Goal: Task Accomplishment & Management: Complete application form

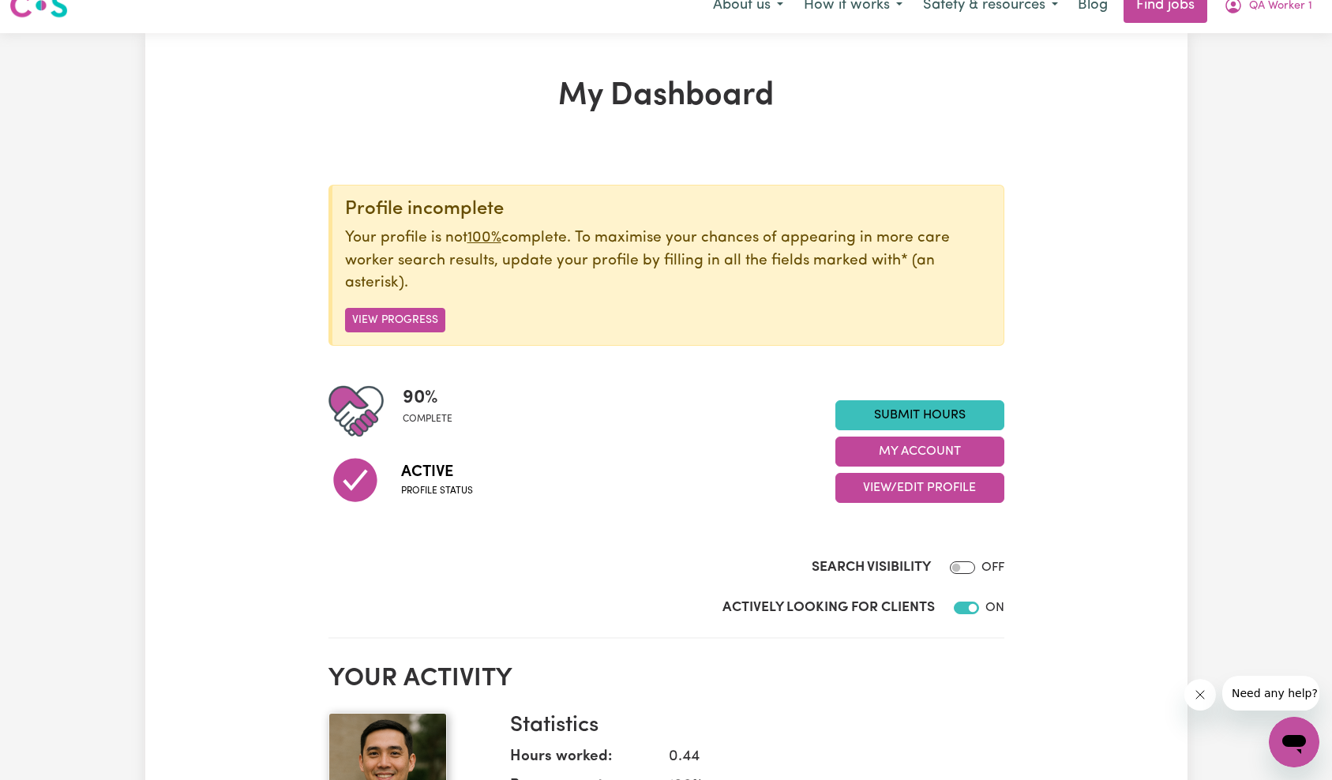
scroll to position [681, 0]
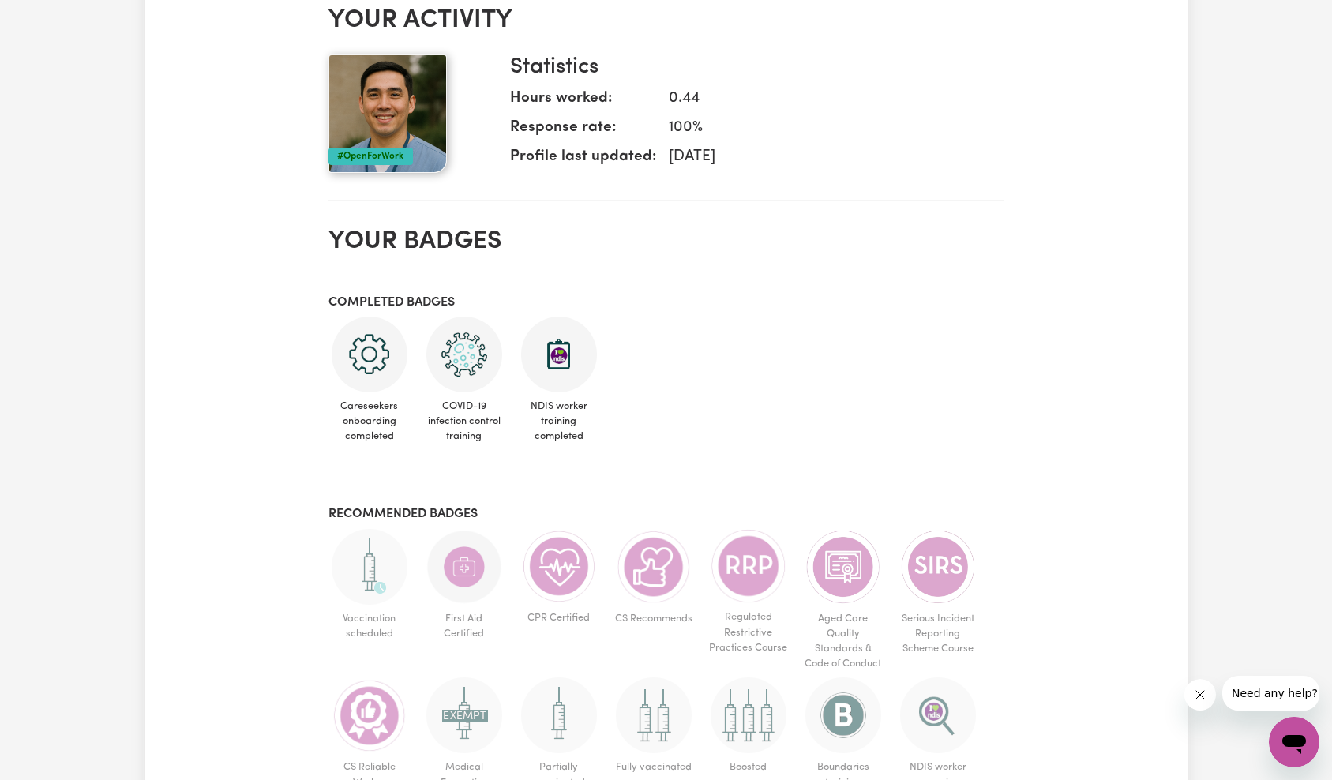
click at [1197, 686] on button "Close message from company" at bounding box center [1200, 695] width 32 height 32
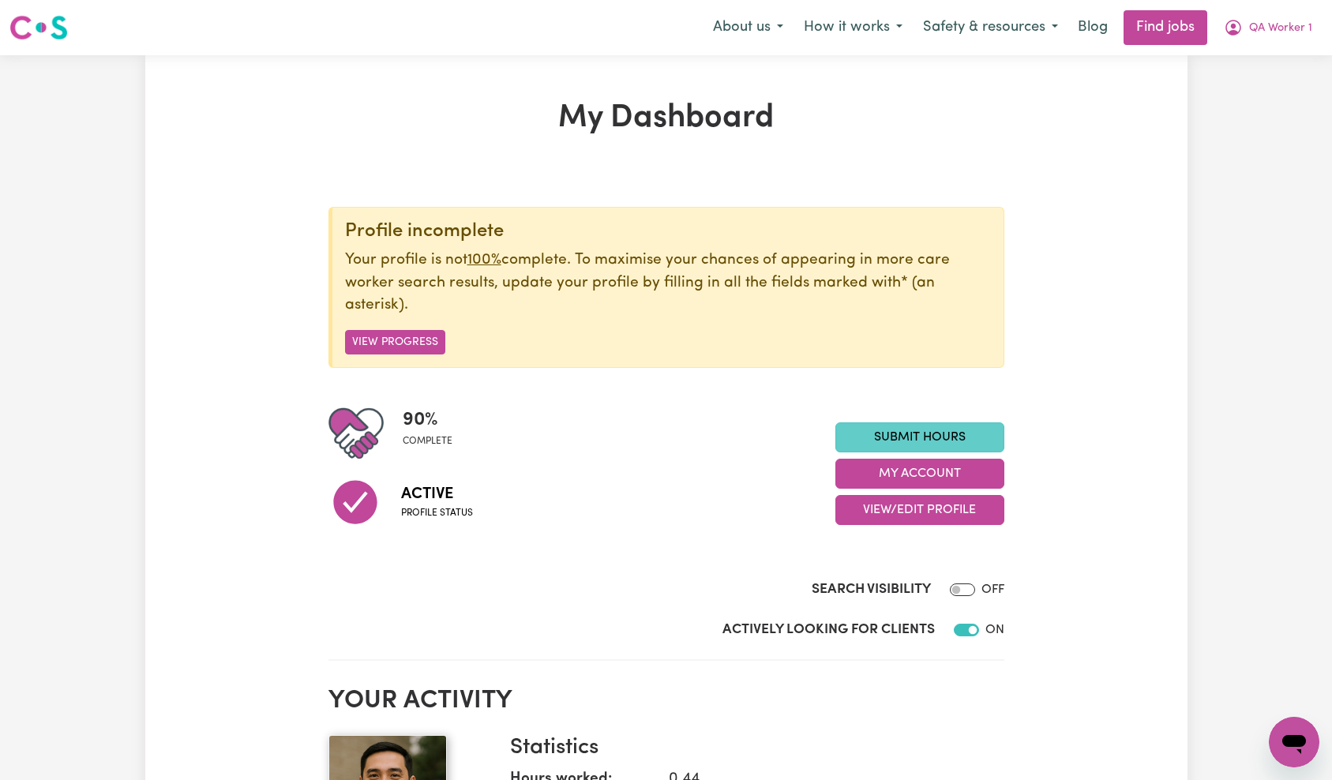
click at [921, 432] on link "Submit Hours" at bounding box center [920, 438] width 169 height 30
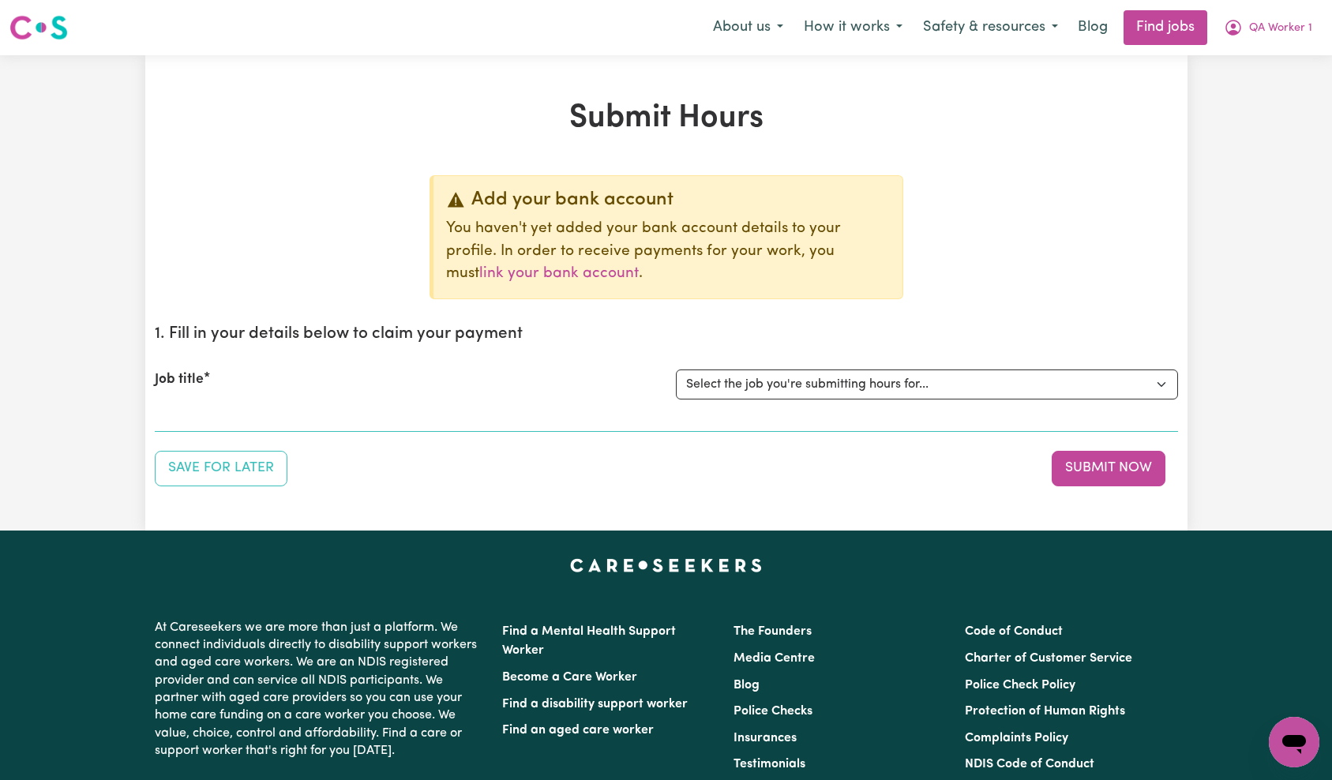
scroll to position [193, 0]
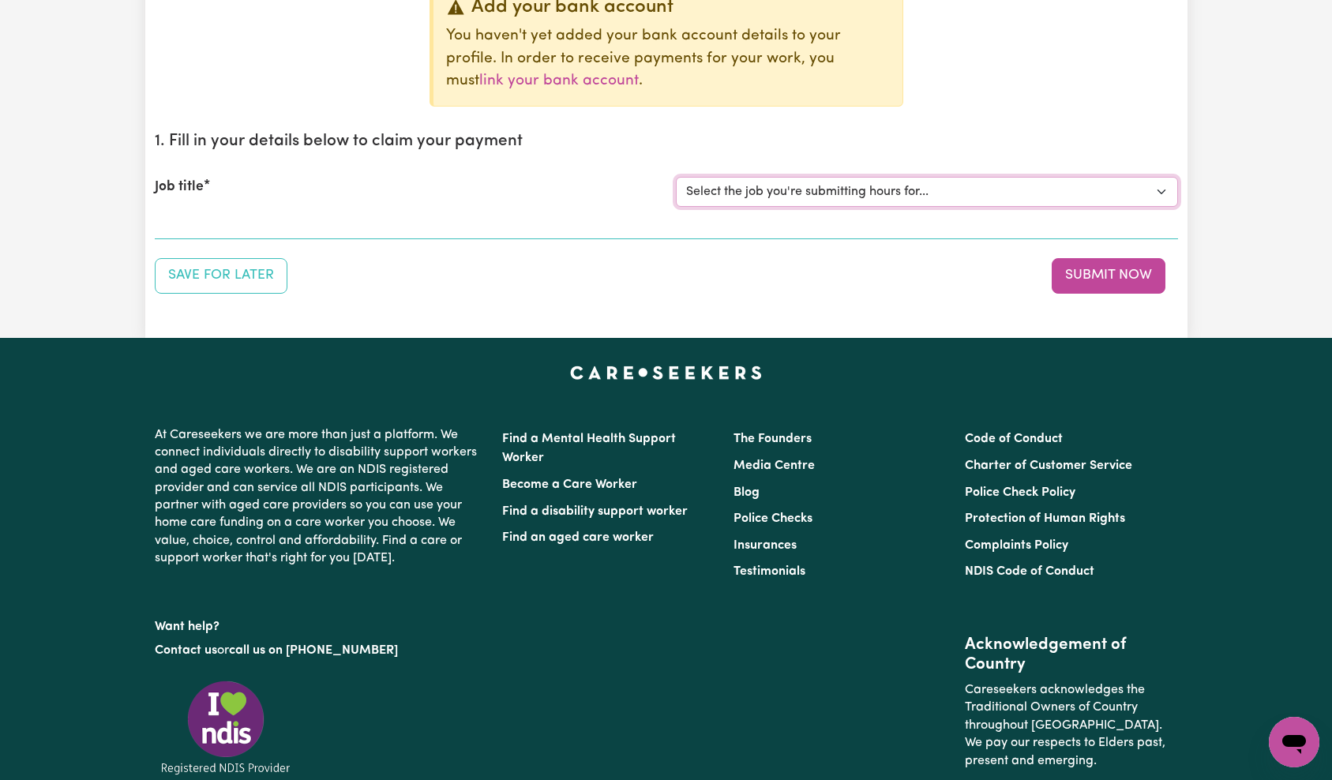
click at [923, 197] on select "Select the job you're submitting hours for... [QA Client 1 Test] QA Disability …" at bounding box center [927, 192] width 502 height 30
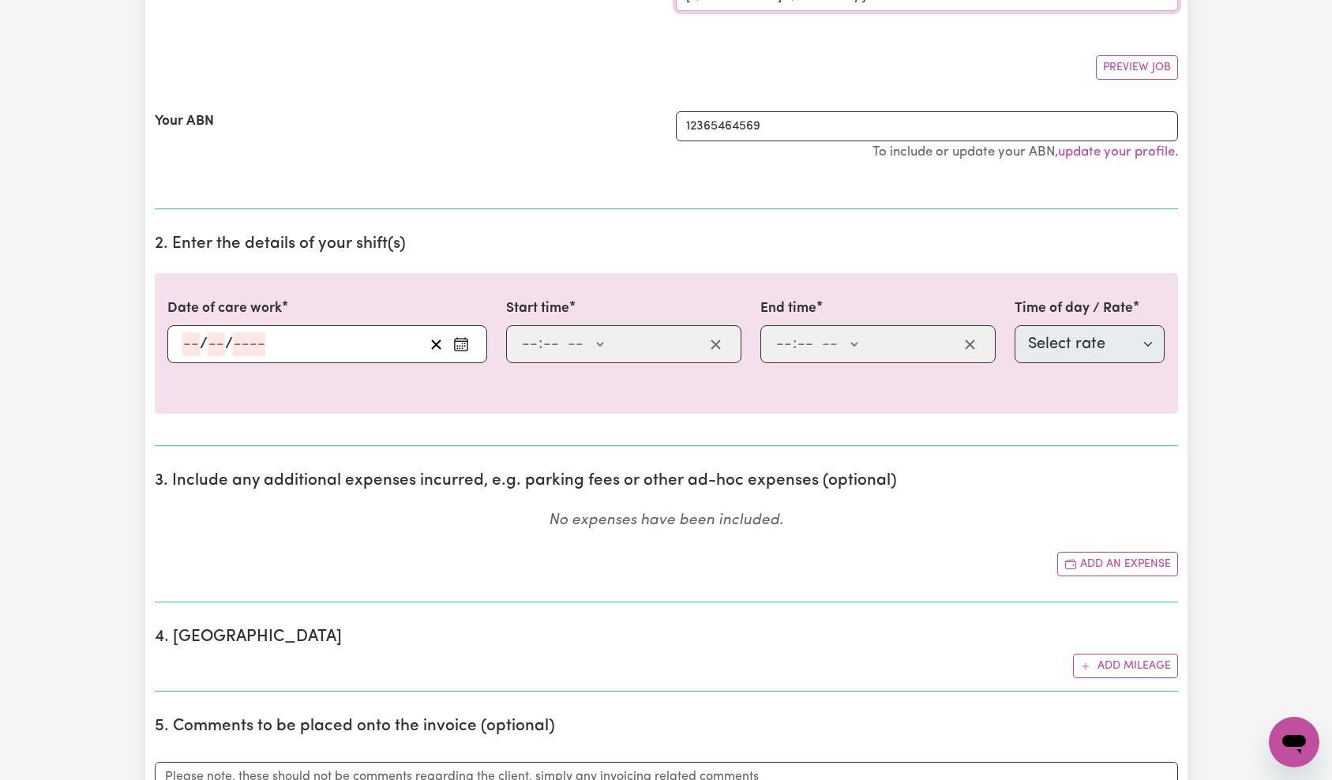
scroll to position [195, 0]
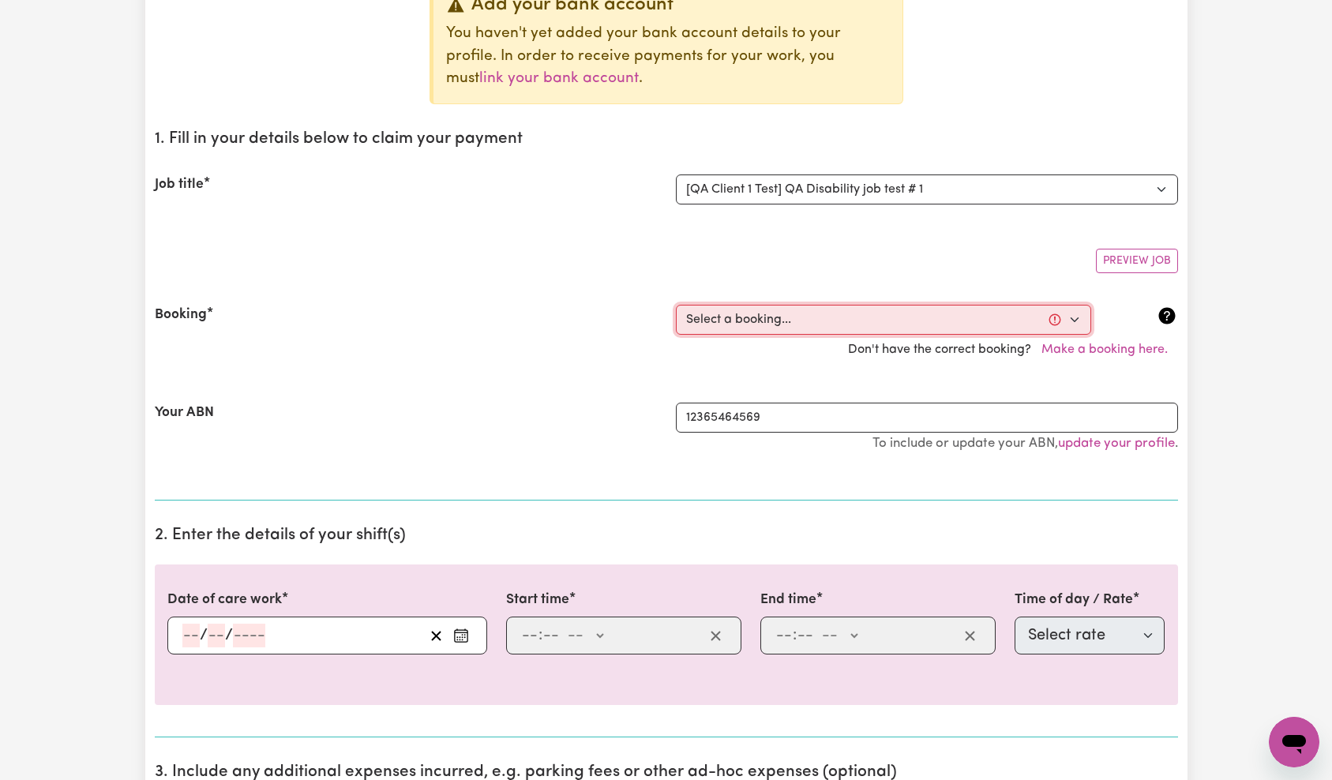
click at [768, 310] on select "Select a booking... Mon, October 13, 2025 - 9:00am to 11:00am (ONE-OFF)" at bounding box center [883, 320] width 415 height 30
click at [860, 188] on select "Select the job you're submitting hours for... [QA Client 1 Test] QA Disability …" at bounding box center [927, 190] width 502 height 30
select select "15199"
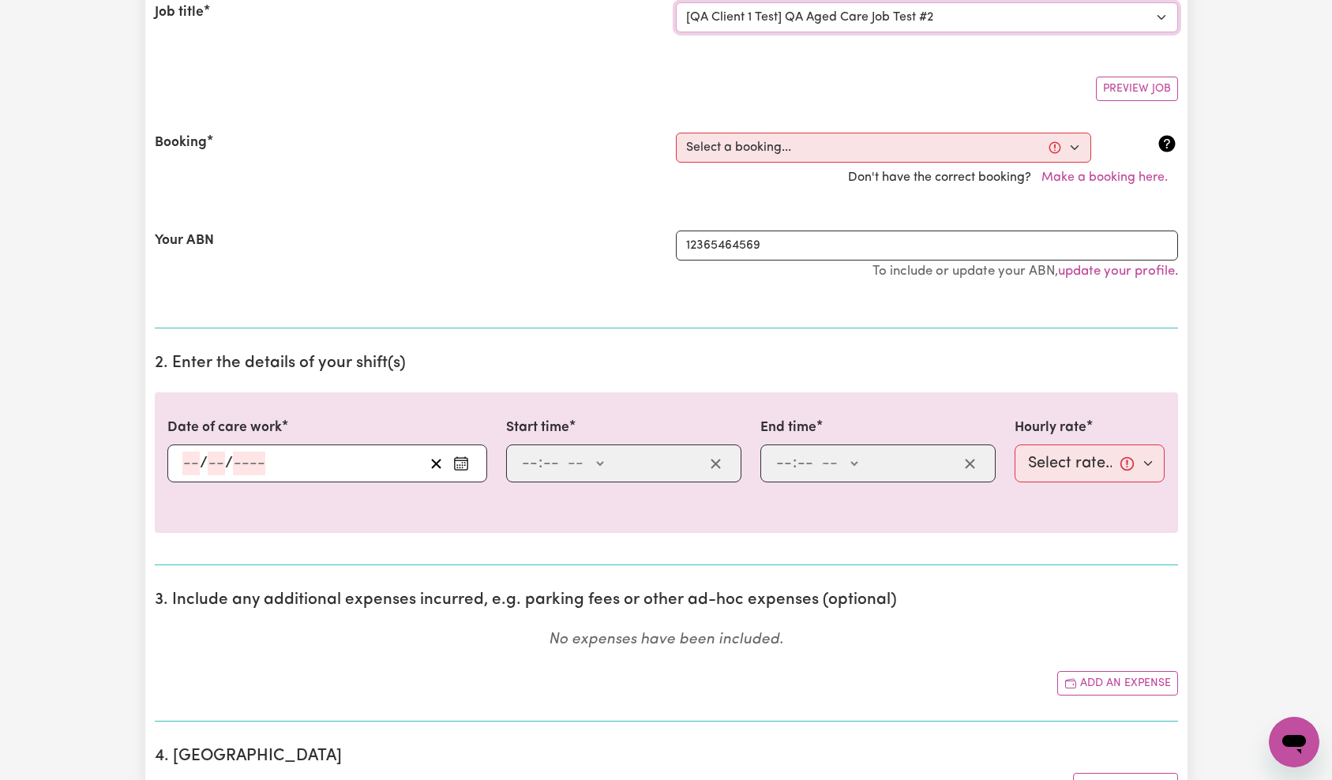
scroll to position [268, 0]
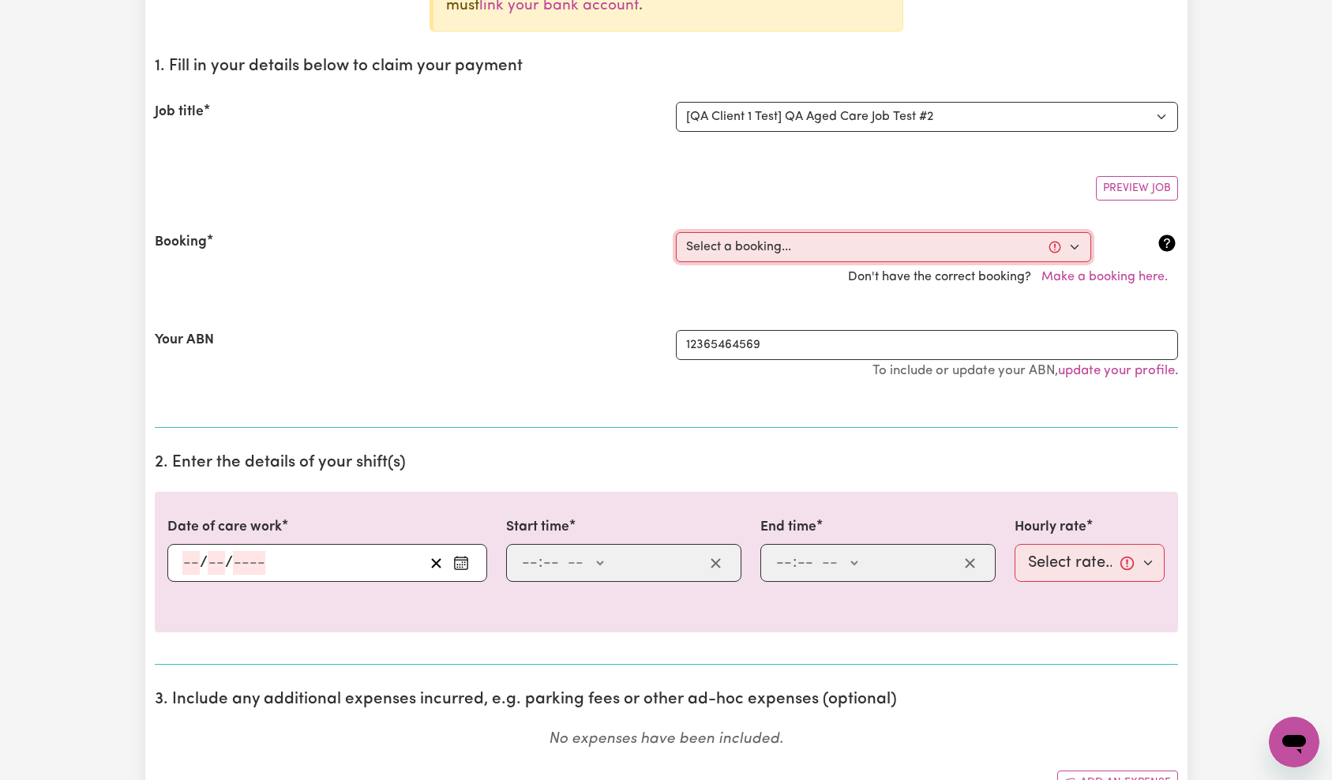
click at [813, 248] on select "Select a booking... Tue, October 7, 2025 - 7:00am to 7:15am (ONE-OFF) Wed, Octo…" at bounding box center [883, 247] width 415 height 30
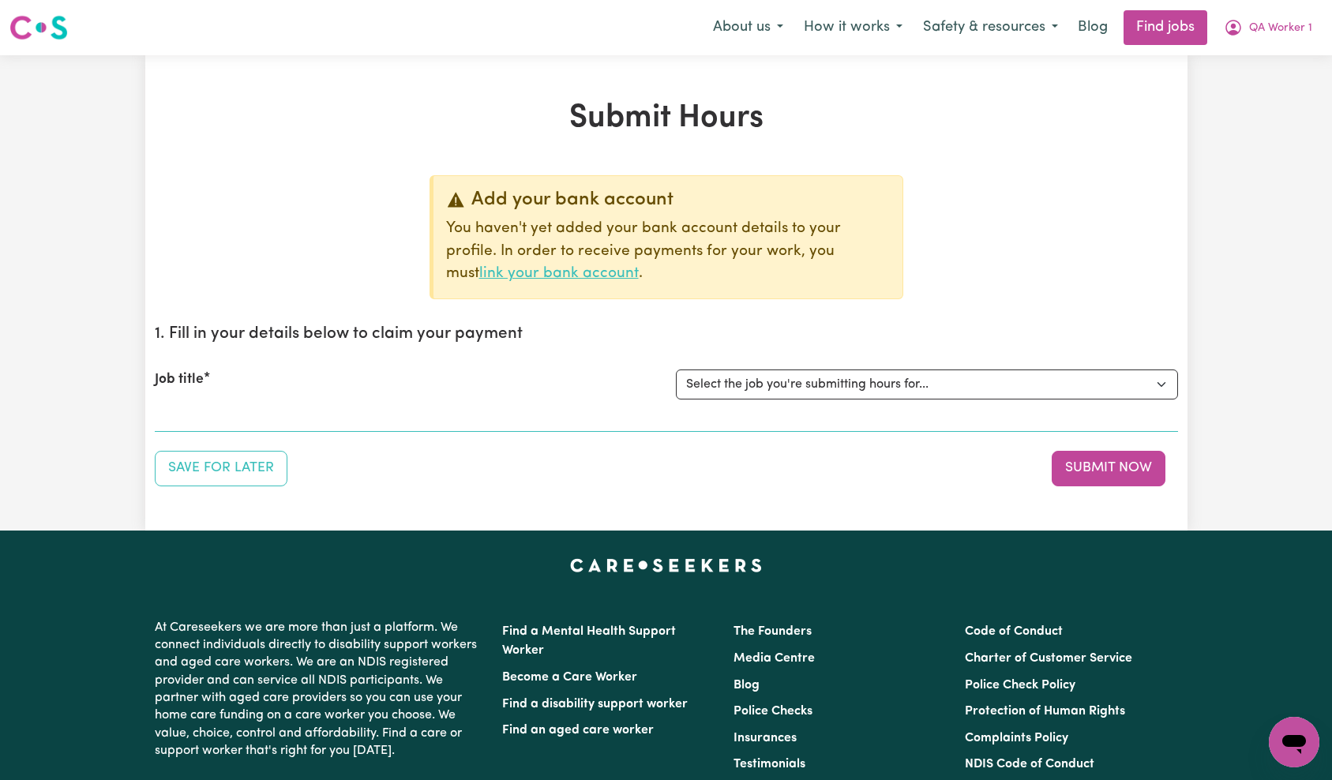
click at [639, 266] on link "link your bank account" at bounding box center [559, 273] width 160 height 15
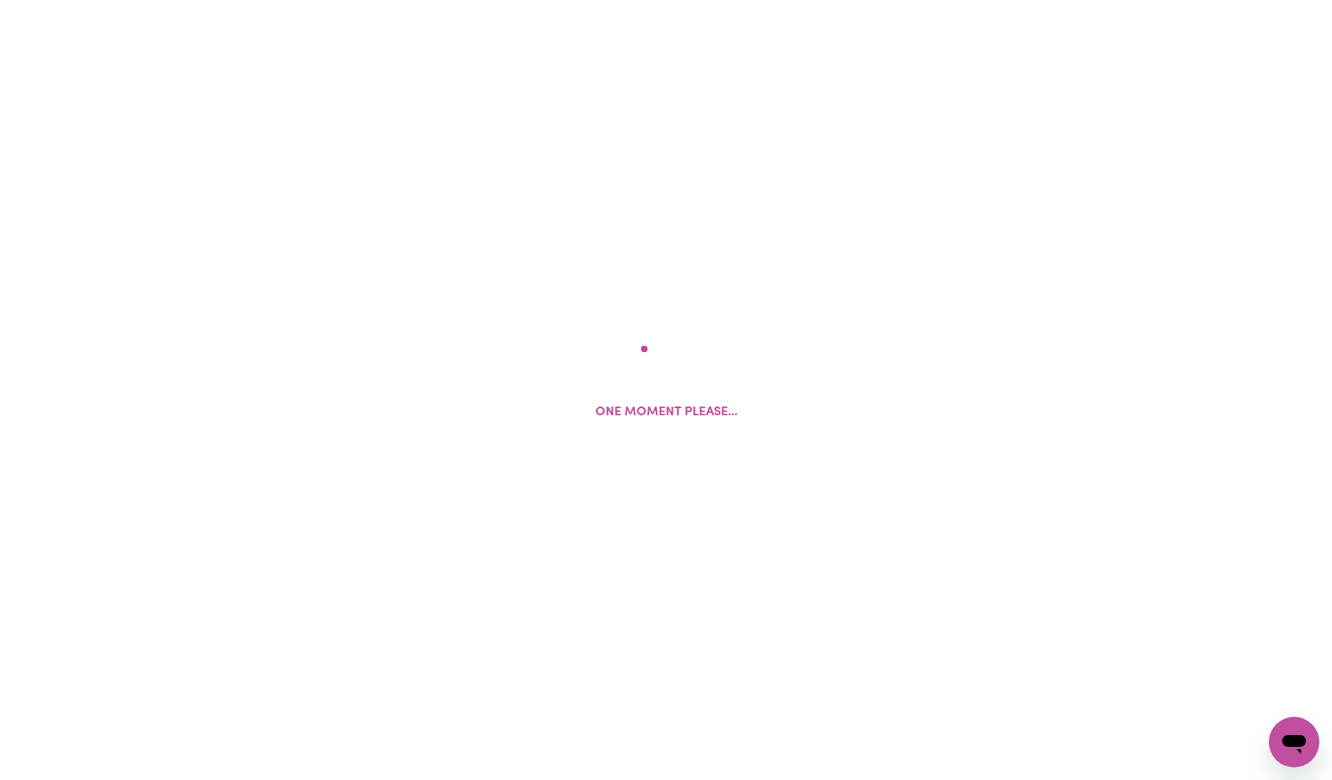
select select "I am providing services through another platform"
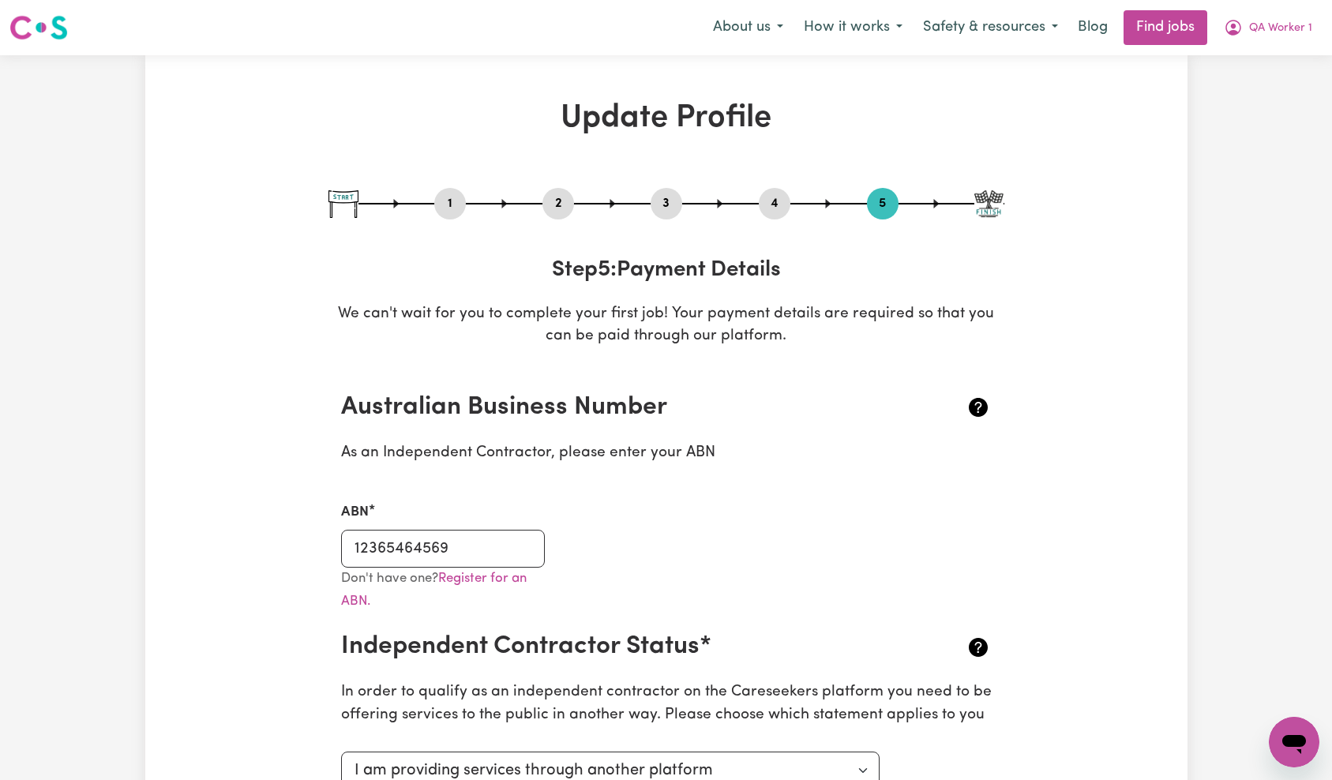
click at [1309, 25] on button "QA Worker 1" at bounding box center [1268, 27] width 109 height 33
click at [1250, 59] on link "My Account" at bounding box center [1259, 62] width 125 height 30
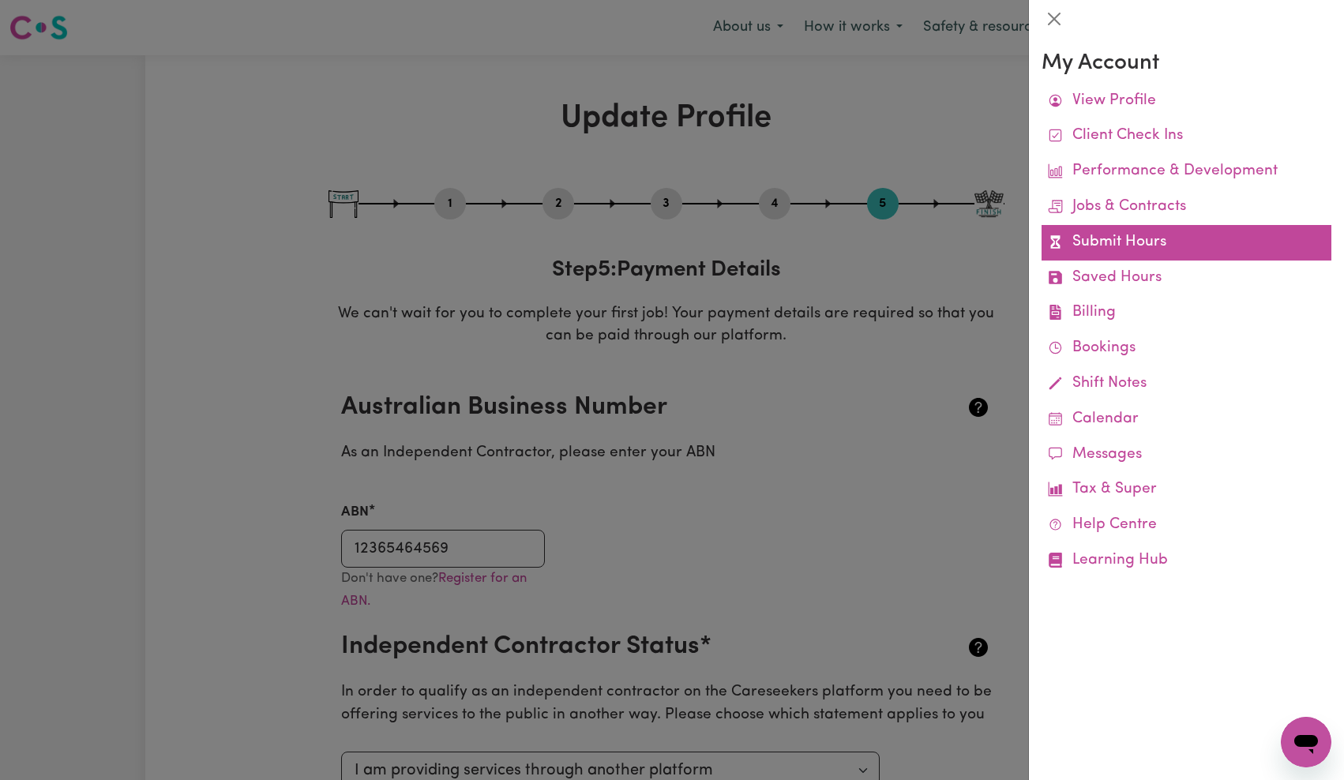
click at [1119, 241] on link "Submit Hours" at bounding box center [1187, 243] width 290 height 36
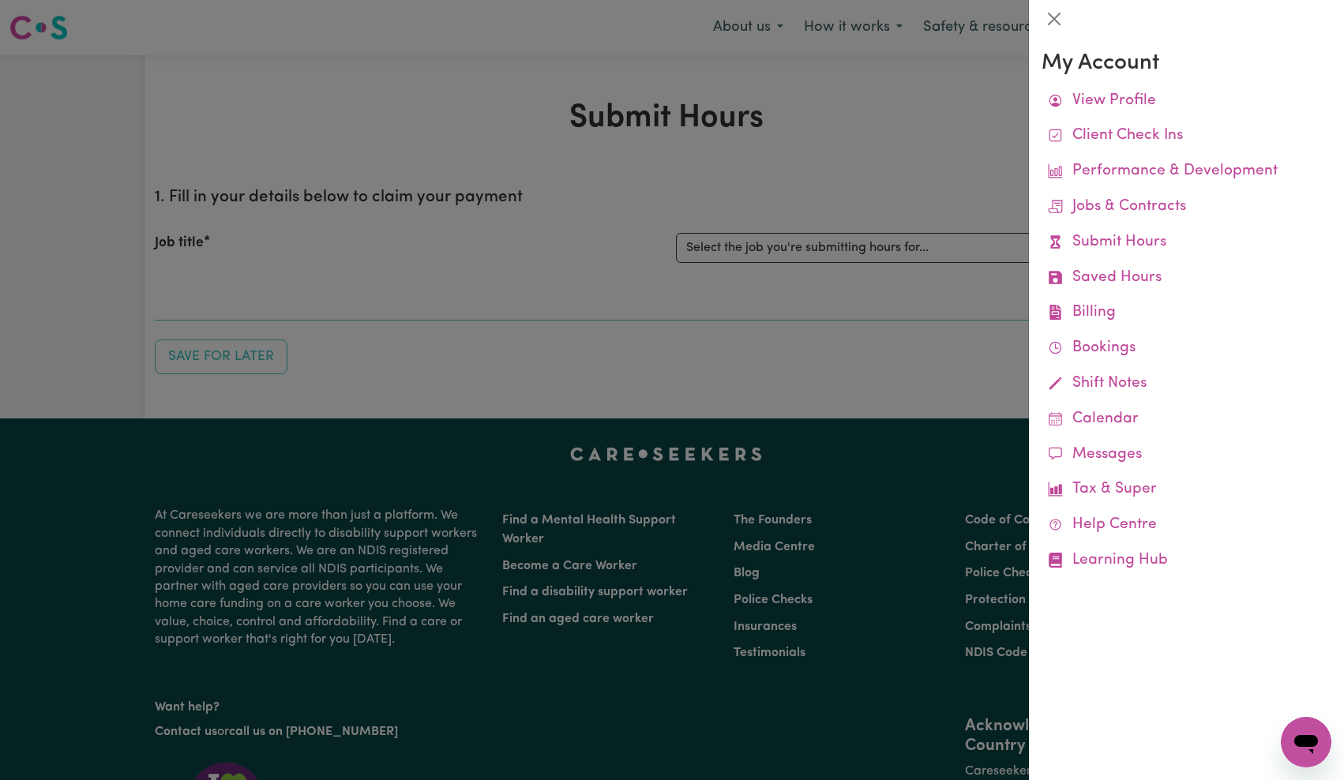
click at [862, 214] on div at bounding box center [672, 390] width 1344 height 780
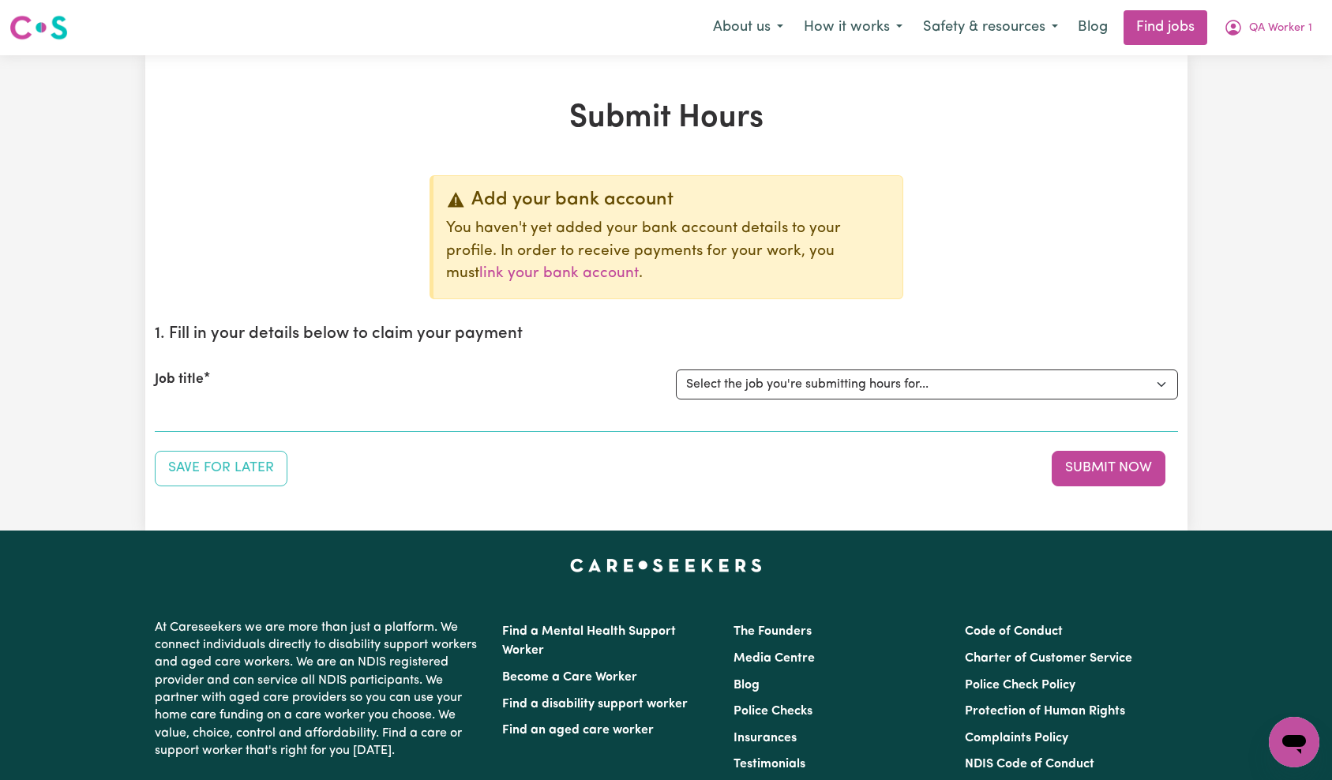
click at [870, 389] on select "Select the job you're submitting hours for... [QA Client 1 Test] QA Disability …" at bounding box center [927, 385] width 502 height 30
select select "15254"
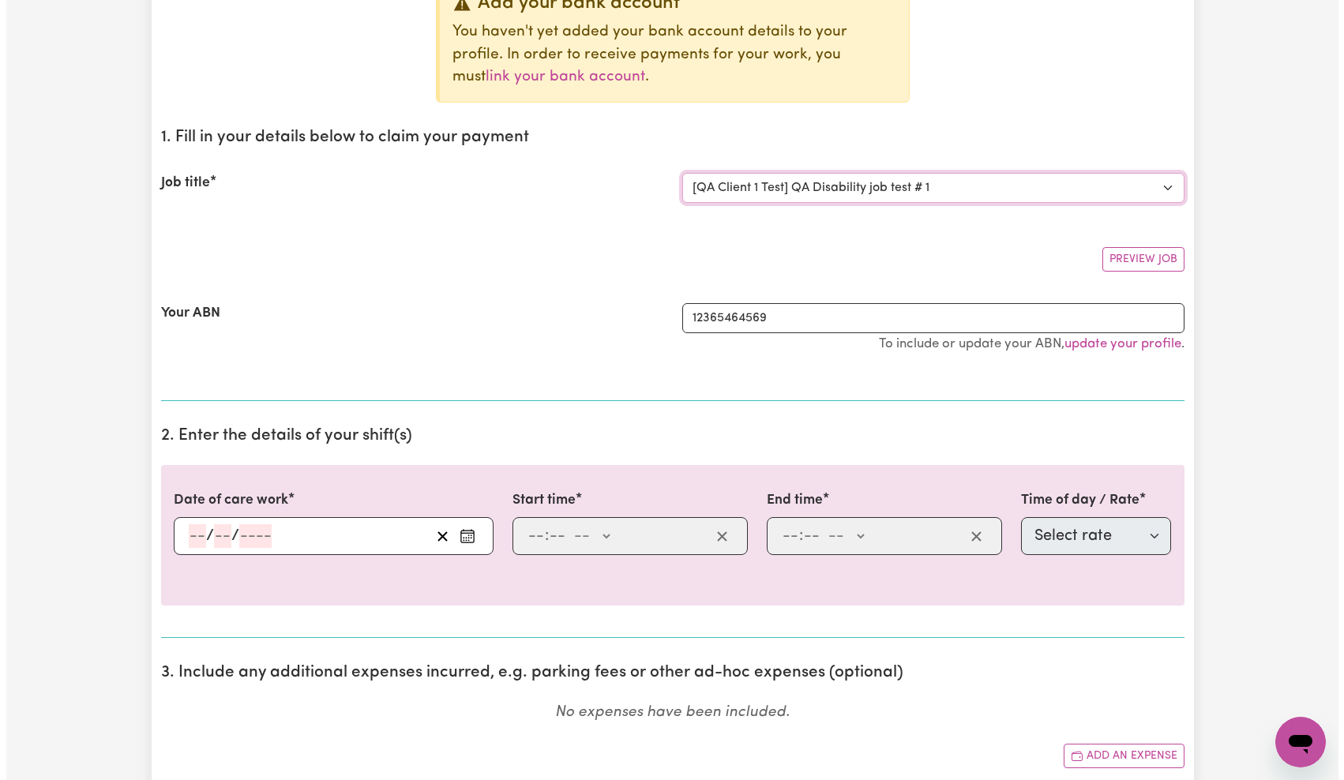
scroll to position [217, 0]
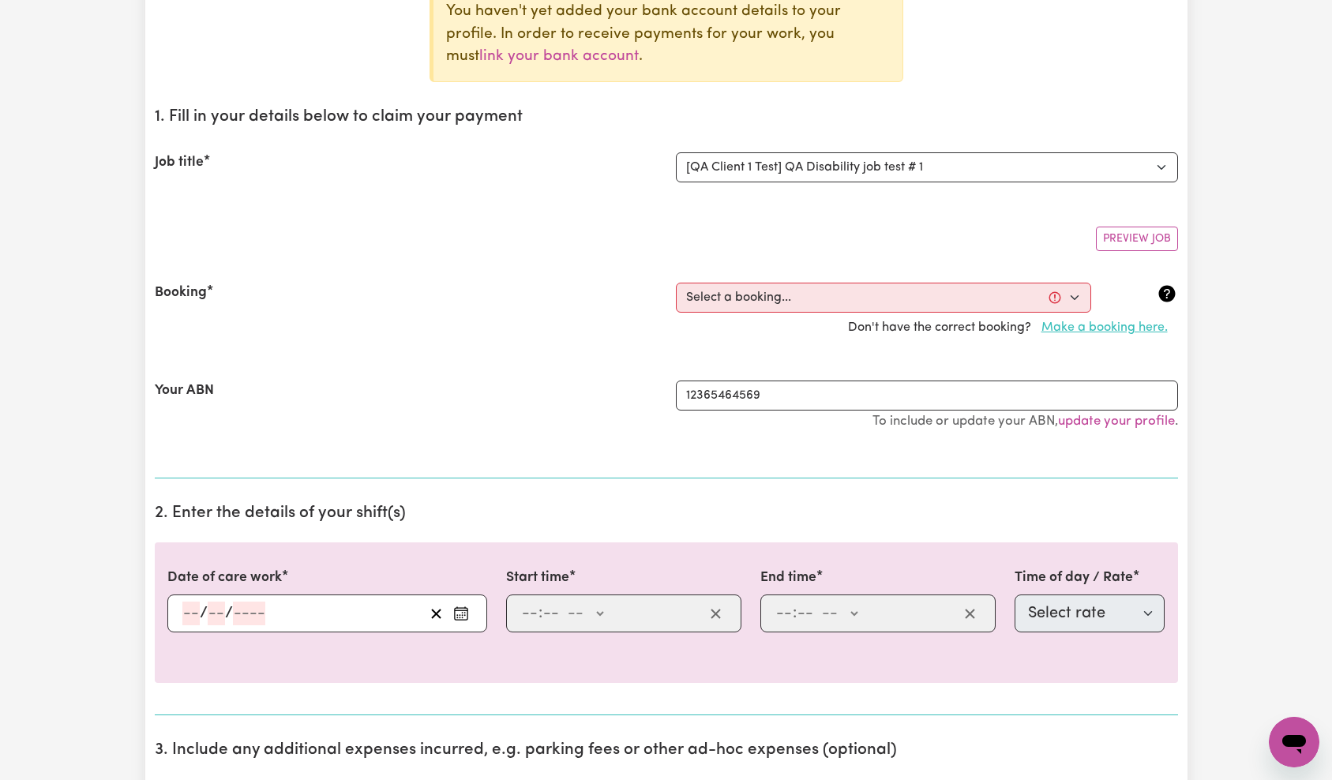
click at [1074, 325] on button "Make a booking here." at bounding box center [1104, 328] width 147 height 30
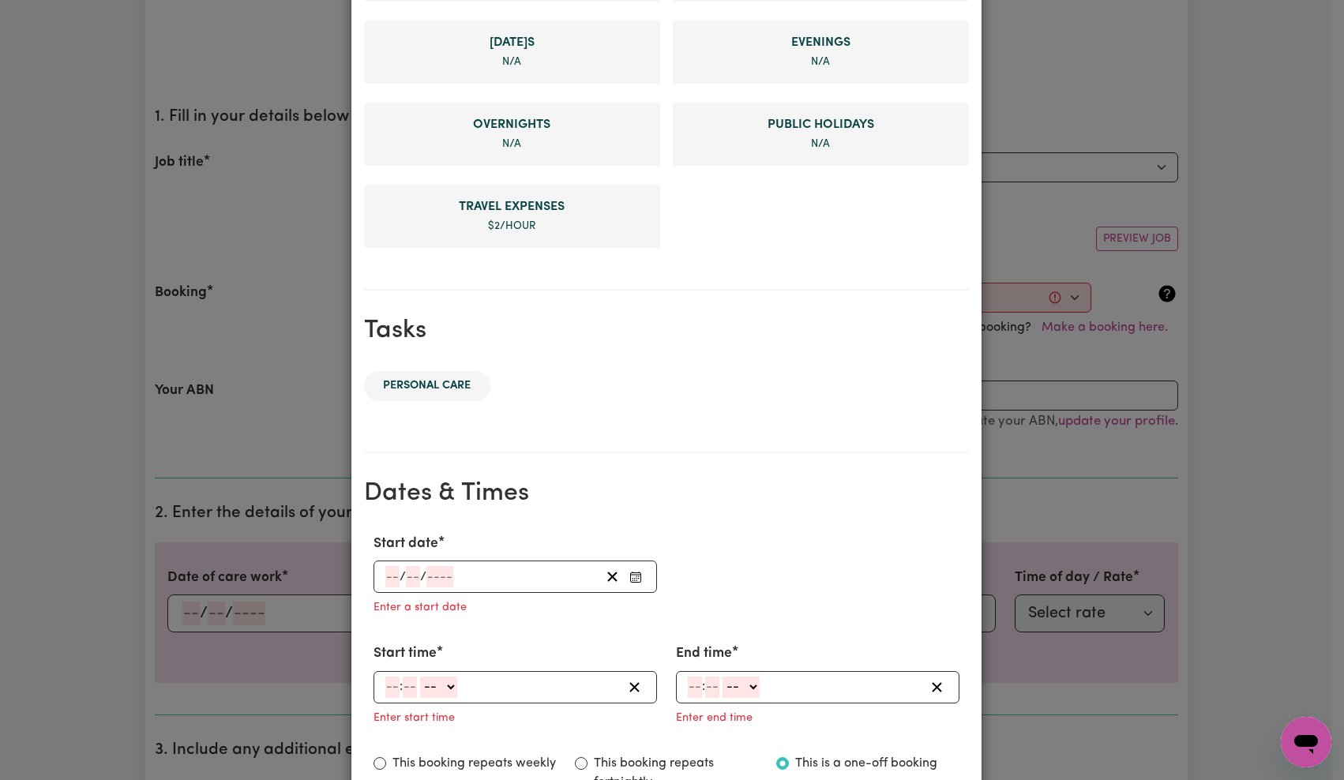
scroll to position [697, 0]
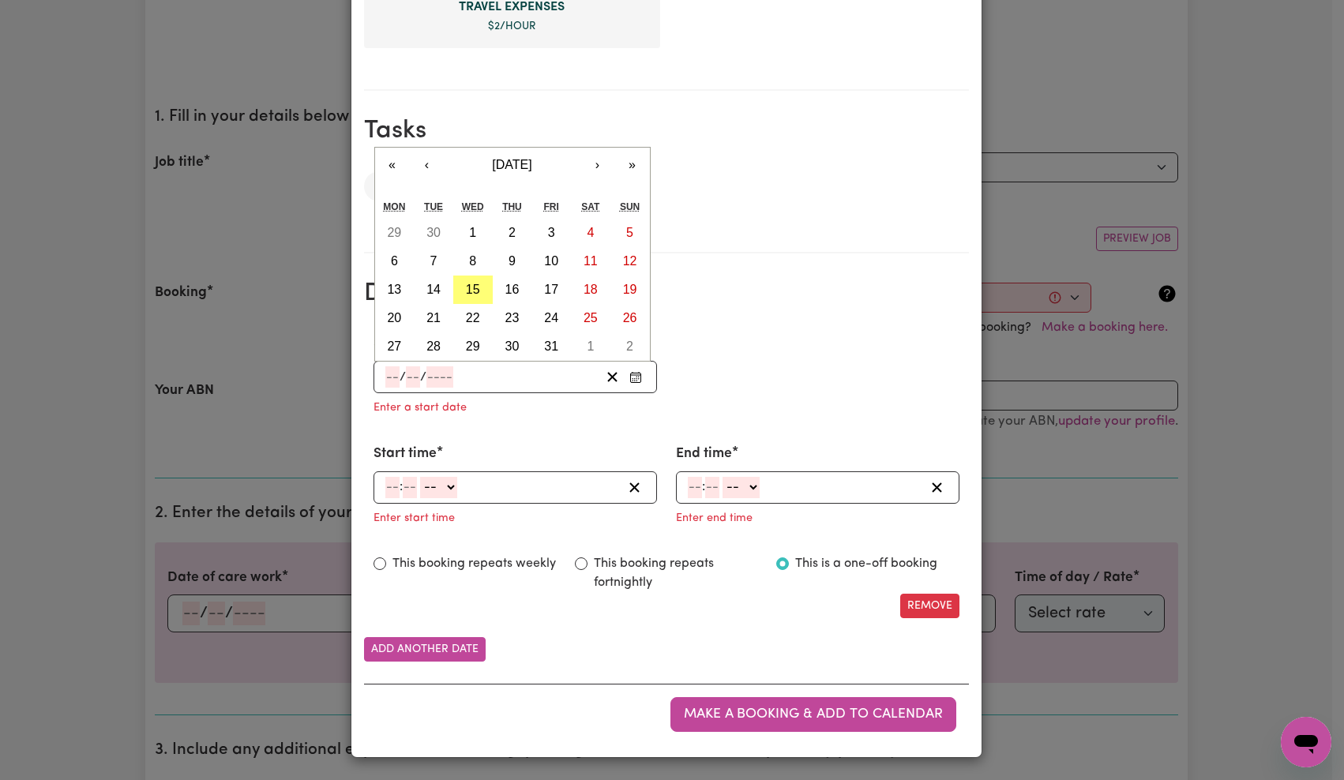
click at [441, 380] on input "number" at bounding box center [439, 376] width 27 height 21
click at [471, 291] on abbr "15" at bounding box center [473, 289] width 14 height 13
type input "[DATE]"
type input "15"
type input "10"
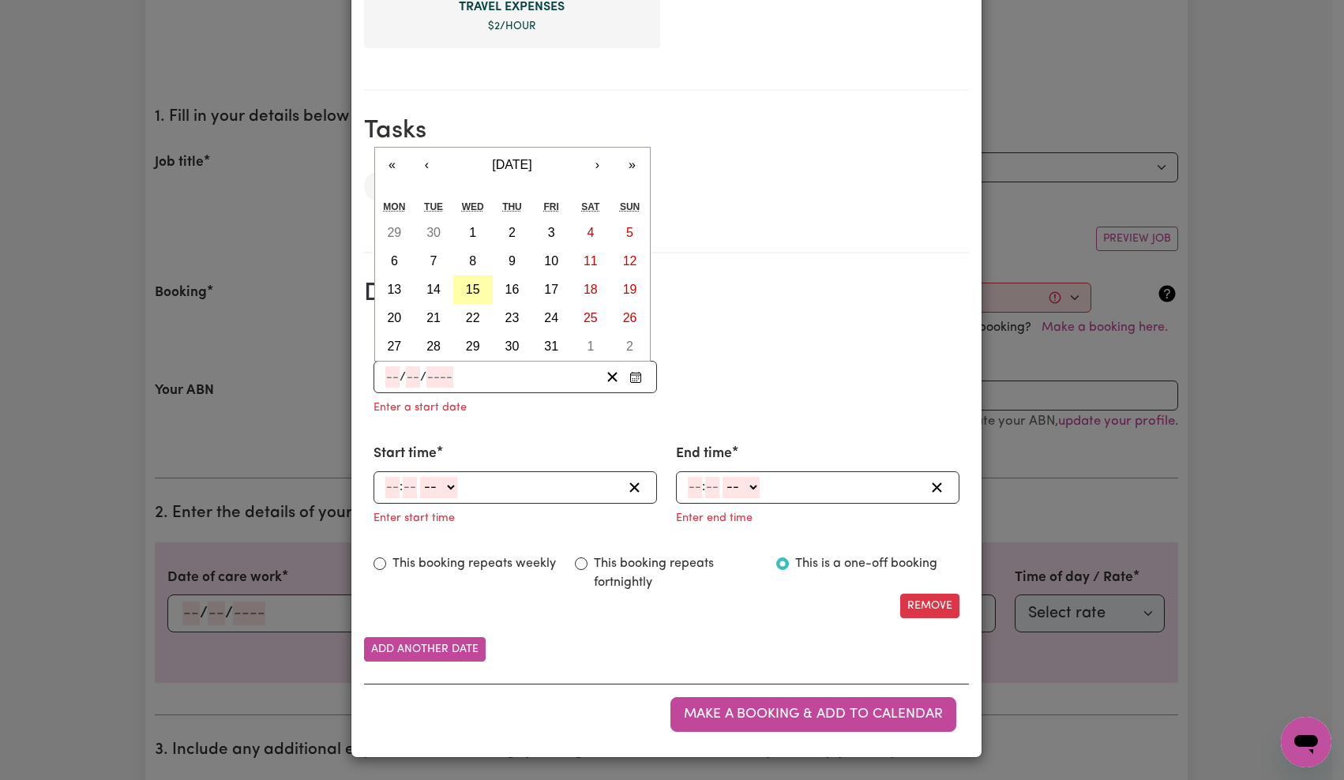
type input "2025"
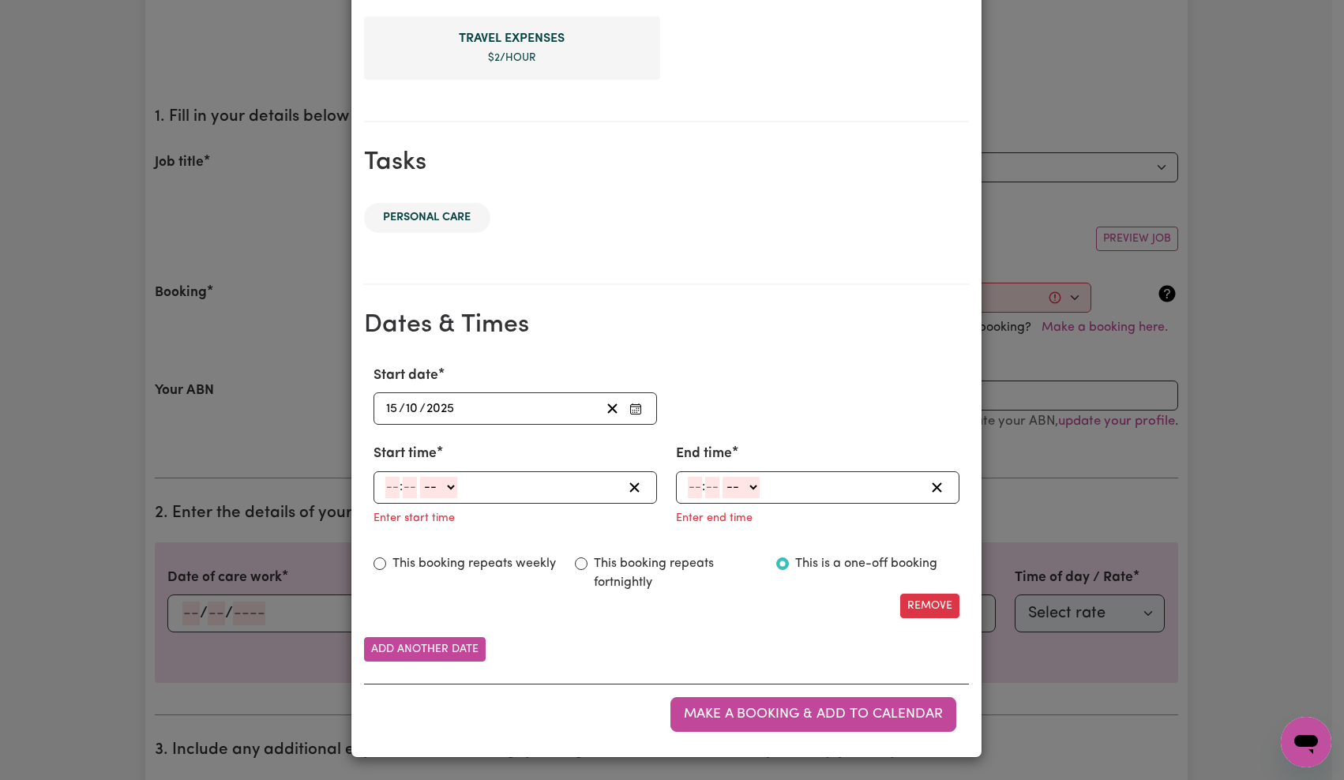
scroll to position [666, 0]
drag, startPoint x: 383, startPoint y: 487, endPoint x: 398, endPoint y: 483, distance: 15.5
click at [385, 487] on input "number" at bounding box center [392, 487] width 14 height 21
type input "7"
type input "0"
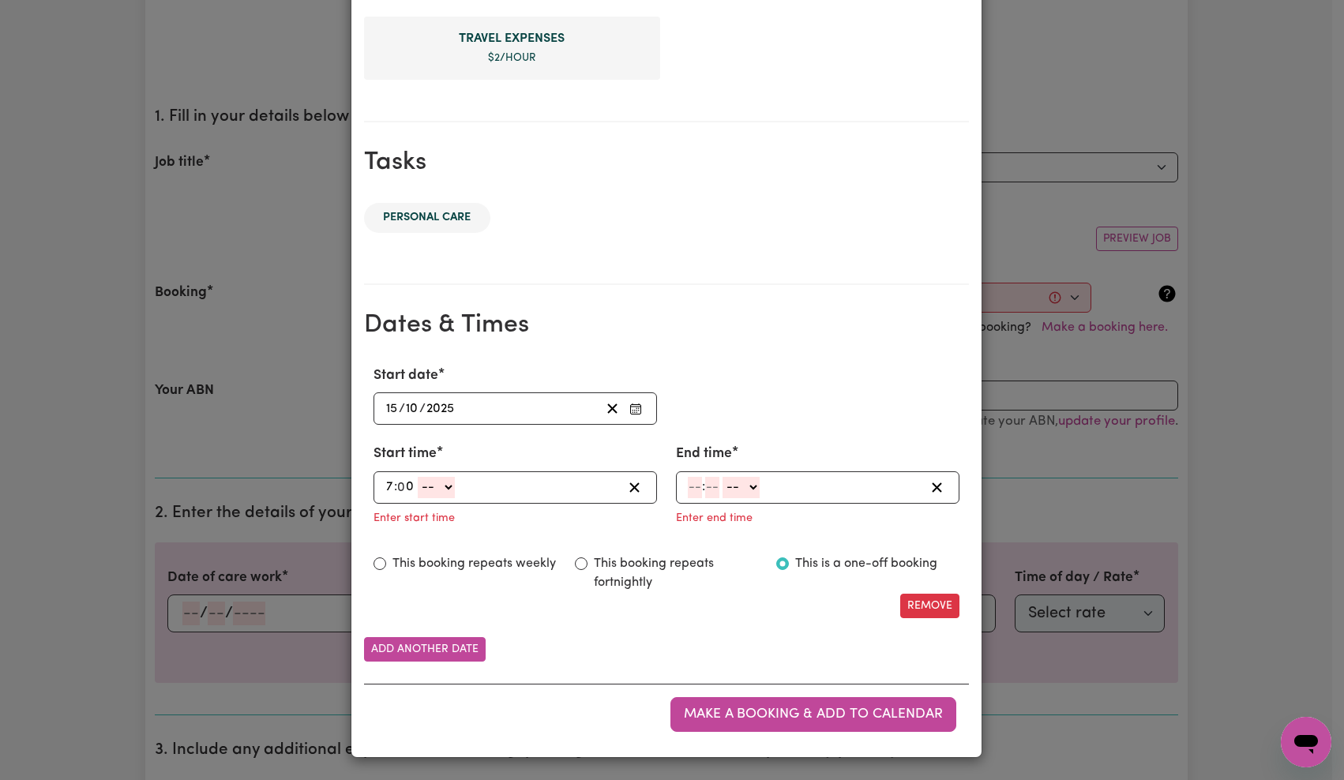
select select "am"
type input "07:00"
click at [688, 483] on input "7" at bounding box center [692, 487] width 9 height 21
type input "8"
type input "0"
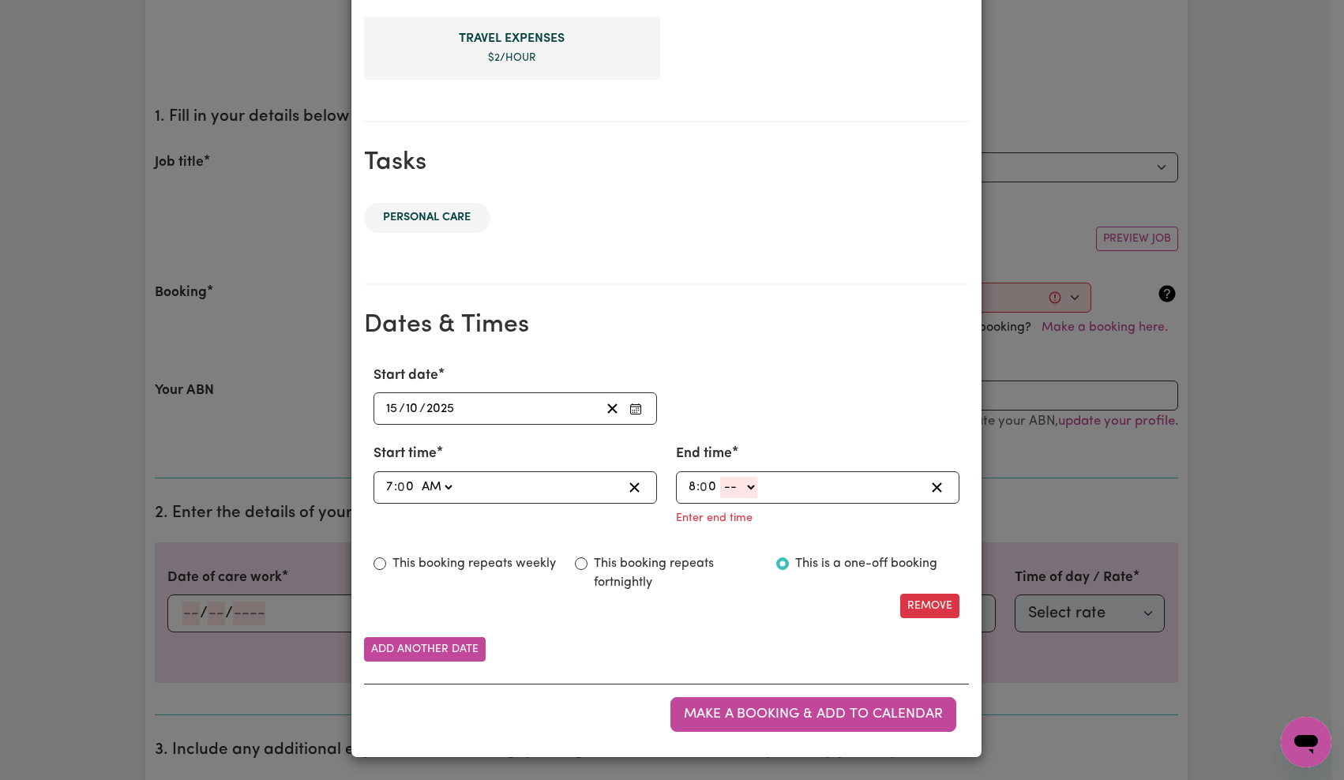
select select "am"
type input "08:00"
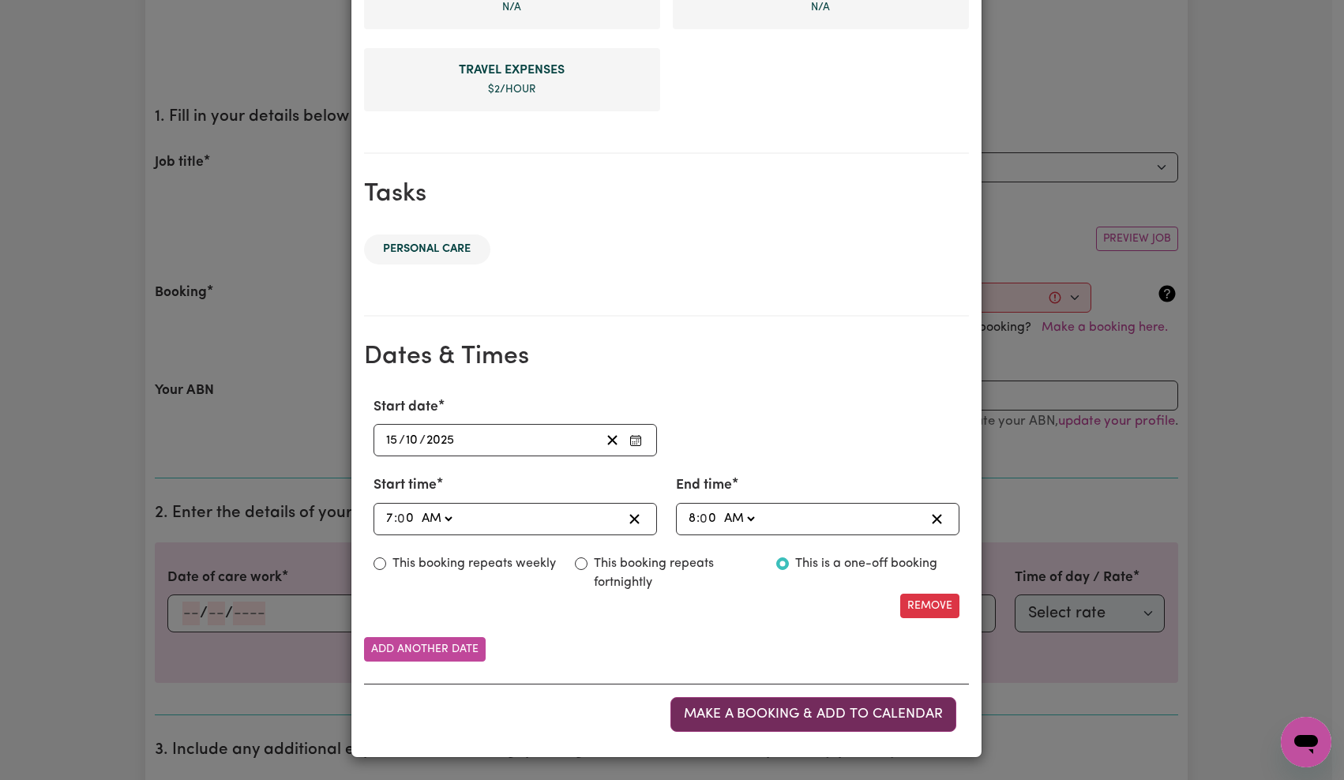
click at [795, 704] on button "Make a booking & add to calendar" at bounding box center [814, 714] width 286 height 35
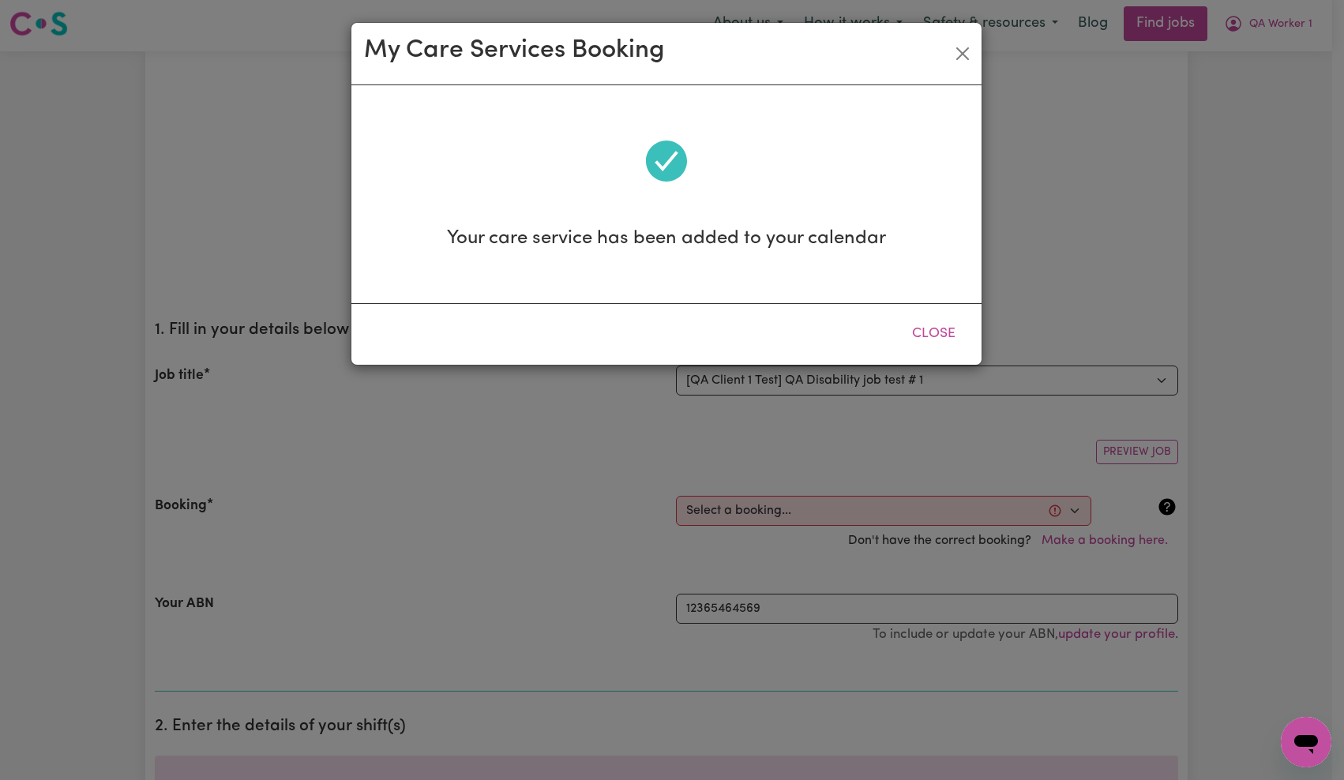
scroll to position [0, 0]
click at [937, 341] on button "Close" at bounding box center [934, 334] width 70 height 35
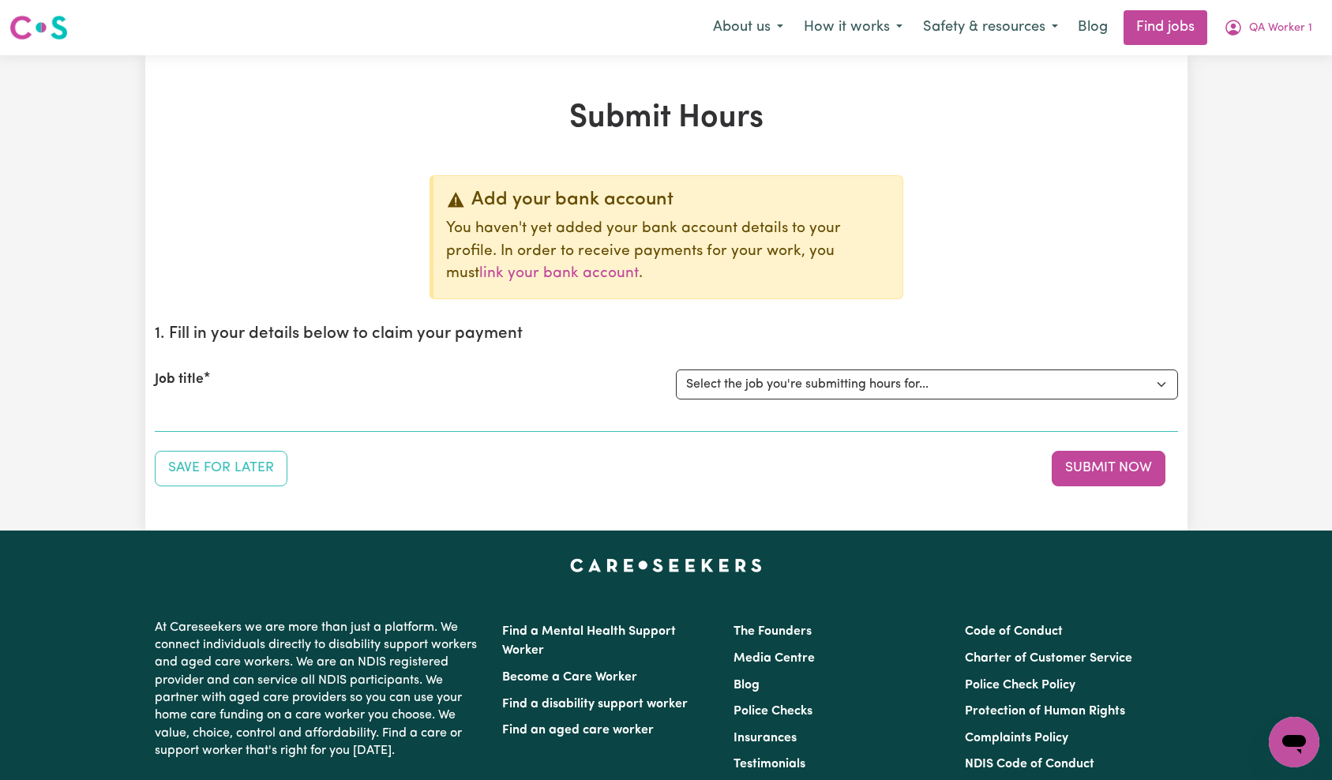
click at [978, 257] on div "Add your bank account You haven't yet added your bank account details to your p…" at bounding box center [667, 330] width 1024 height 311
click at [927, 370] on select "Select the job you're submitting hours for... [QA Client 1 Test] QA Disability …" at bounding box center [927, 385] width 502 height 30
select select "15254"
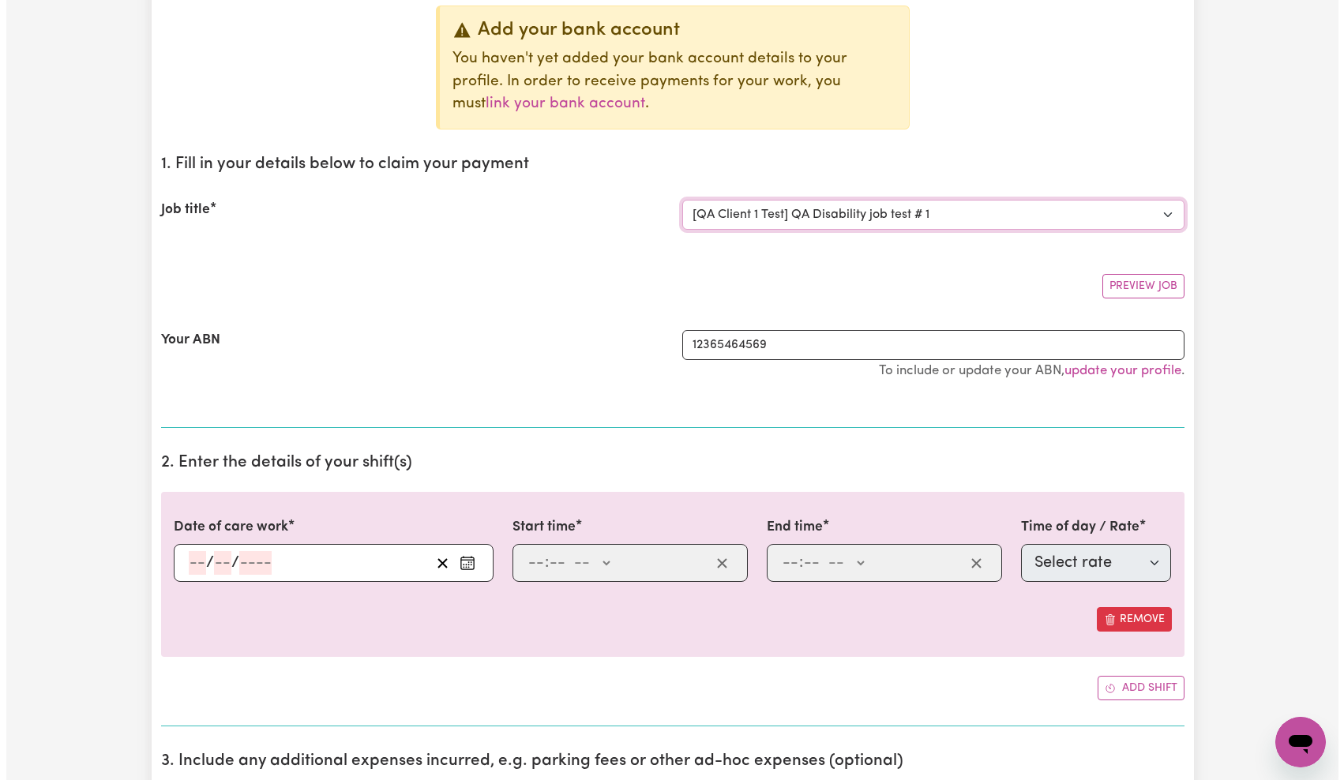
scroll to position [332, 0]
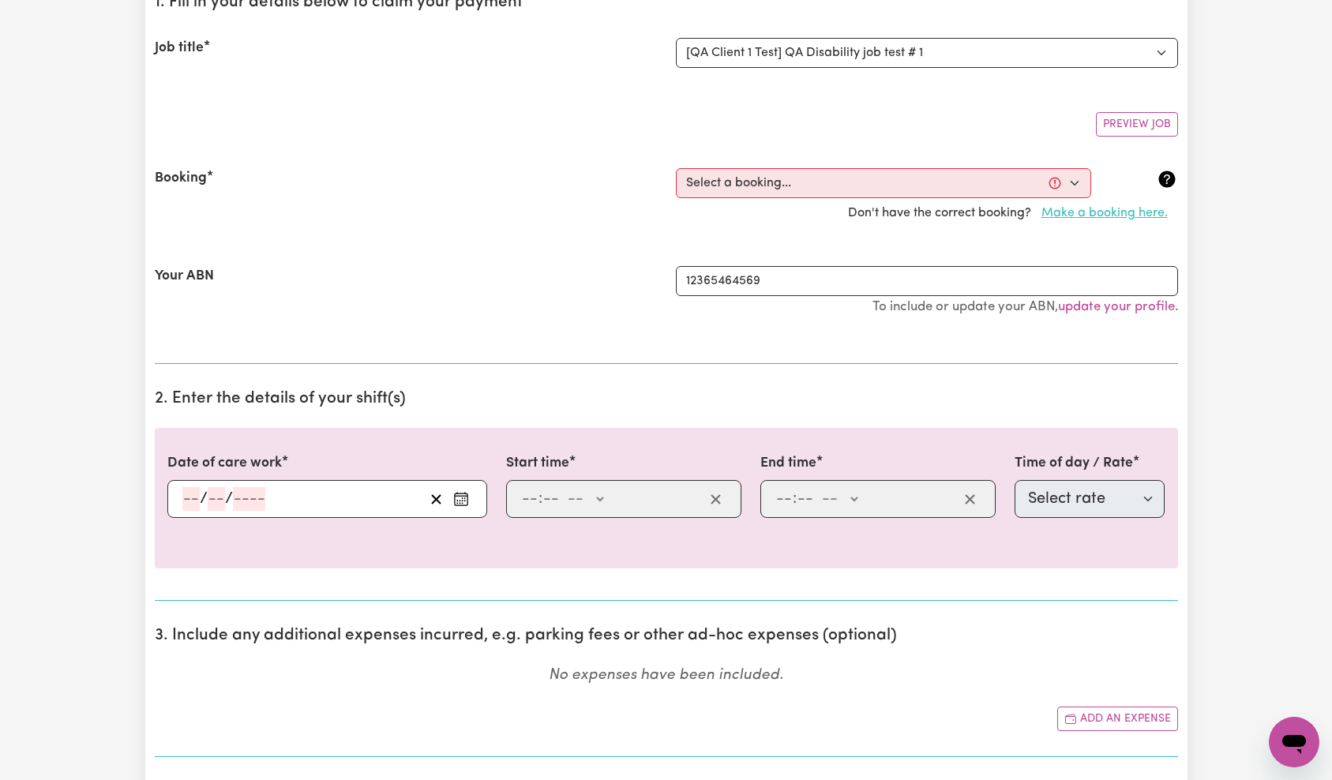
click at [1100, 205] on button "Make a booking here." at bounding box center [1104, 213] width 147 height 30
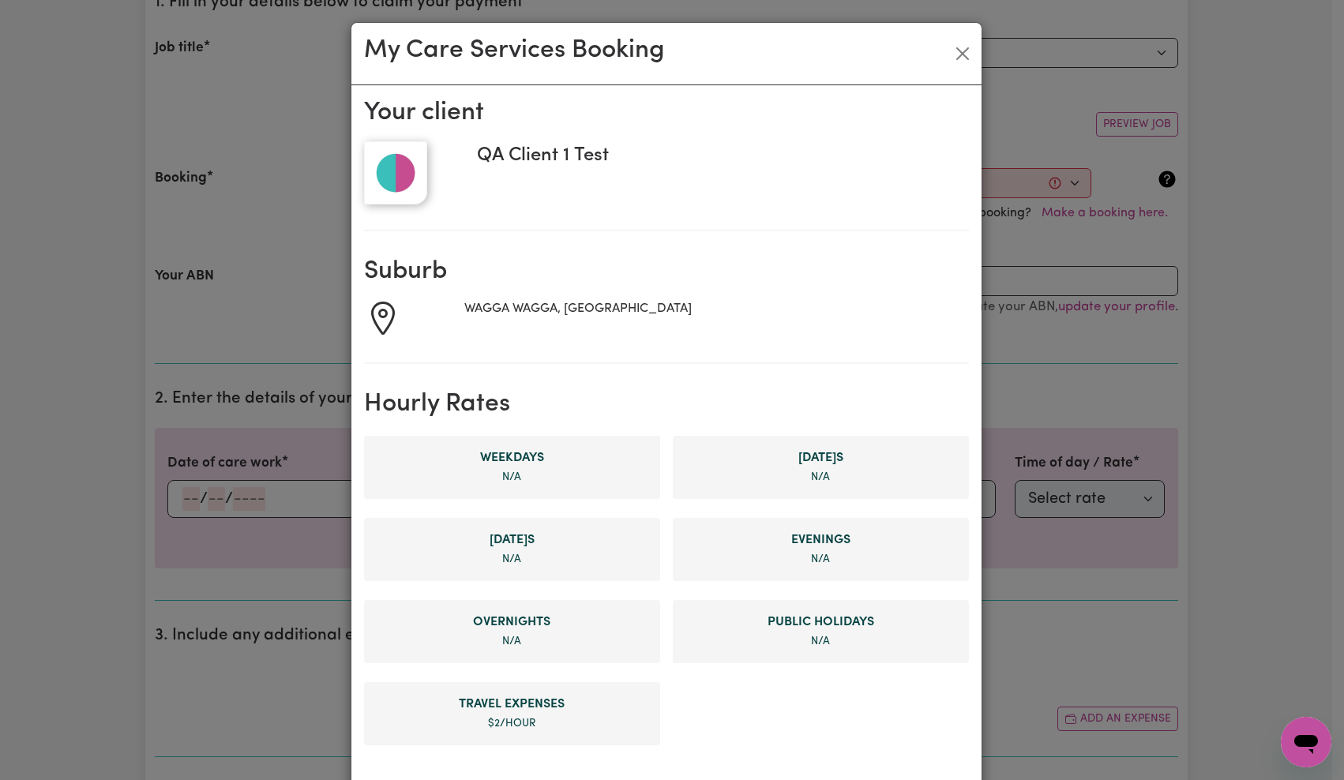
scroll to position [693, 0]
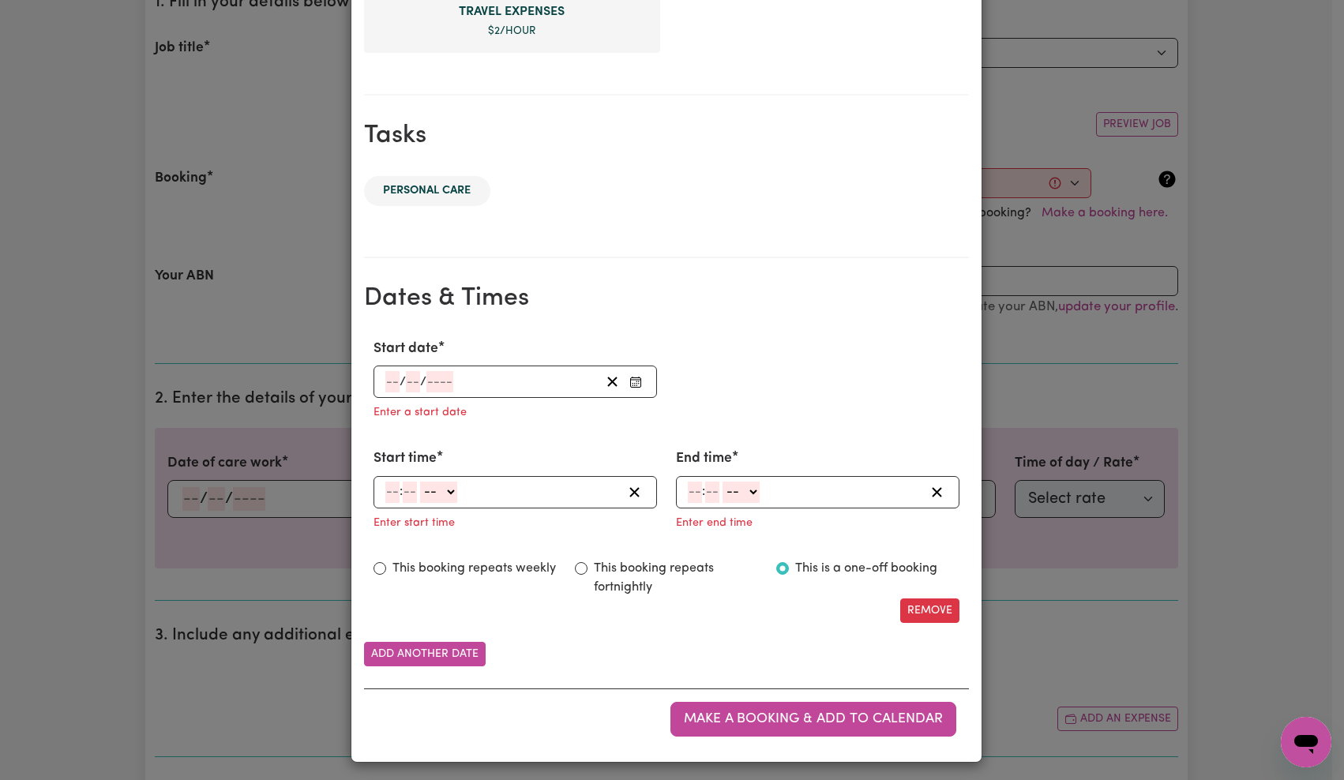
click at [433, 376] on input "number" at bounding box center [439, 381] width 27 height 21
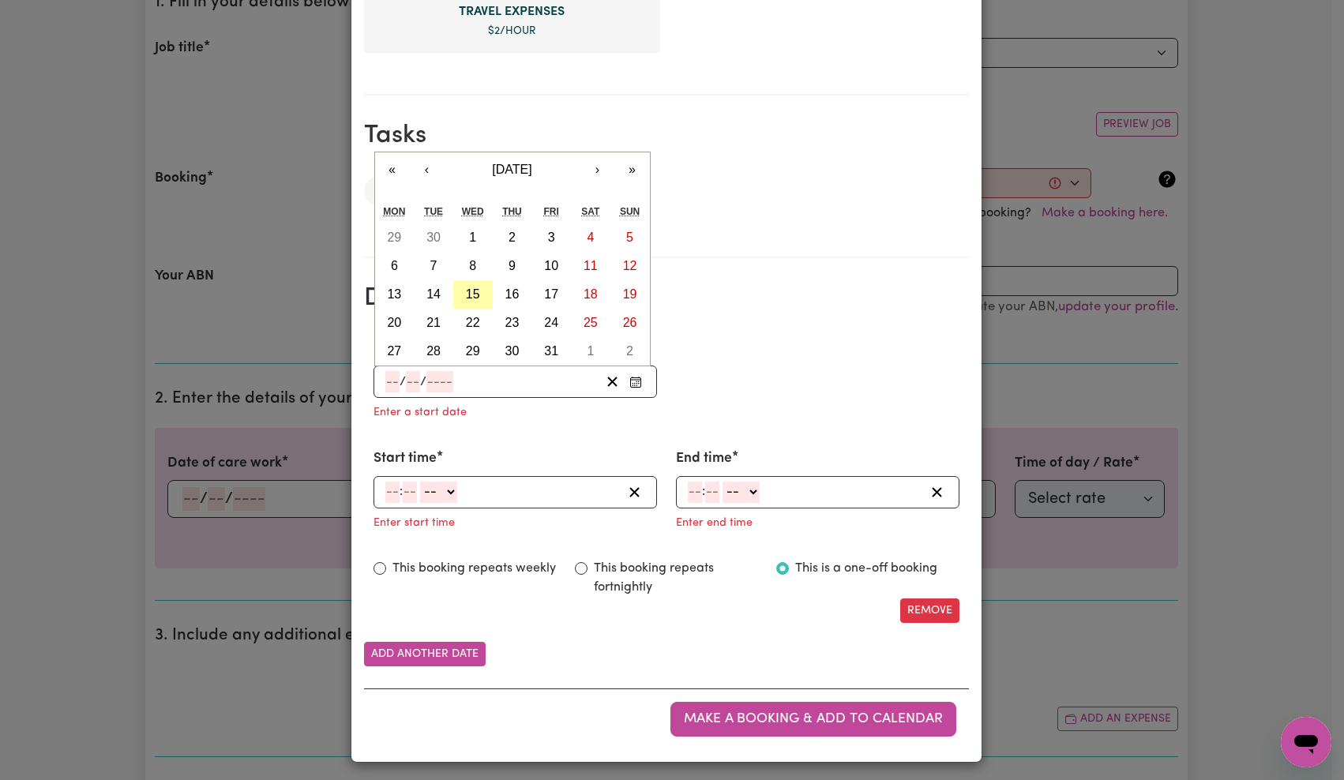
click at [475, 287] on button "15" at bounding box center [472, 294] width 39 height 28
type input "[DATE]"
type input "15"
type input "10"
type input "2025"
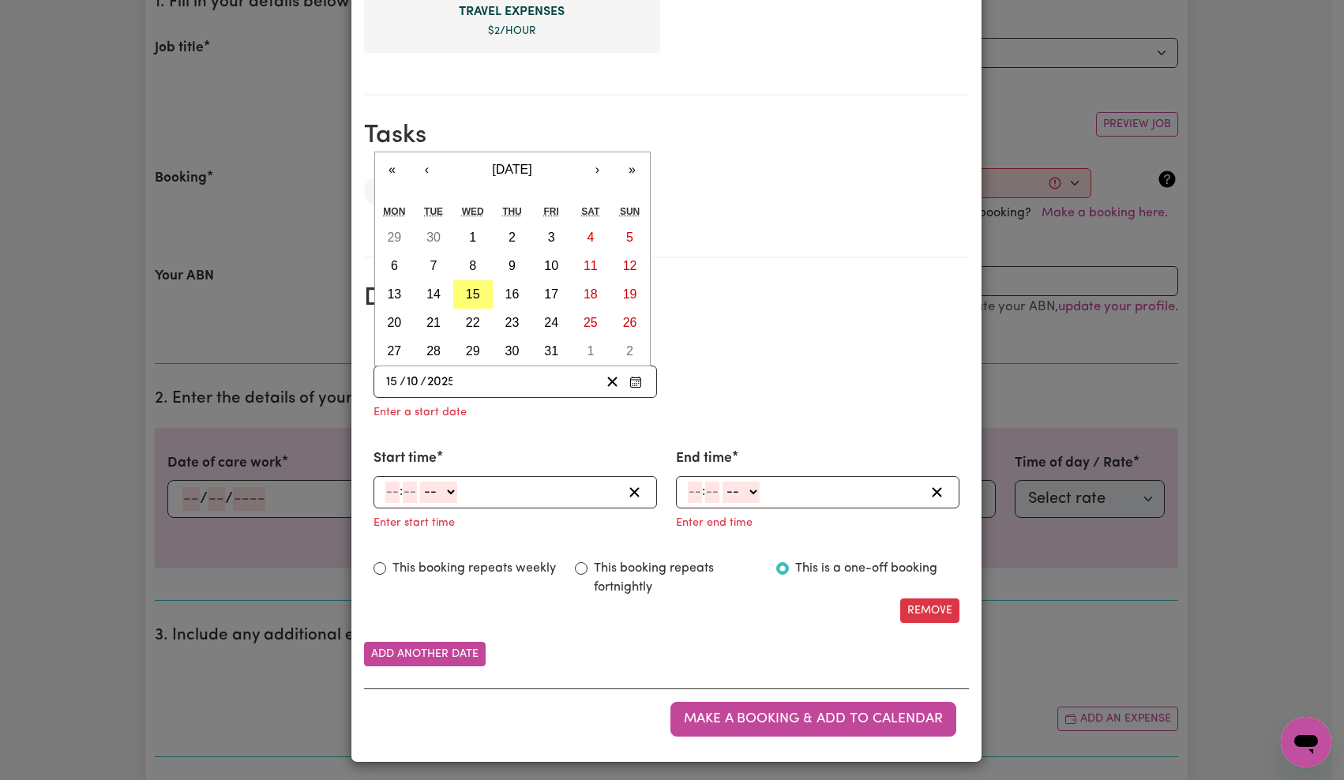
scroll to position [666, 0]
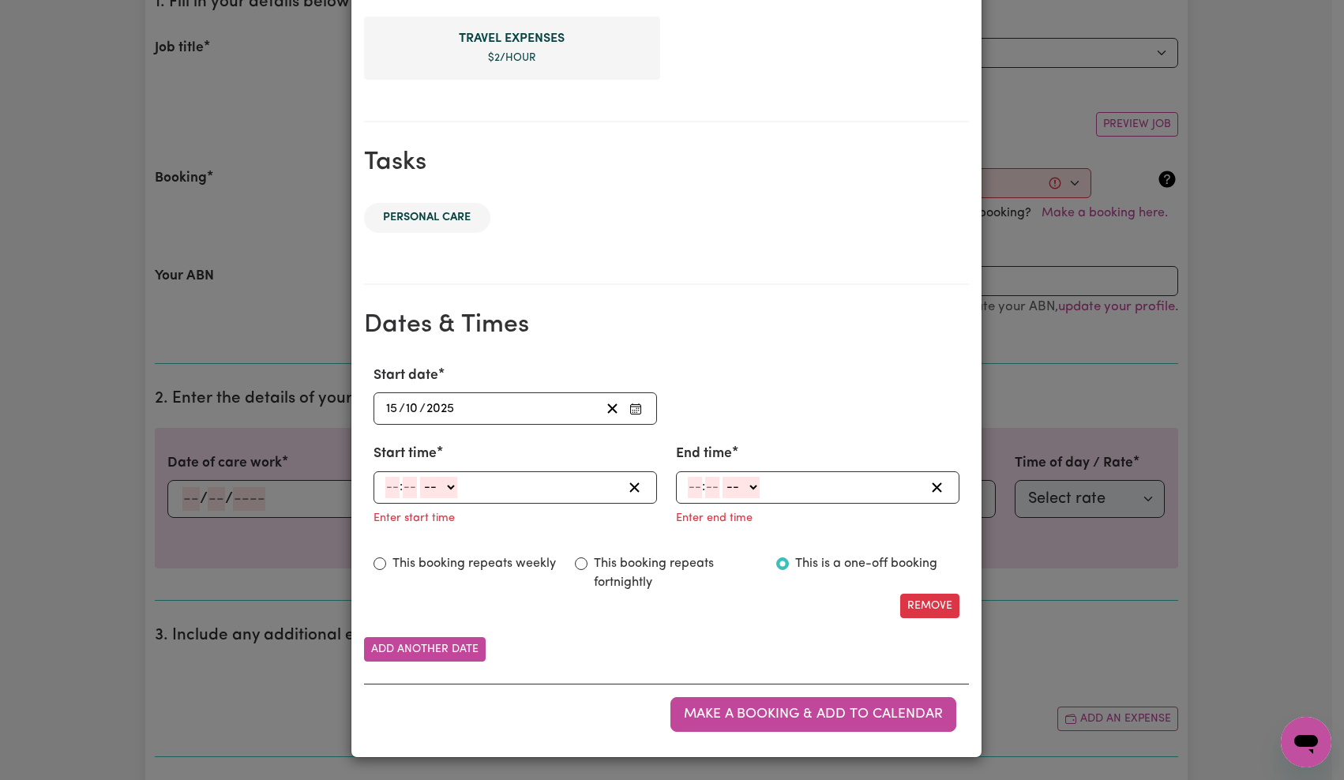
click at [388, 476] on div ": -- AM PM" at bounding box center [516, 487] width 284 height 32
click at [389, 486] on input "number" at bounding box center [392, 487] width 14 height 21
type input "8"
type input "0"
select select "am"
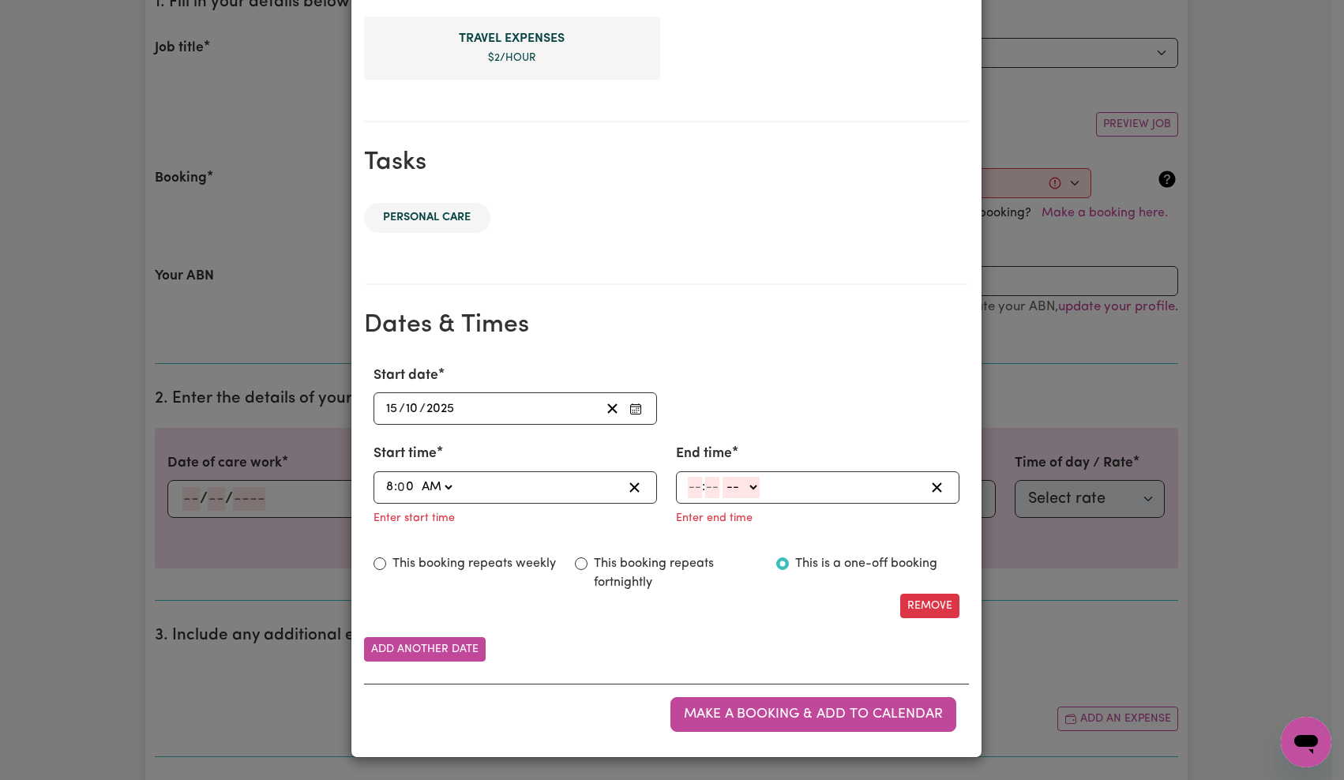
type input "08:00"
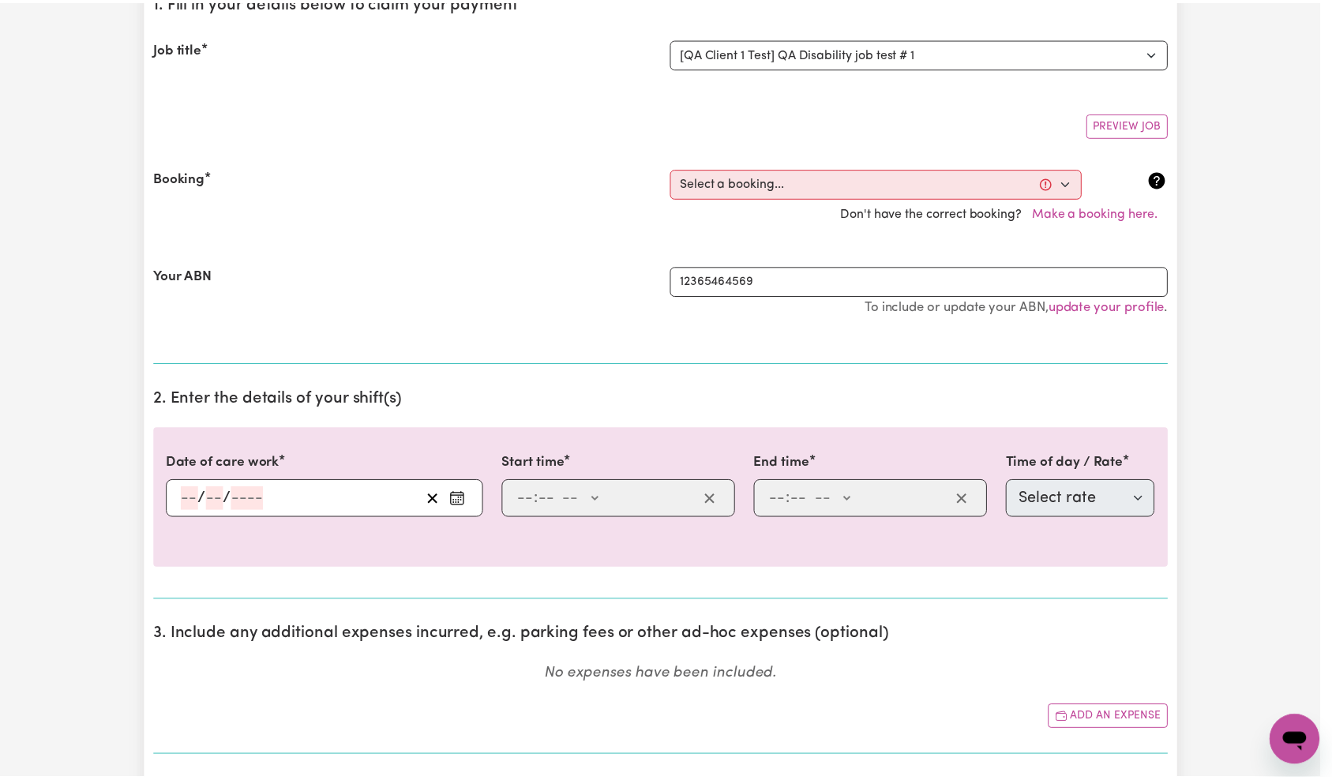
scroll to position [0, 0]
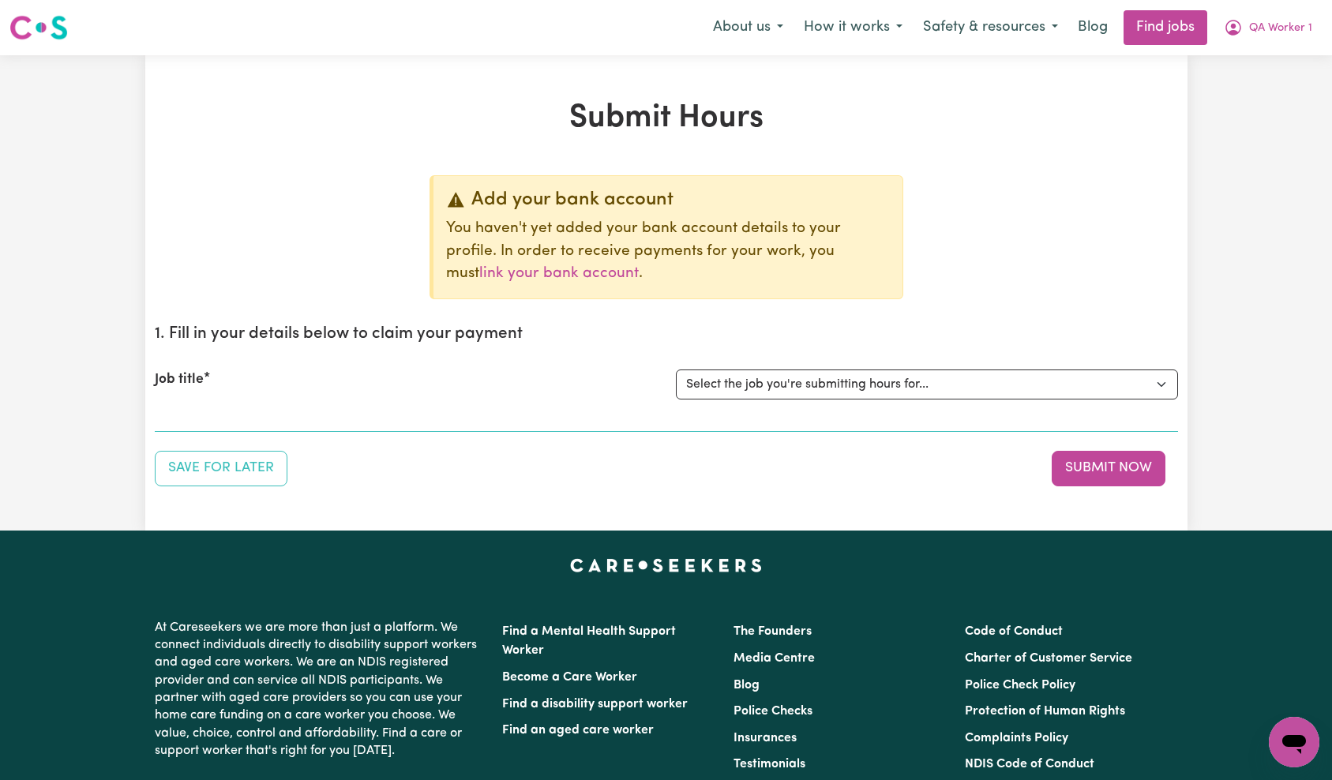
click at [818, 386] on select "Select the job you're submitting hours for... [QA Client 1 Test] QA Disability …" at bounding box center [927, 385] width 502 height 30
select select "15254"
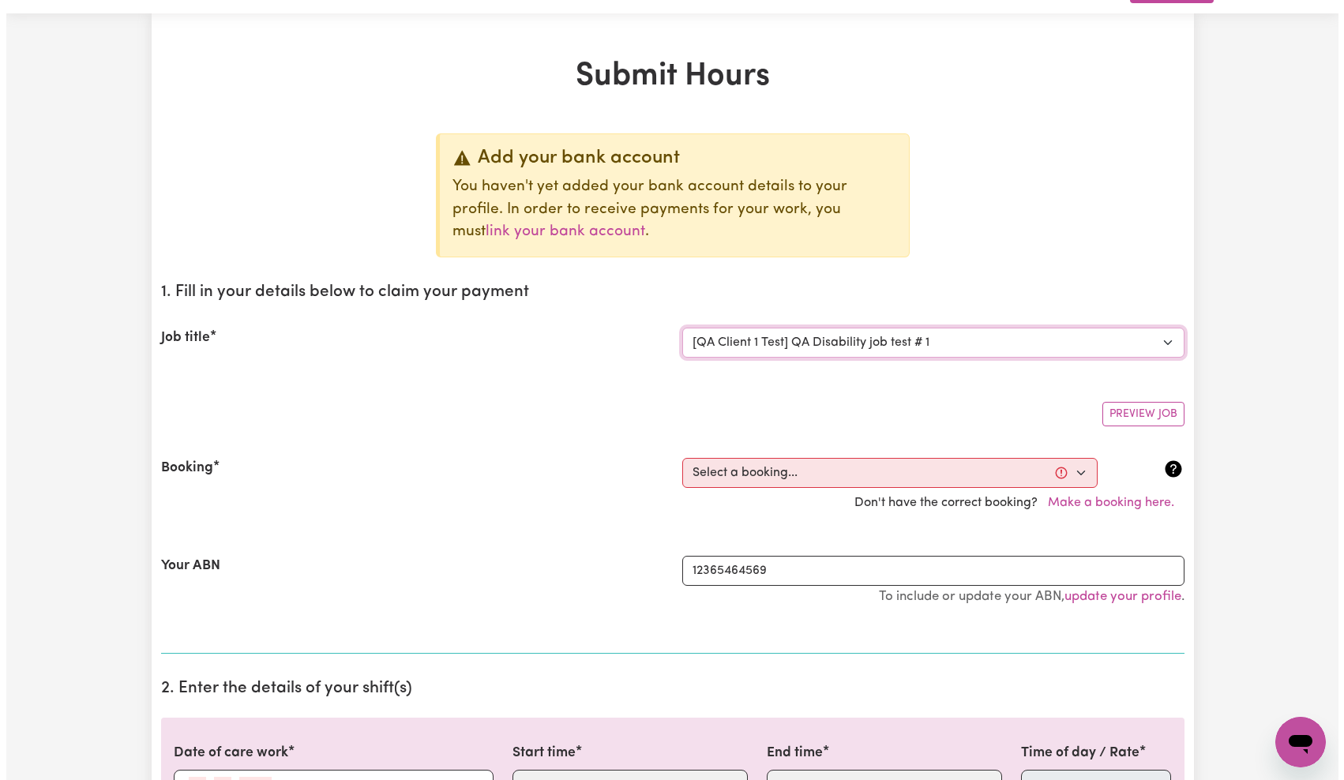
scroll to position [82, 0]
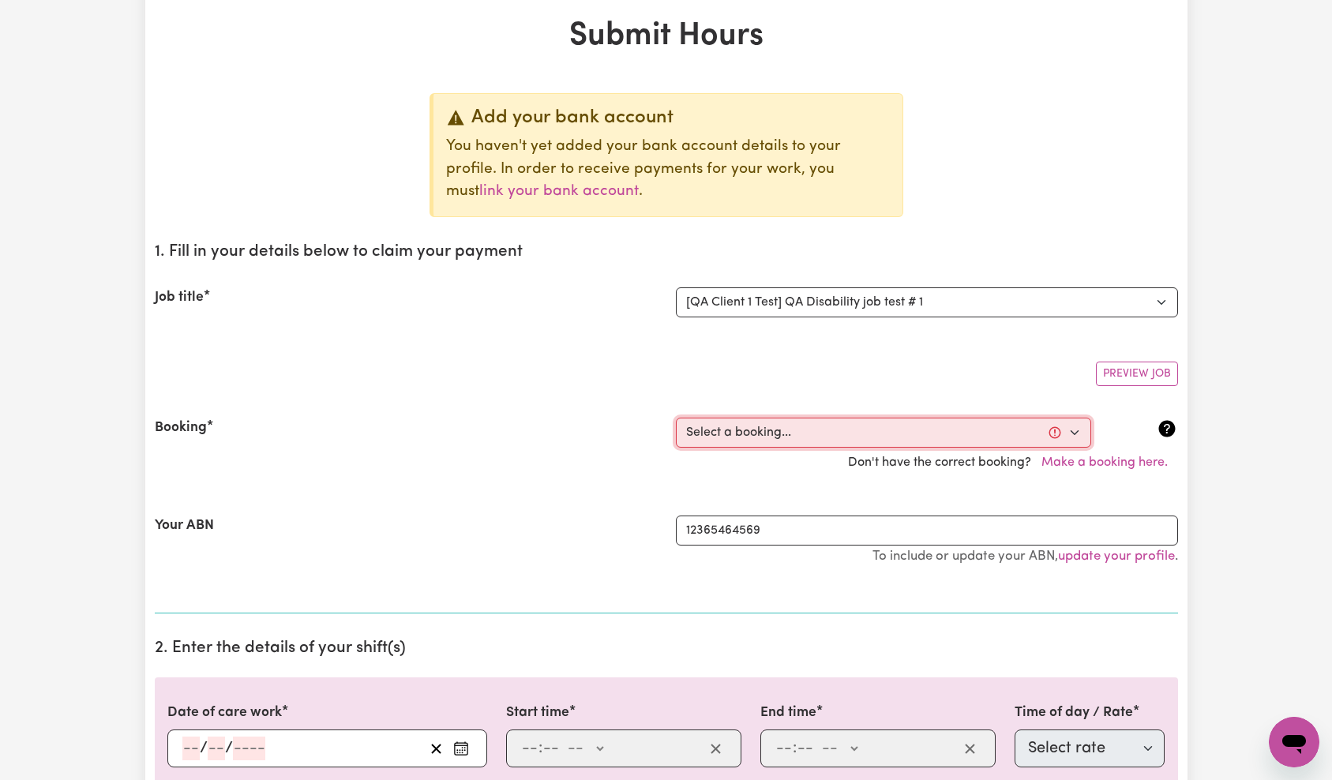
click at [764, 434] on select "Select a booking... Mon, October 13, 2025 - 9:00am to 11:00am (ONE-OFF) Wed, Oc…" at bounding box center [883, 433] width 415 height 30
select select "370720"
type input "2025-10-13"
type input "13"
type input "10"
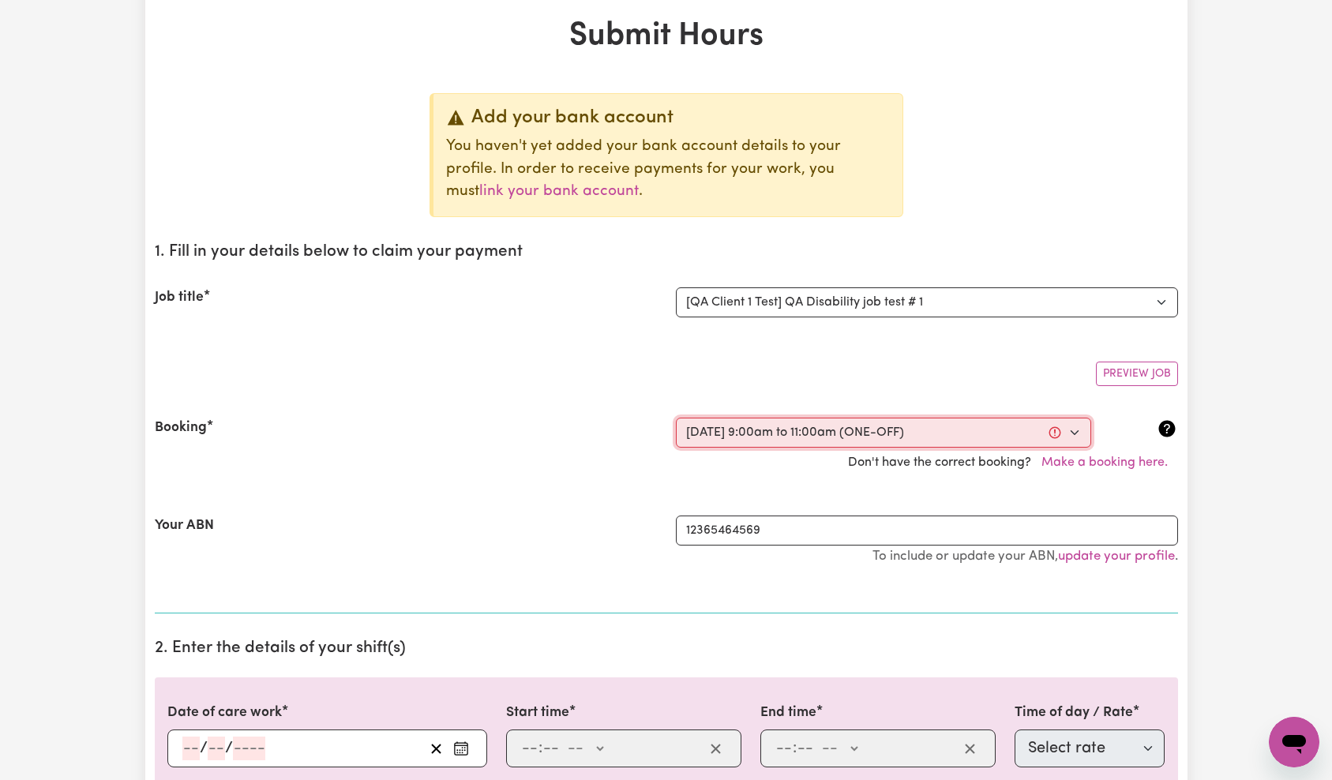
type input "2025"
type input "09:00"
type input "9"
type input "0"
select select "am"
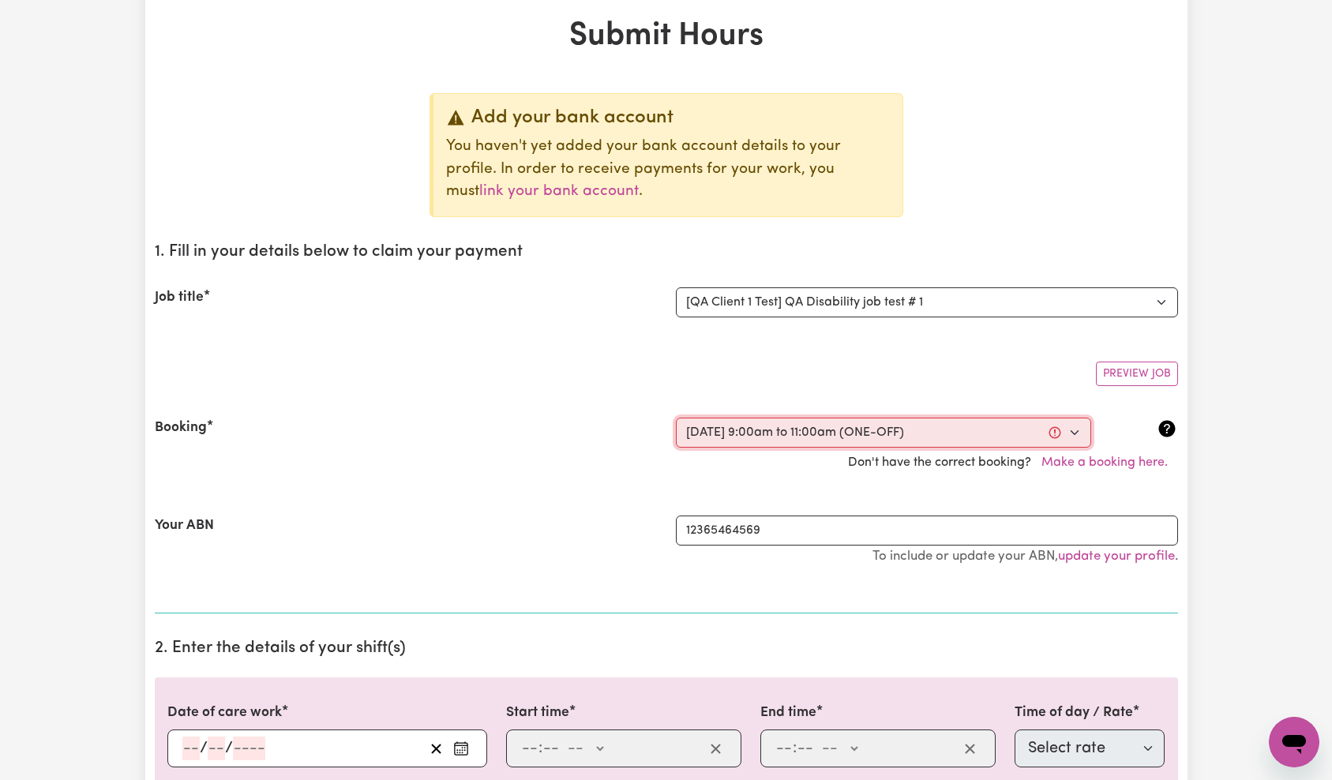
type input "11:00"
type input "11"
type input "0"
select select "am"
select select "65"
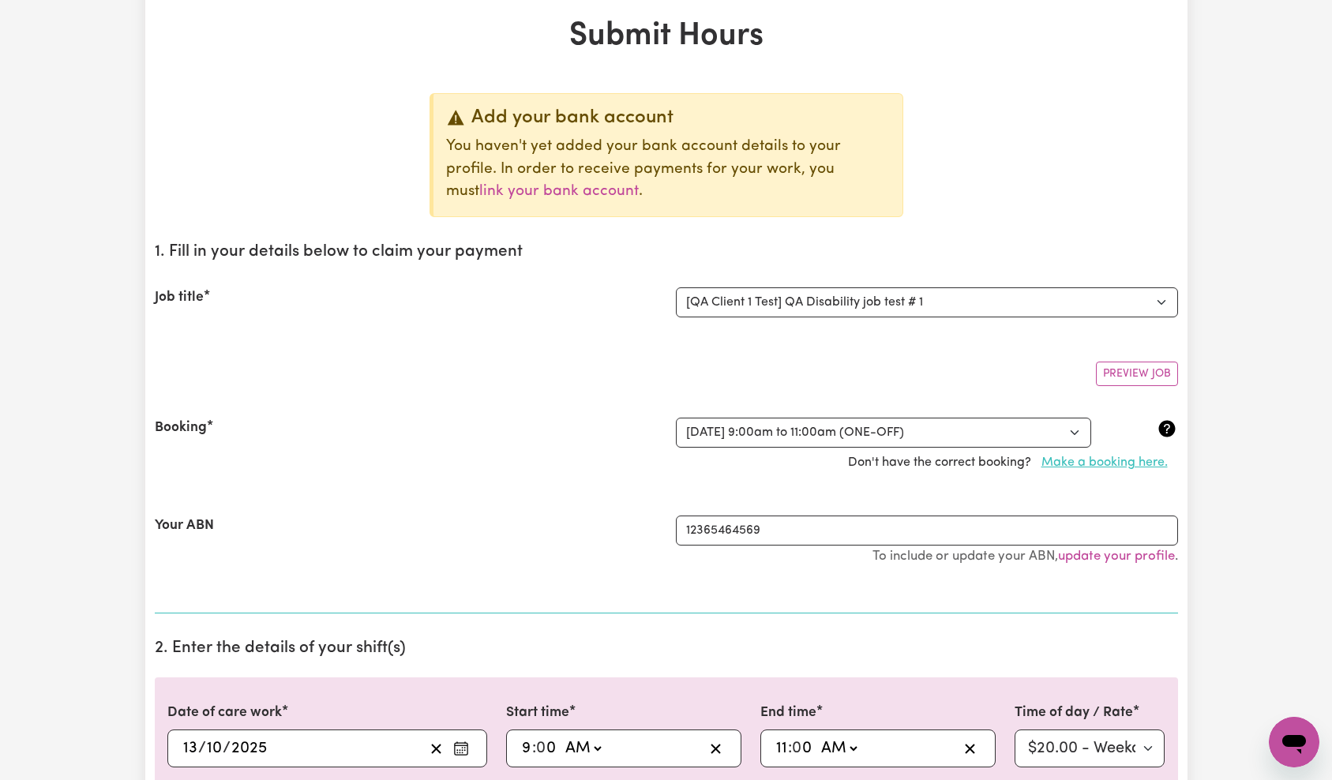
click at [1089, 460] on button "Make a booking here." at bounding box center [1104, 463] width 147 height 30
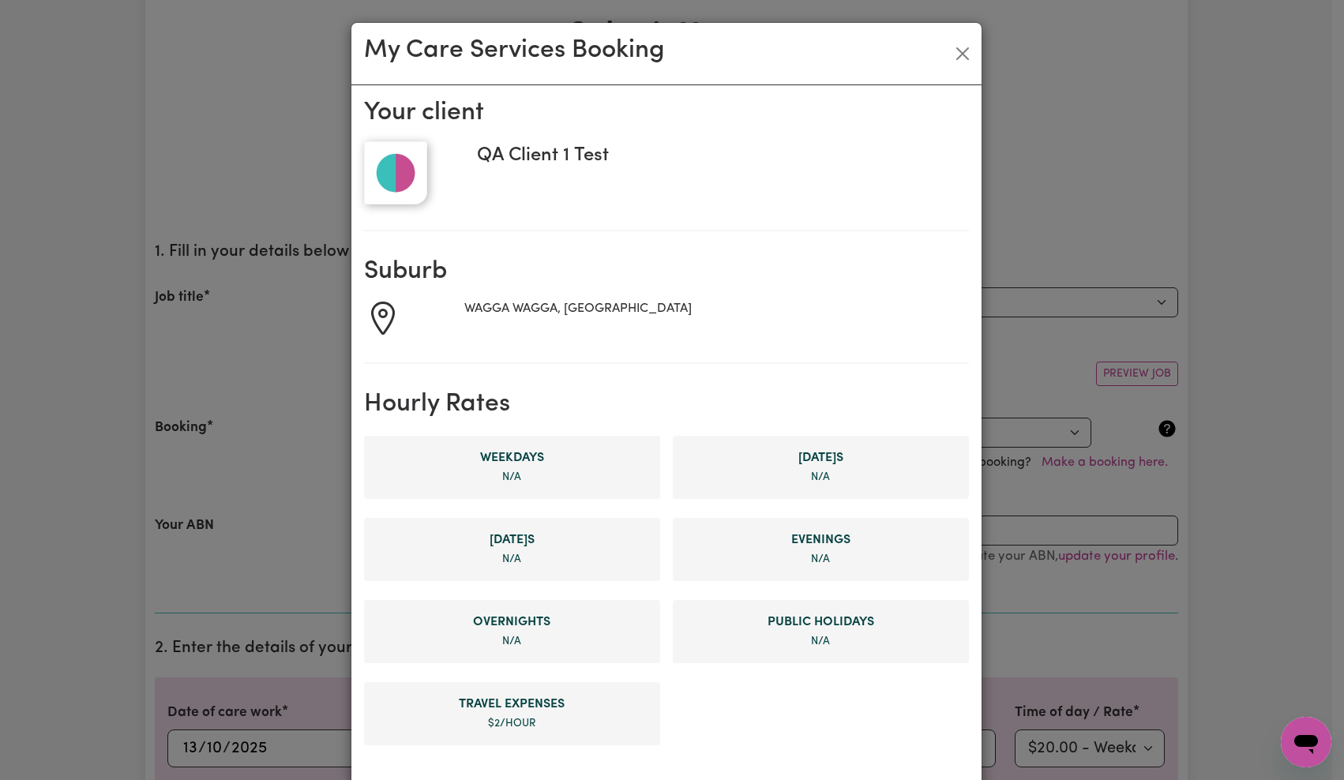
scroll to position [631, 0]
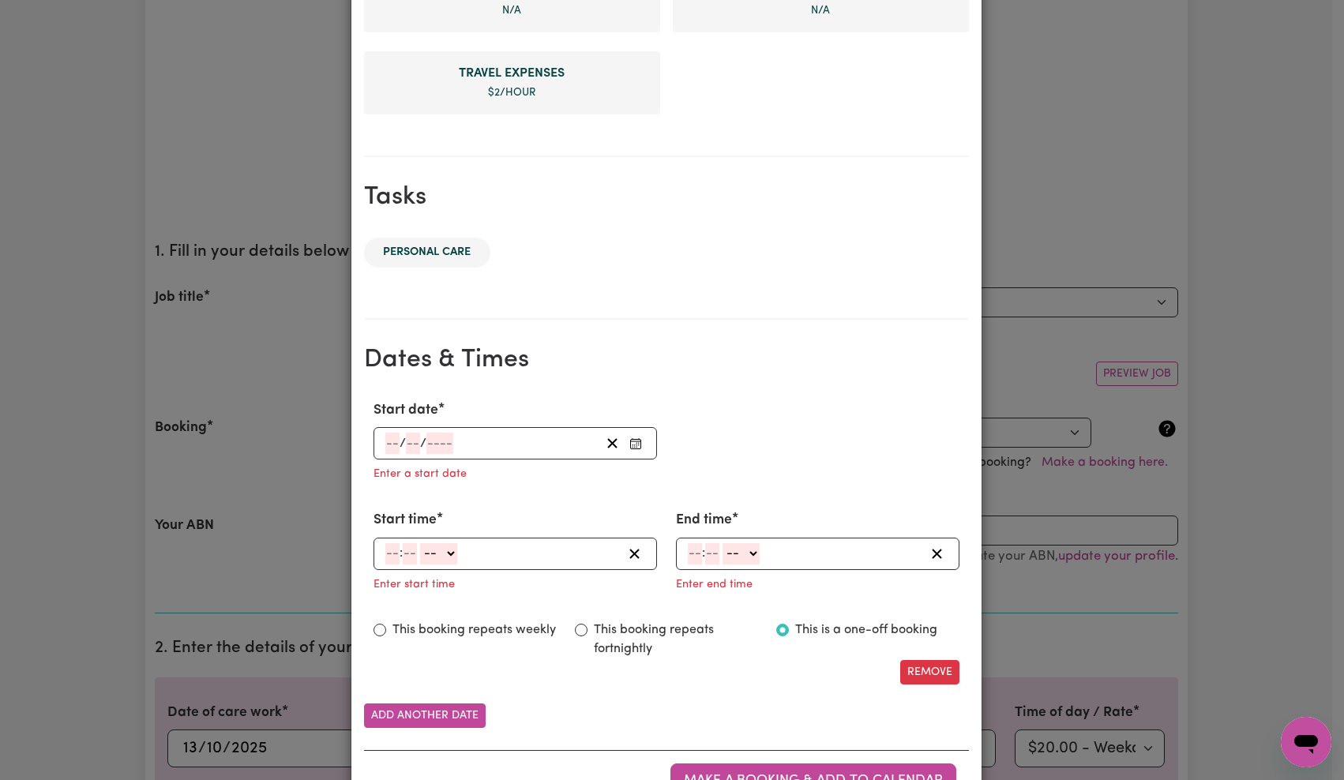
click at [444, 440] on input "number" at bounding box center [439, 443] width 27 height 21
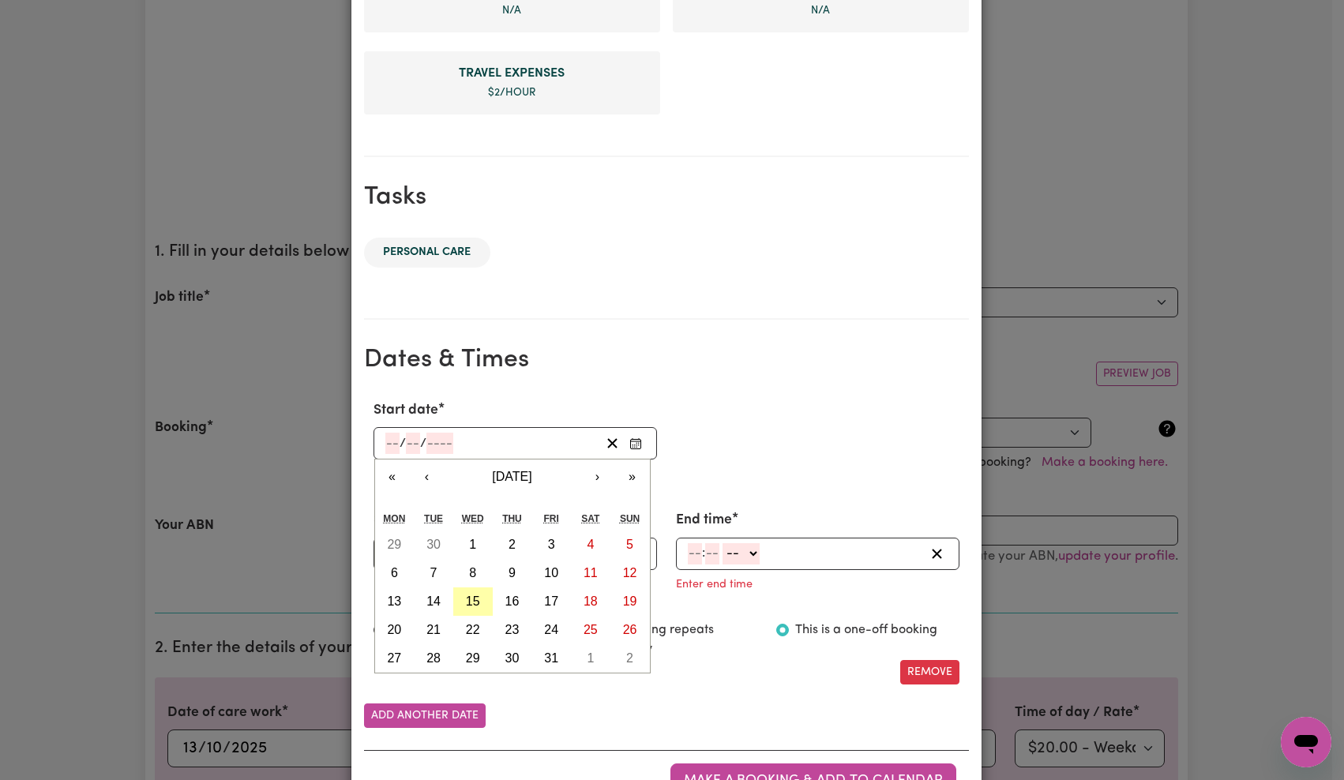
click at [466, 599] on abbr "15" at bounding box center [473, 601] width 14 height 13
type input "[DATE]"
type input "15"
type input "10"
type input "2025"
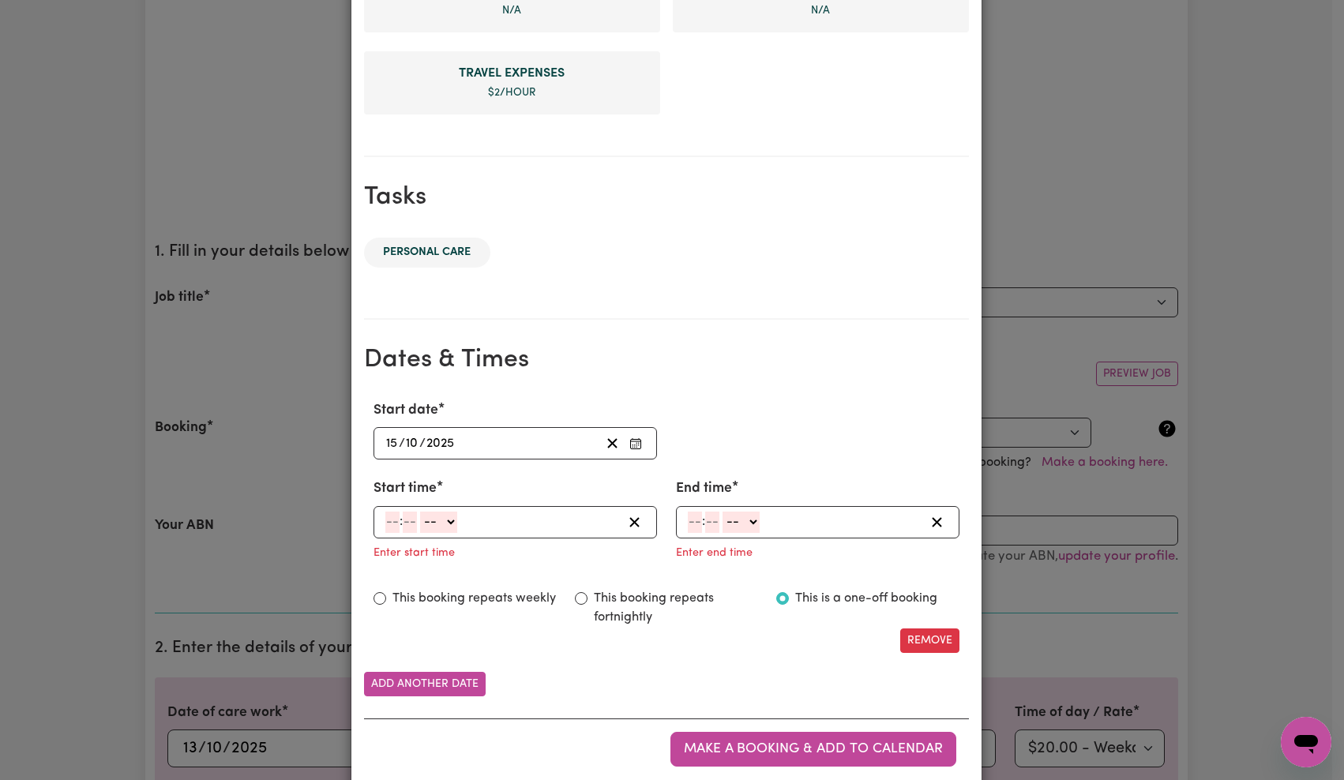
click at [385, 524] on input "number" at bounding box center [392, 522] width 14 height 21
type input "8"
type input "0"
select select "am"
type input "08:00"
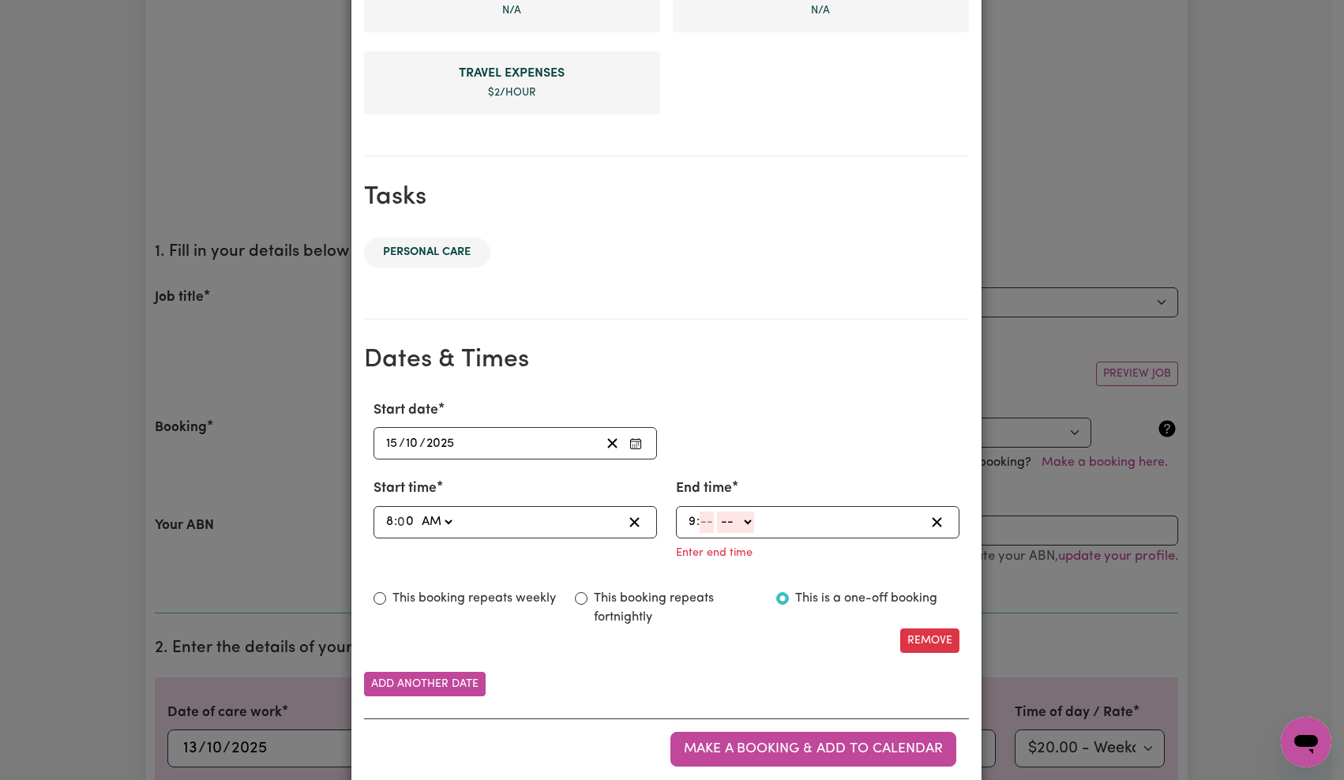
type input "9"
type input "0"
select select "am"
type input "09:00"
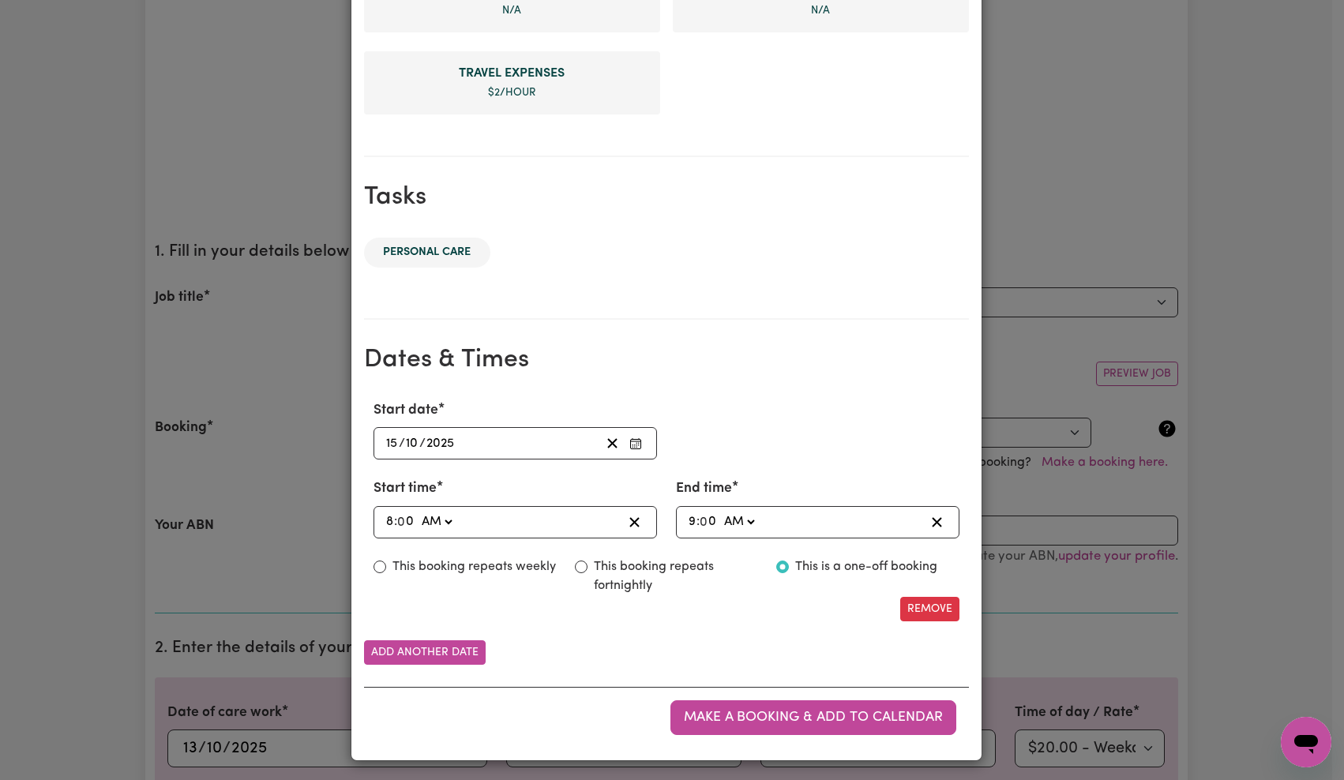
click at [776, 716] on span "Make a booking & add to calendar" at bounding box center [813, 717] width 259 height 13
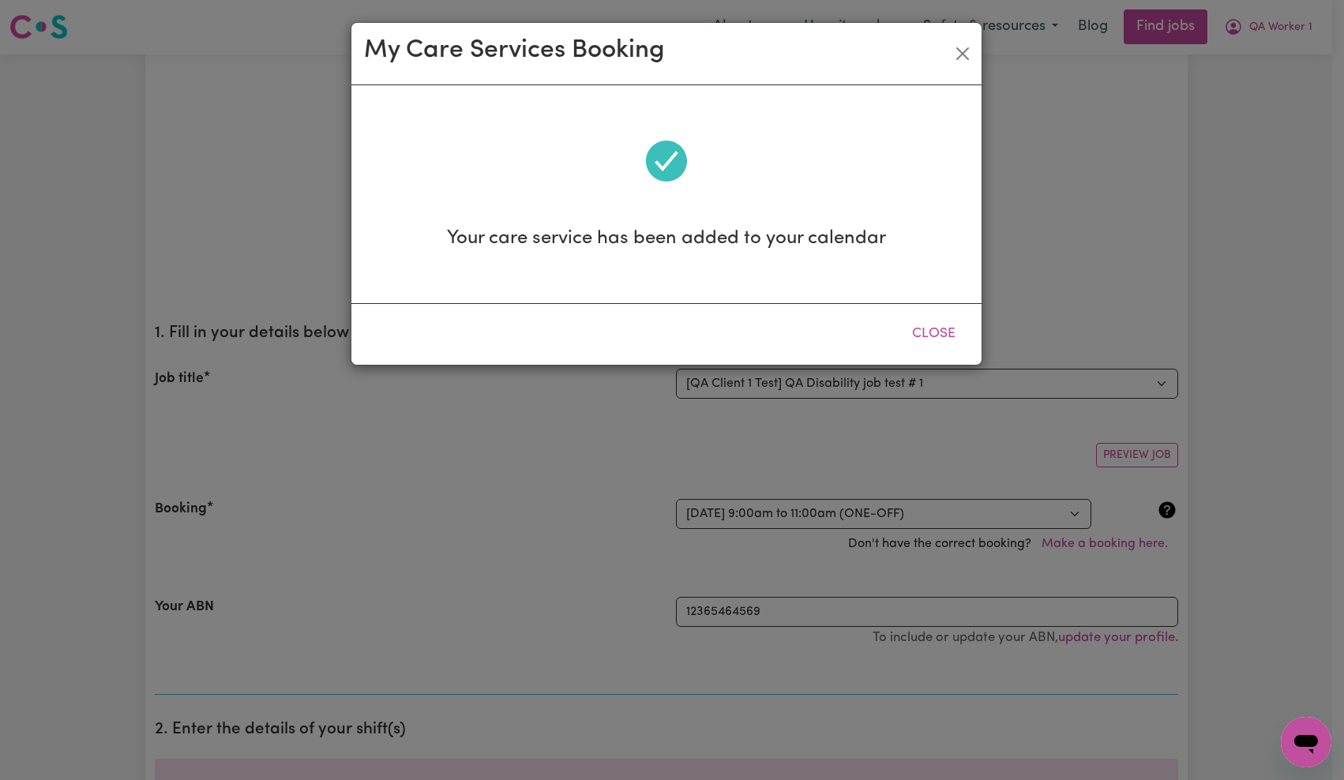
scroll to position [0, 0]
click at [970, 51] on button "Close" at bounding box center [962, 53] width 25 height 25
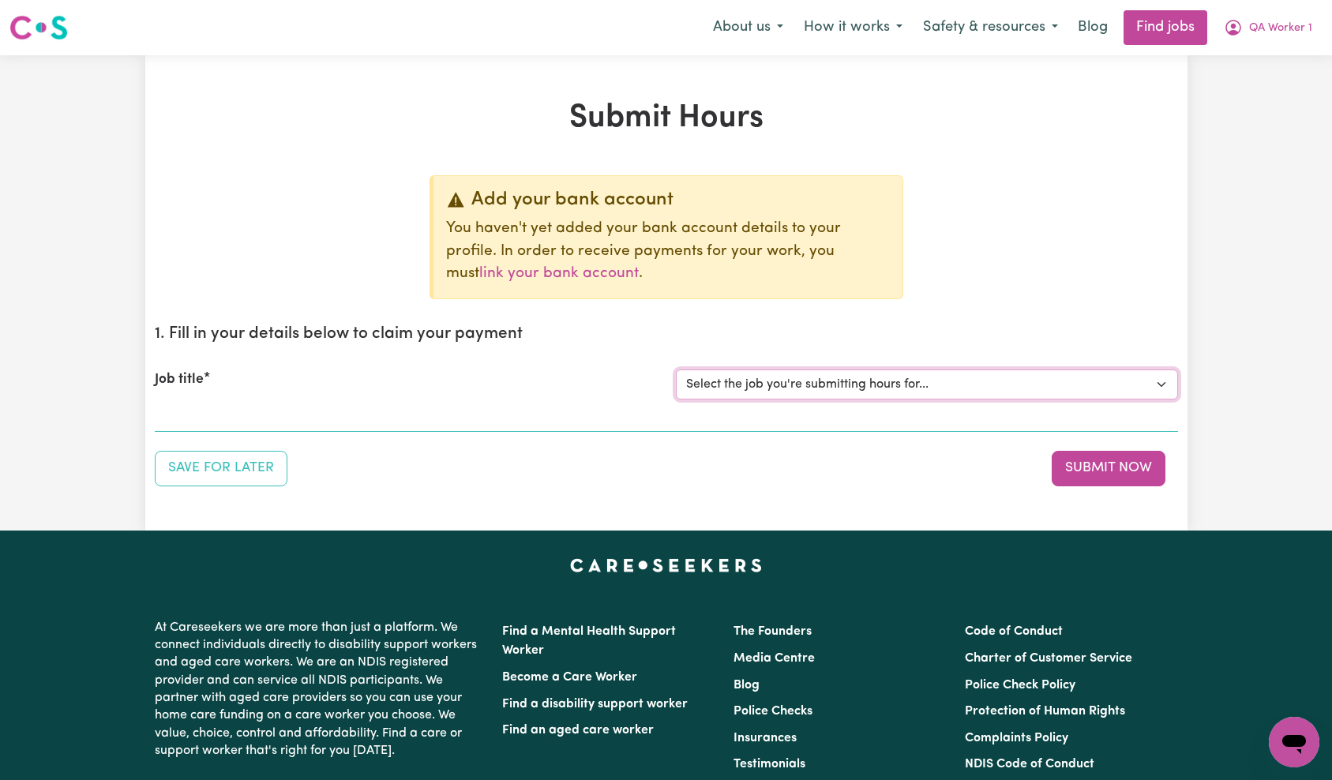
click at [915, 385] on select "Select the job you're submitting hours for... [QA Client 1 Test] QA Disability …" at bounding box center [927, 385] width 502 height 30
select select "15254"
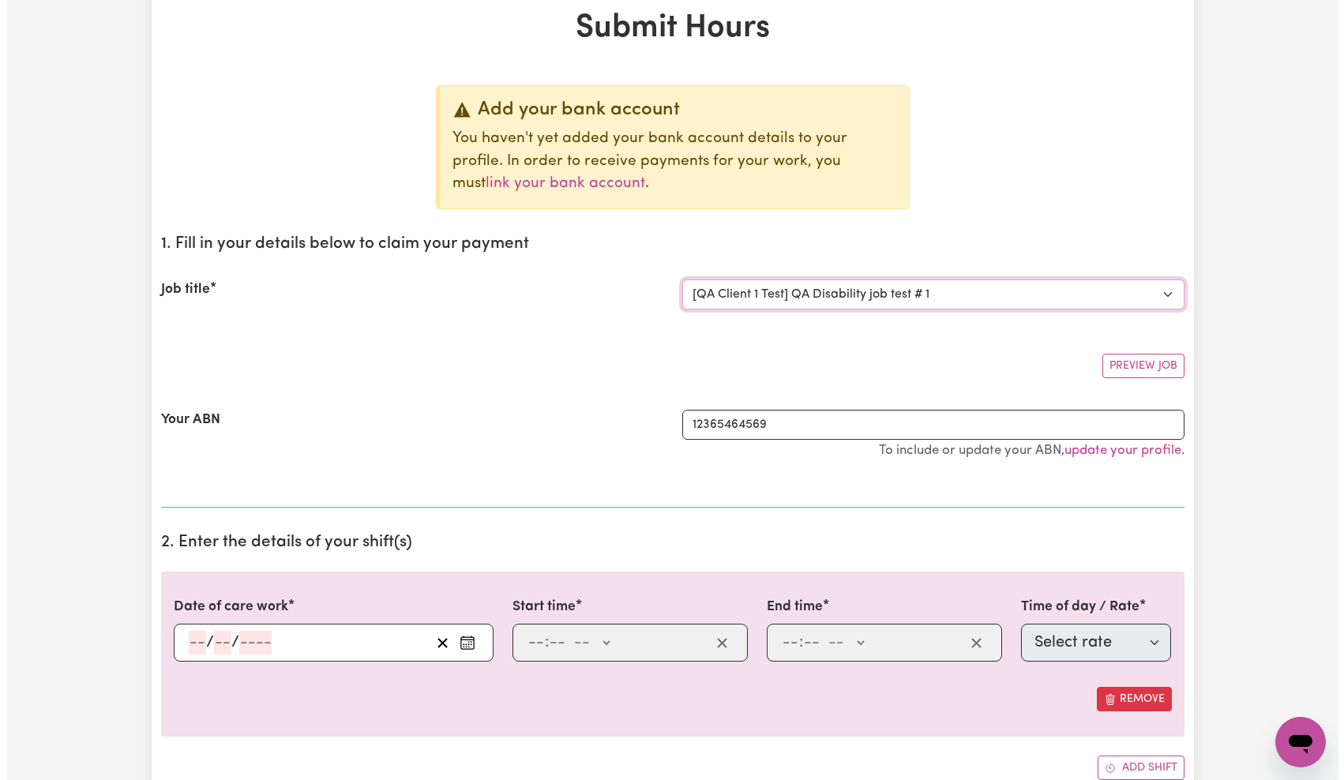
scroll to position [252, 0]
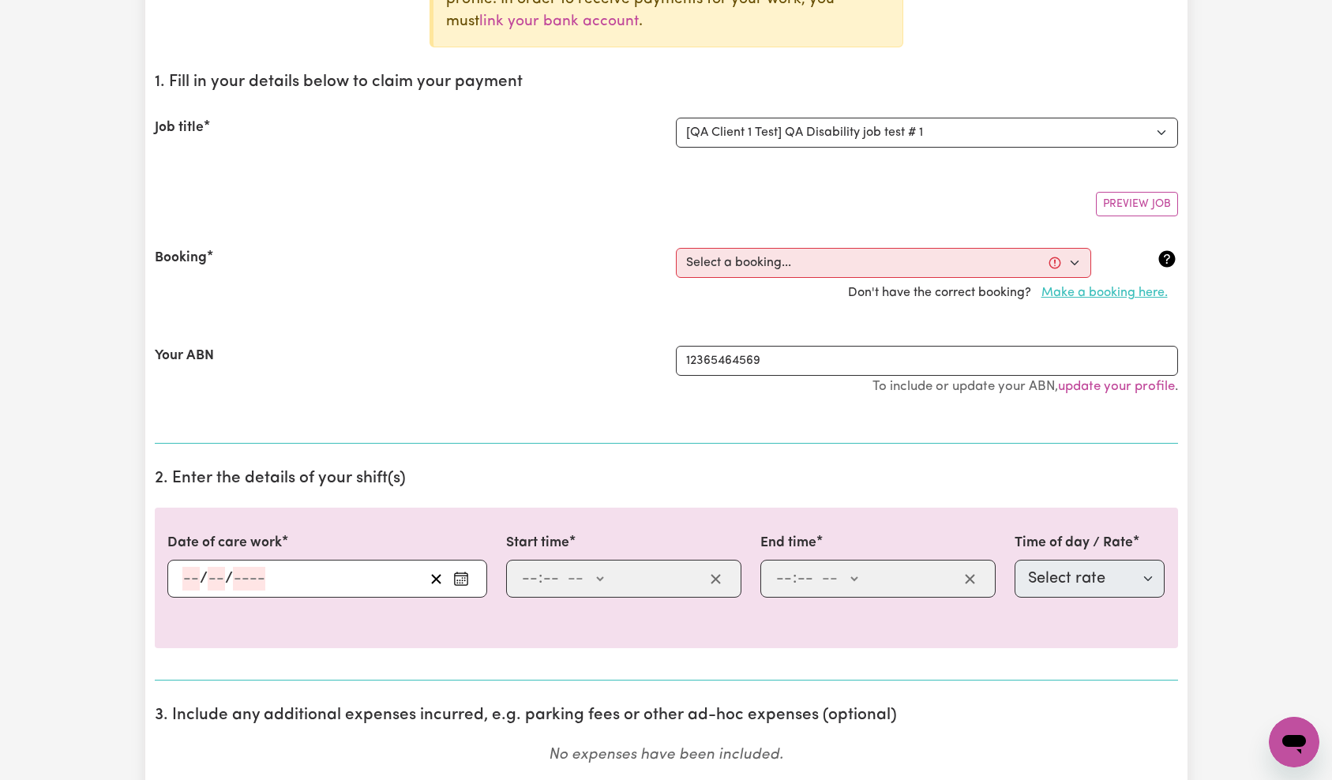
click at [1077, 291] on button "Make a booking here." at bounding box center [1104, 293] width 147 height 30
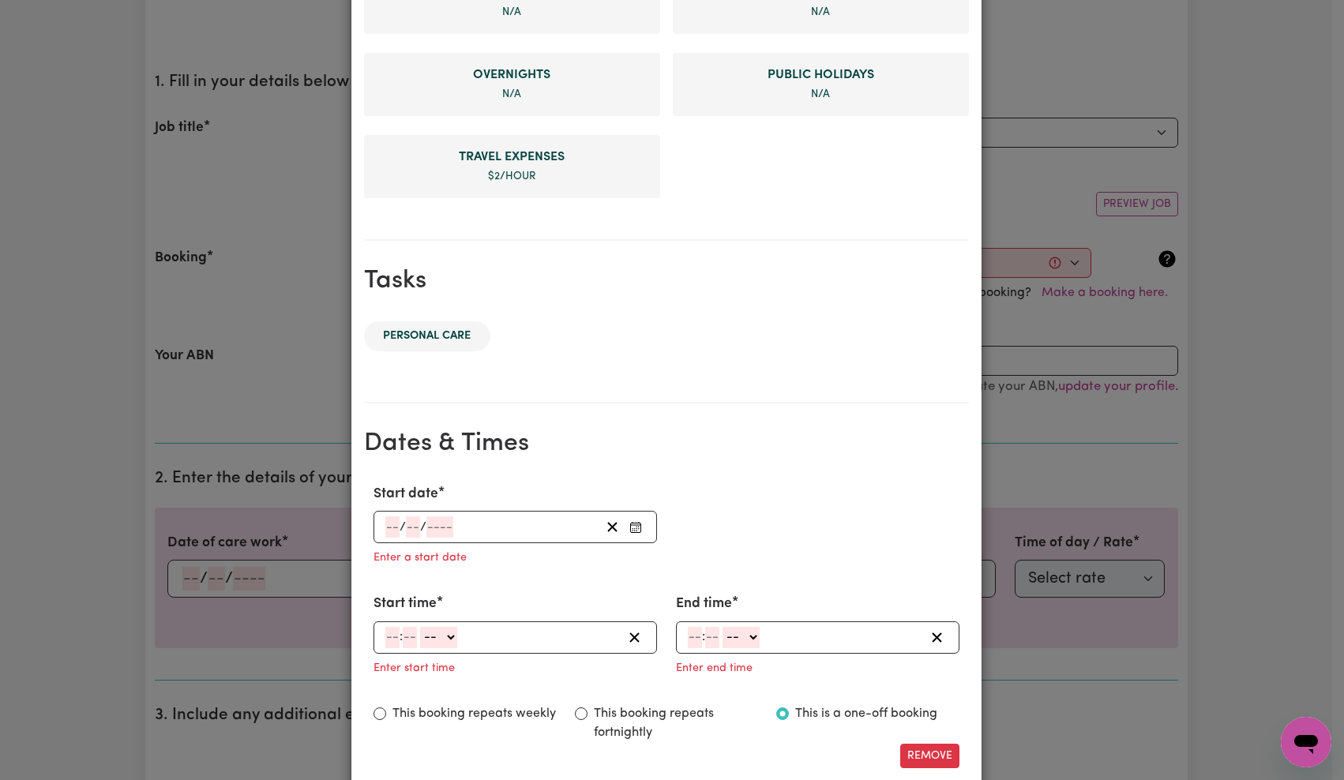
scroll to position [629, 0]
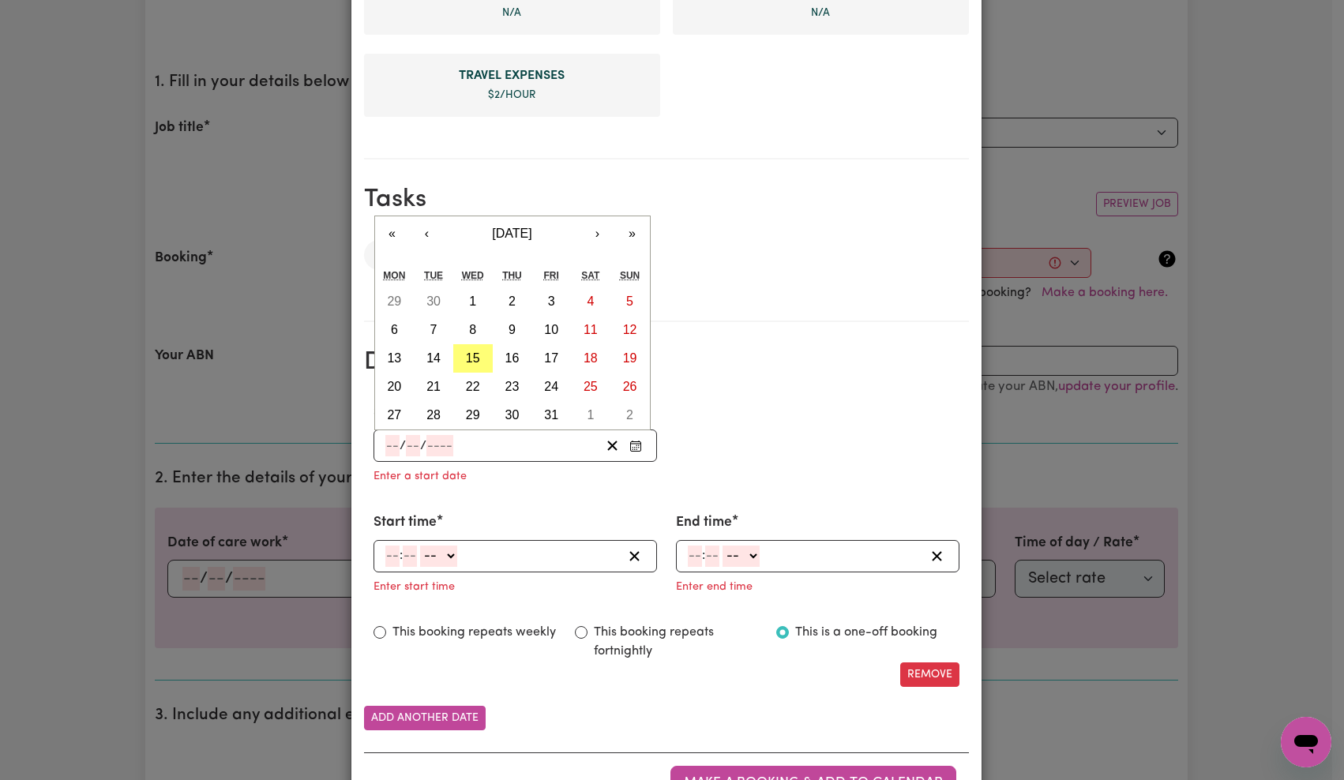
click at [438, 446] on input "number" at bounding box center [439, 445] width 27 height 21
click at [471, 362] on abbr "15" at bounding box center [473, 357] width 14 height 13
type input "[DATE]"
type input "15"
type input "10"
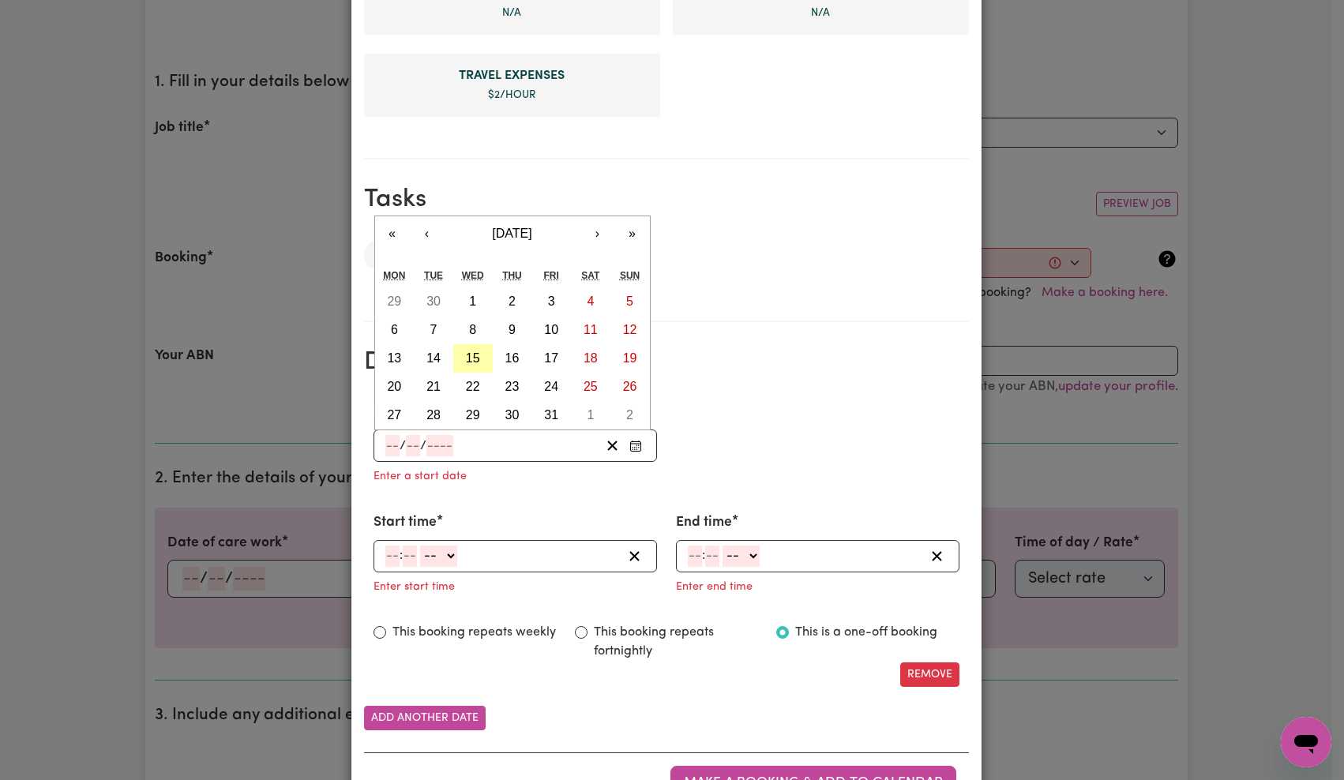
type input "2025"
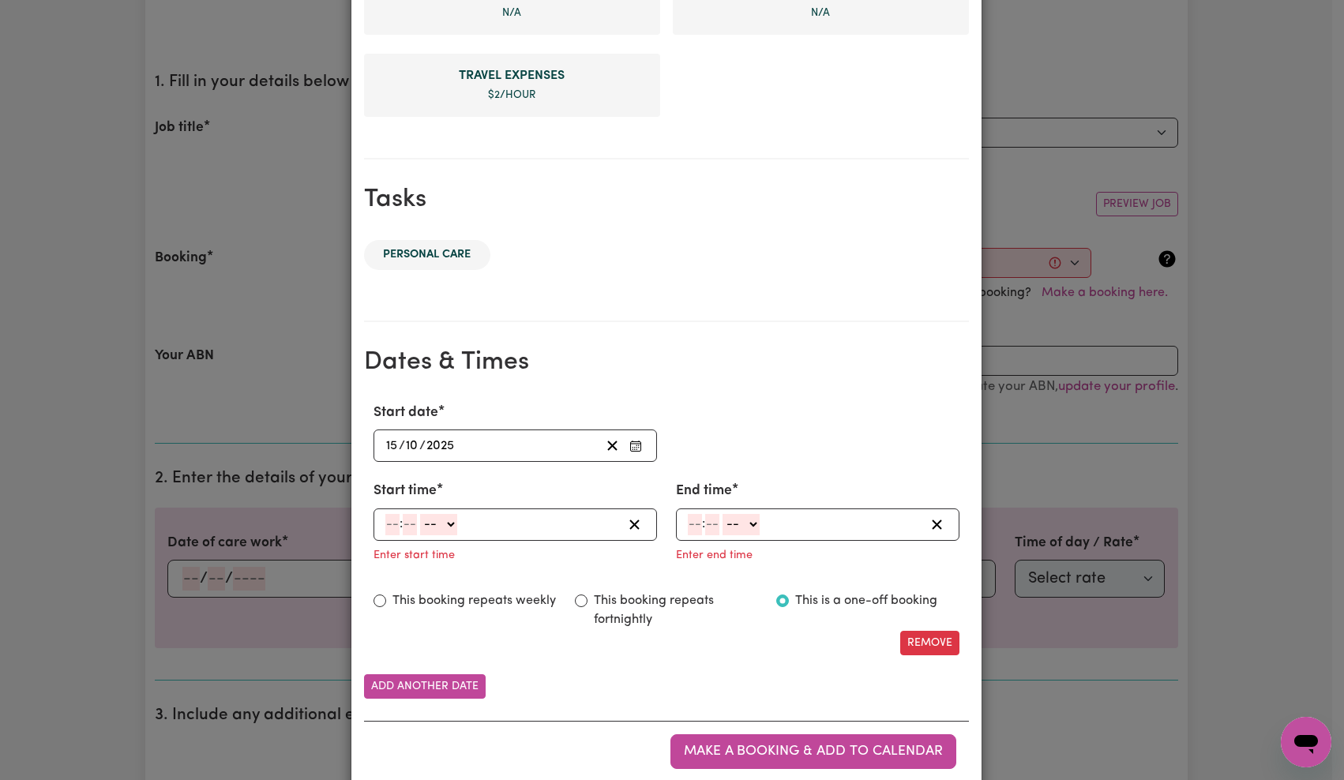
drag, startPoint x: 379, startPoint y: 524, endPoint x: 411, endPoint y: 522, distance: 32.5
click at [385, 524] on input "number" at bounding box center [392, 524] width 14 height 21
type input "9"
type input "0"
select select "am"
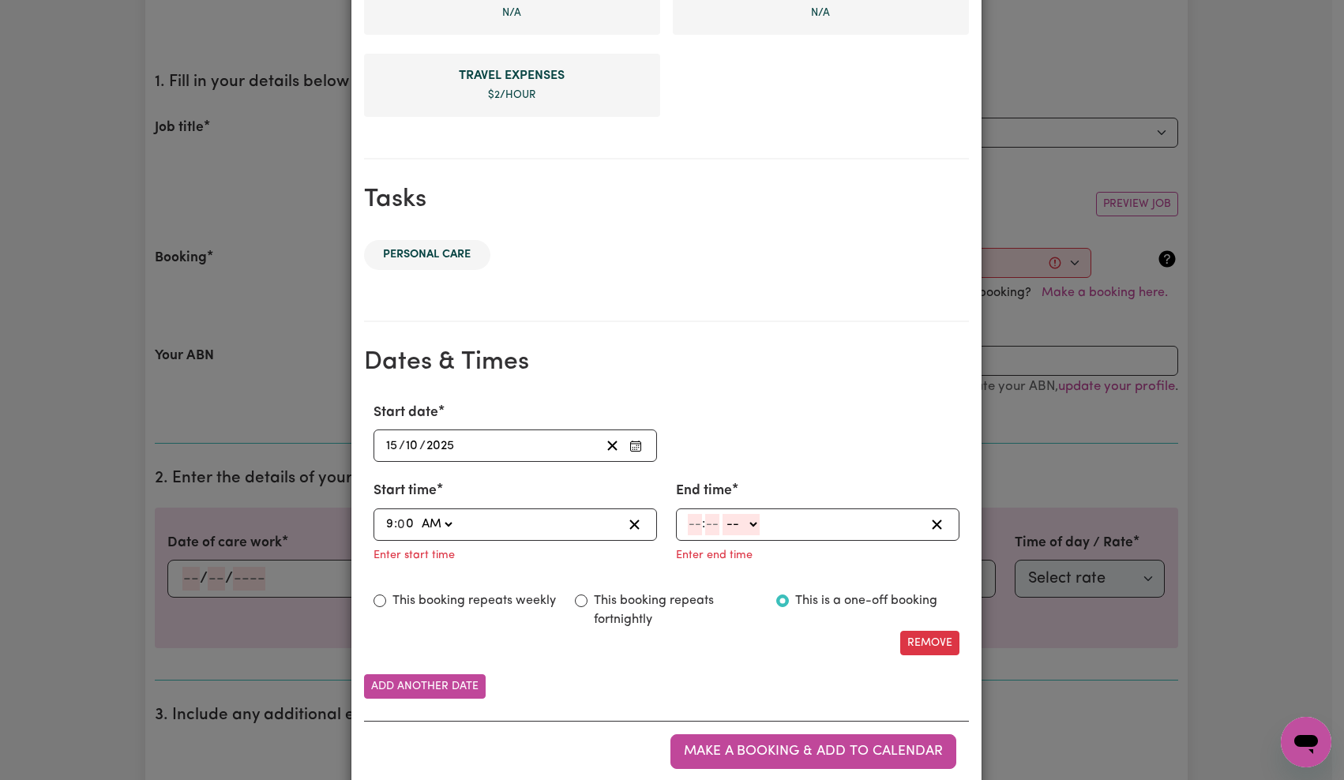
type input "09:00"
type input "11"
type input "0"
select select "am"
type input "11:00"
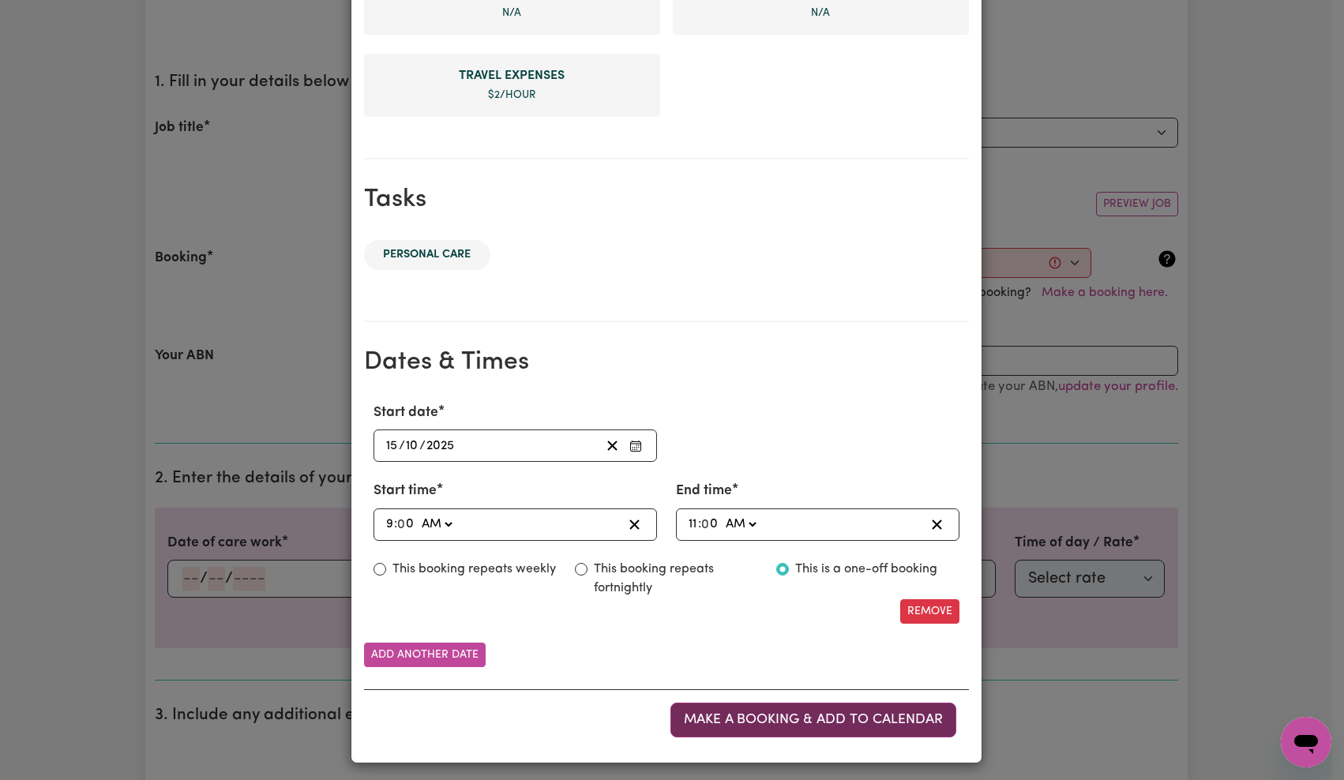
click at [787, 721] on span "Make a booking & add to calendar" at bounding box center [813, 719] width 259 height 13
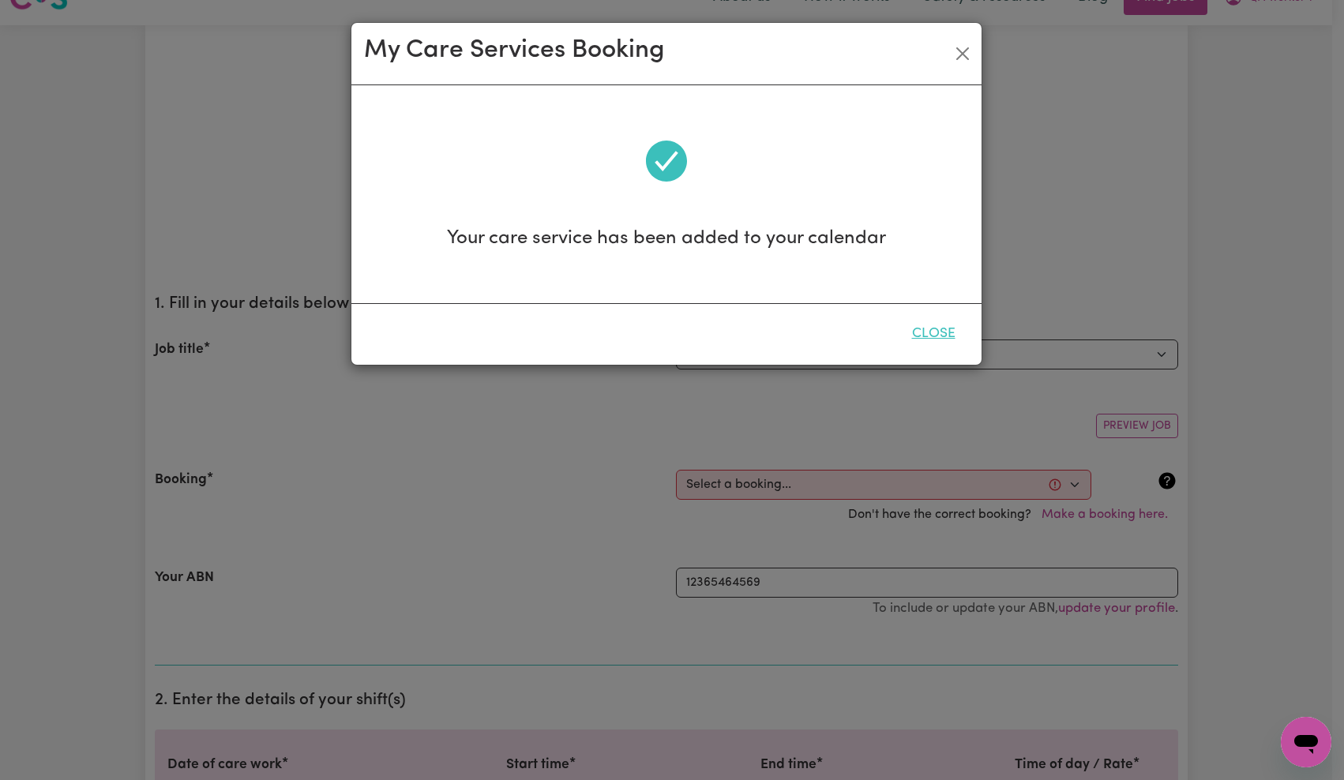
scroll to position [0, 0]
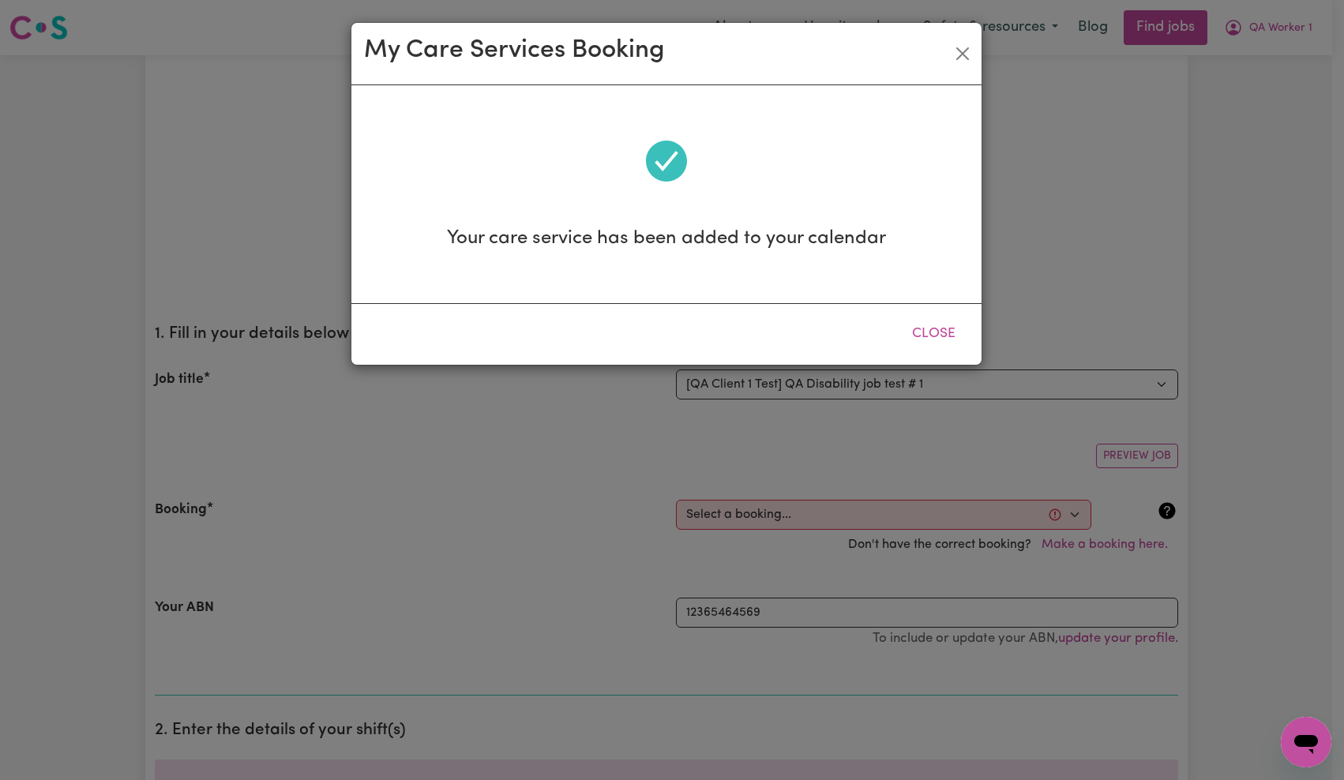
click at [924, 331] on button "Close" at bounding box center [934, 334] width 70 height 35
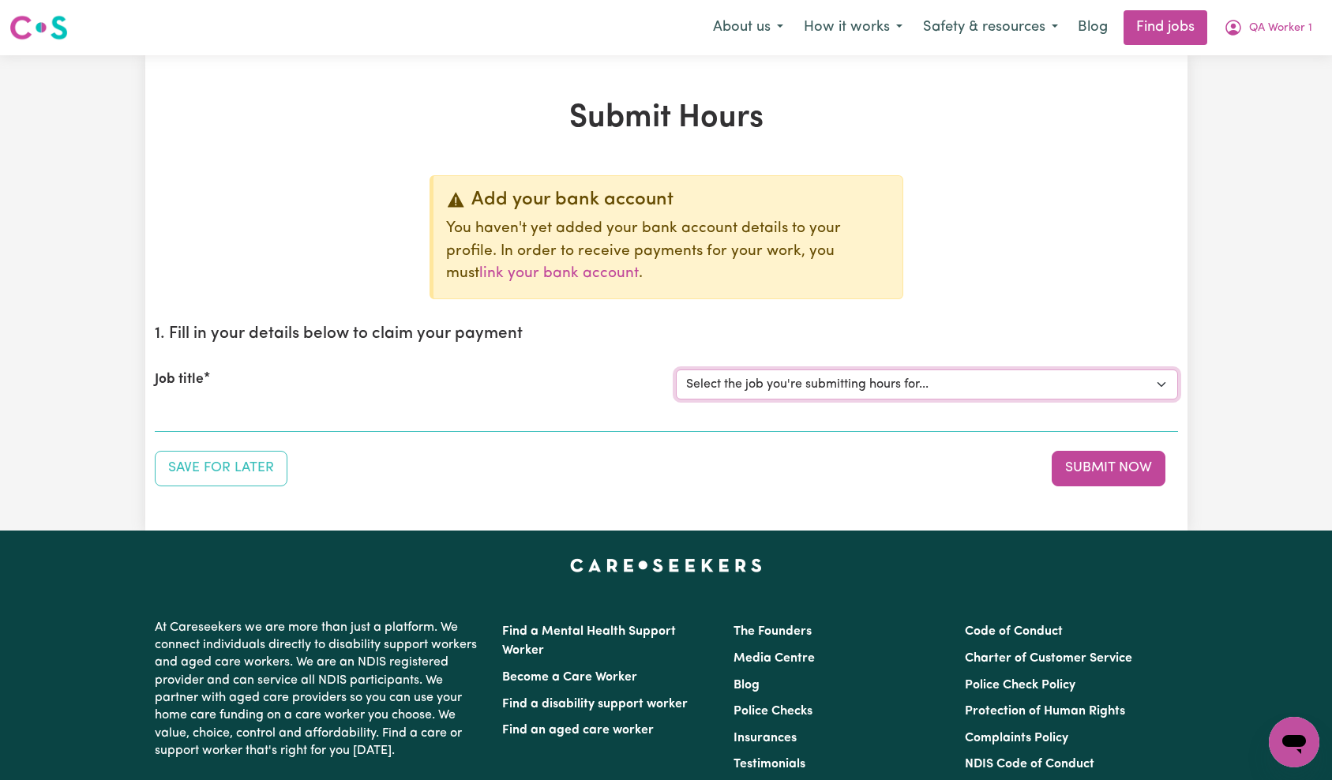
click at [906, 388] on select "Select the job you're submitting hours for... [QA Client 1 Test] QA Disability …" at bounding box center [927, 385] width 502 height 30
select select "15254"
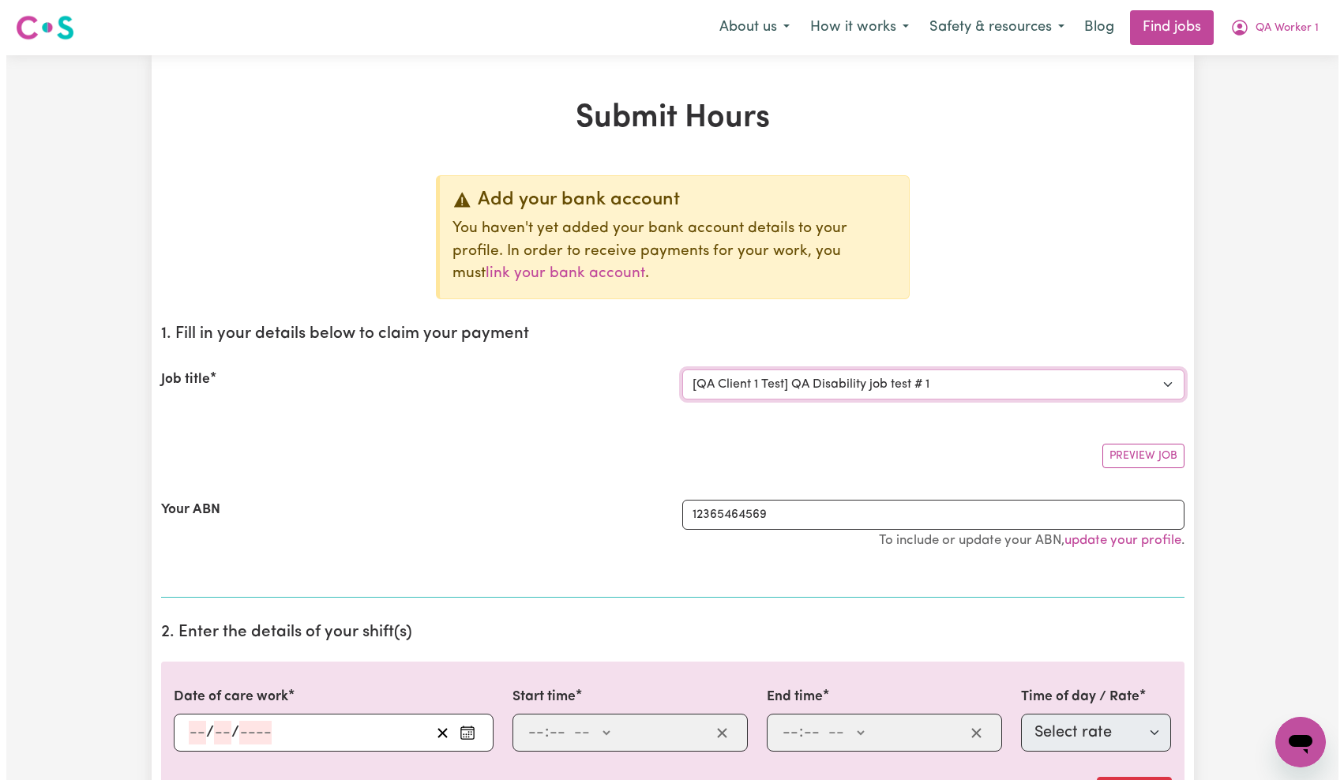
scroll to position [192, 0]
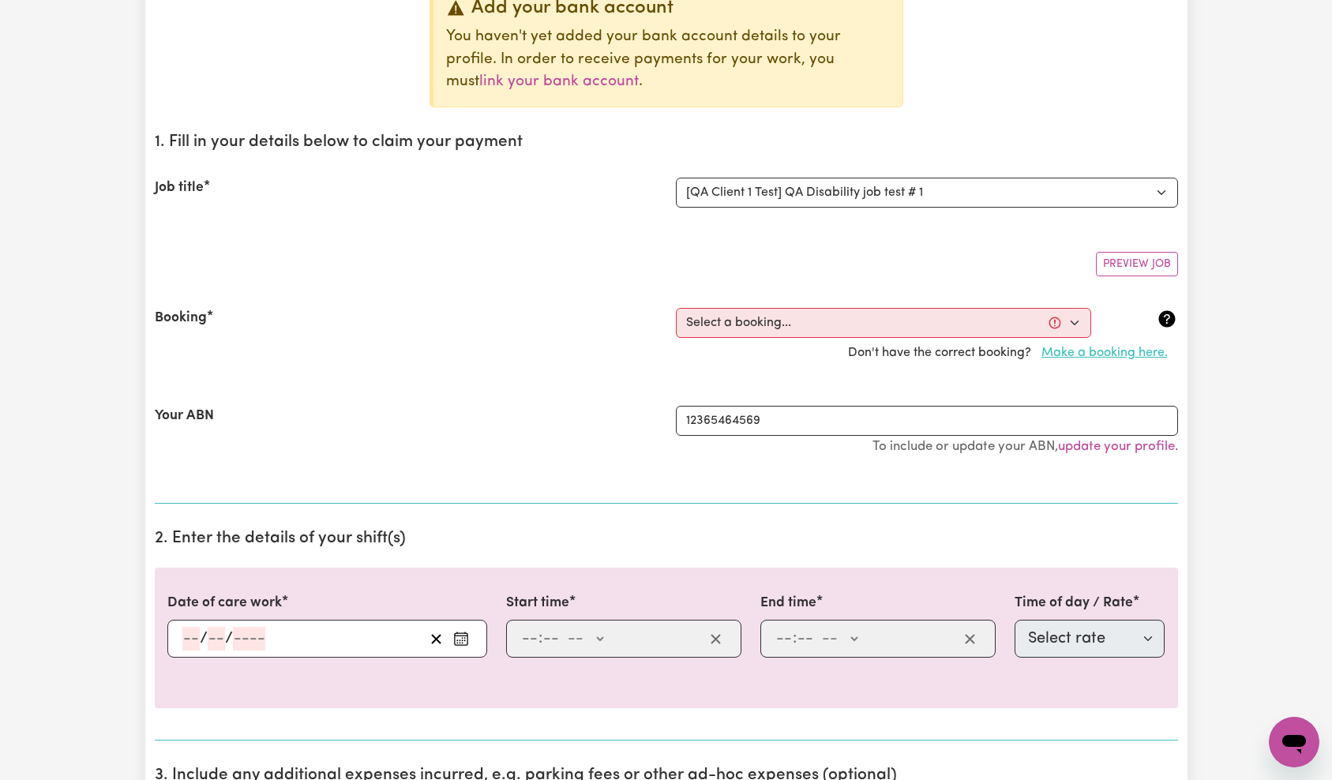
click at [1094, 355] on button "Make a booking here." at bounding box center [1104, 353] width 147 height 30
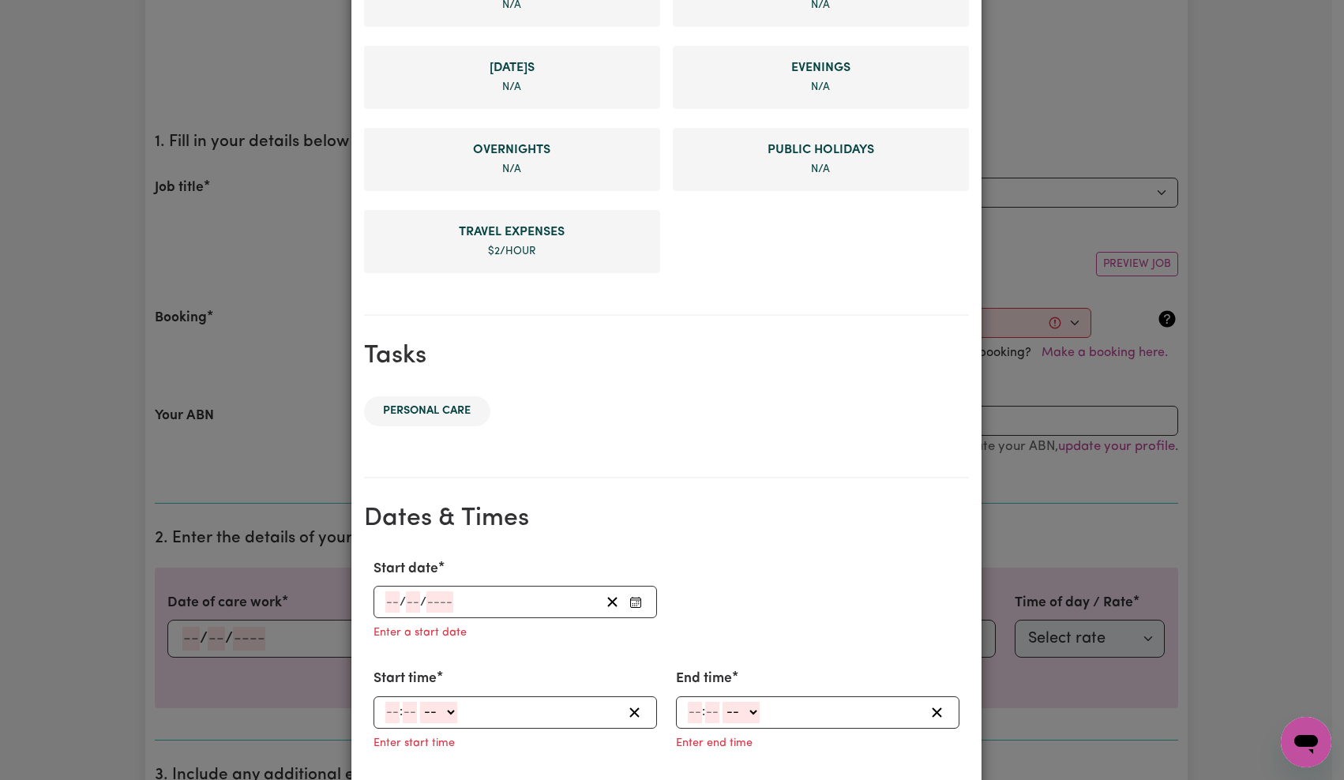
scroll to position [697, 0]
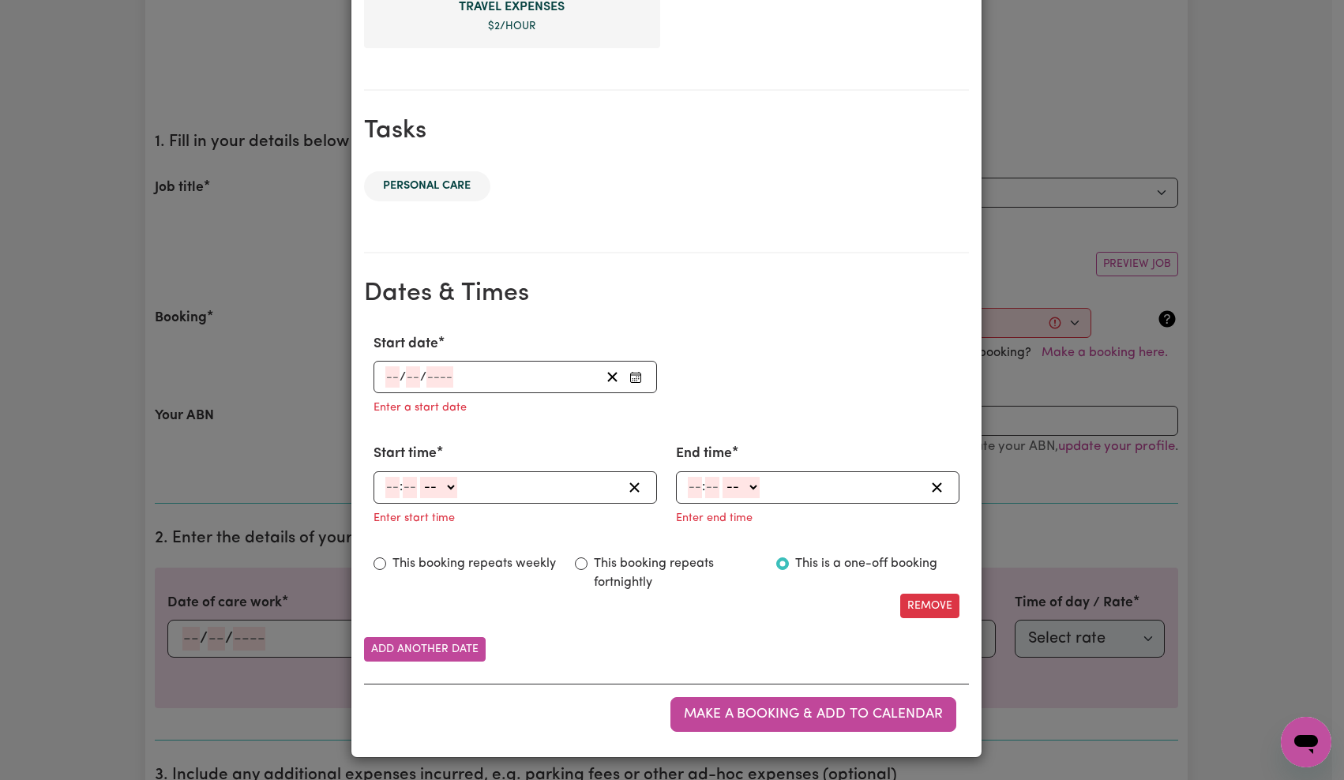
click at [439, 384] on input "number" at bounding box center [439, 376] width 27 height 21
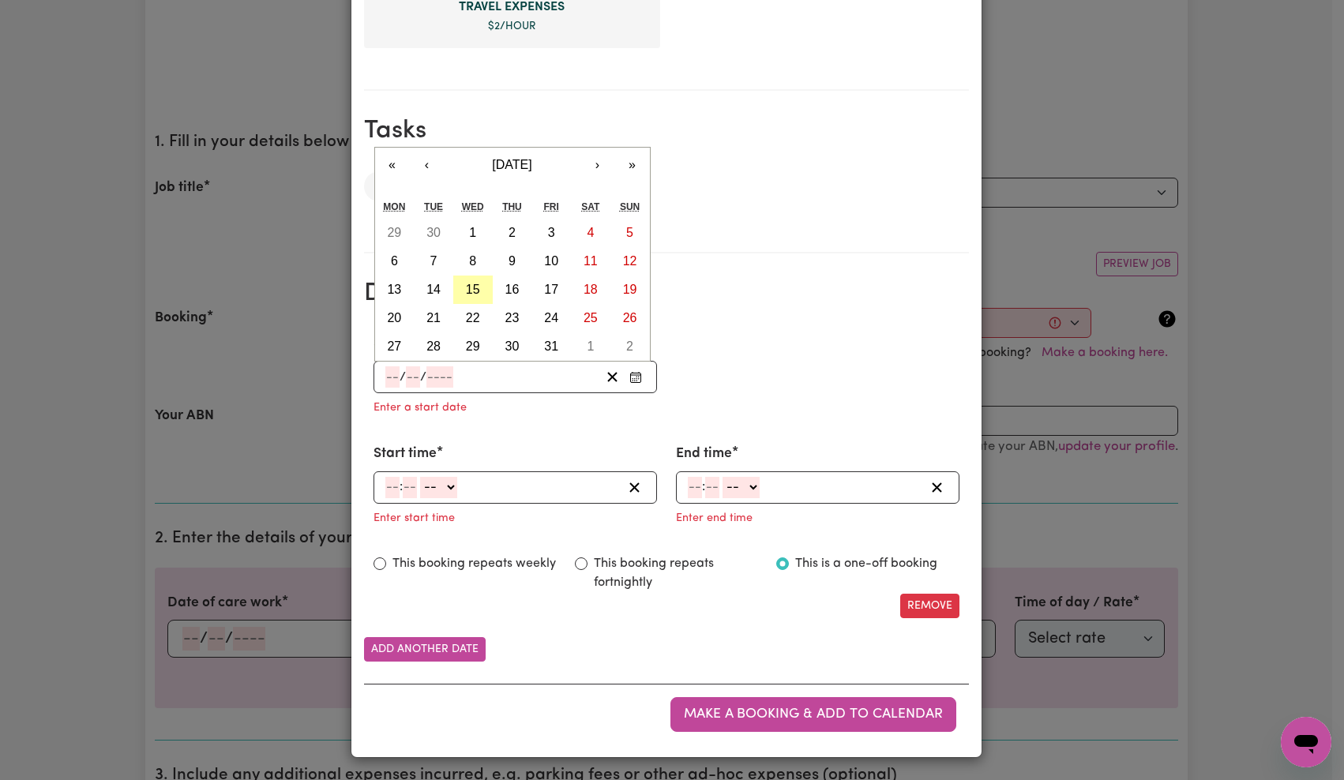
click at [472, 294] on abbr "15" at bounding box center [473, 289] width 14 height 13
type input "[DATE]"
type input "15"
type input "10"
type input "2025"
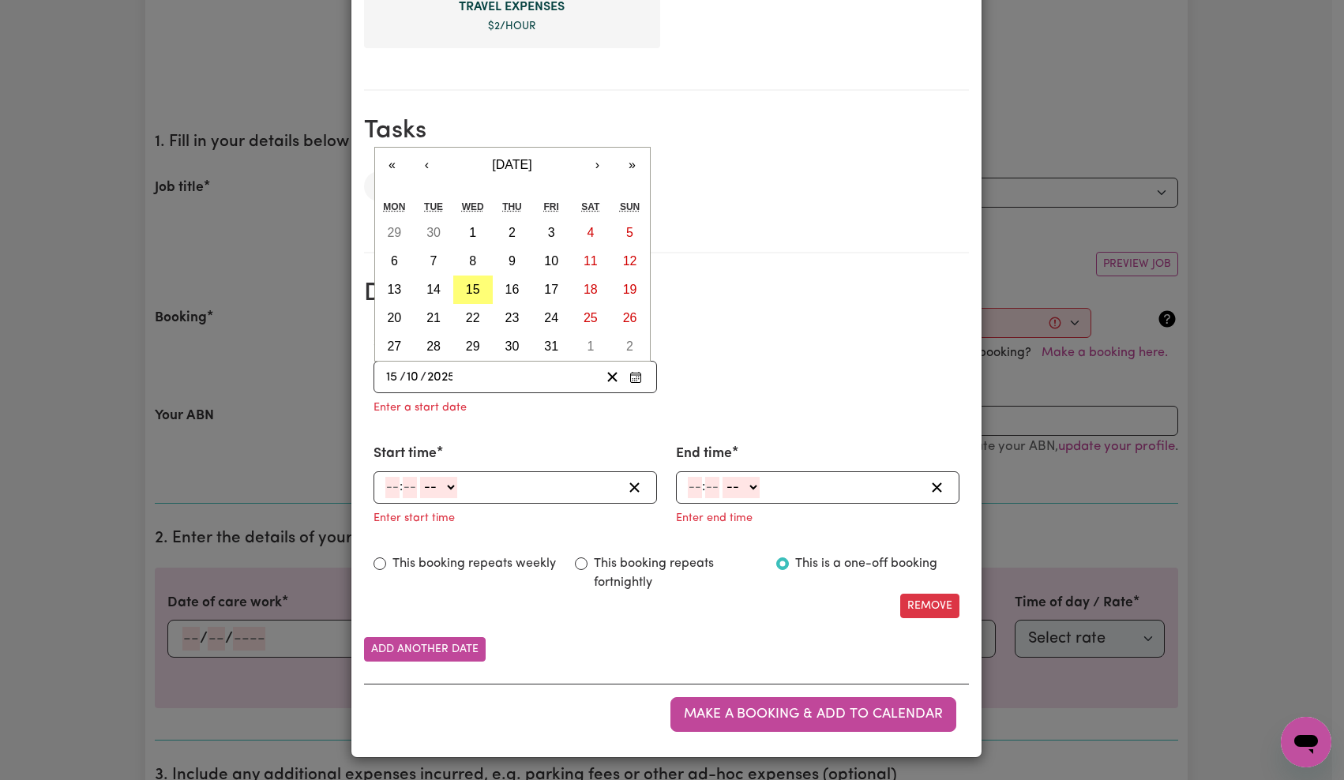
scroll to position [666, 0]
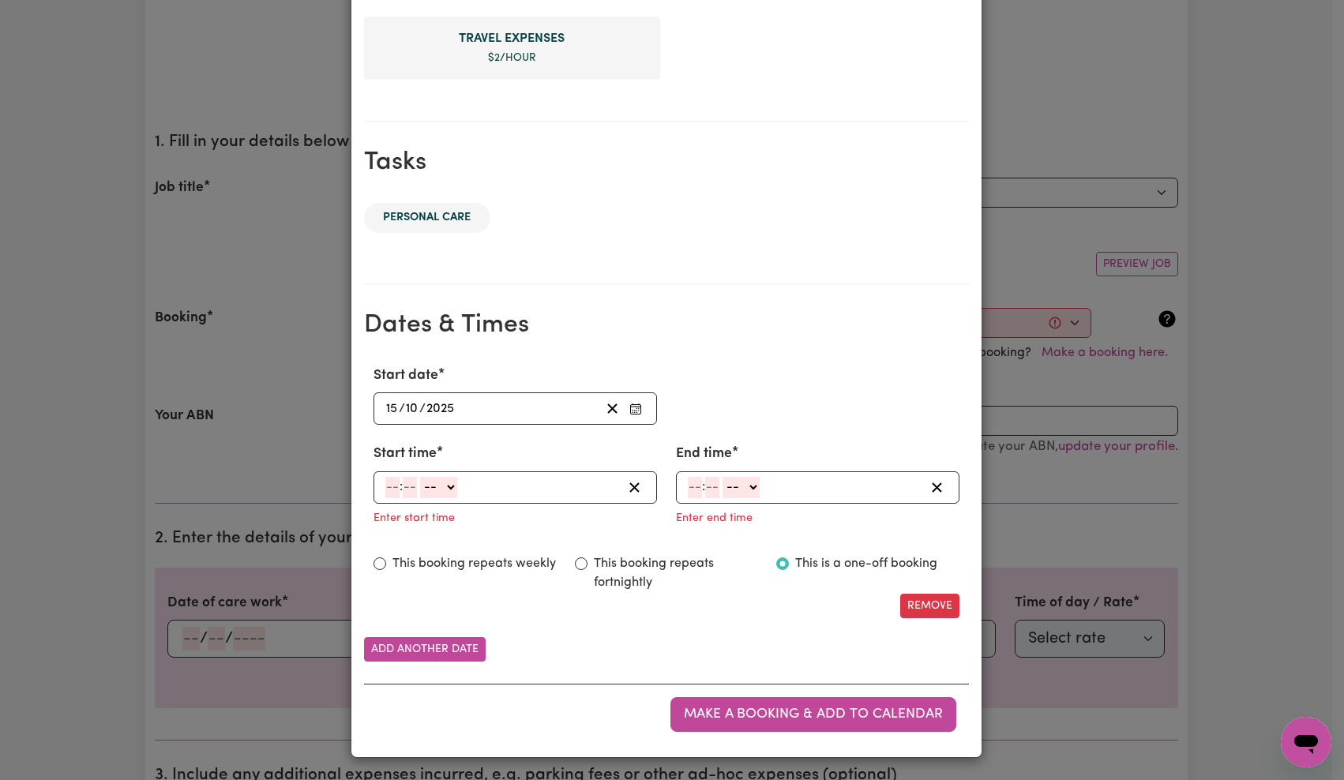
drag, startPoint x: 389, startPoint y: 490, endPoint x: 403, endPoint y: 486, distance: 13.8
click at [390, 490] on input "number" at bounding box center [392, 487] width 14 height 21
click at [390, 483] on input "10" at bounding box center [392, 487] width 14 height 21
type input "1"
type input "0"
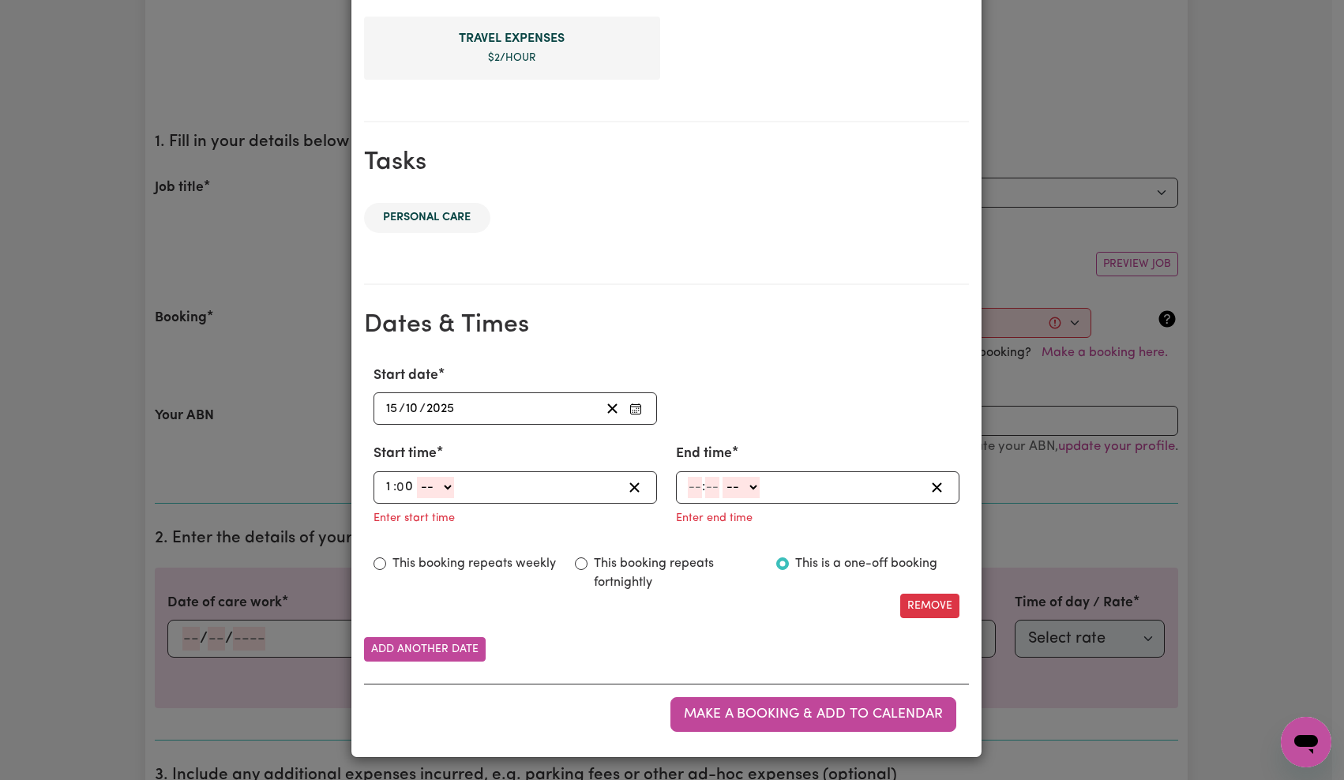
select select "pm"
type input "13:00"
type input "2"
type input "0"
select select "pm"
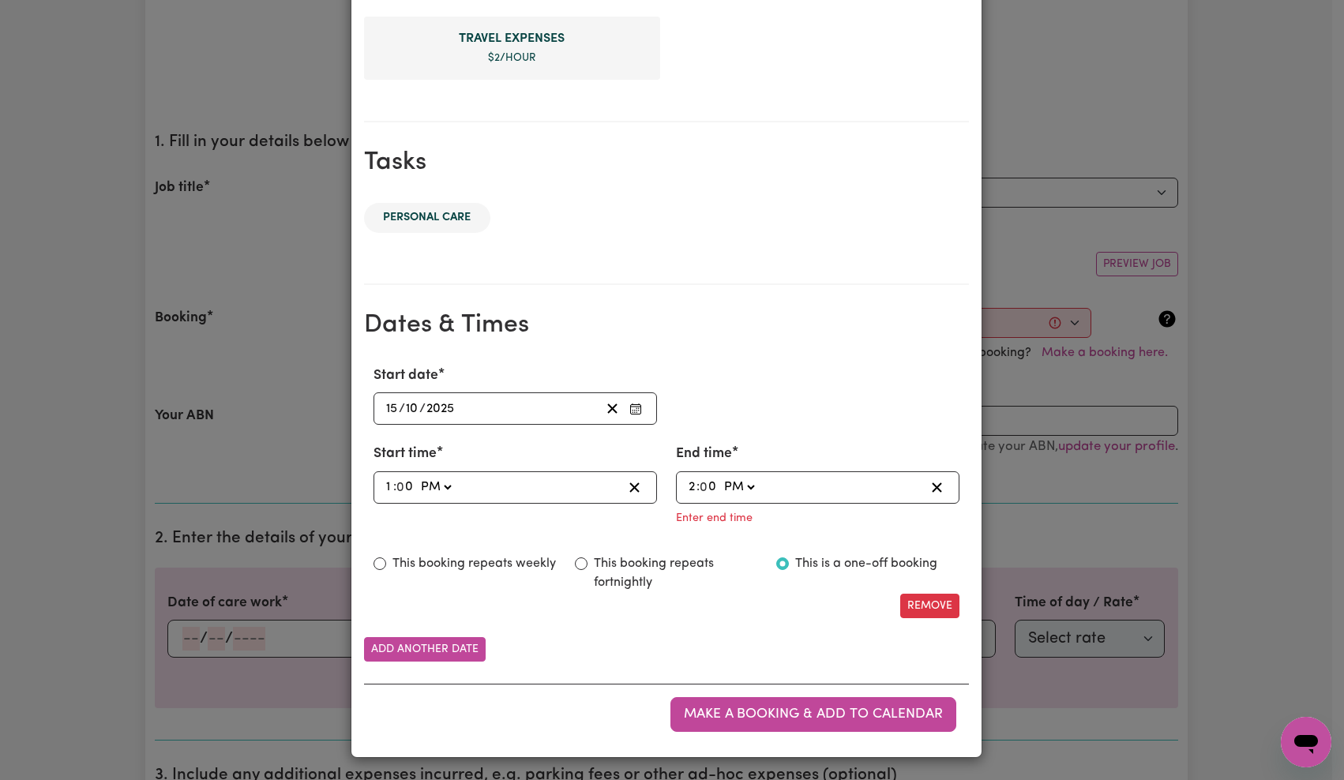
type input "14:00"
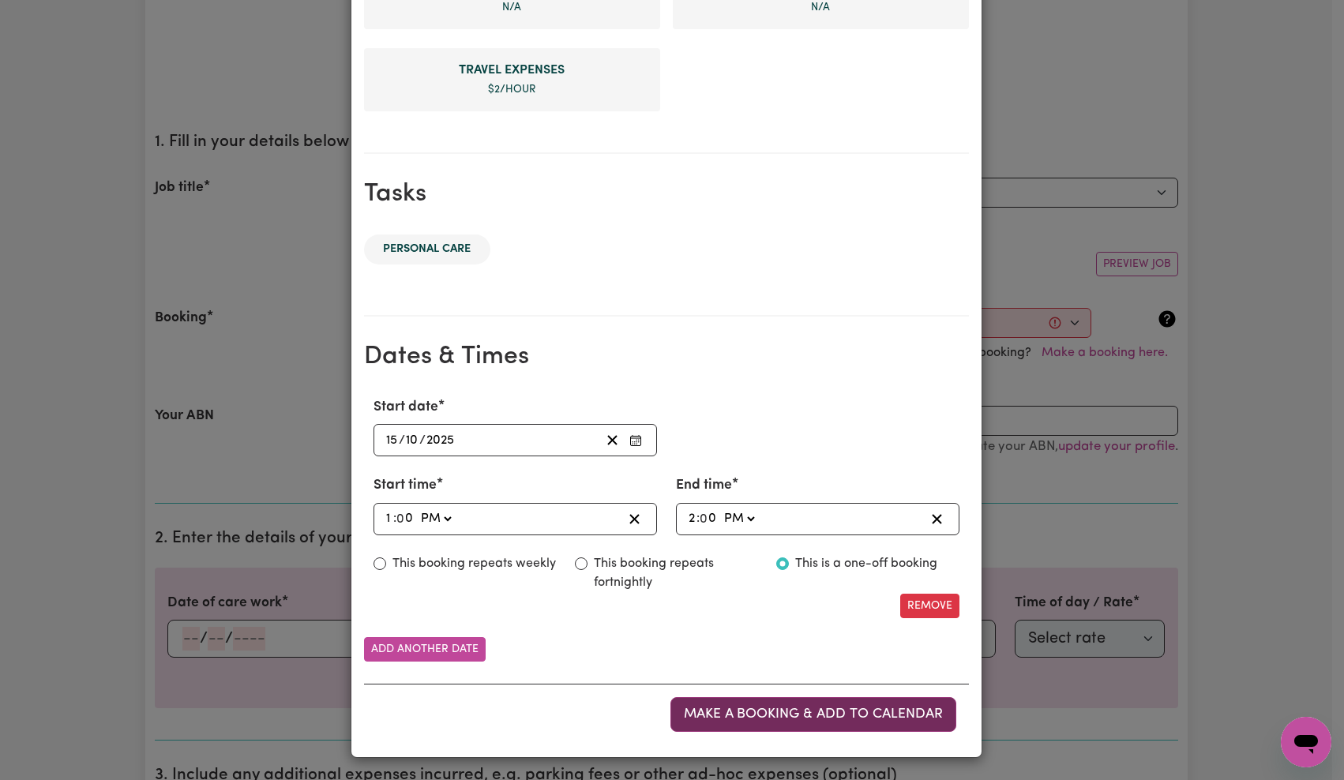
click at [776, 716] on span "Make a booking & add to calendar" at bounding box center [813, 714] width 259 height 13
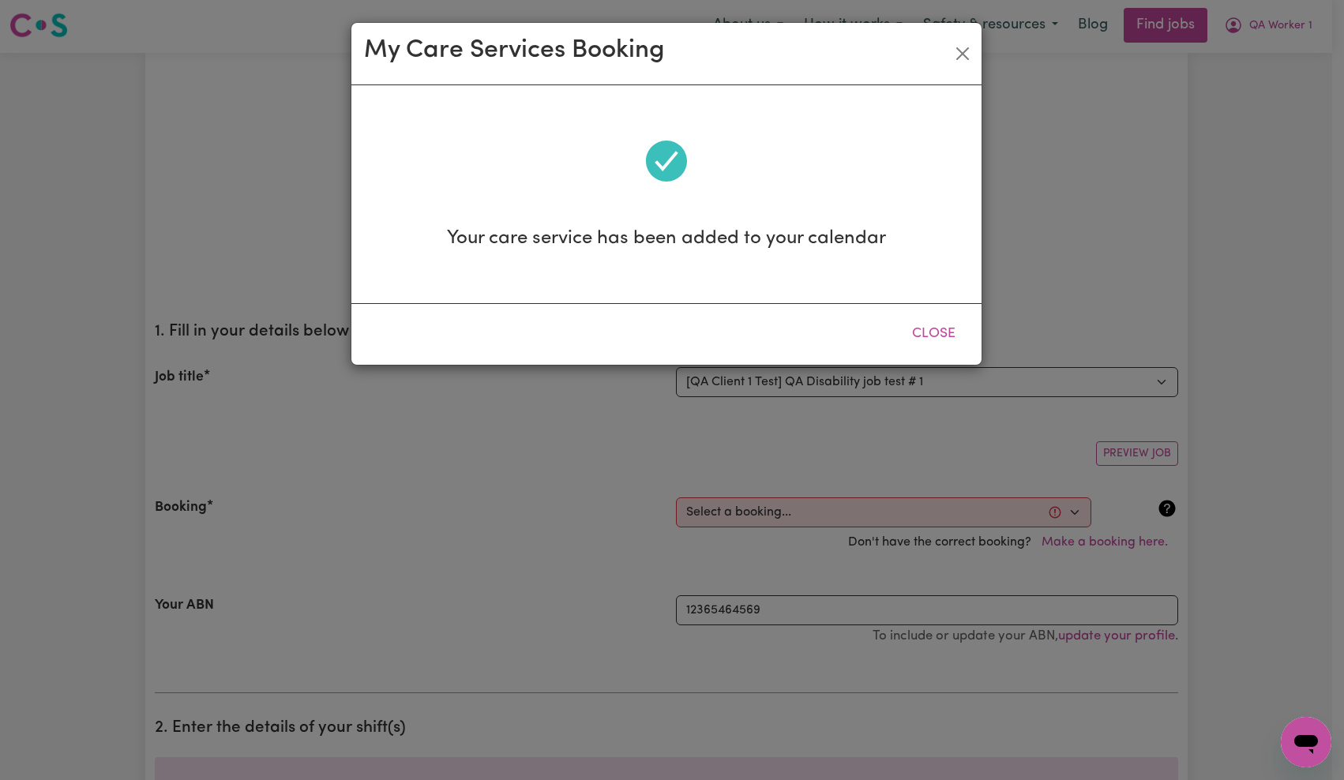
scroll to position [0, 0]
click at [960, 45] on button "Close" at bounding box center [962, 53] width 25 height 25
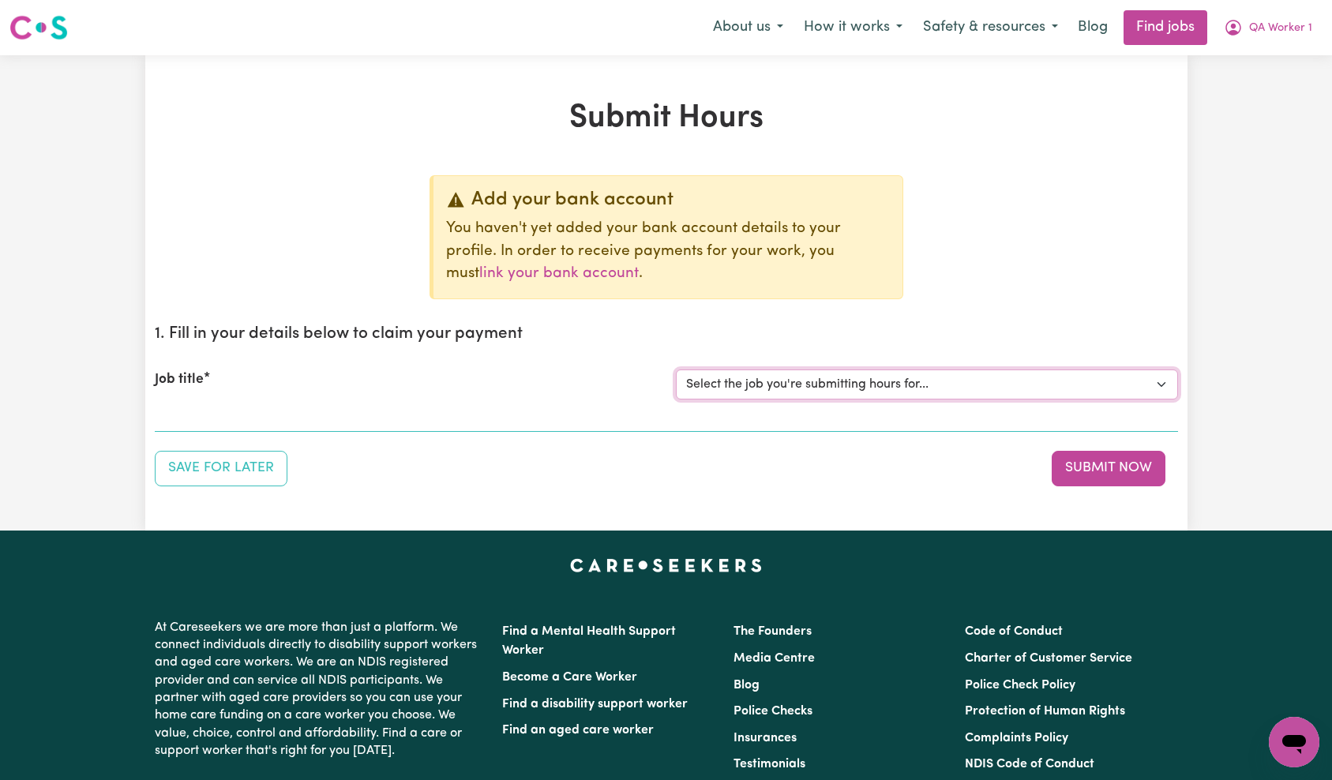
click at [859, 381] on select "Select the job you're submitting hours for... [QA Client 1 Test] QA Disability …" at bounding box center [927, 385] width 502 height 30
select select "15254"
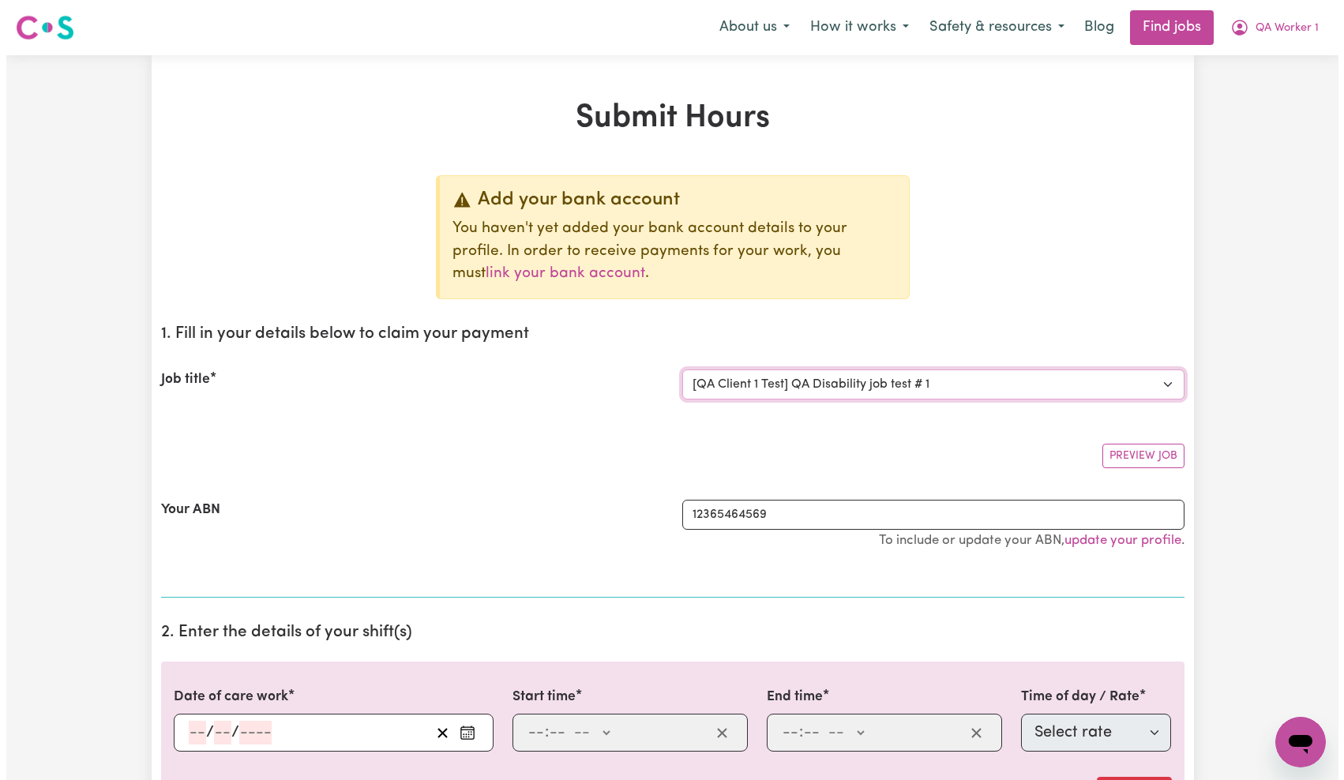
scroll to position [130, 0]
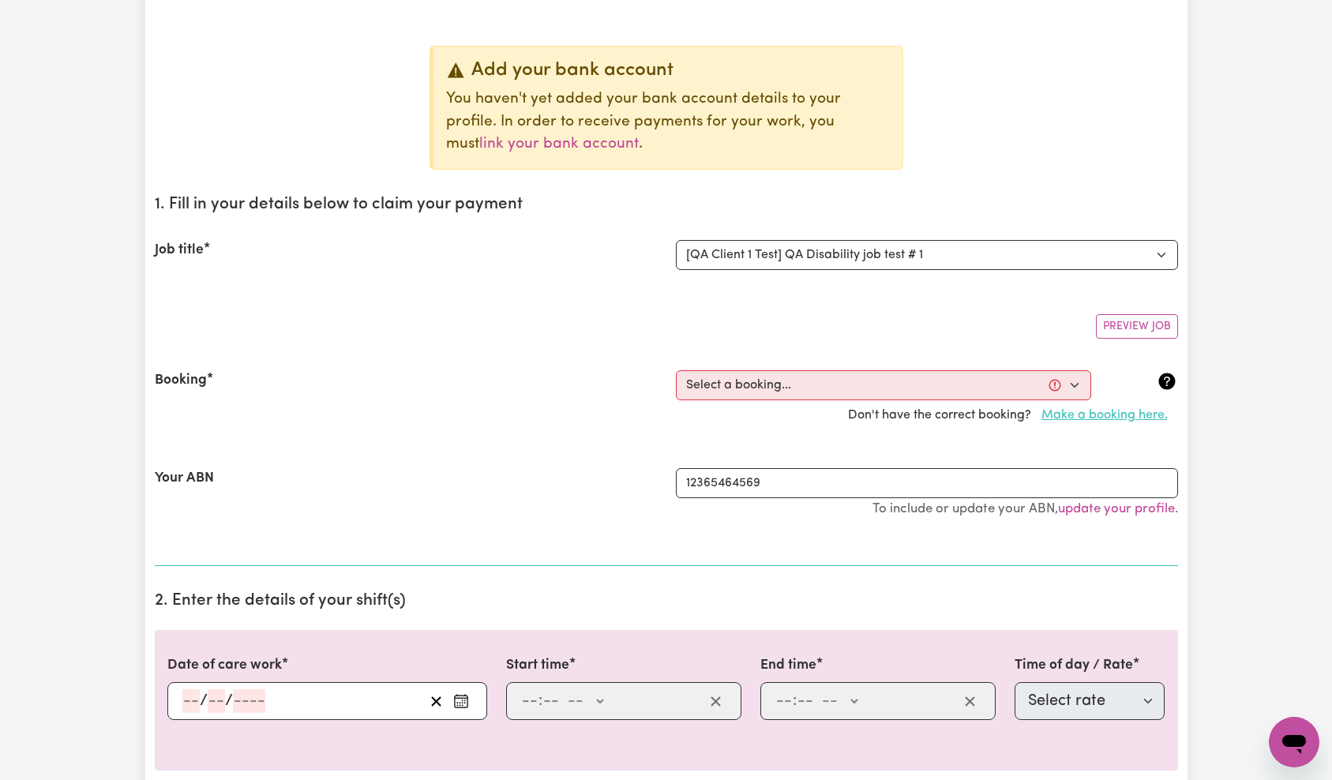
click at [1096, 420] on button "Make a booking here." at bounding box center [1104, 415] width 147 height 30
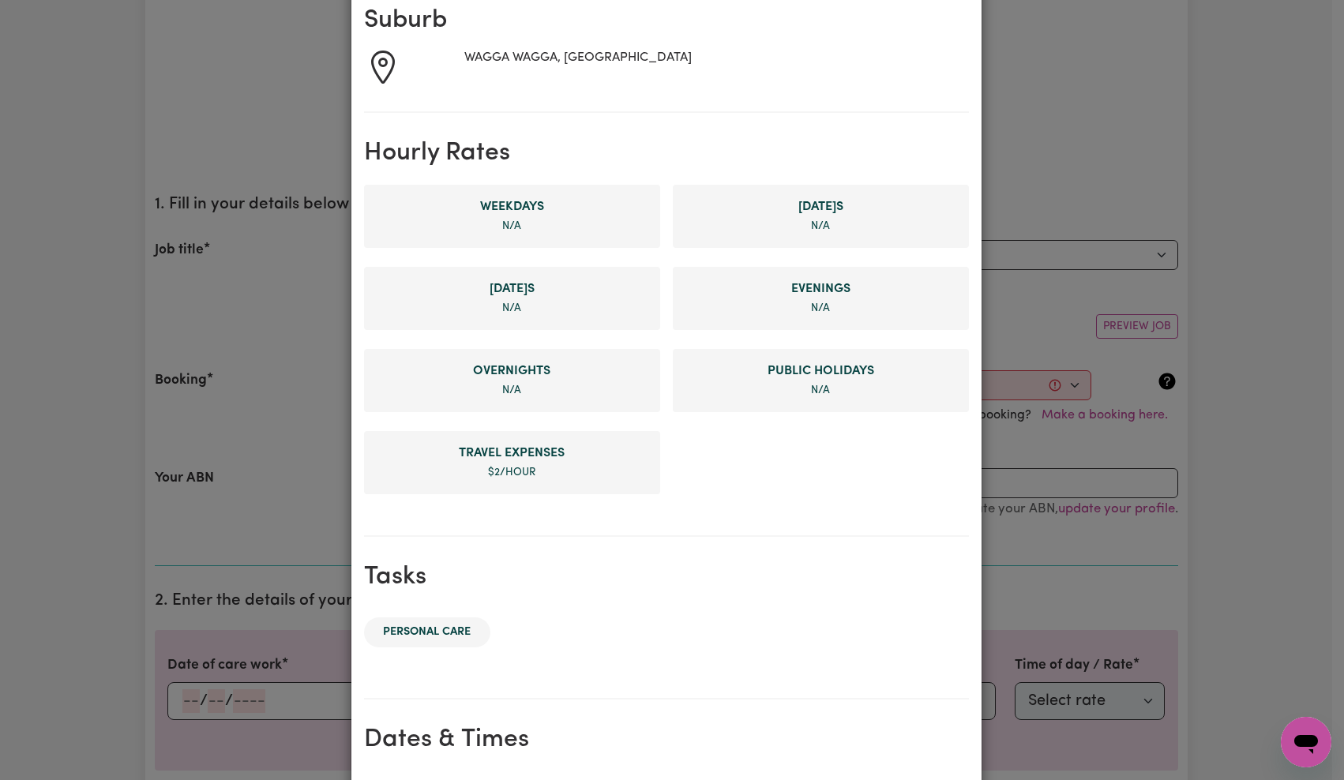
scroll to position [657, 0]
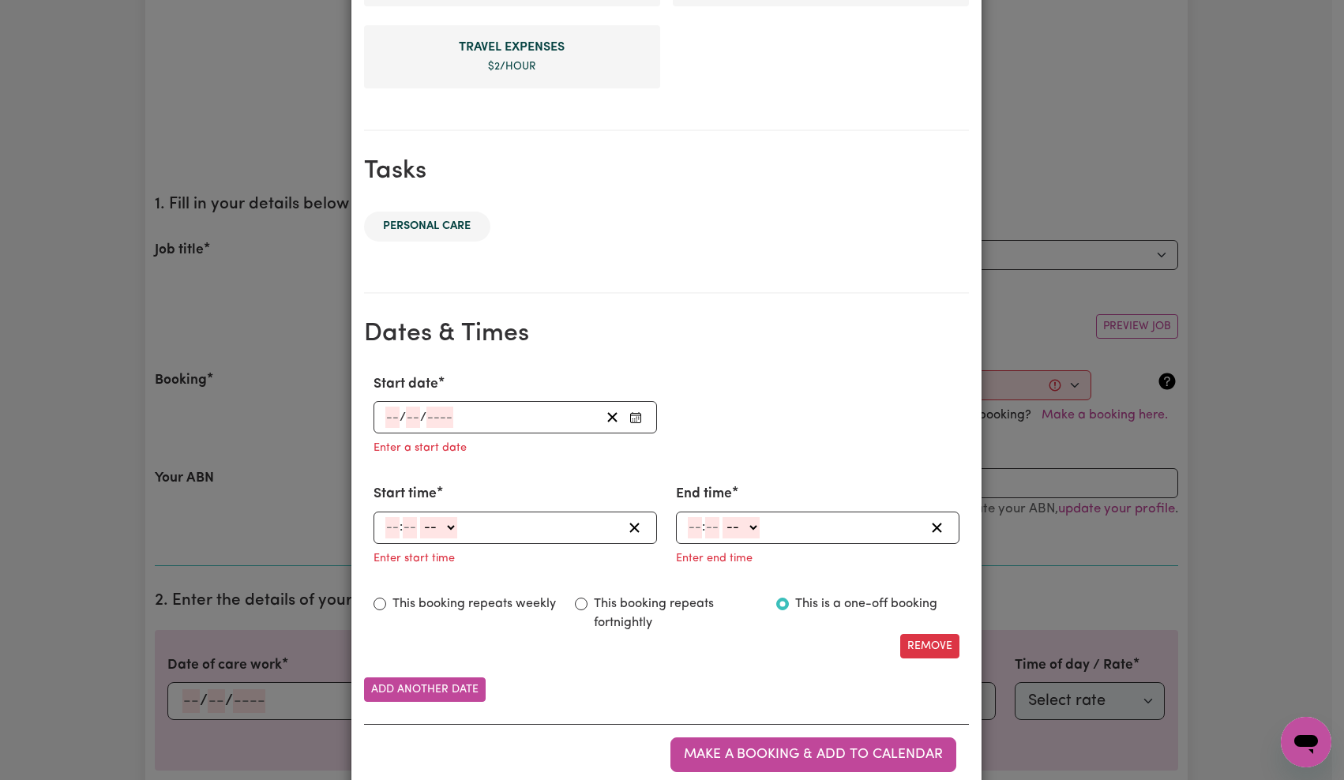
click at [432, 416] on input "number" at bounding box center [439, 417] width 27 height 21
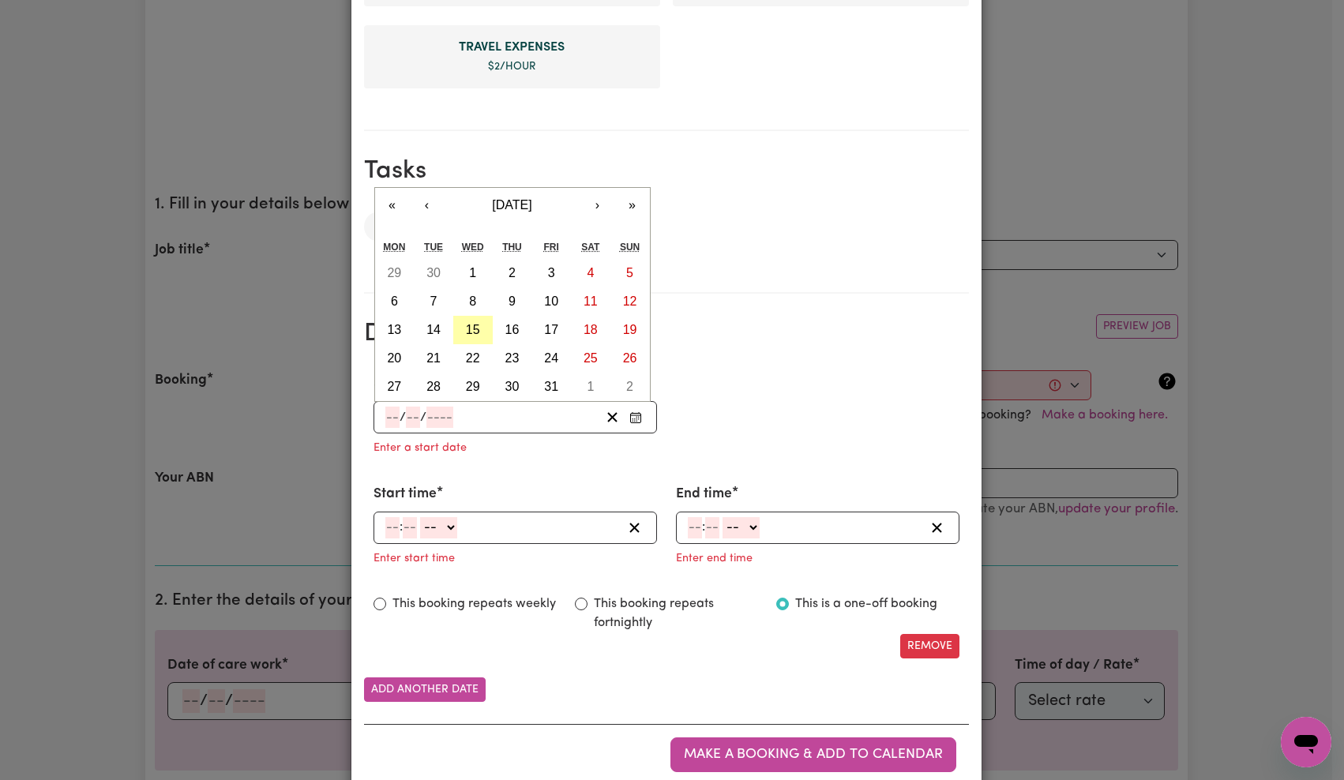
click at [469, 324] on abbr "15" at bounding box center [473, 329] width 14 height 13
type input "[DATE]"
type input "15"
type input "10"
type input "2025"
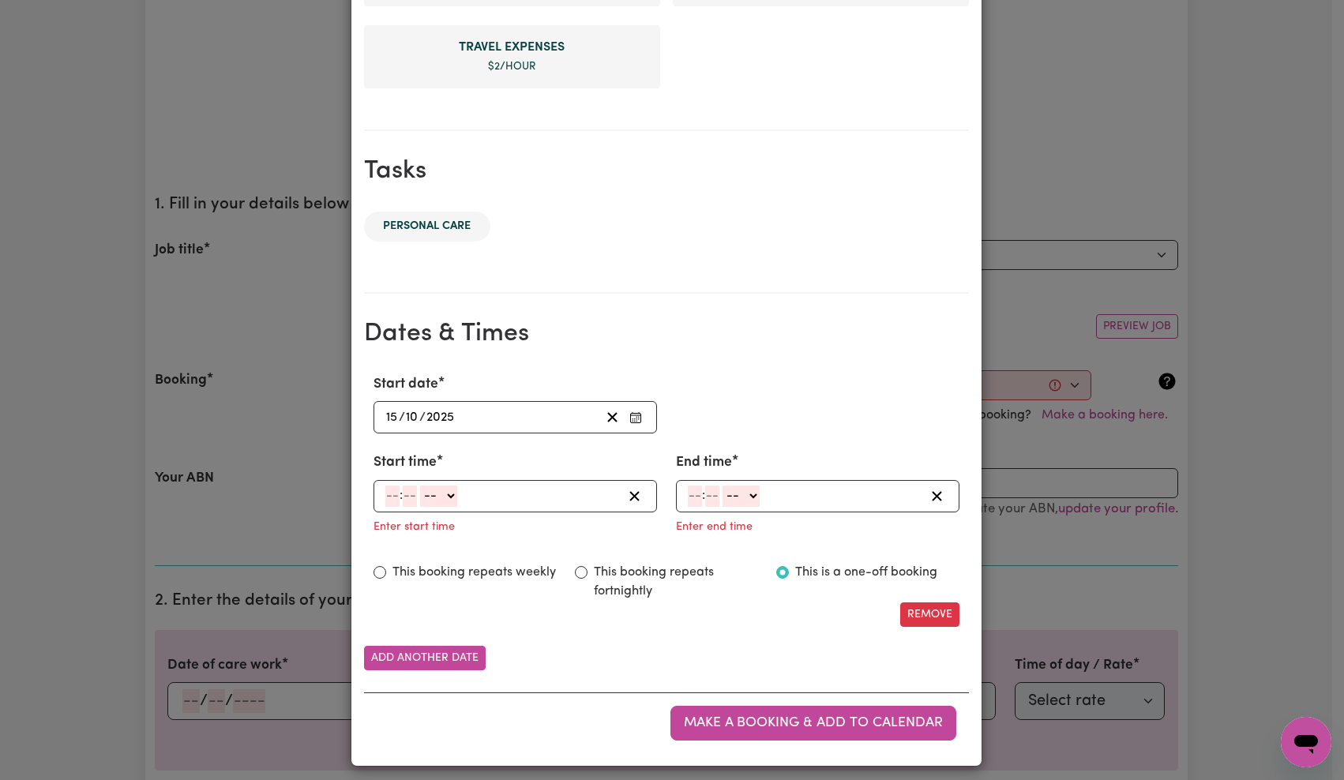
click at [390, 494] on input "number" at bounding box center [392, 496] width 14 height 21
type input "2"
type input "0"
select select "pm"
type input "14:00"
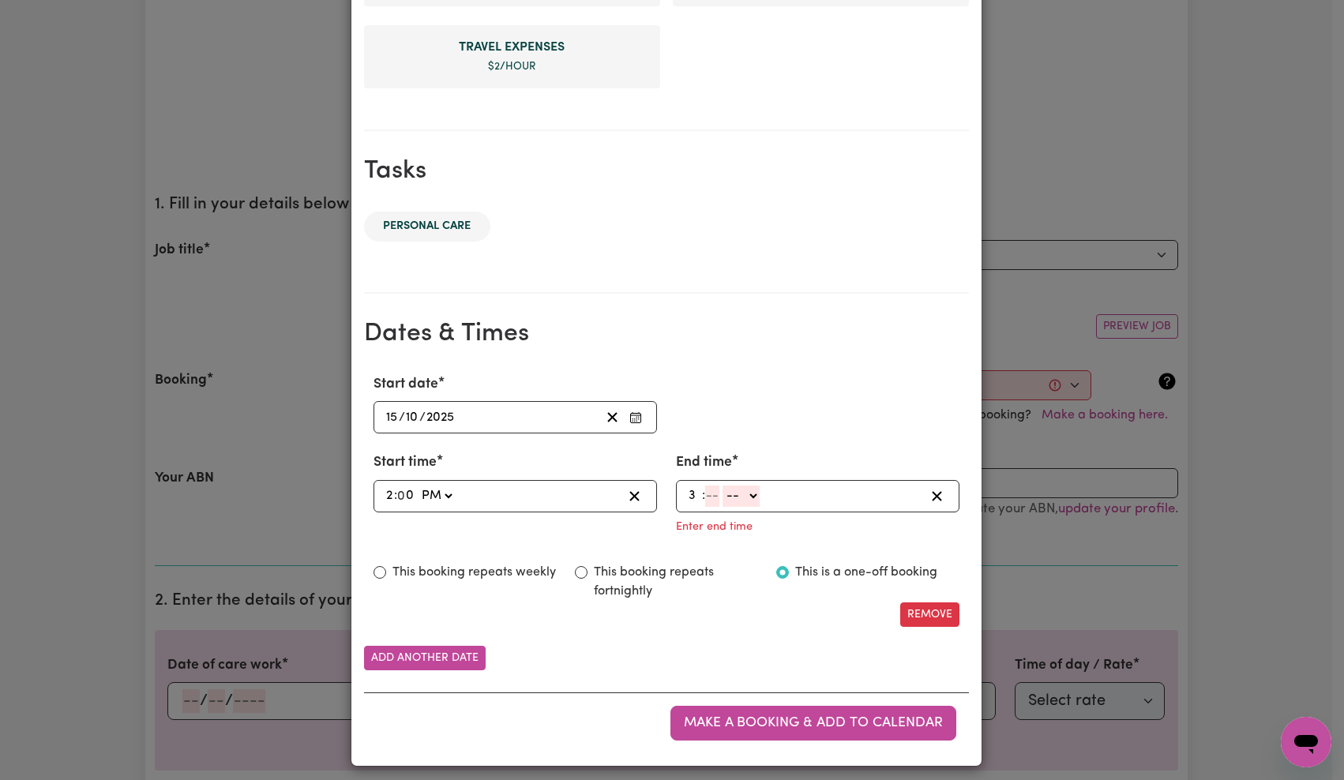
type input "3"
type input "30"
select select "pm"
type input "15:30"
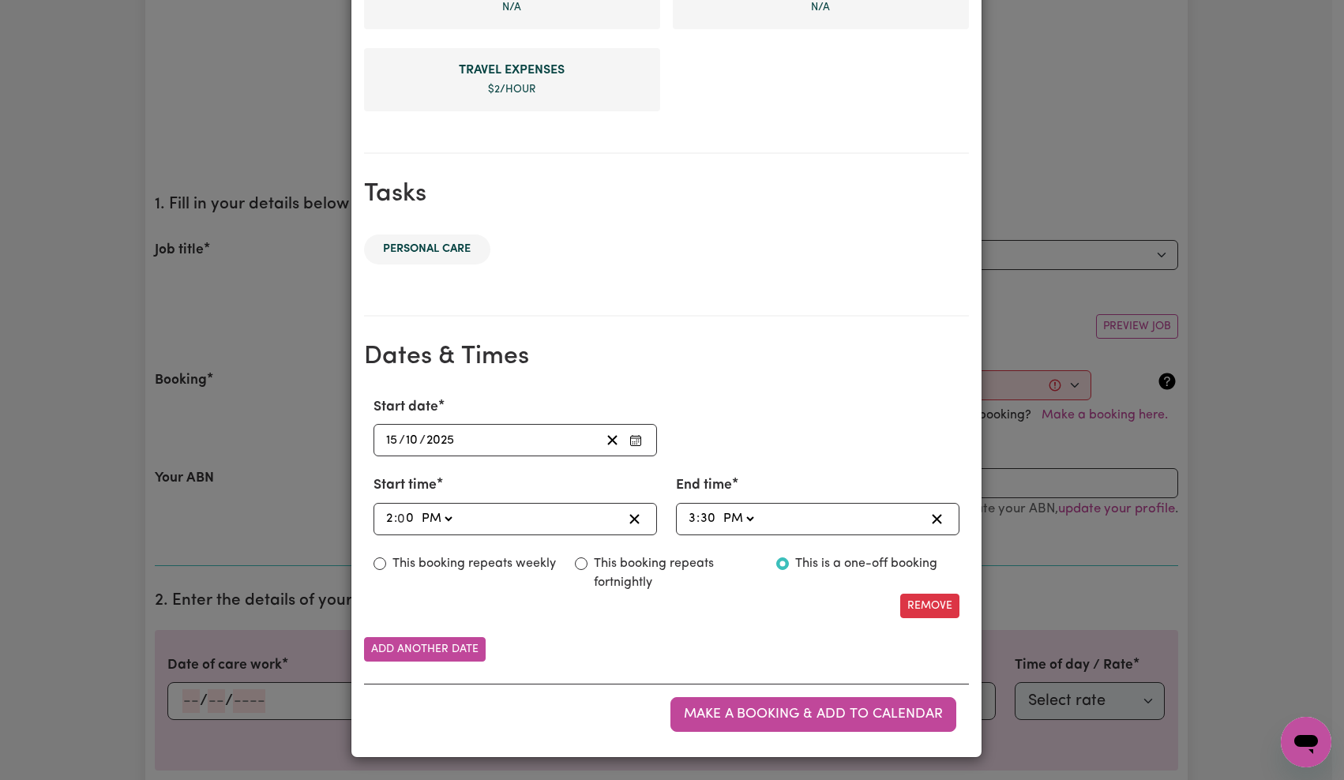
scroll to position [634, 0]
click at [790, 712] on span "Make a booking & add to calendar" at bounding box center [813, 714] width 259 height 13
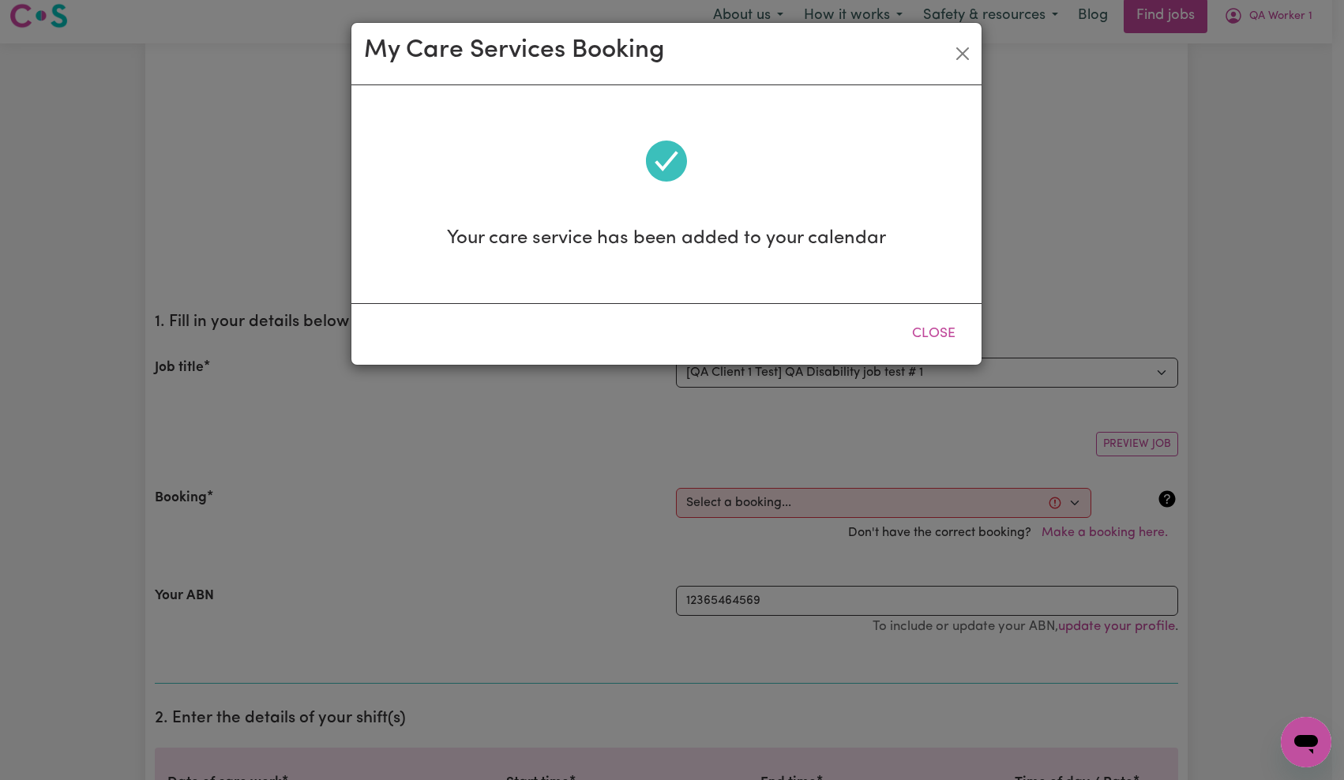
scroll to position [0, 0]
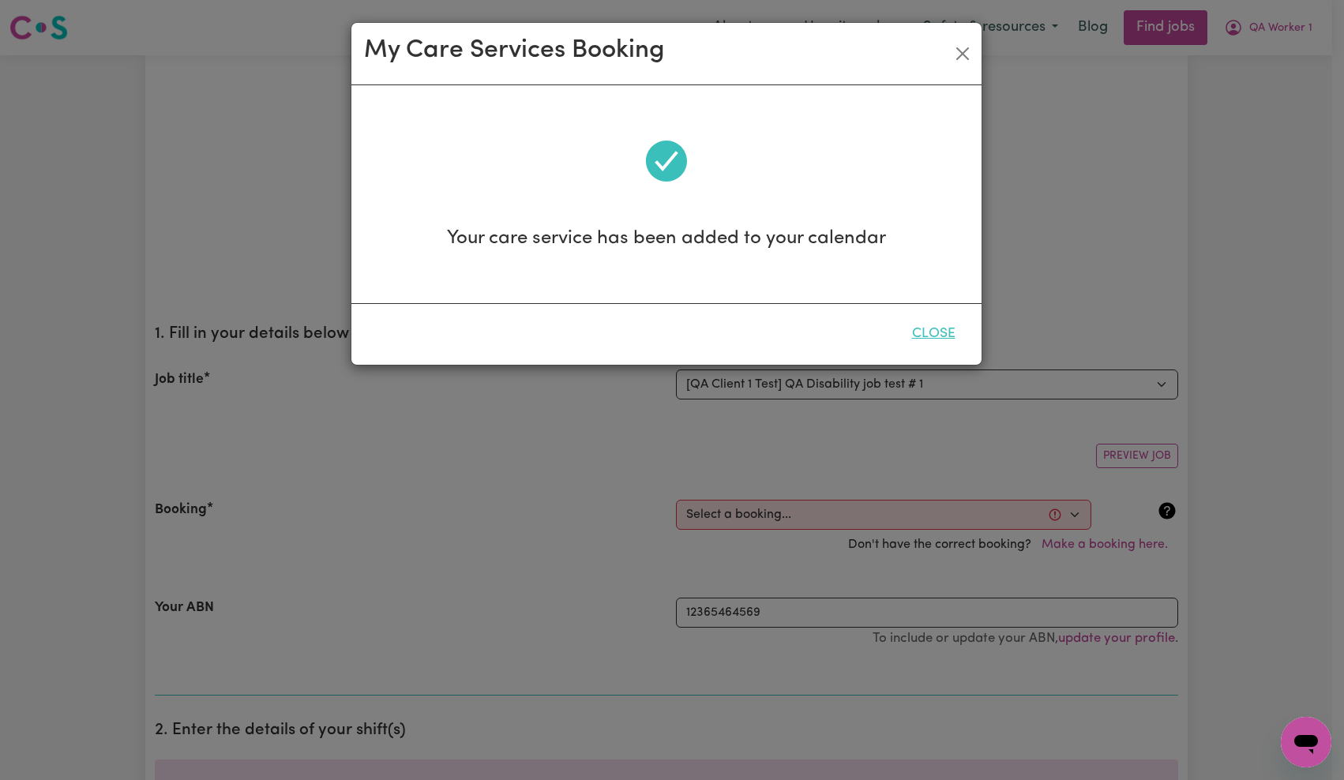
click at [936, 321] on button "Close" at bounding box center [934, 334] width 70 height 35
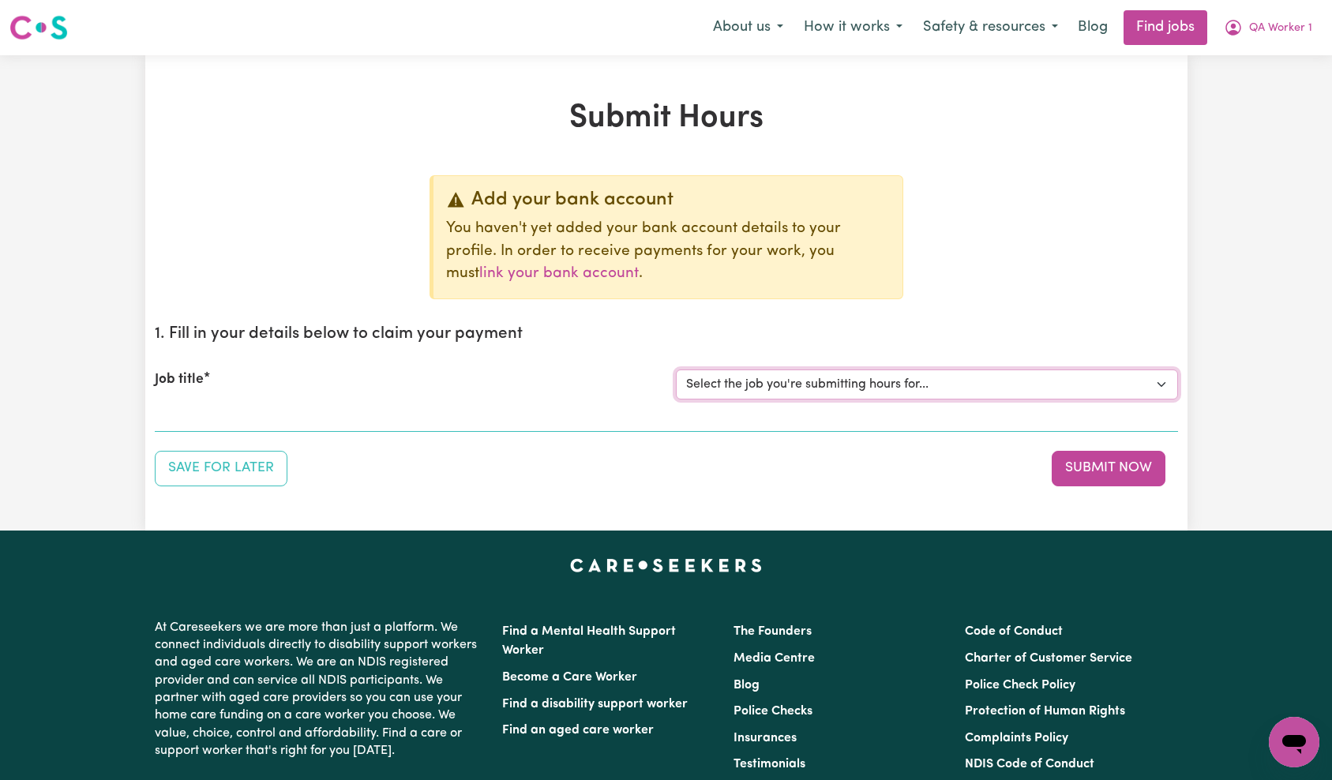
click at [876, 374] on select "Select the job you're submitting hours for... [QA Client 1 Test] QA Disability …" at bounding box center [927, 385] width 502 height 30
select select "15254"
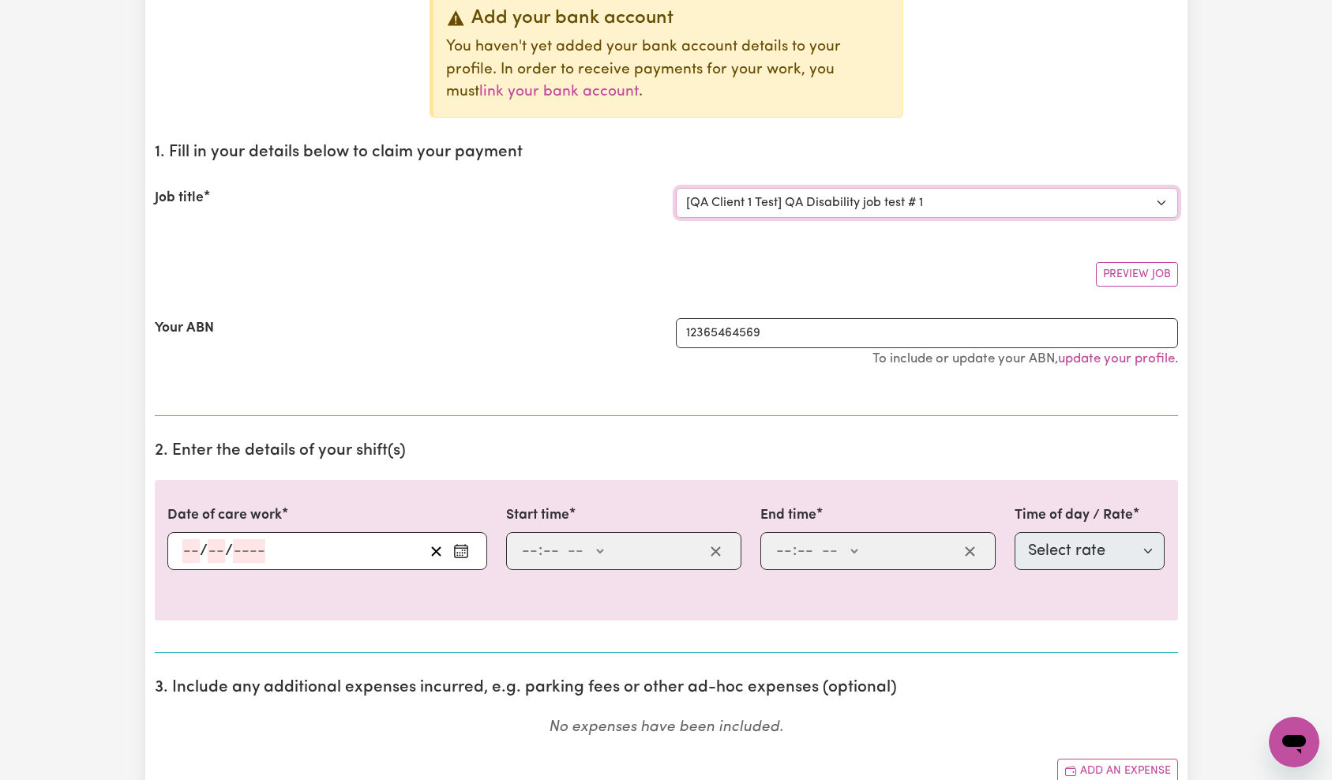
scroll to position [239, 0]
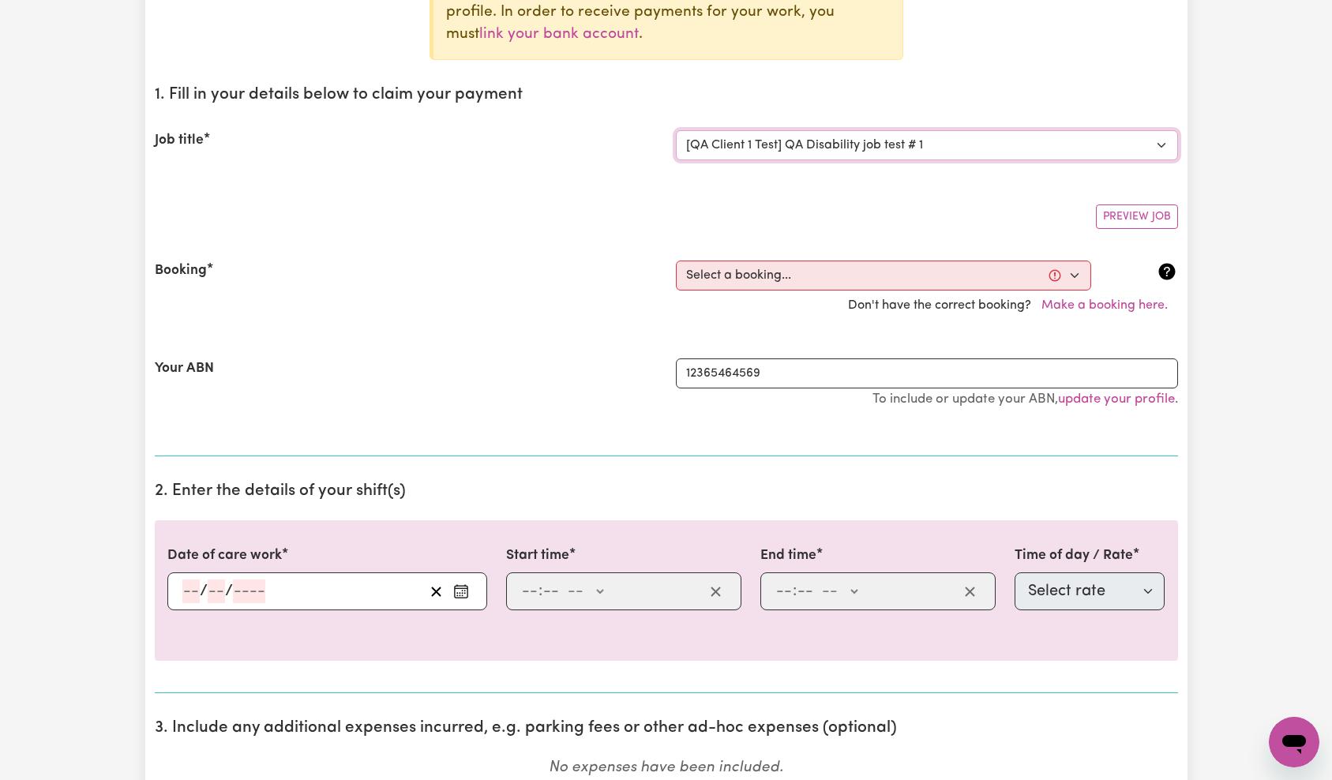
click at [949, 287] on select "Select a booking... [DATE] 9:00am to 11:00am (ONE-OFF) [DATE] 7:00am to 8:00am …" at bounding box center [883, 276] width 415 height 30
select select "370885"
type input "[DATE]"
type input "15"
type input "10"
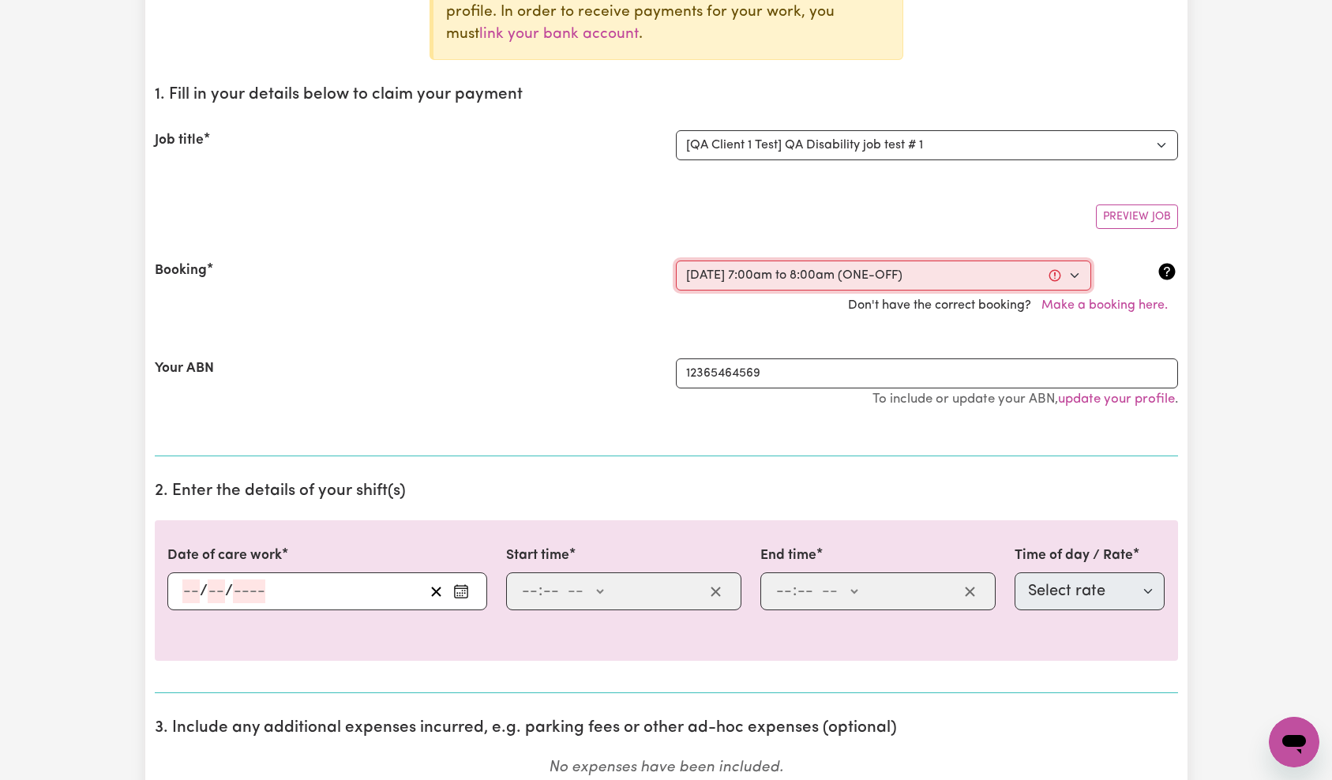
type input "2025"
type input "07:00"
type input "7"
type input "0"
select select "am"
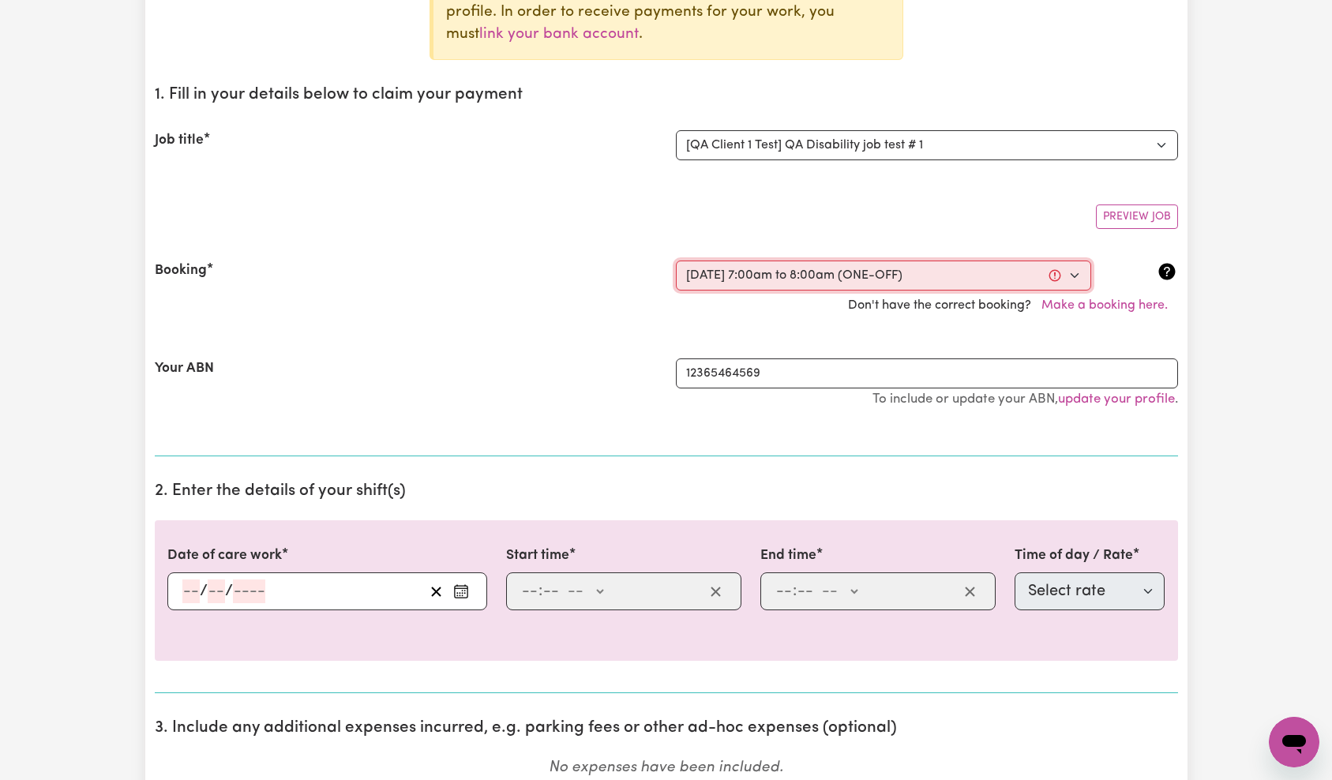
type input "08:00"
type input "8"
type input "0"
select select "am"
select select "65"
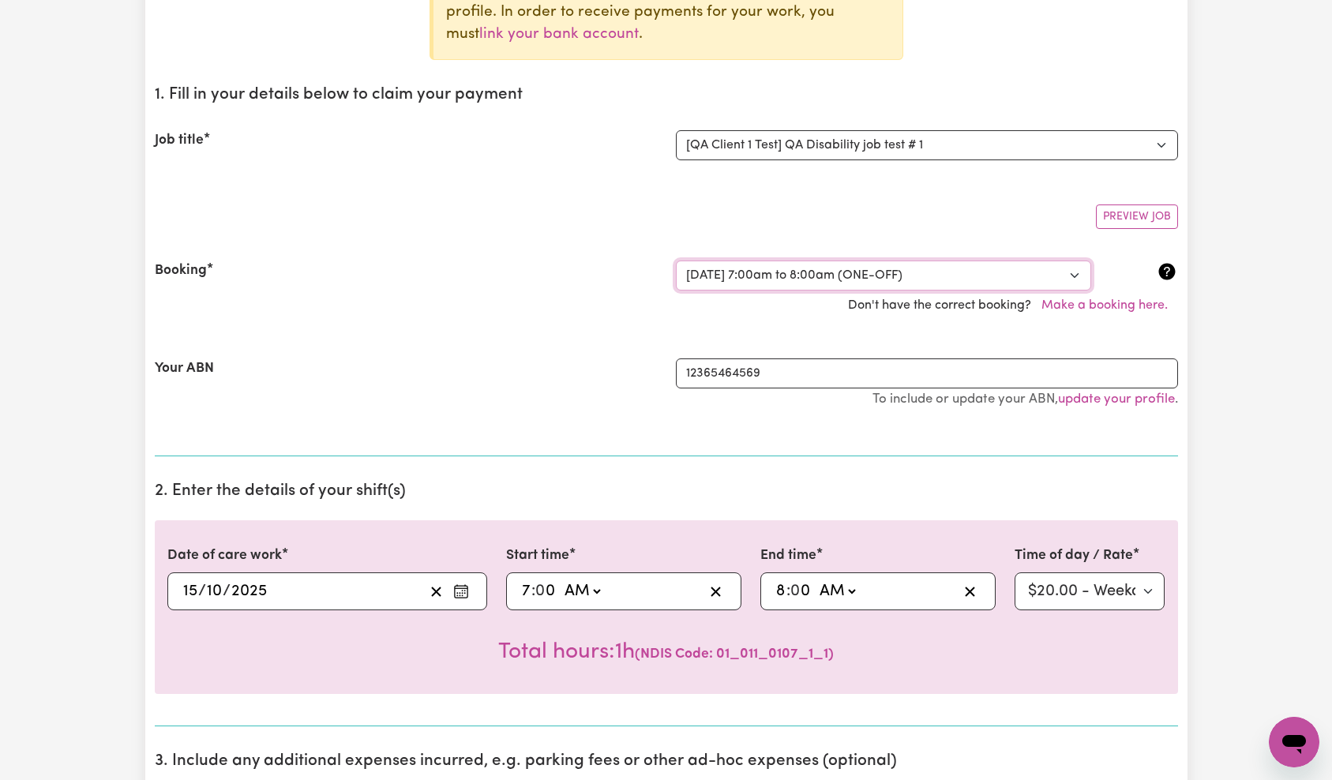
click at [1053, 276] on select "Select a booking... [DATE] 9:00am to 11:00am (ONE-OFF) [DATE] 7:00am to 8:00am …" at bounding box center [883, 276] width 415 height 30
select select "370886"
select select "65"
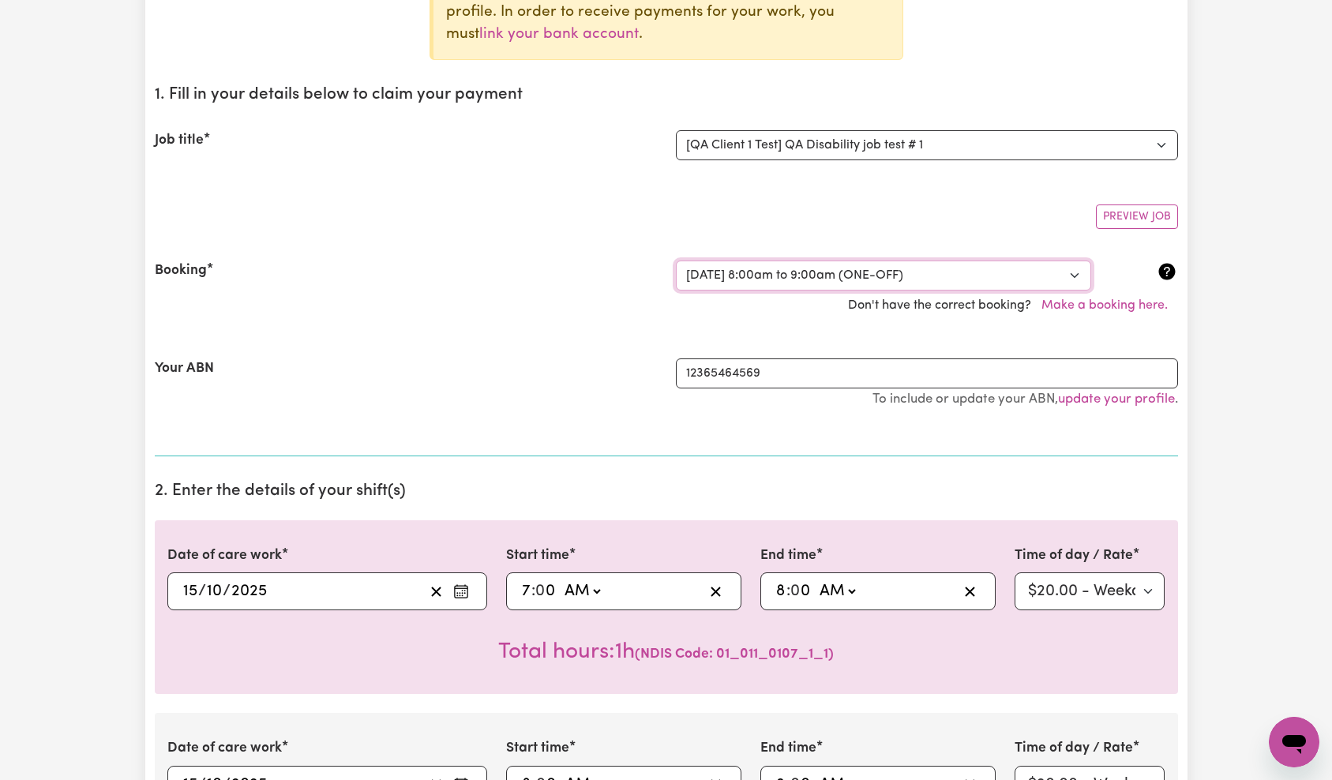
click at [970, 284] on select "Select a booking... [DATE] 9:00am to 11:00am (ONE-OFF) [DATE] 7:00am to 8:00am …" at bounding box center [883, 276] width 415 height 30
select select "370887"
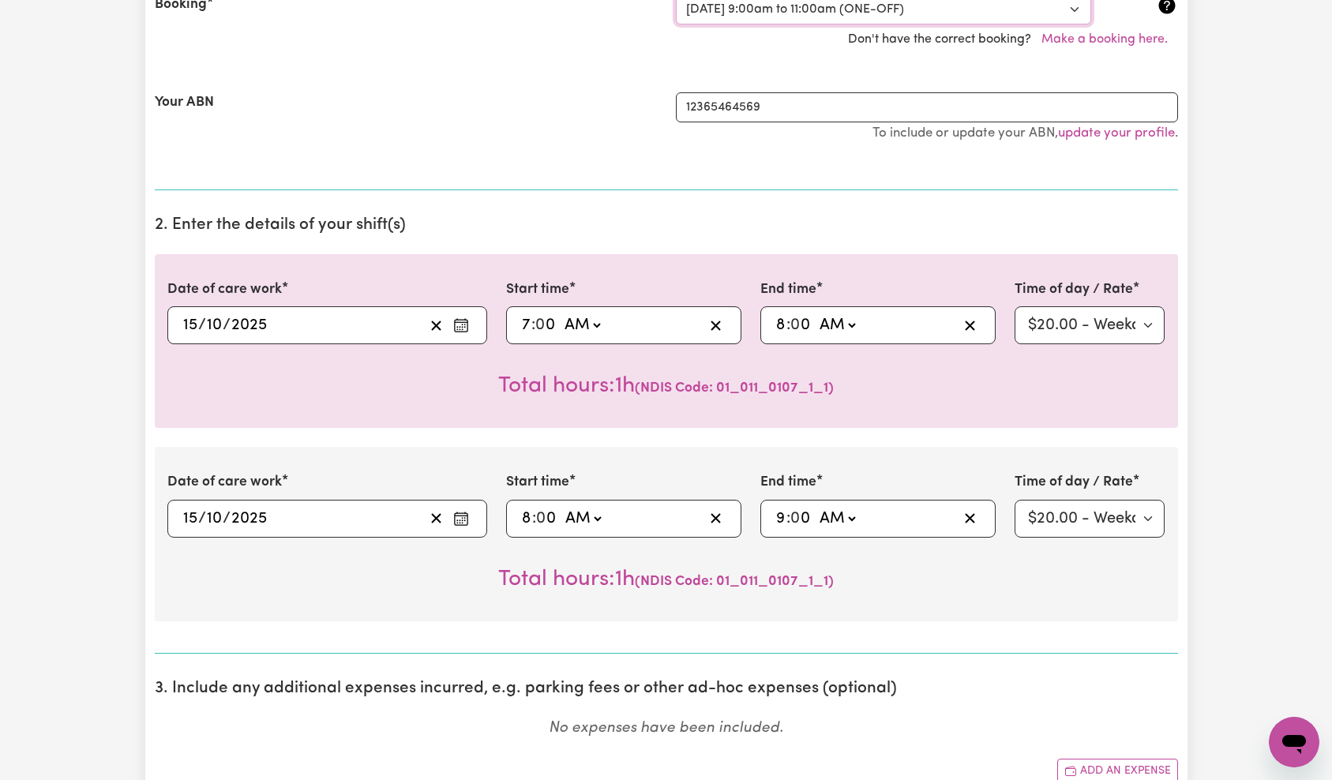
scroll to position [748, 0]
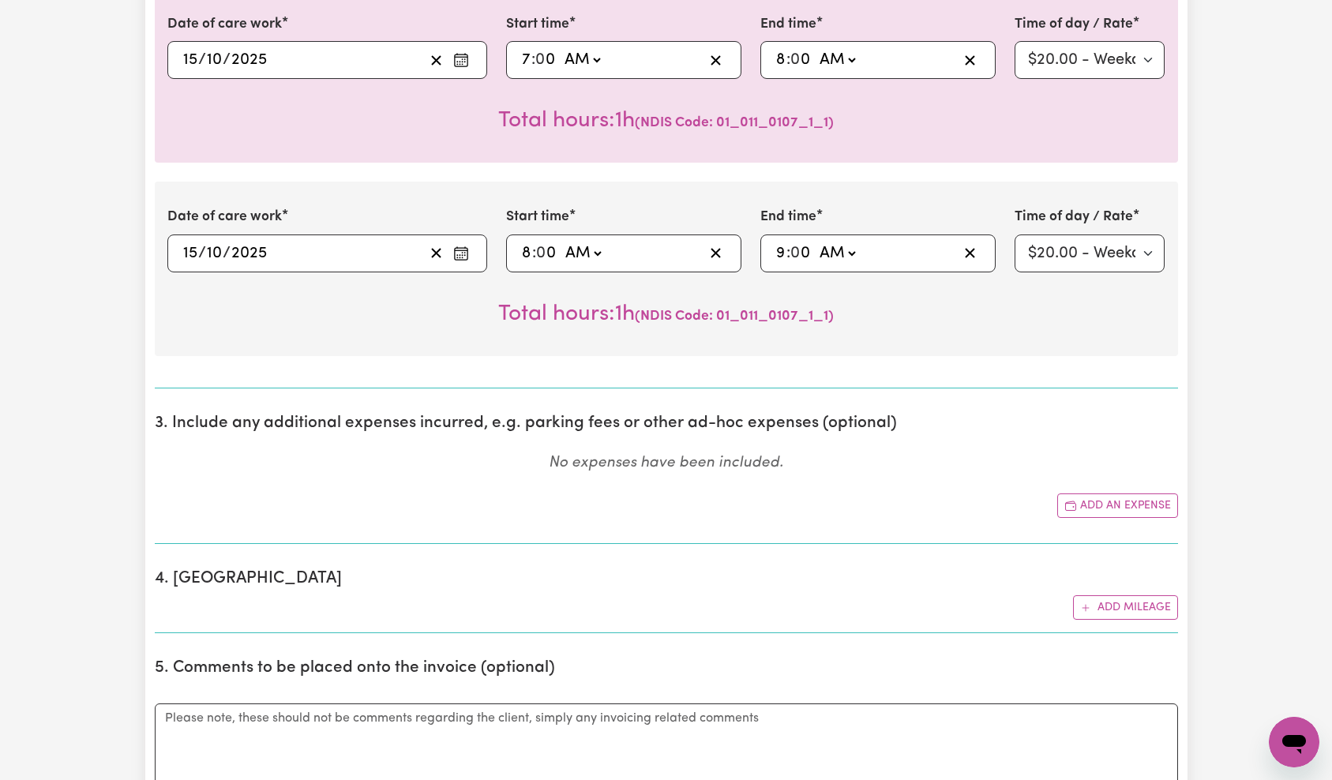
scroll to position [579, 0]
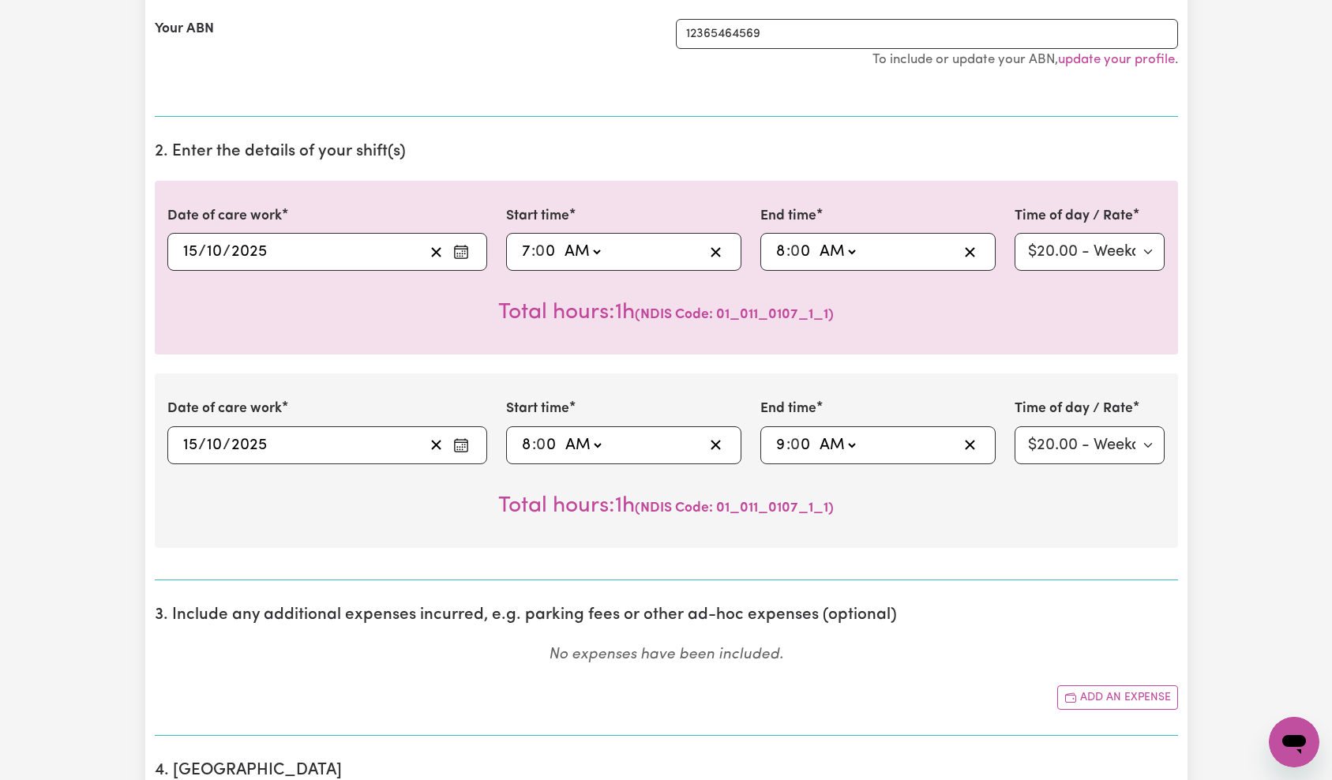
click at [1074, 374] on div "Date of care work [DATE] [DATE] Start time 08:00 8 : 0 0 AM PM End time 09:00 9…" at bounding box center [667, 461] width 1024 height 174
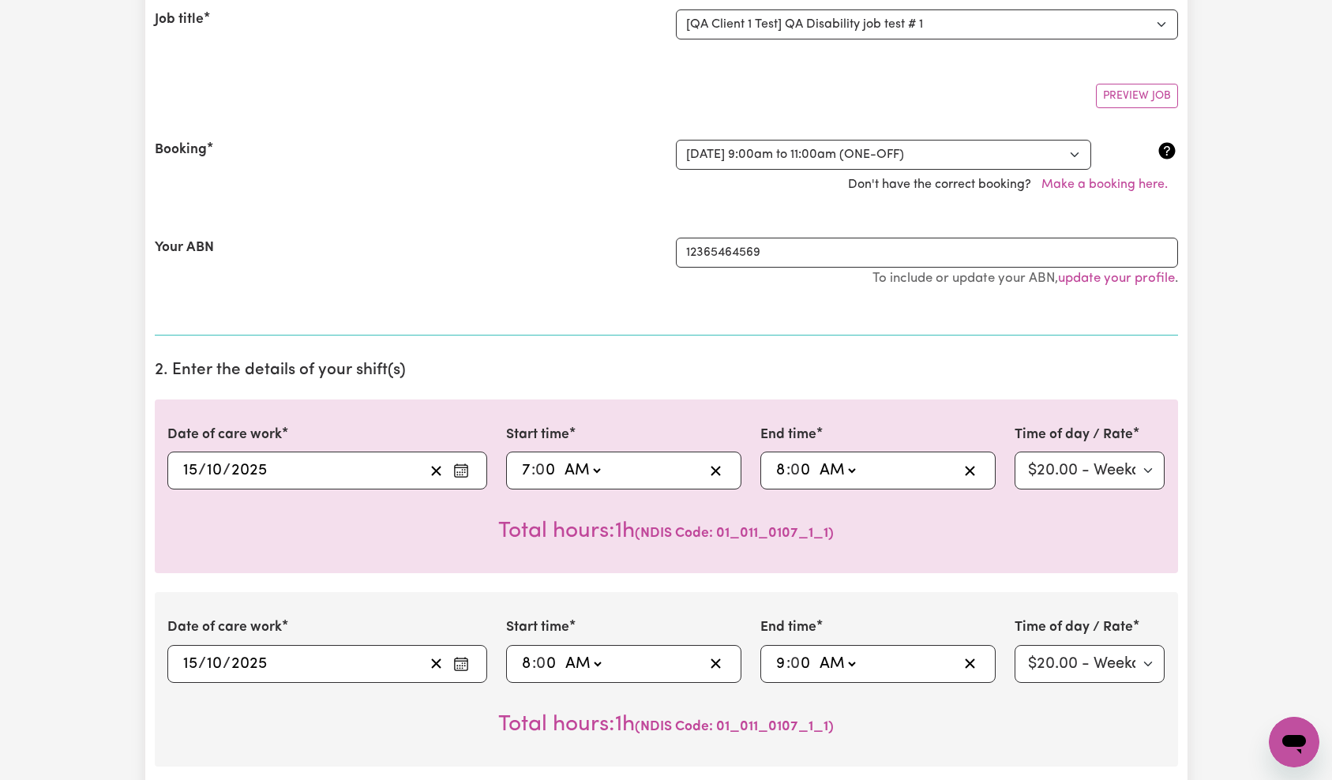
scroll to position [279, 0]
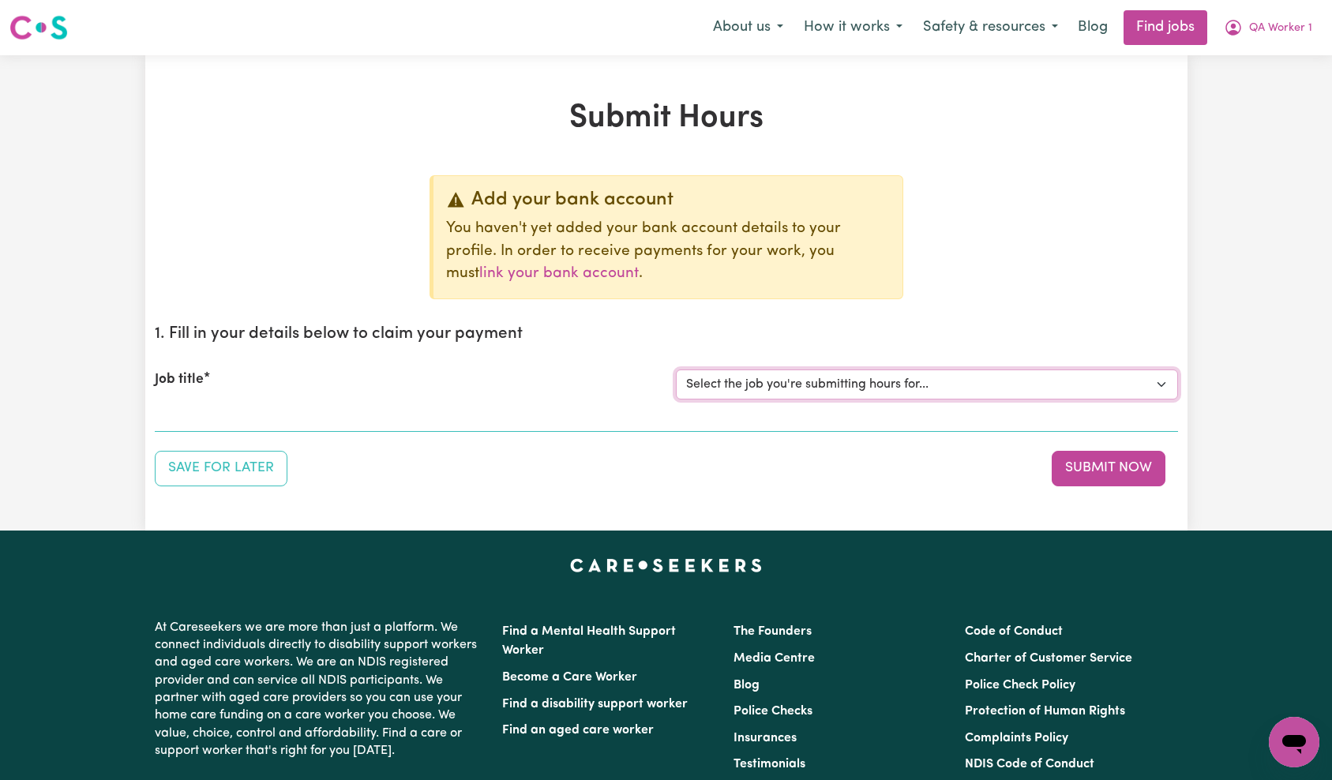
click at [878, 390] on select "Select the job you're submitting hours for... [QA Client 1 Test] QA Disability …" at bounding box center [927, 385] width 502 height 30
select select "15254"
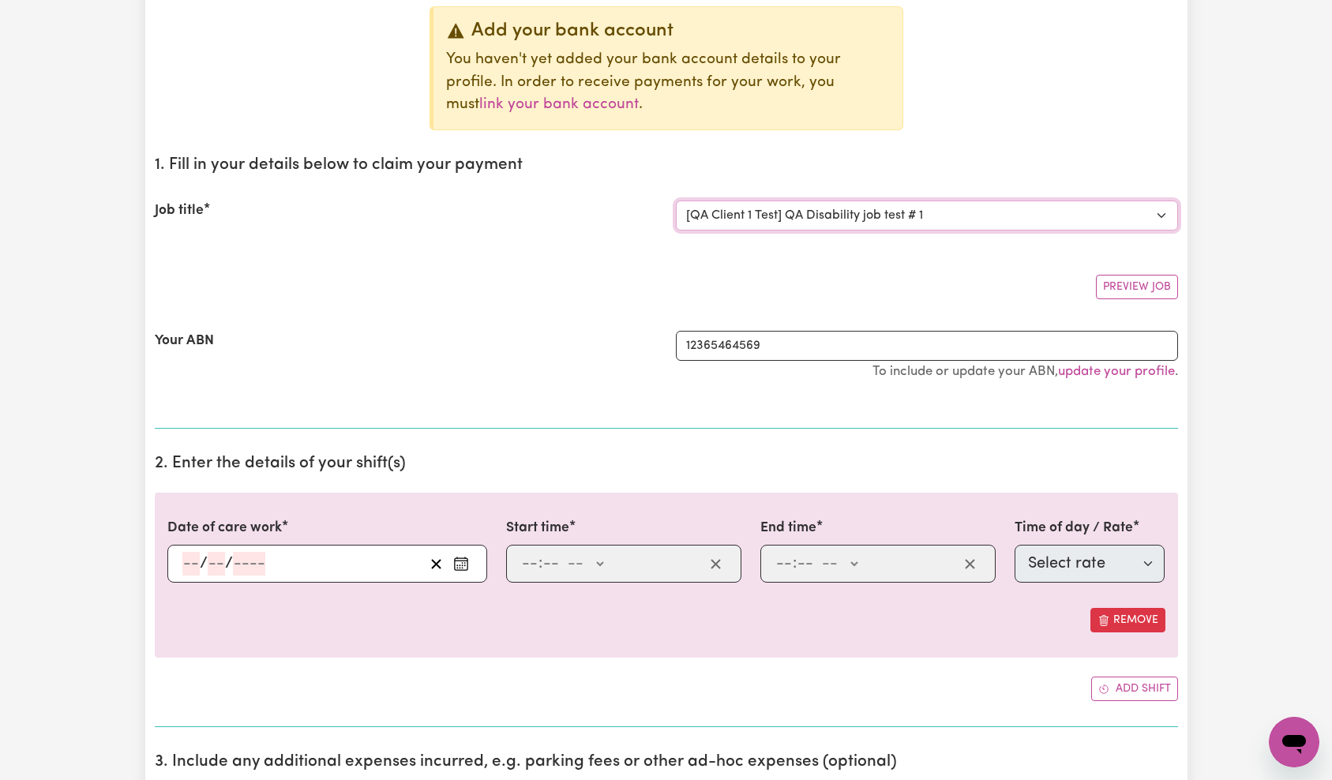
scroll to position [250, 0]
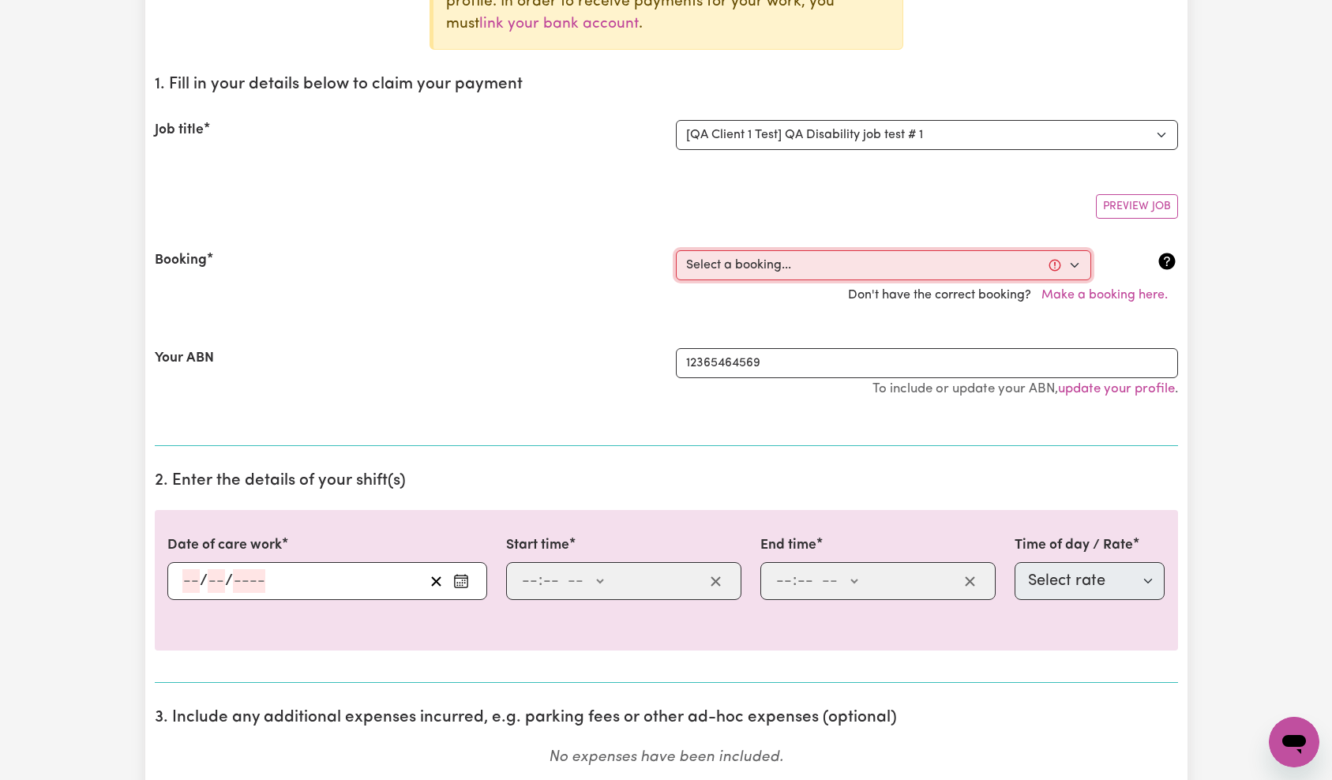
click at [833, 265] on select "Select a booking... [DATE] 9:00am to 11:00am (ONE-OFF) [DATE] 7:00am to 8:00am …" at bounding box center [883, 265] width 415 height 30
select select "370885"
type input "[DATE]"
type input "15"
type input "10"
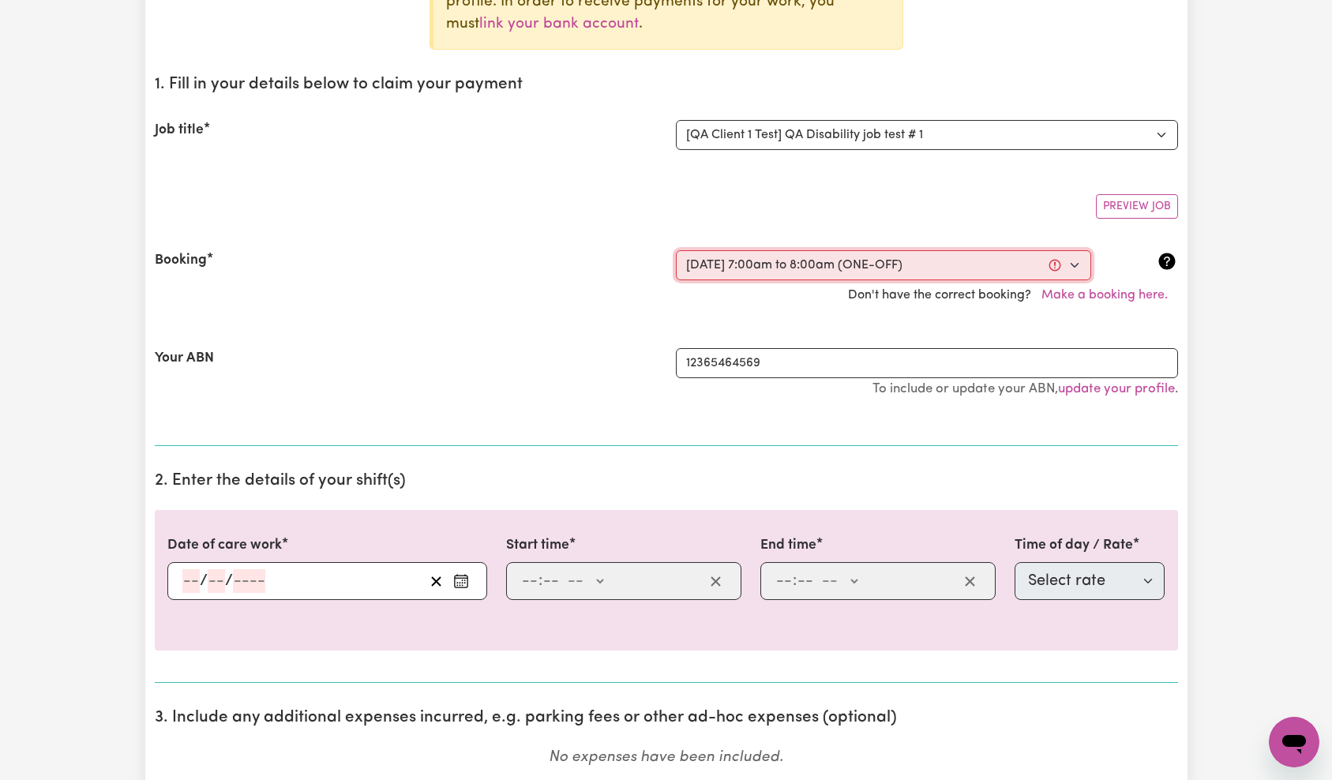
type input "2025"
type input "07:00"
type input "7"
type input "0"
select select "am"
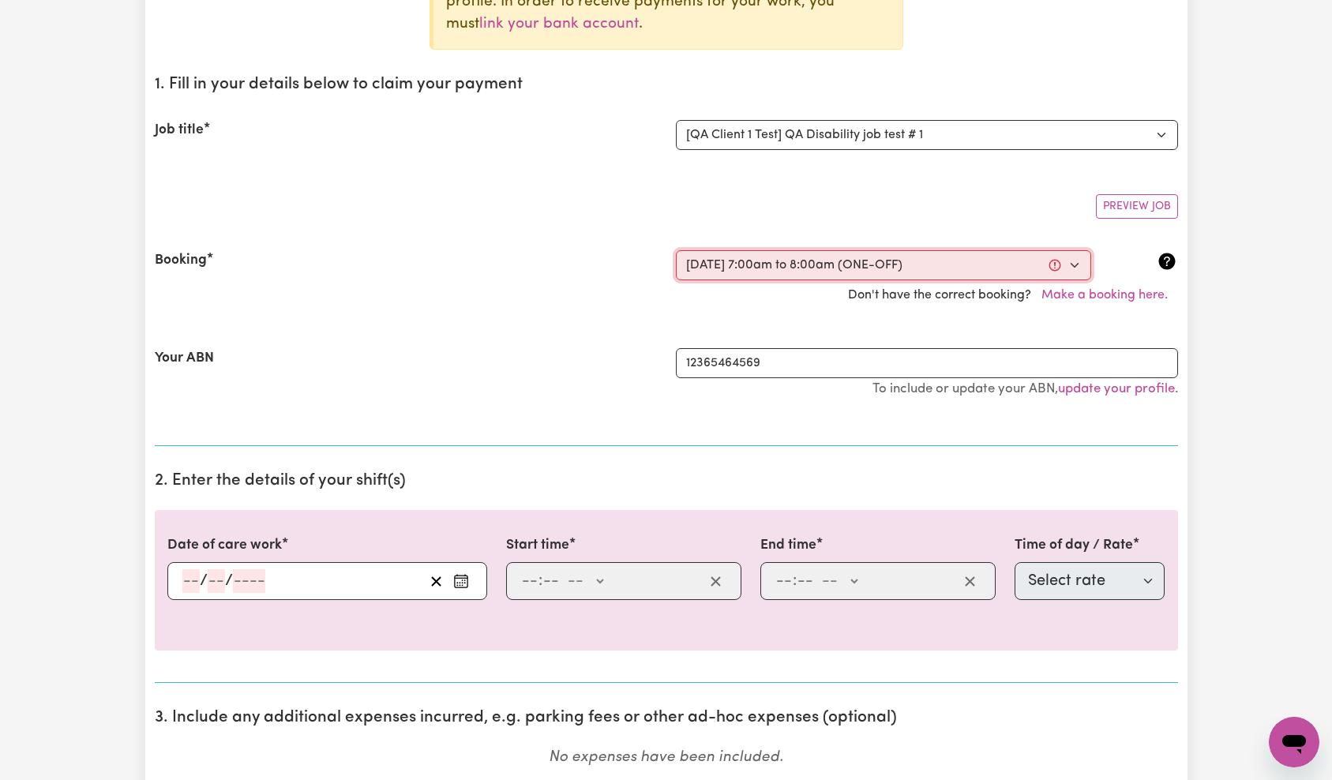
type input "08:00"
type input "8"
type input "0"
select select "am"
select select "65"
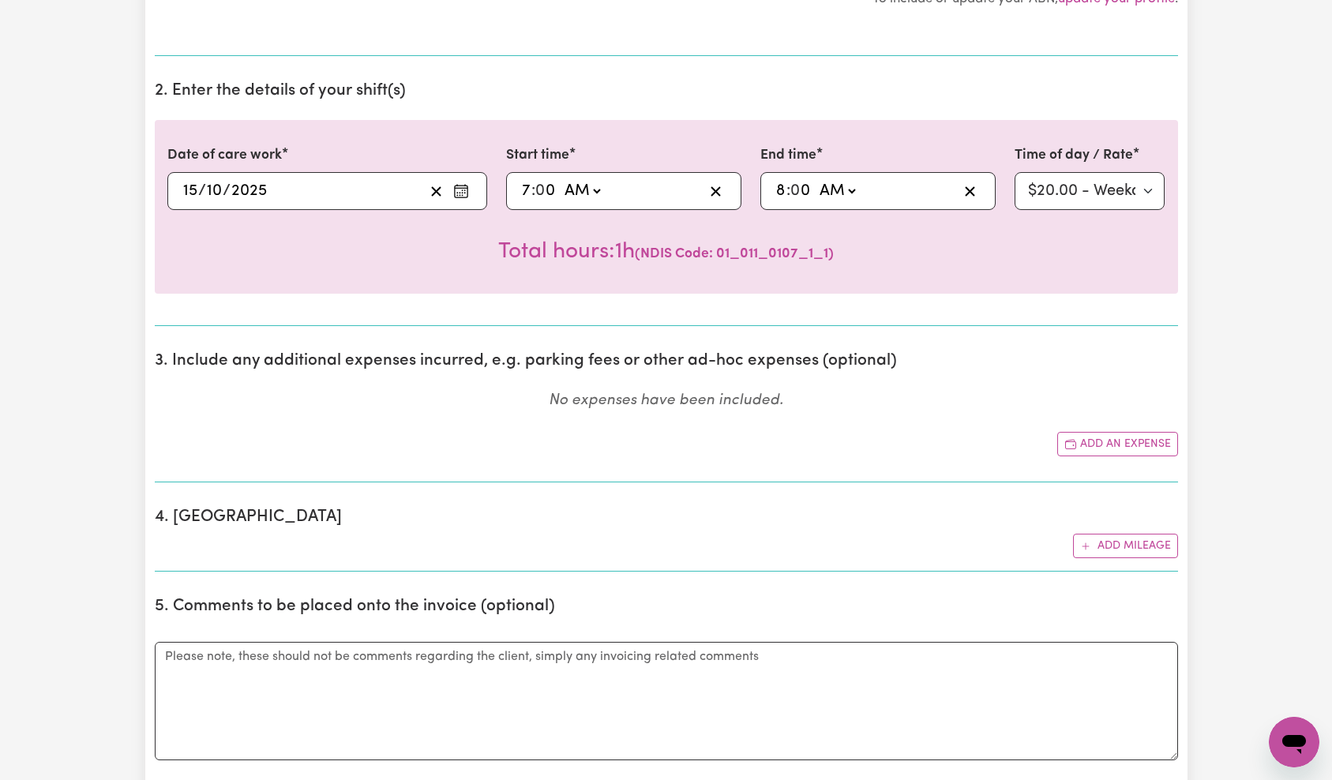
scroll to position [783, 0]
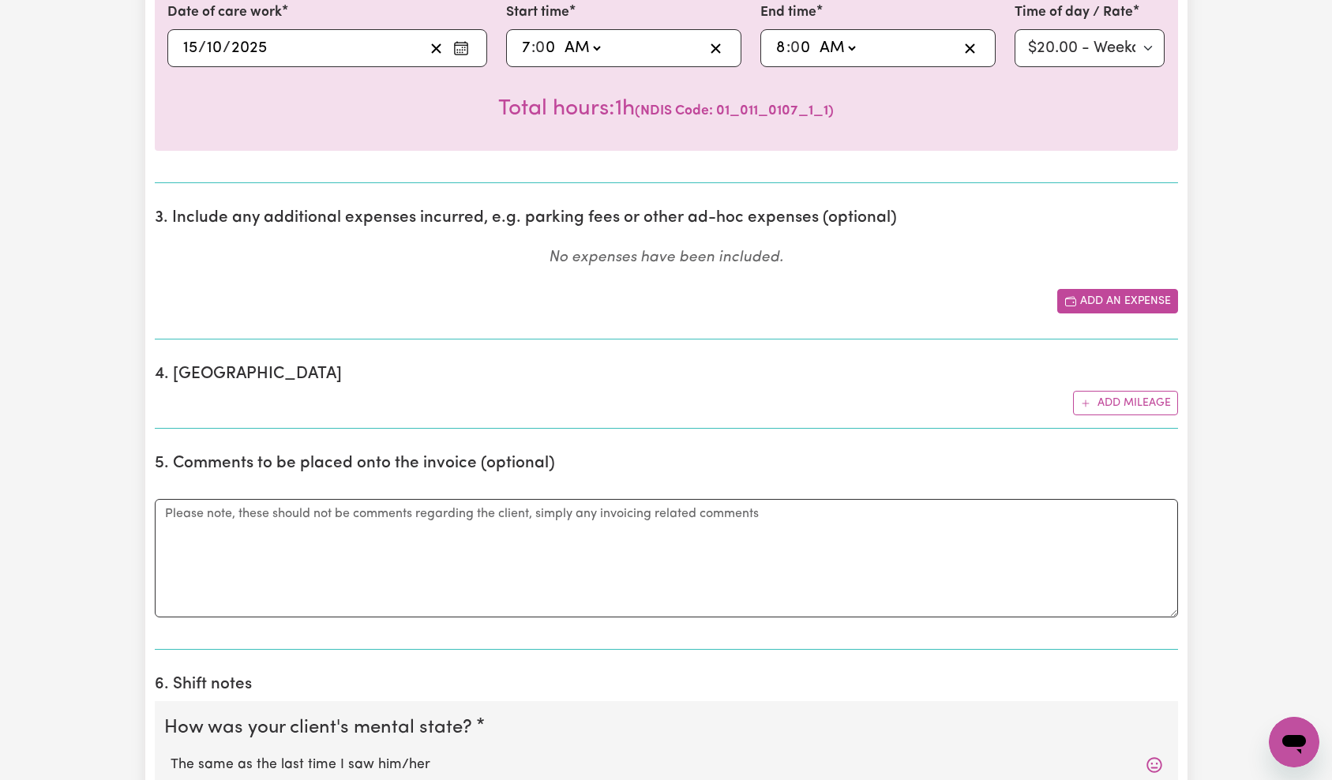
click at [1122, 303] on button "Add an expense" at bounding box center [1118, 301] width 121 height 24
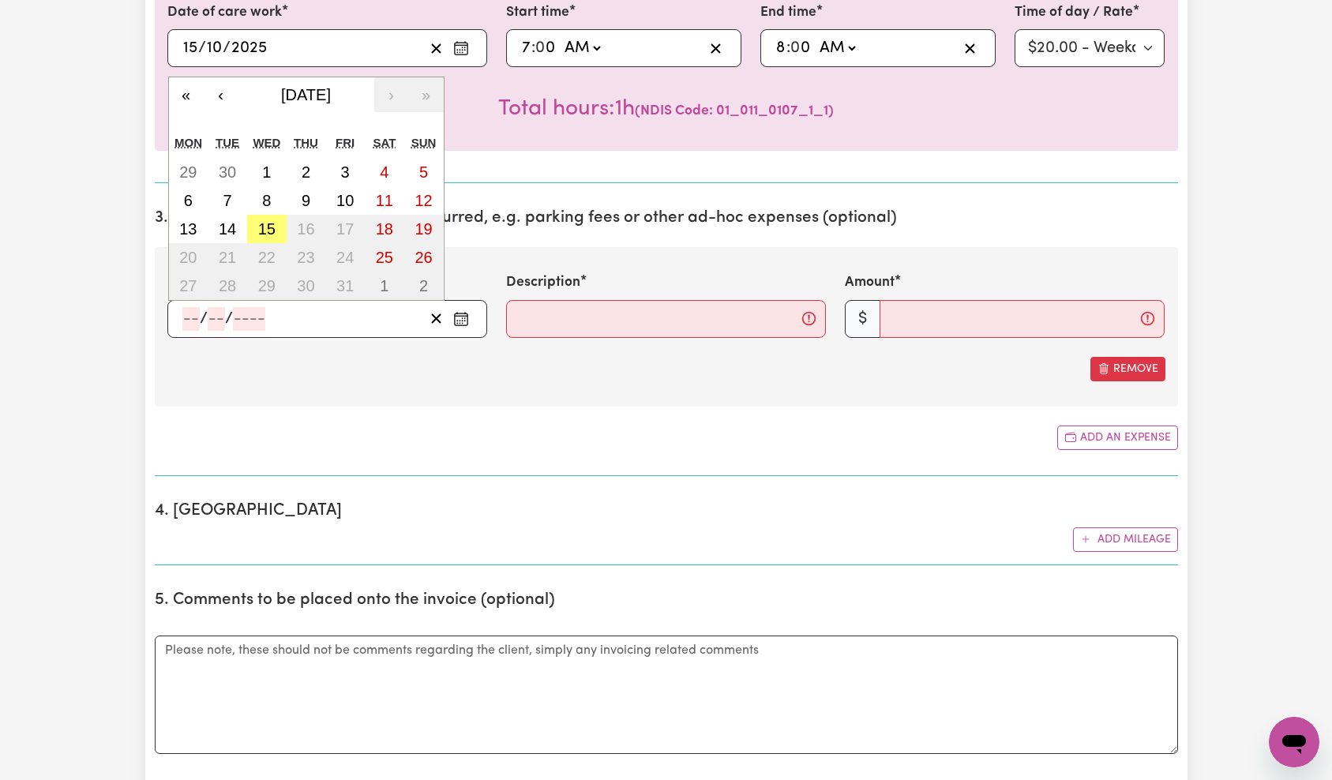
click at [239, 322] on input "number" at bounding box center [249, 319] width 32 height 24
click at [261, 226] on abbr "15" at bounding box center [266, 228] width 17 height 17
type input "[DATE]"
type input "15"
type input "10"
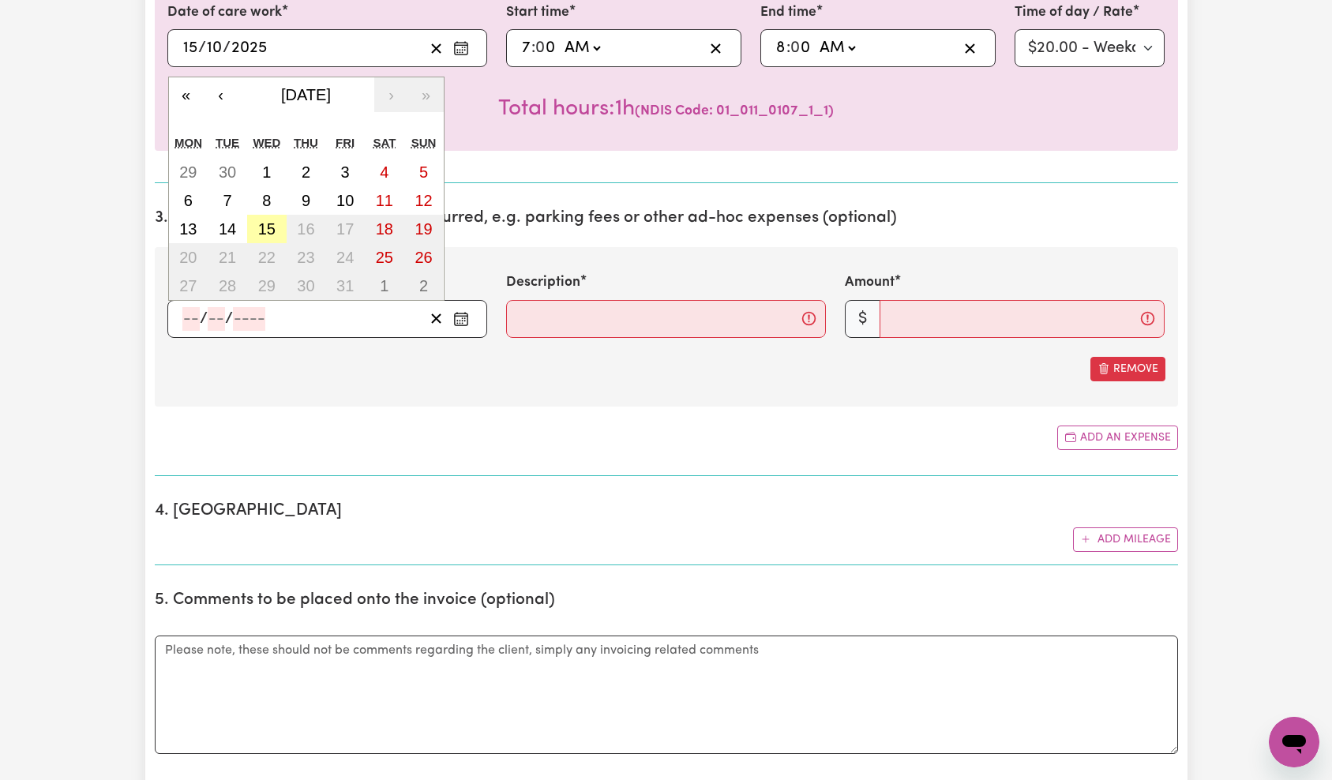
type input "2025"
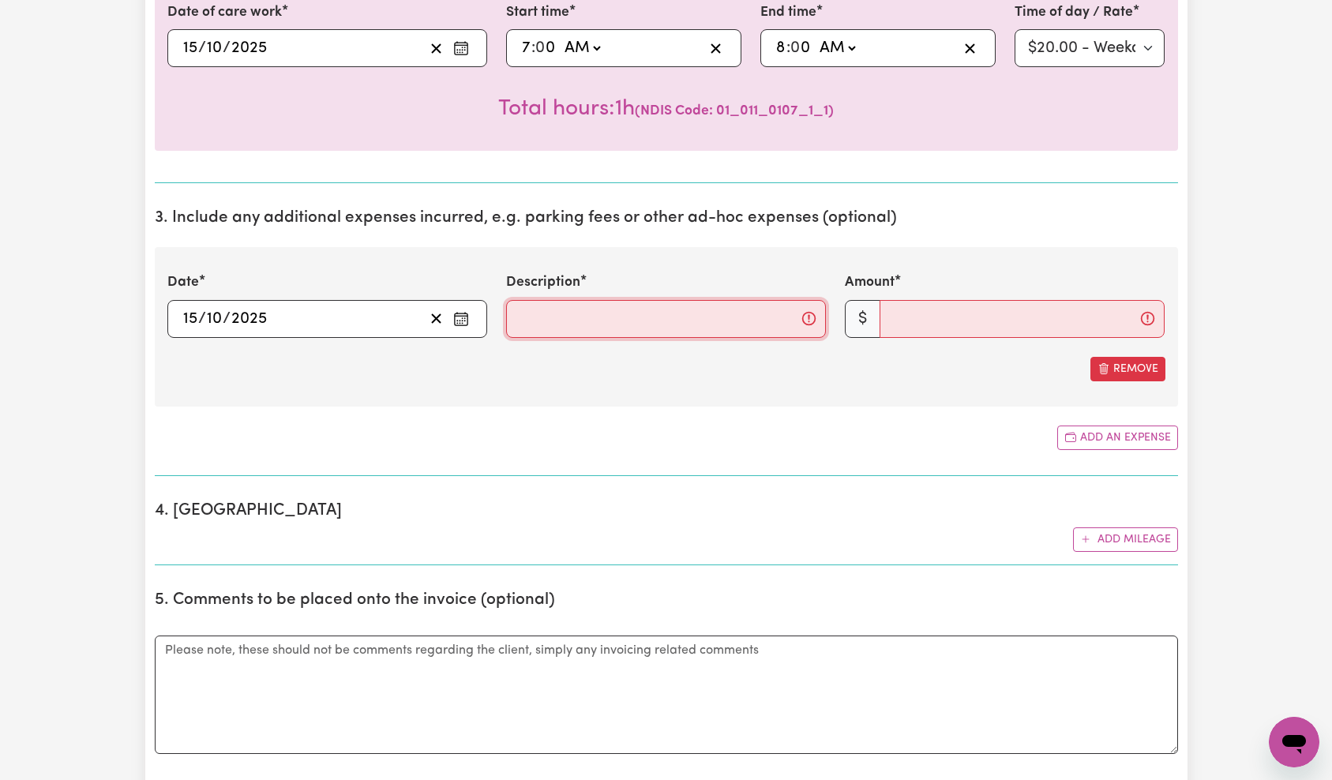
click at [648, 329] on input "Description" at bounding box center [666, 319] width 320 height 38
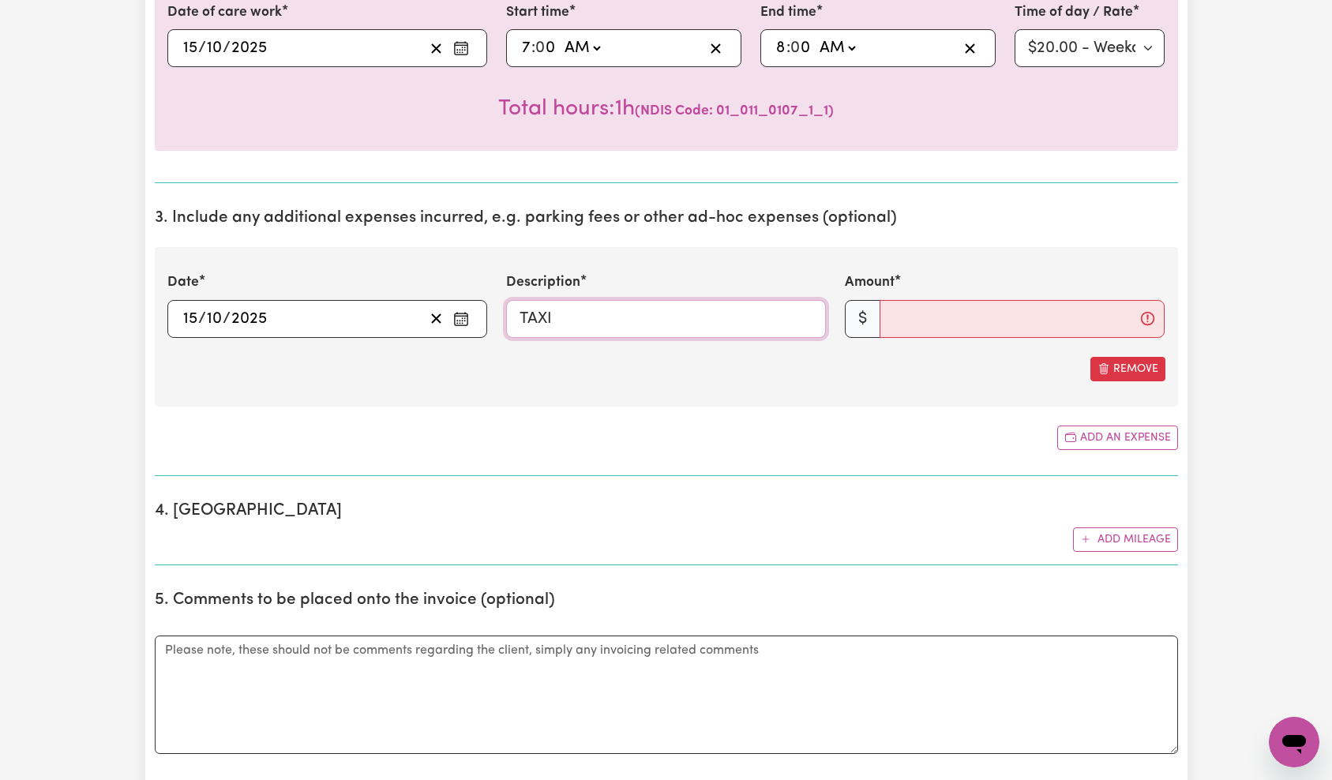
type input "TAXI"
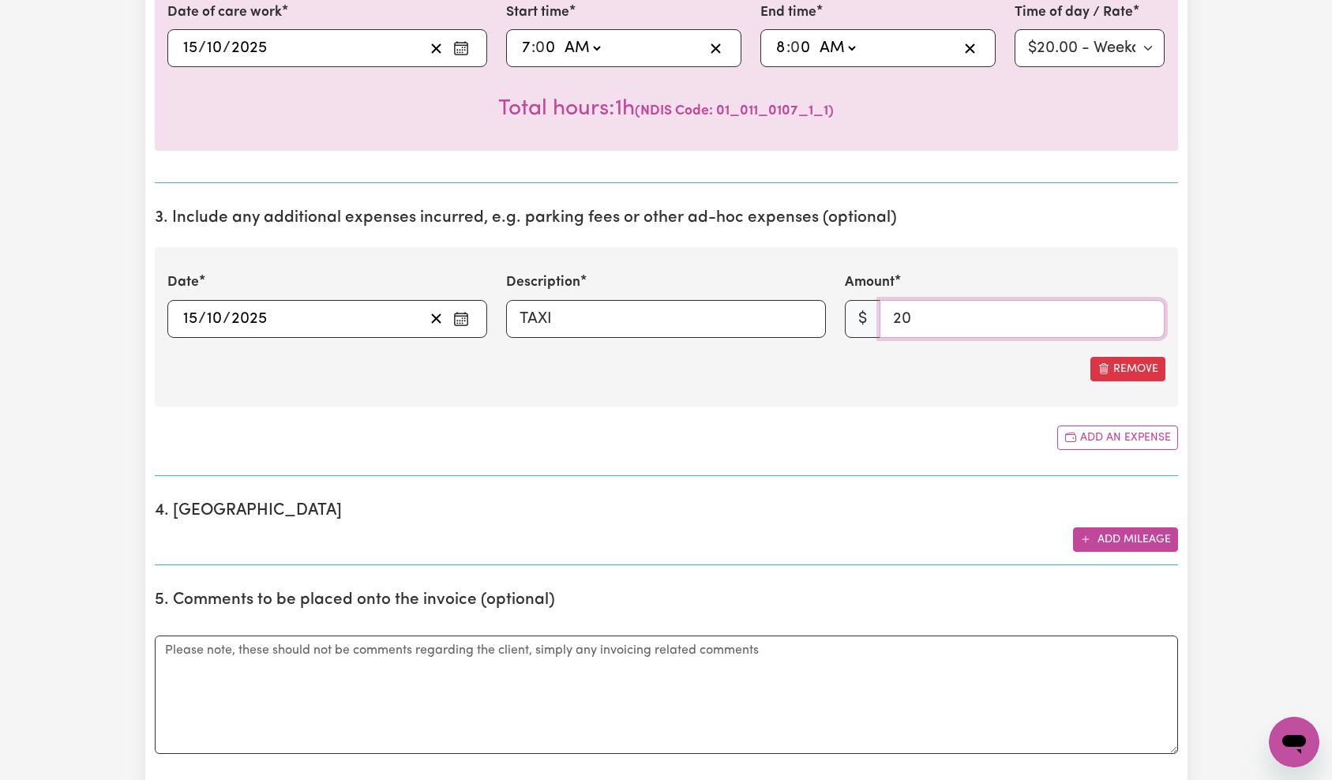
type input "20"
click at [1113, 552] on section "4. Mileage Add mileage" at bounding box center [667, 527] width 1024 height 77
click at [1118, 546] on button "Add mileage" at bounding box center [1125, 540] width 105 height 24
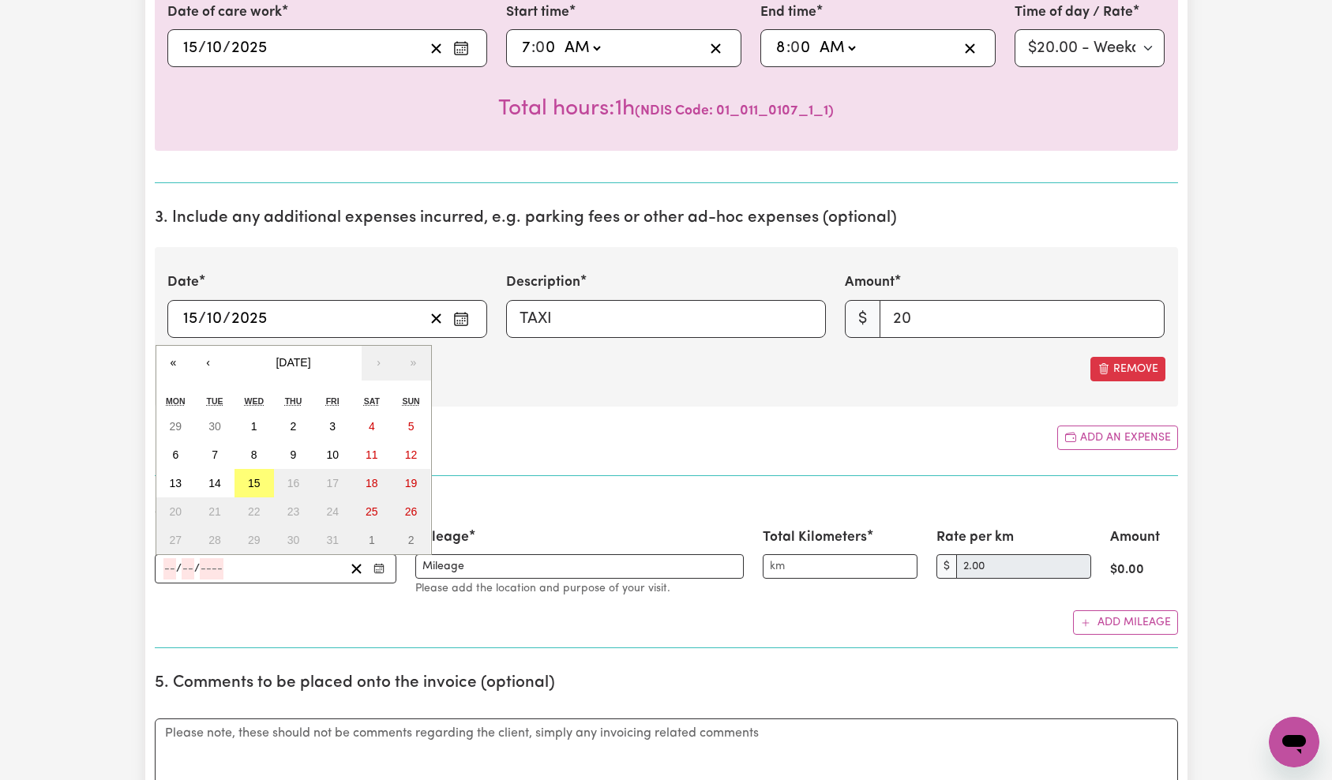
click at [220, 569] on input "number" at bounding box center [212, 568] width 24 height 21
click at [250, 485] on abbr "15" at bounding box center [254, 483] width 13 height 13
type input "[DATE]"
type input "15"
type input "10"
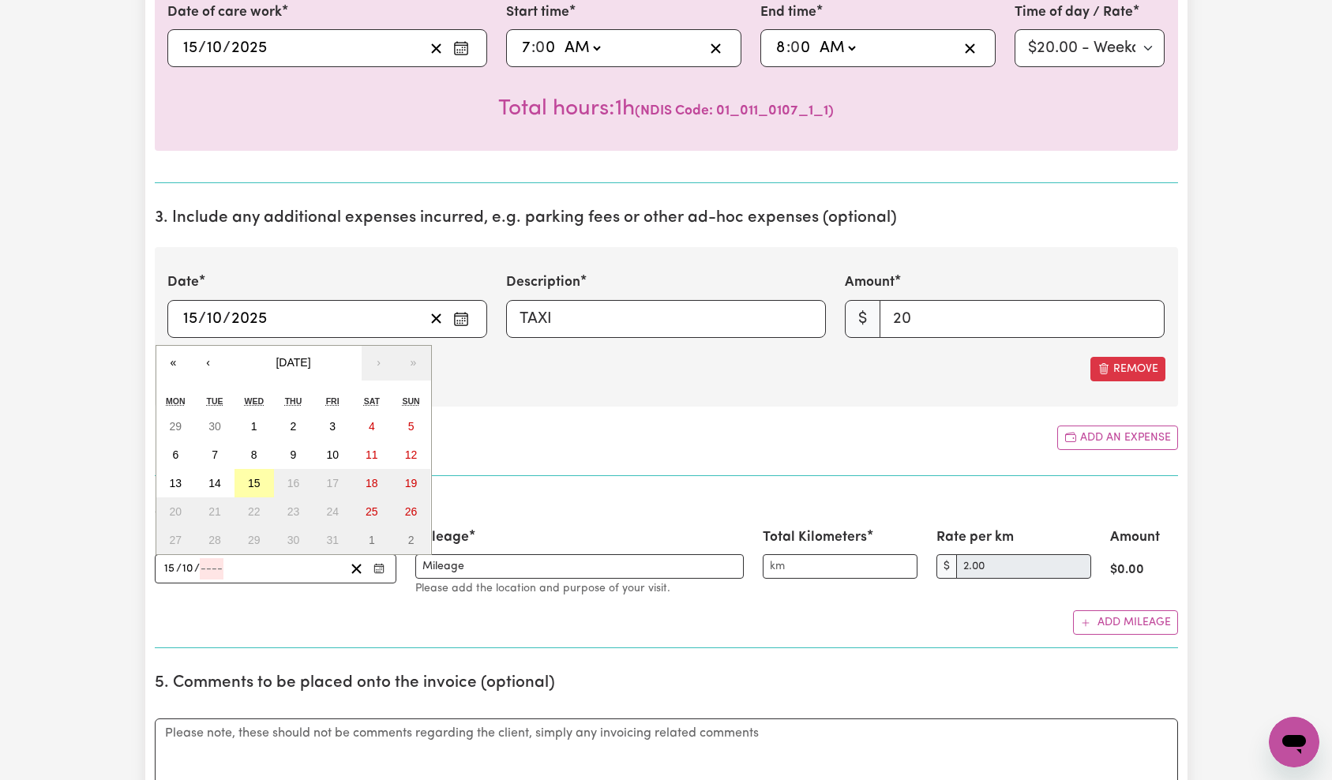
type input "2025"
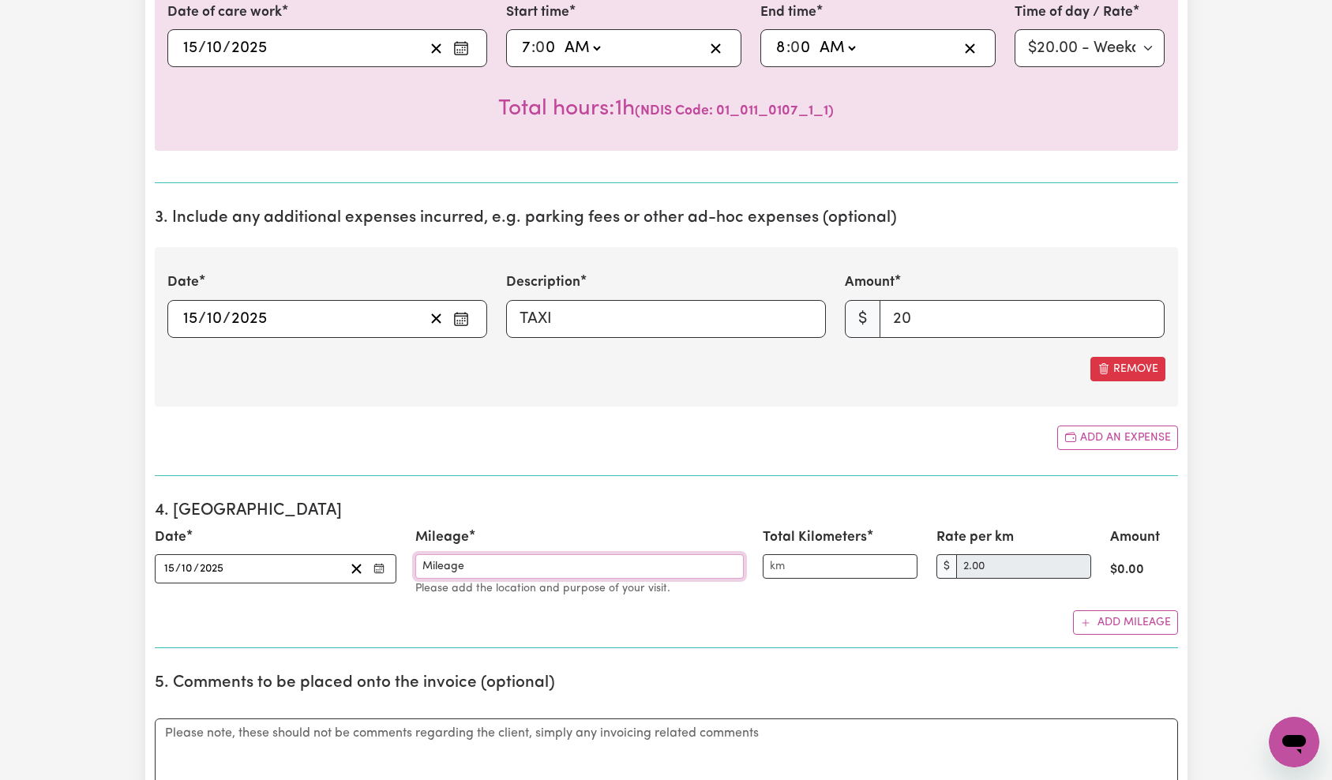
click at [518, 562] on input "Mileage" at bounding box center [579, 566] width 329 height 24
click at [397, 564] on div "Date [DATE] [DATE] « ‹ [DATE] › » Mon Tue Wed Thu Fri Sat Sun 29 30 1 2 3 4 5 6…" at bounding box center [666, 563] width 1042 height 70
type input "TEST"
click at [816, 569] on input "Total Kilometers" at bounding box center [840, 566] width 155 height 24
type input "5"
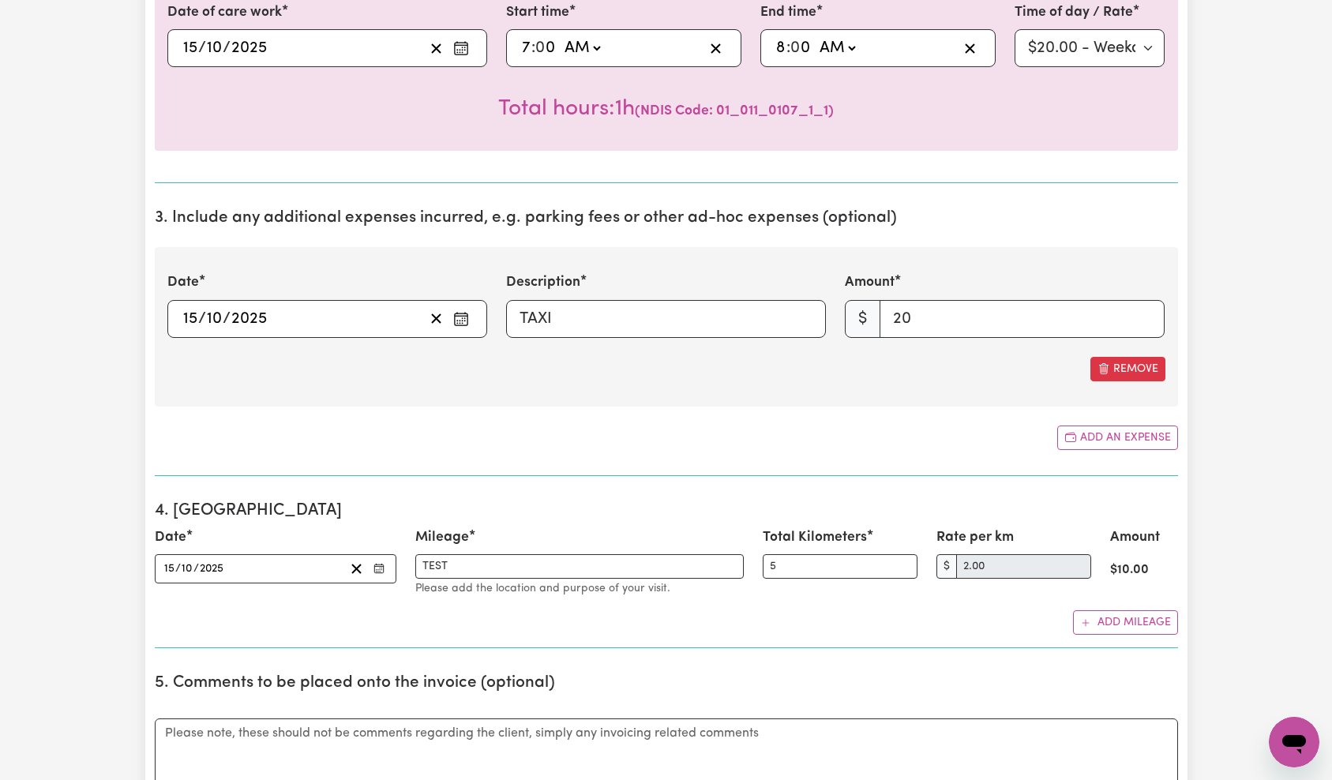
click at [815, 468] on section "3. Include any additional expenses incurred, e.g. parking fees or other ad-hoc …" at bounding box center [667, 336] width 1024 height 280
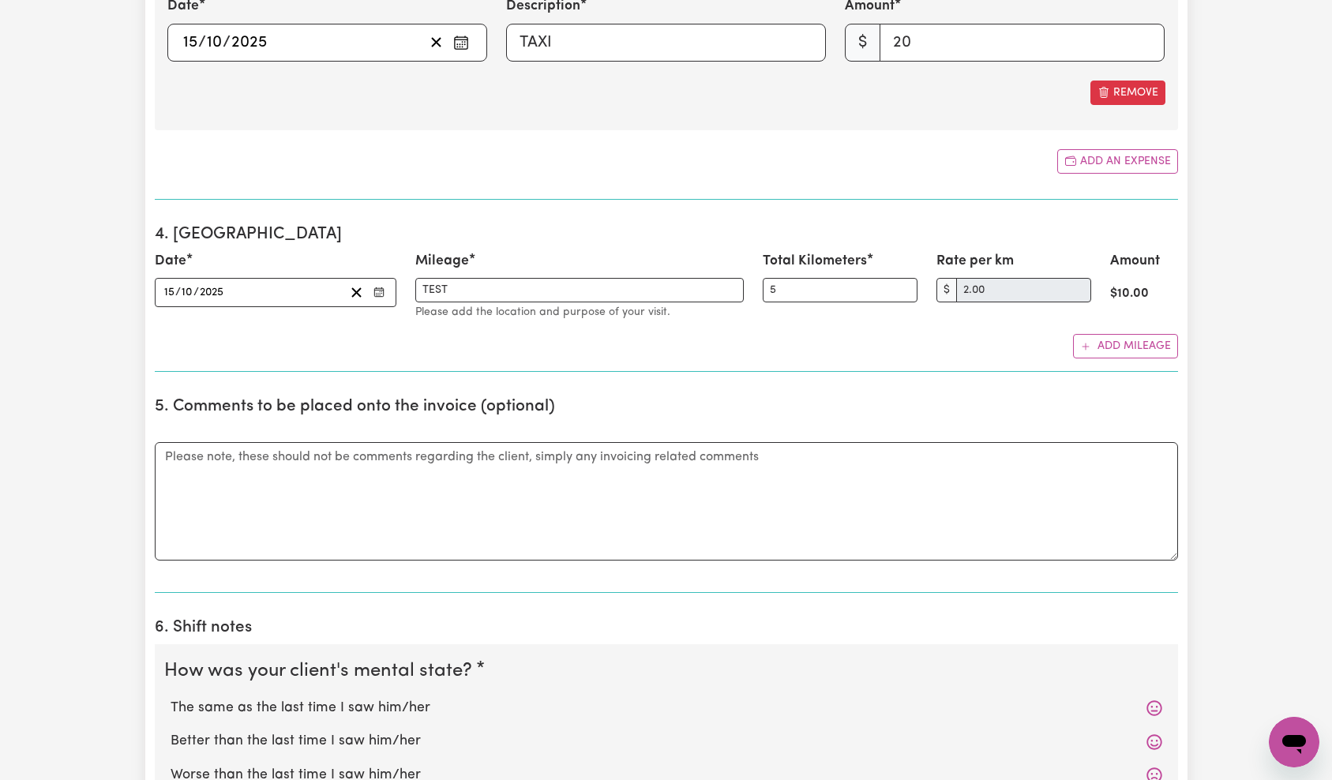
scroll to position [1132, 0]
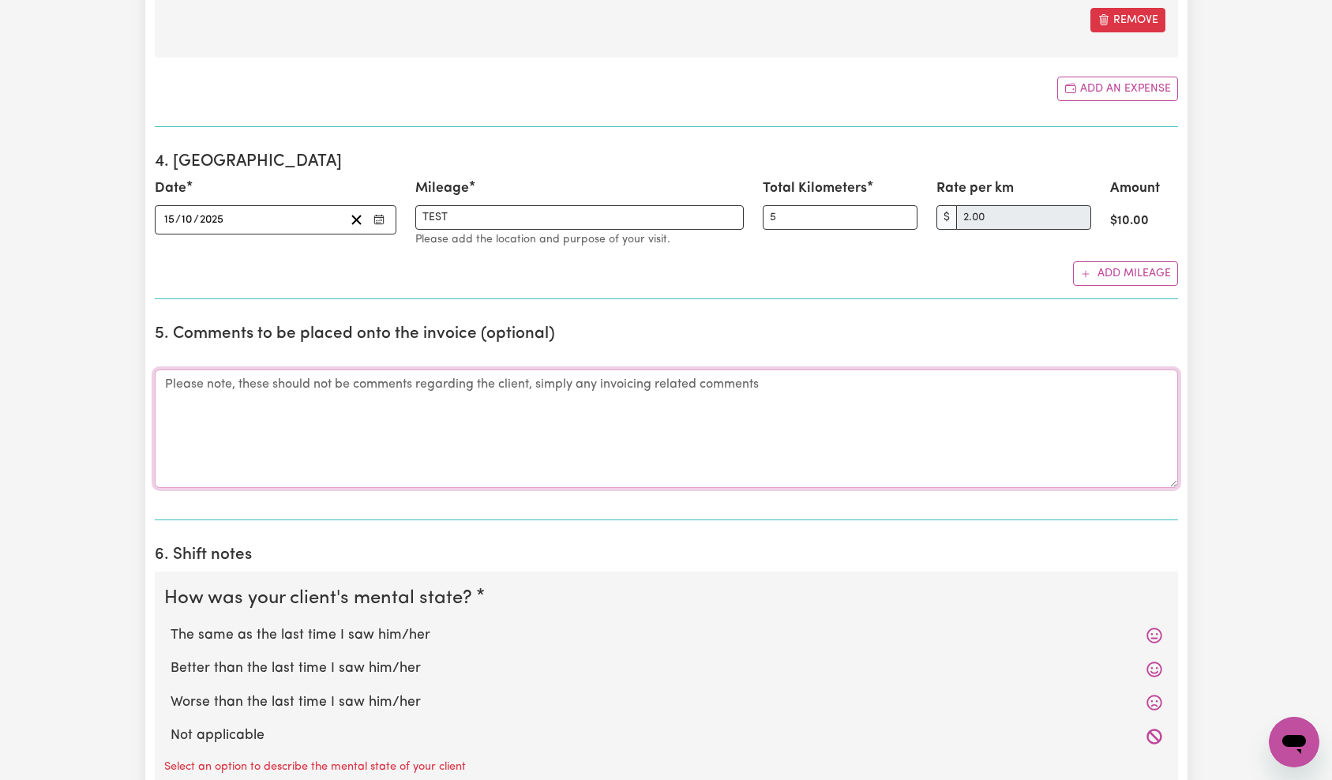
click at [670, 427] on textarea "Comments" at bounding box center [667, 429] width 1024 height 118
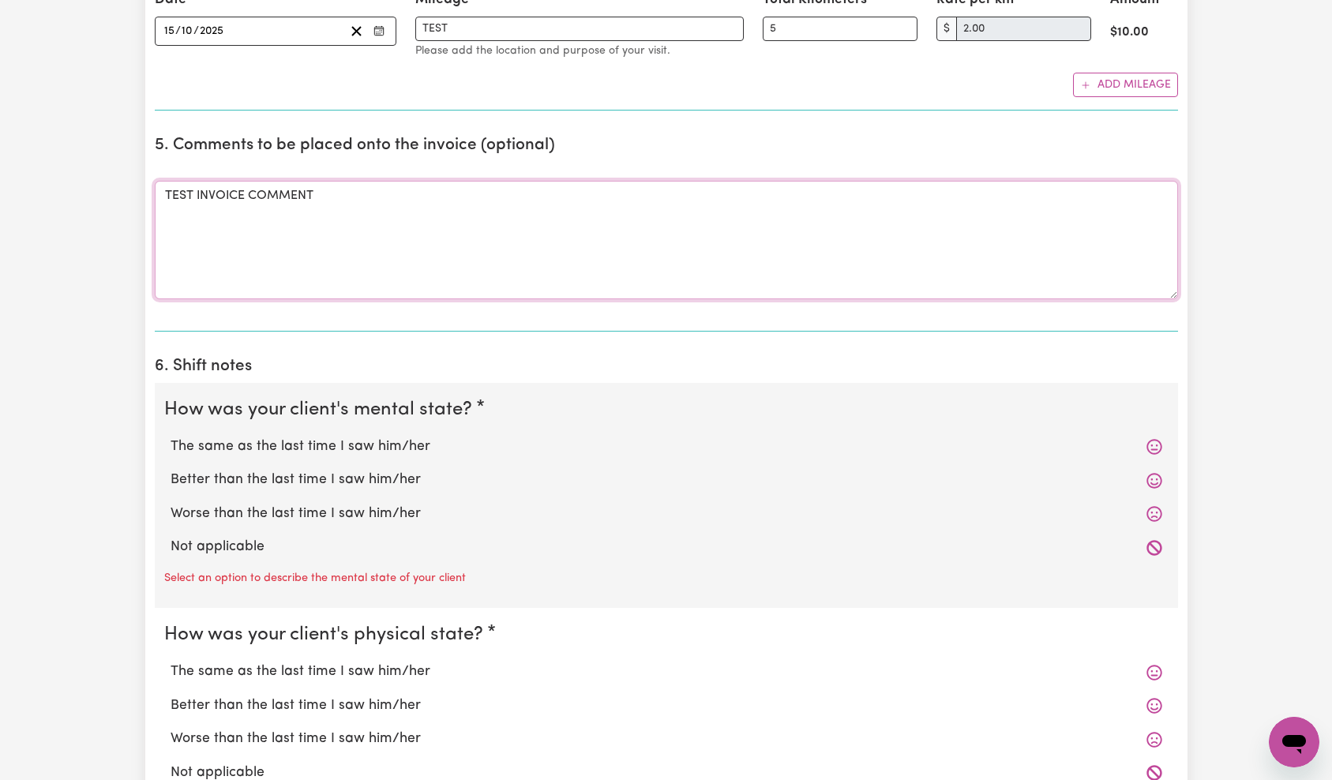
type textarea "TEST INVOICE COMMENT"
drag, startPoint x: 308, startPoint y: 451, endPoint x: 314, endPoint y: 440, distance: 12.4
click at [311, 445] on label "The same as the last time I saw him/her" at bounding box center [667, 447] width 992 height 21
click at [299, 445] on label "The same as the last time I saw him/her" at bounding box center [667, 447] width 992 height 21
click at [171, 437] on input "The same as the last time I saw him/her" at bounding box center [170, 436] width 1 height 1
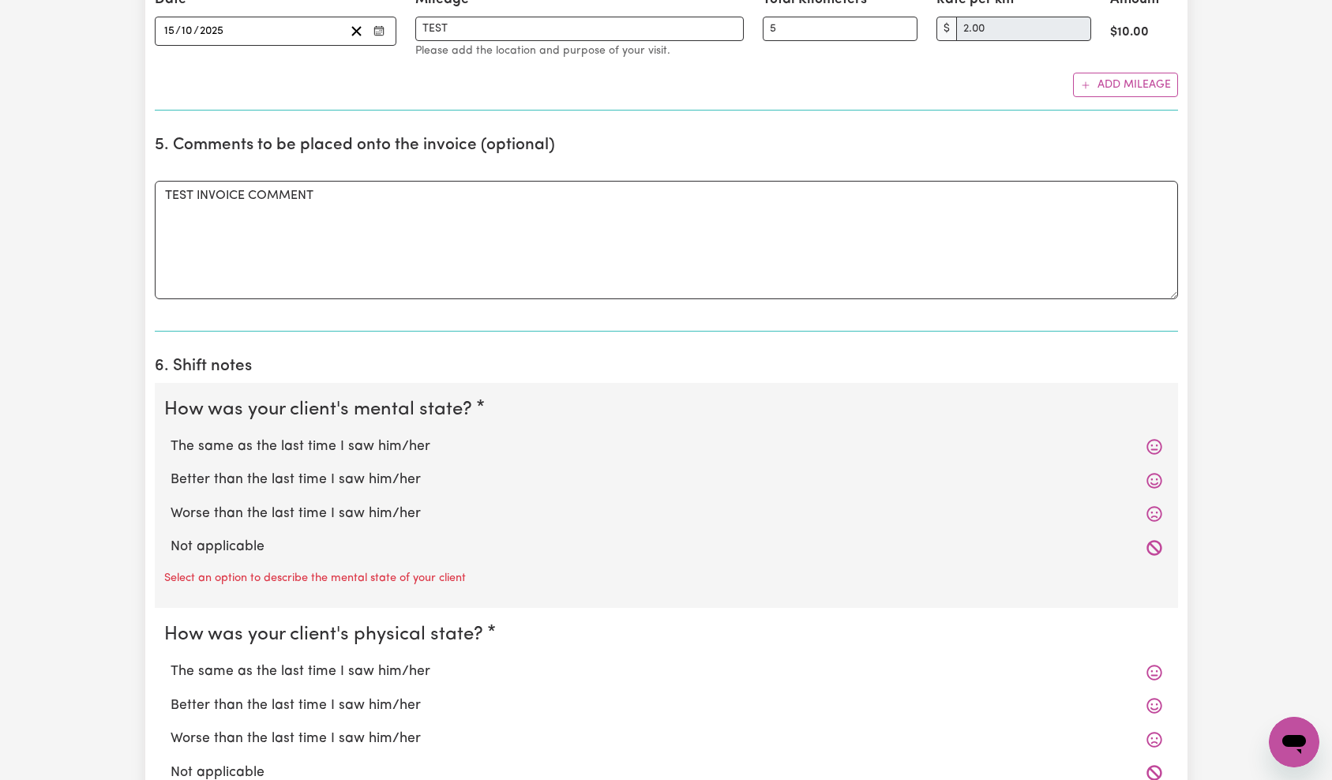
radio input "true"
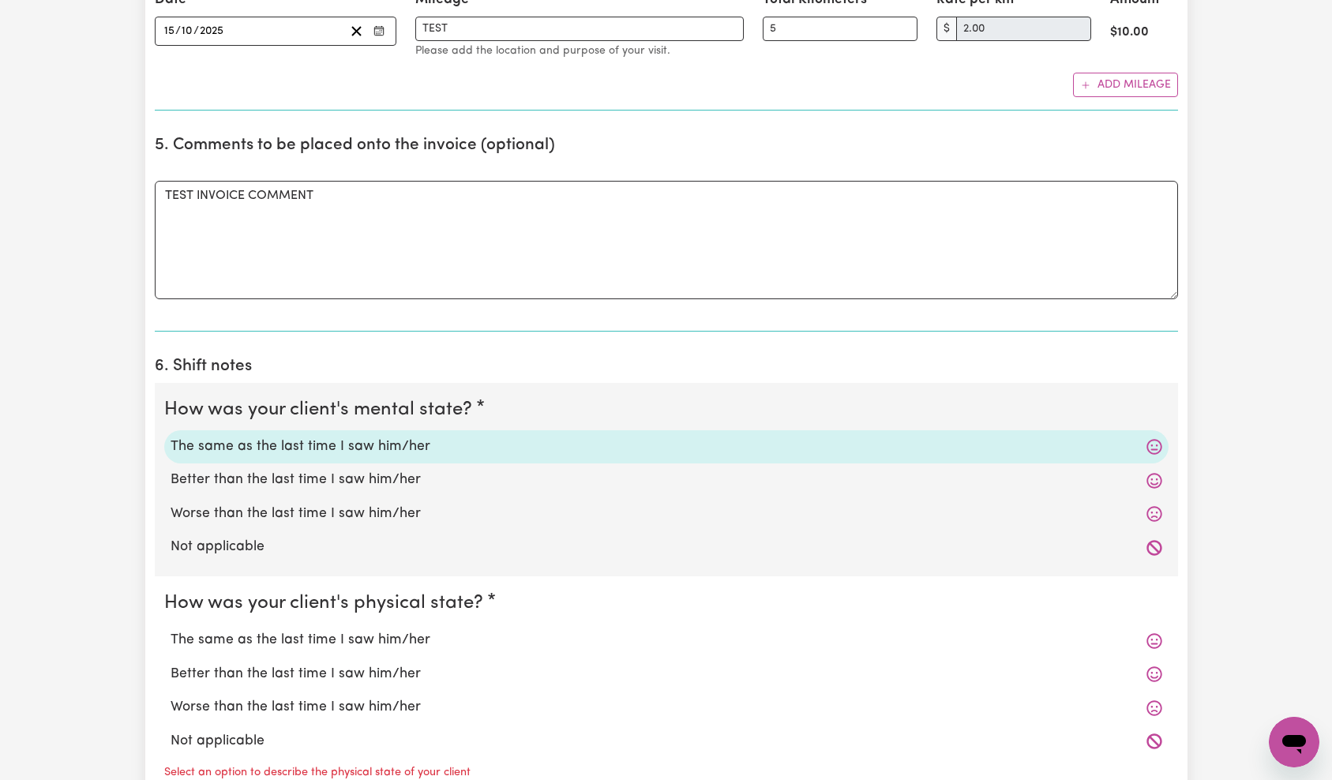
click at [293, 673] on label "Better than the last time I saw him/her" at bounding box center [667, 674] width 992 height 21
click at [171, 664] on input "Better than the last time I saw him/her" at bounding box center [170, 663] width 1 height 1
radio input "true"
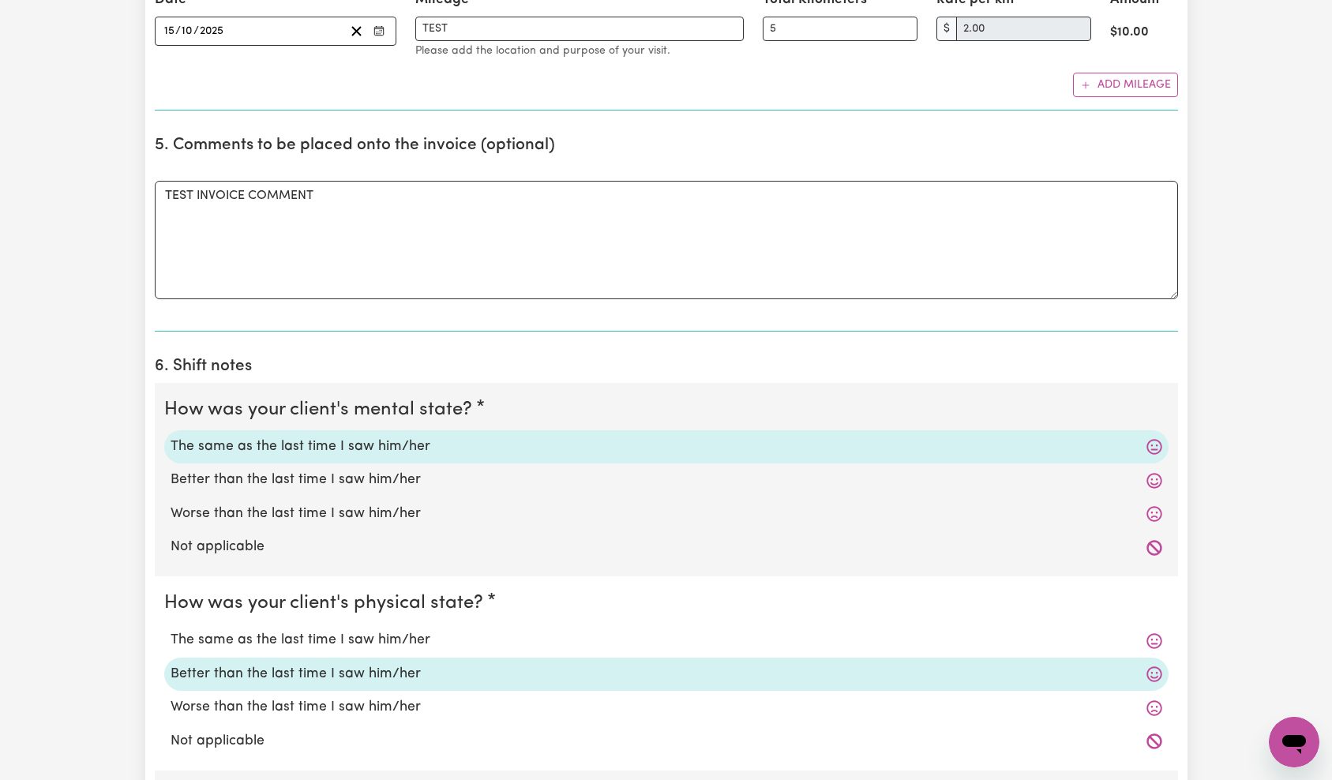
scroll to position [1737, 0]
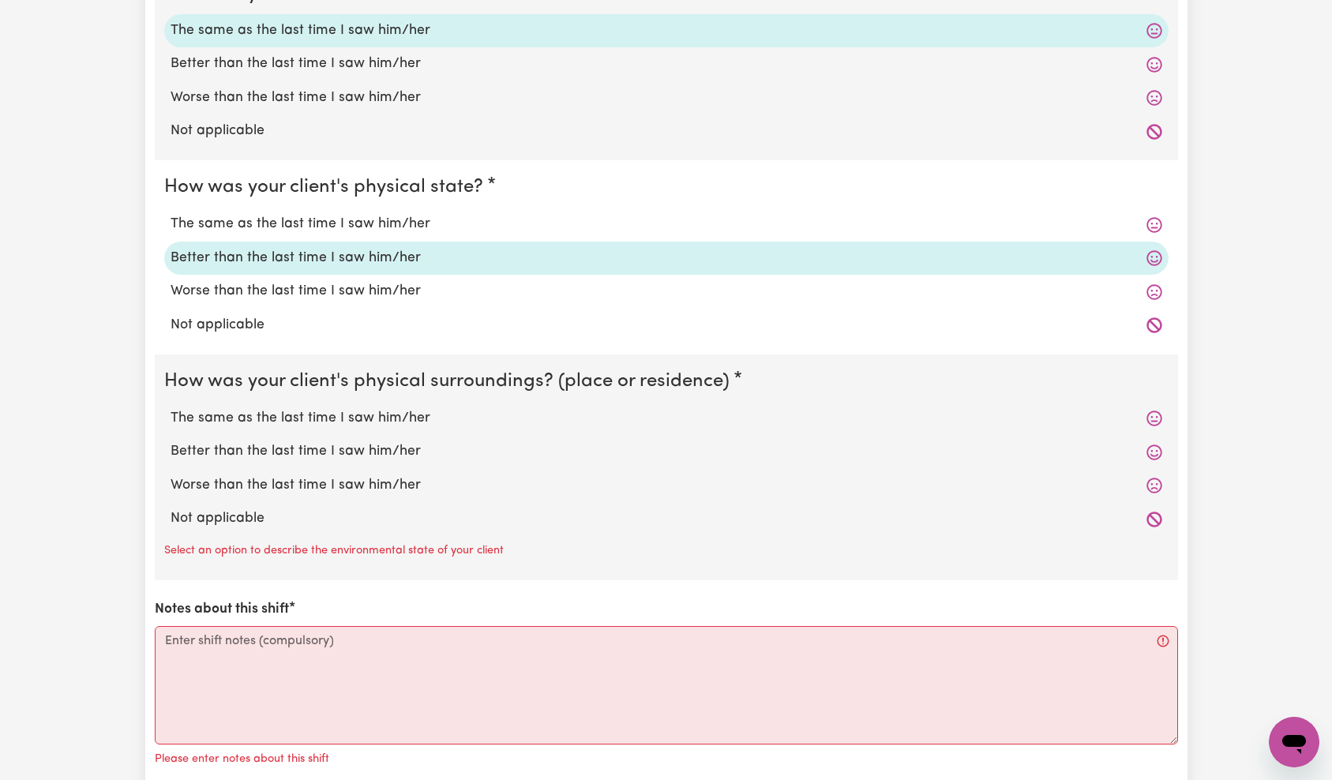
click at [225, 510] on label "Not applicable" at bounding box center [667, 519] width 992 height 21
click at [171, 509] on input "Not applicable" at bounding box center [170, 508] width 1 height 1
radio input "true"
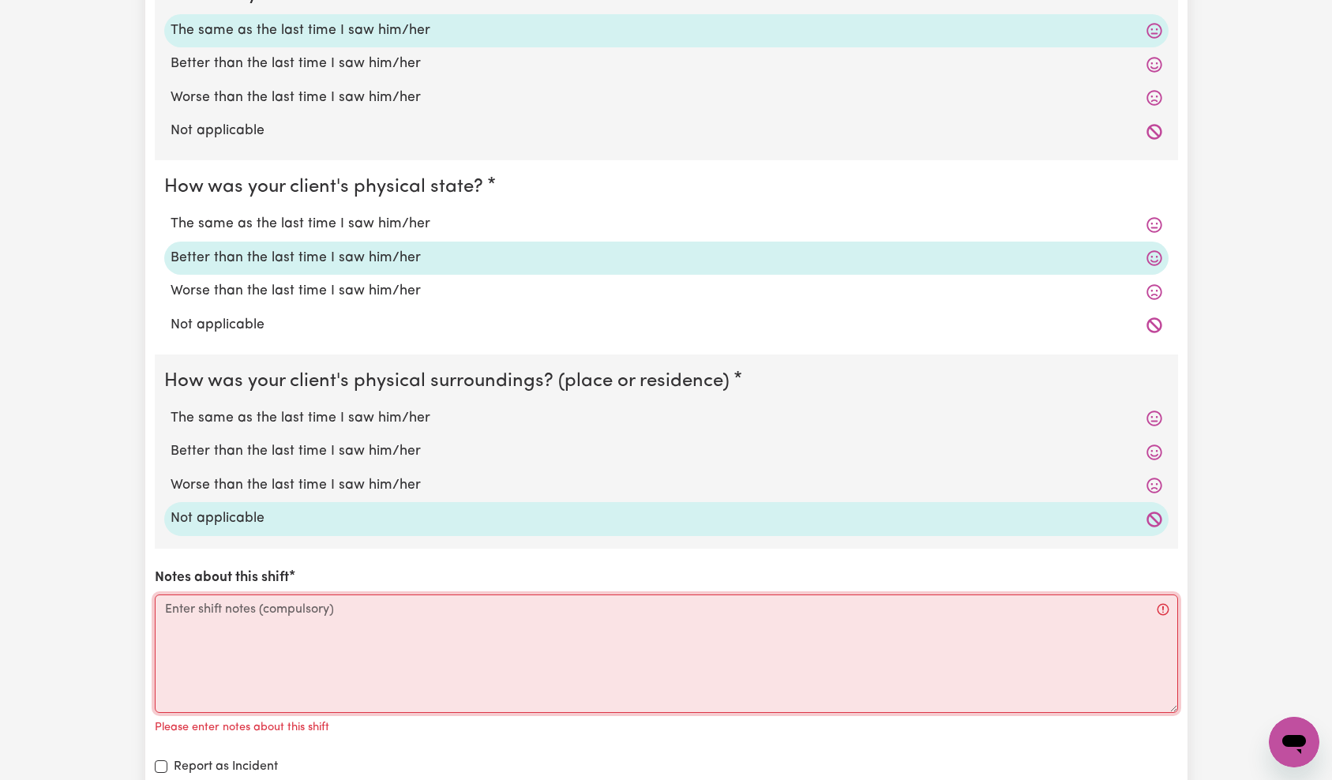
click at [288, 650] on textarea "Notes about this shift" at bounding box center [667, 654] width 1024 height 118
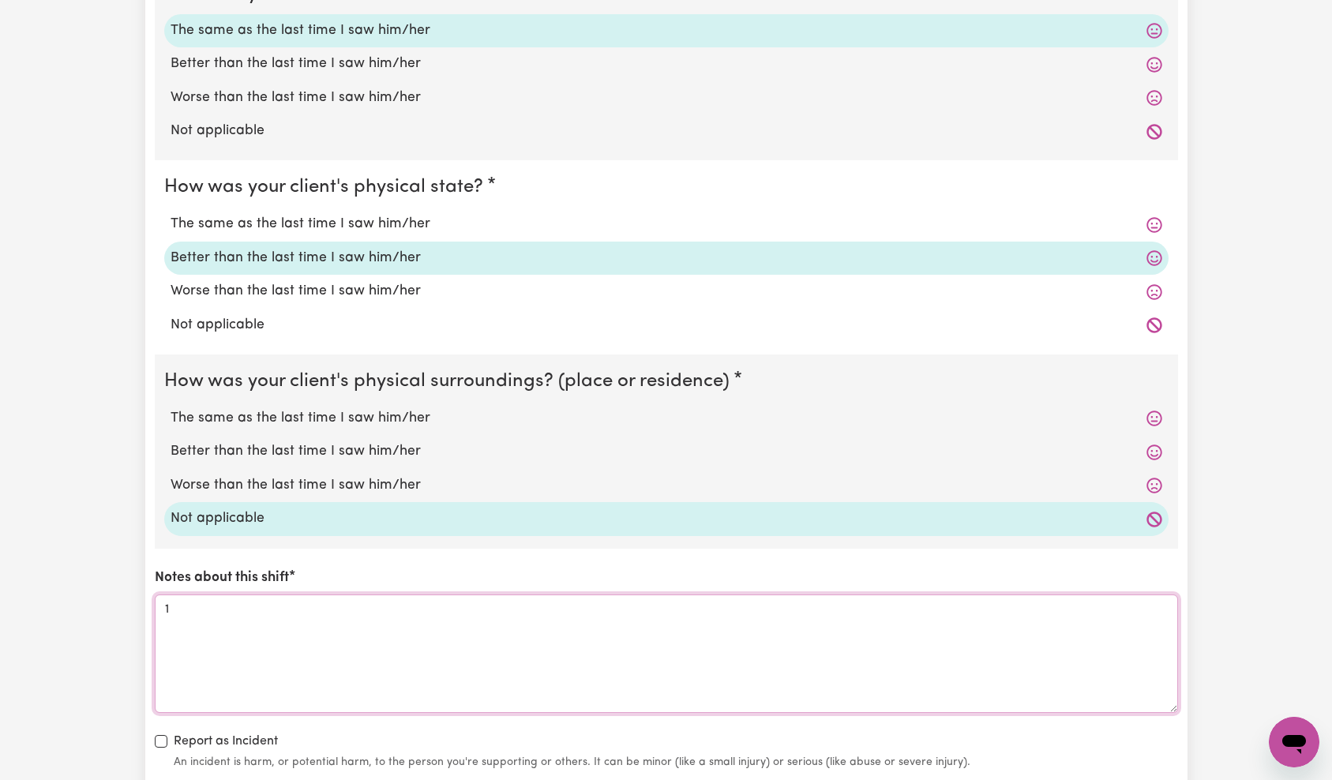
scroll to position [2163, 0]
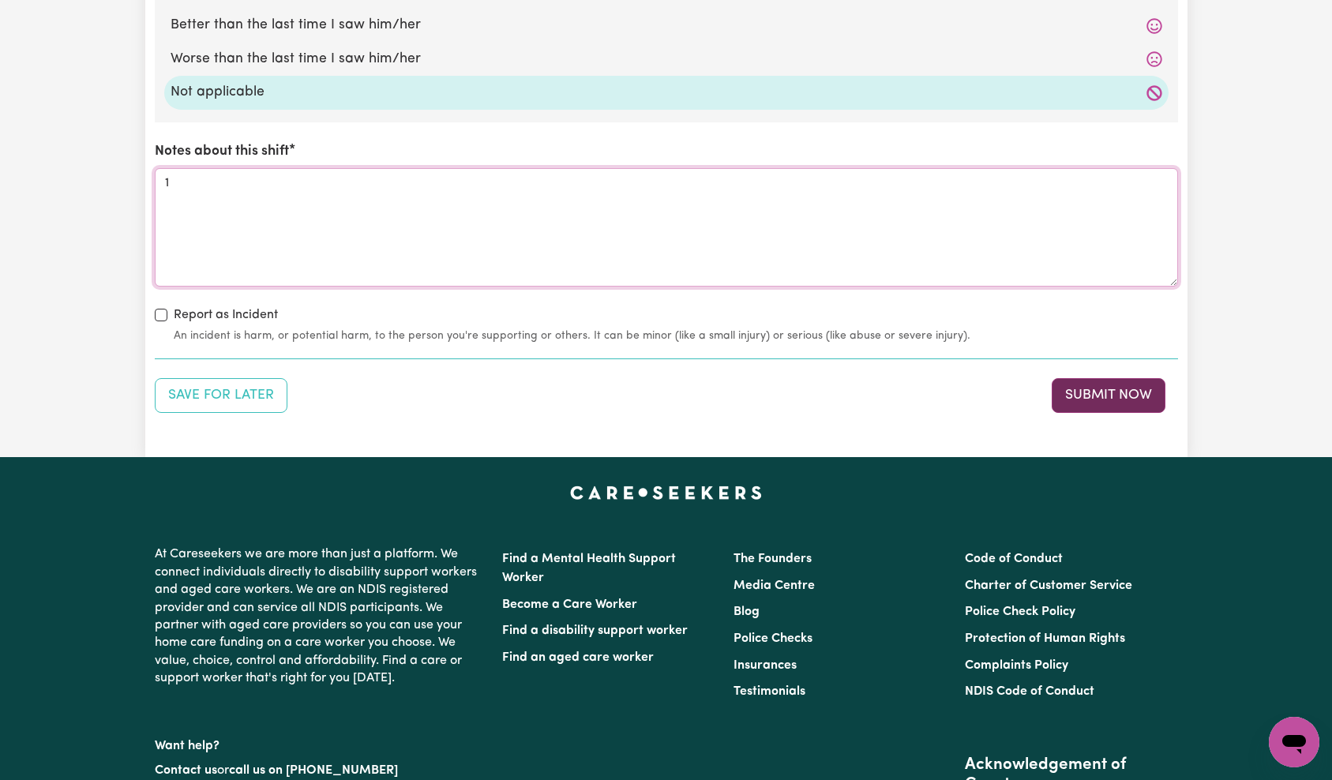
type textarea "1"
click at [1129, 380] on button "Submit Now" at bounding box center [1109, 395] width 114 height 35
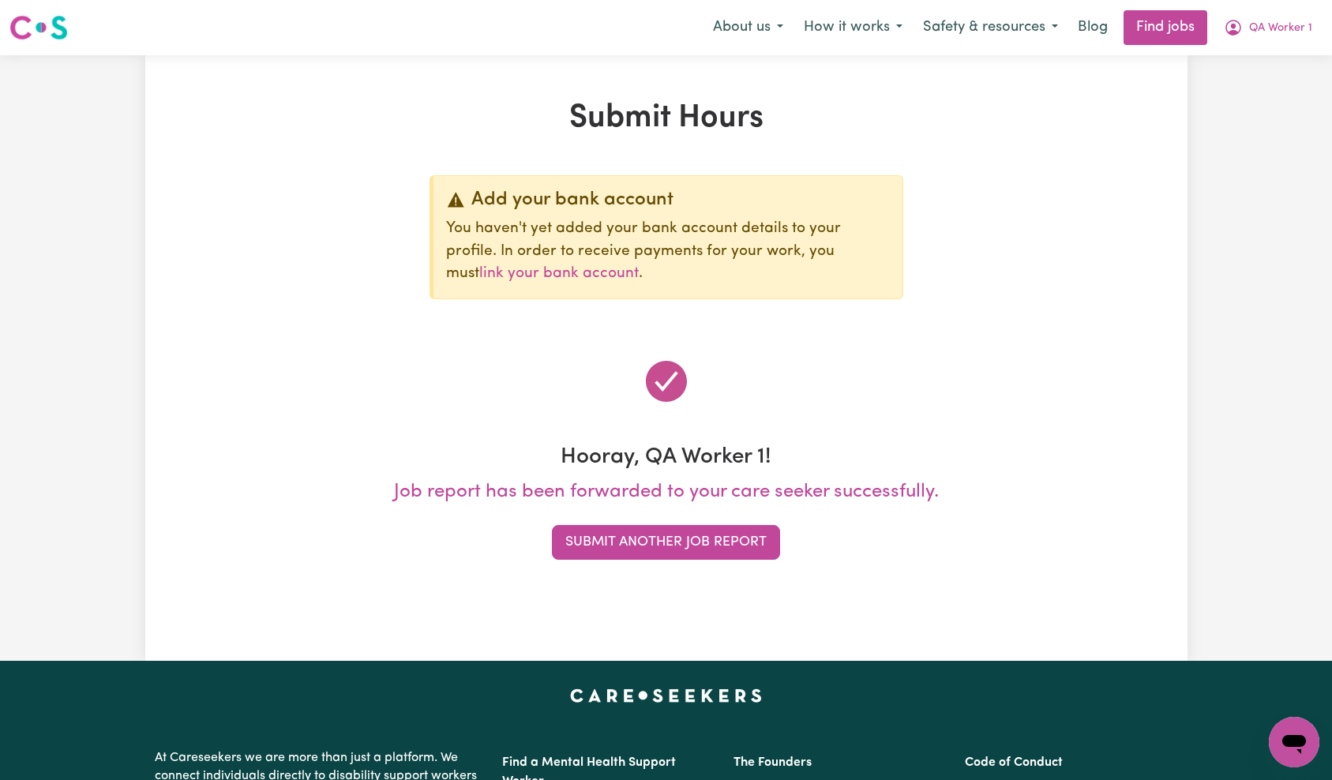
scroll to position [0, 0]
click at [701, 547] on button "Submit Another Job Report" at bounding box center [666, 542] width 228 height 35
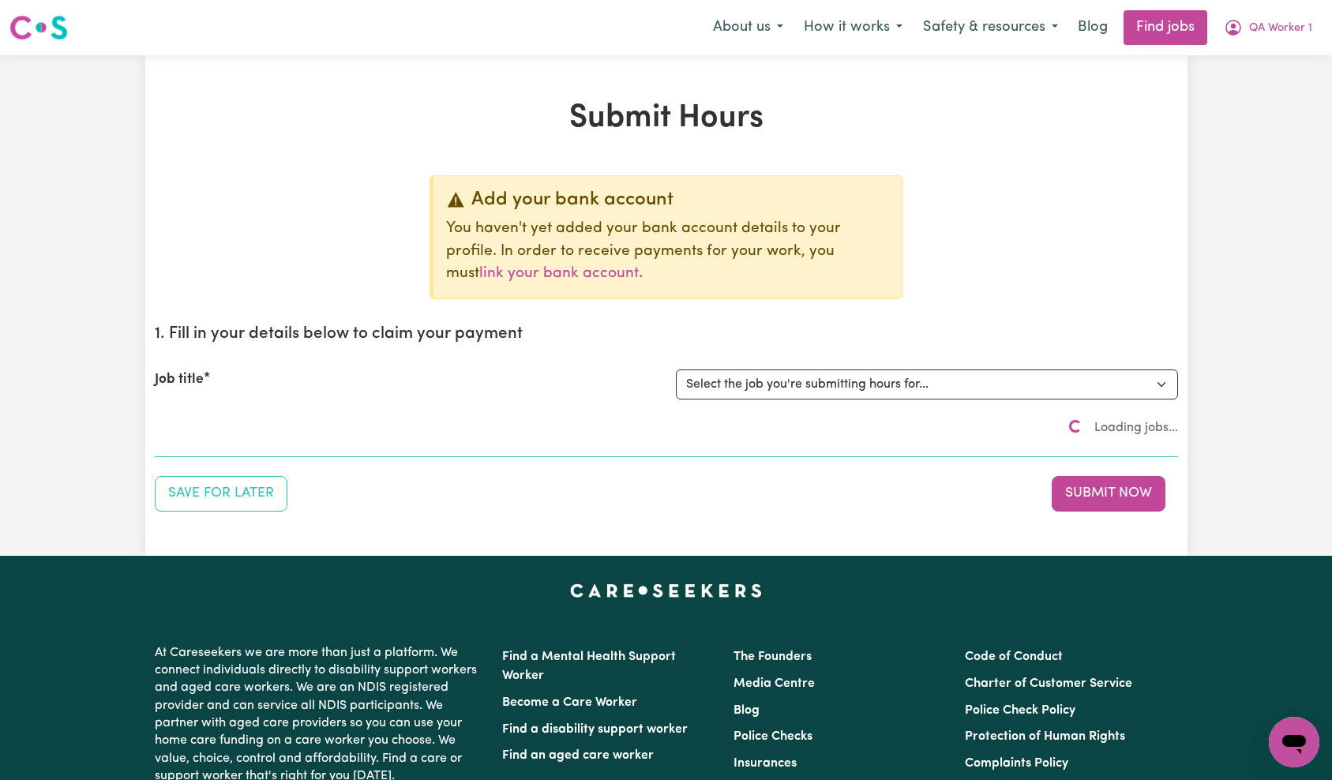
scroll to position [47, 0]
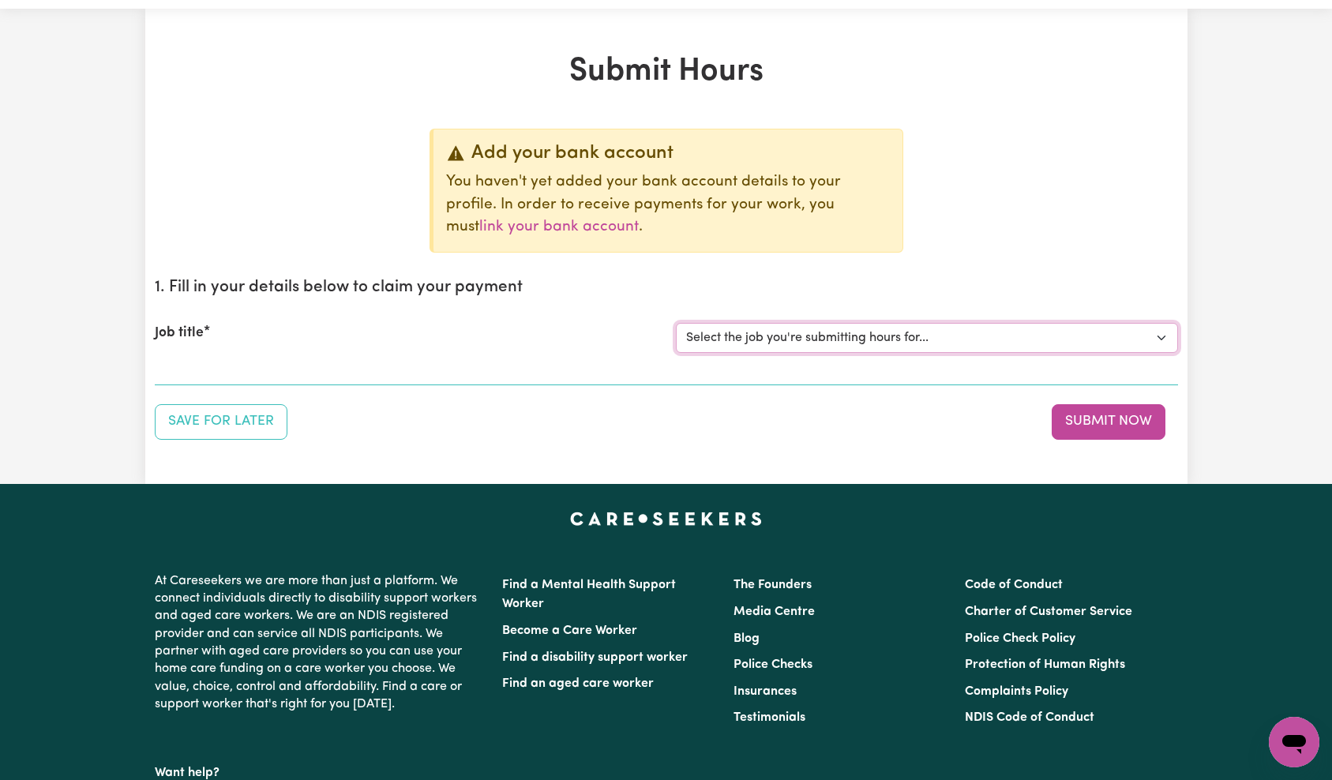
click at [837, 345] on select "Select the job you're submitting hours for... [QA Client 1 Test] QA Disability …" at bounding box center [927, 338] width 502 height 30
select select "15254"
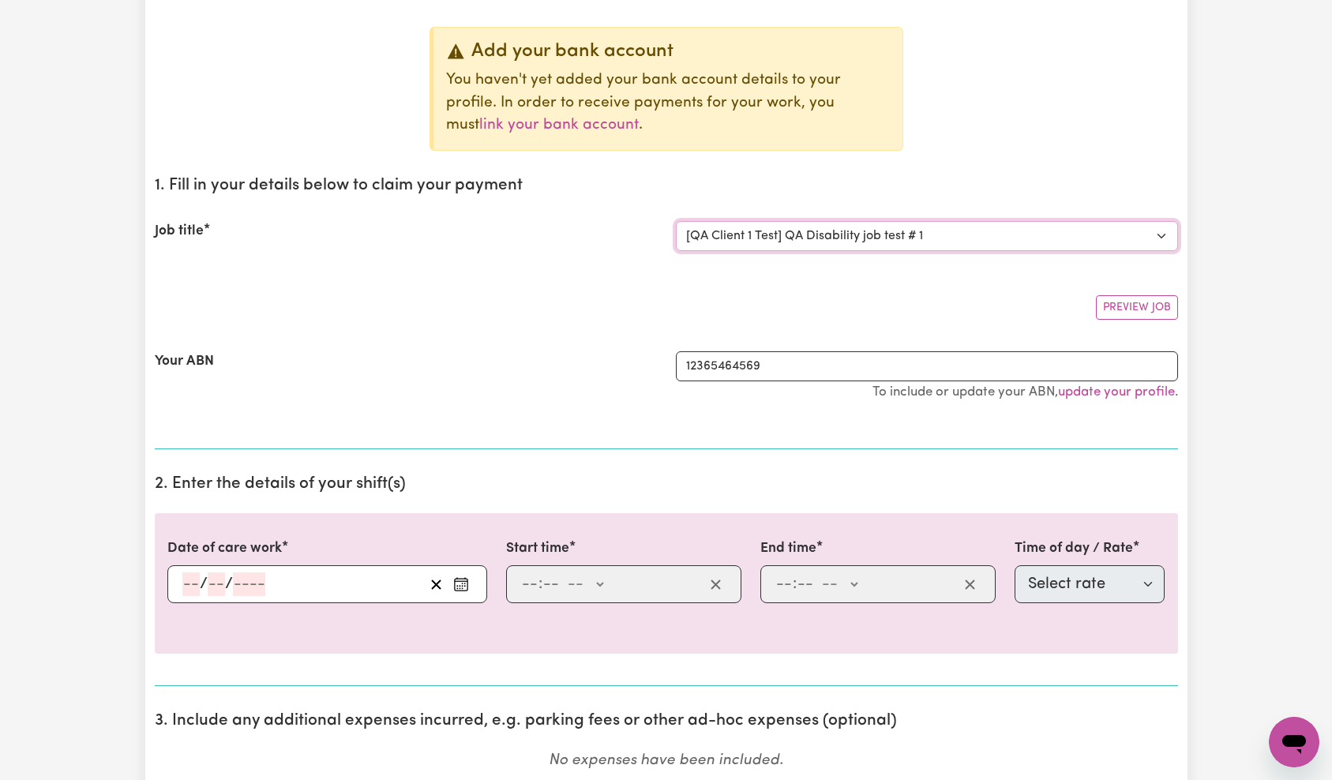
scroll to position [215, 0]
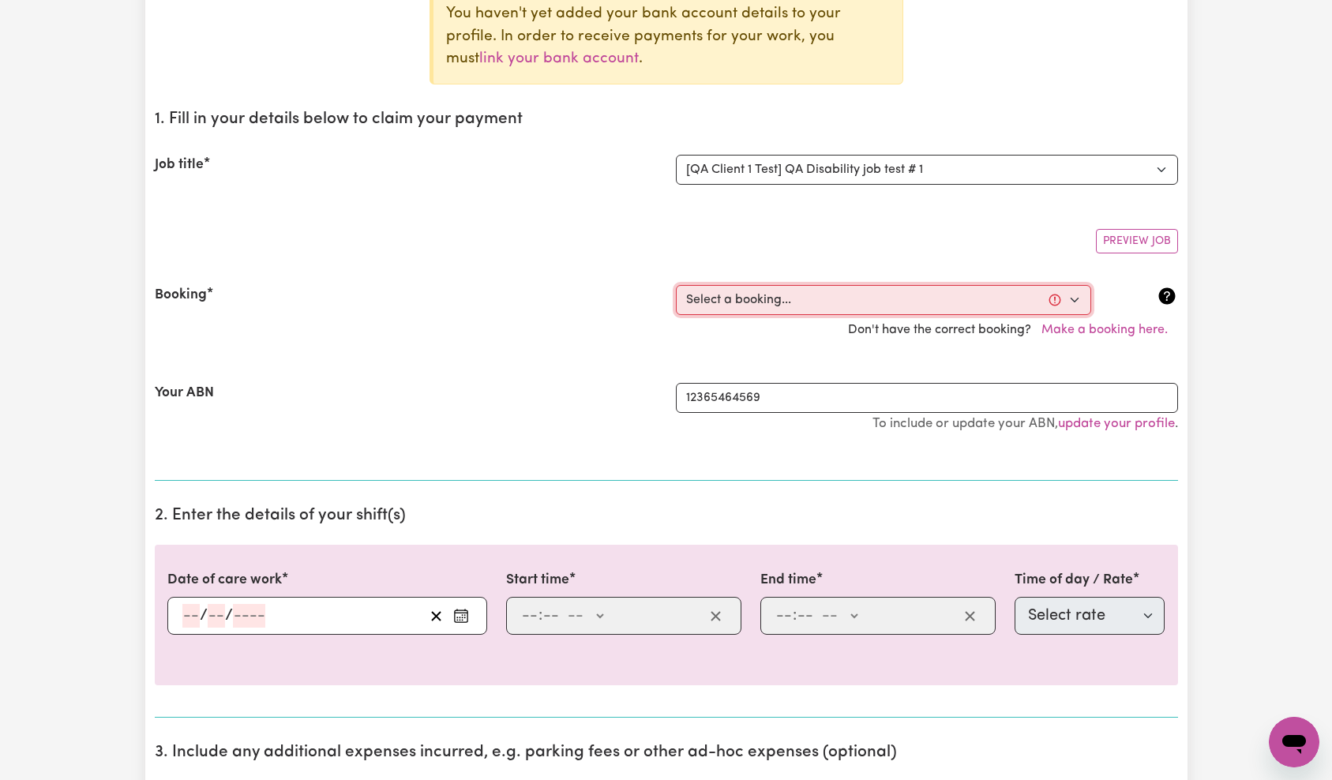
click at [847, 307] on select "Select a booking... [DATE] 9:00am to 11:00am (ONE-OFF) [DATE] 7:00am to 8:00am …" at bounding box center [883, 300] width 415 height 30
select select "370886"
type input "[DATE]"
type input "15"
type input "10"
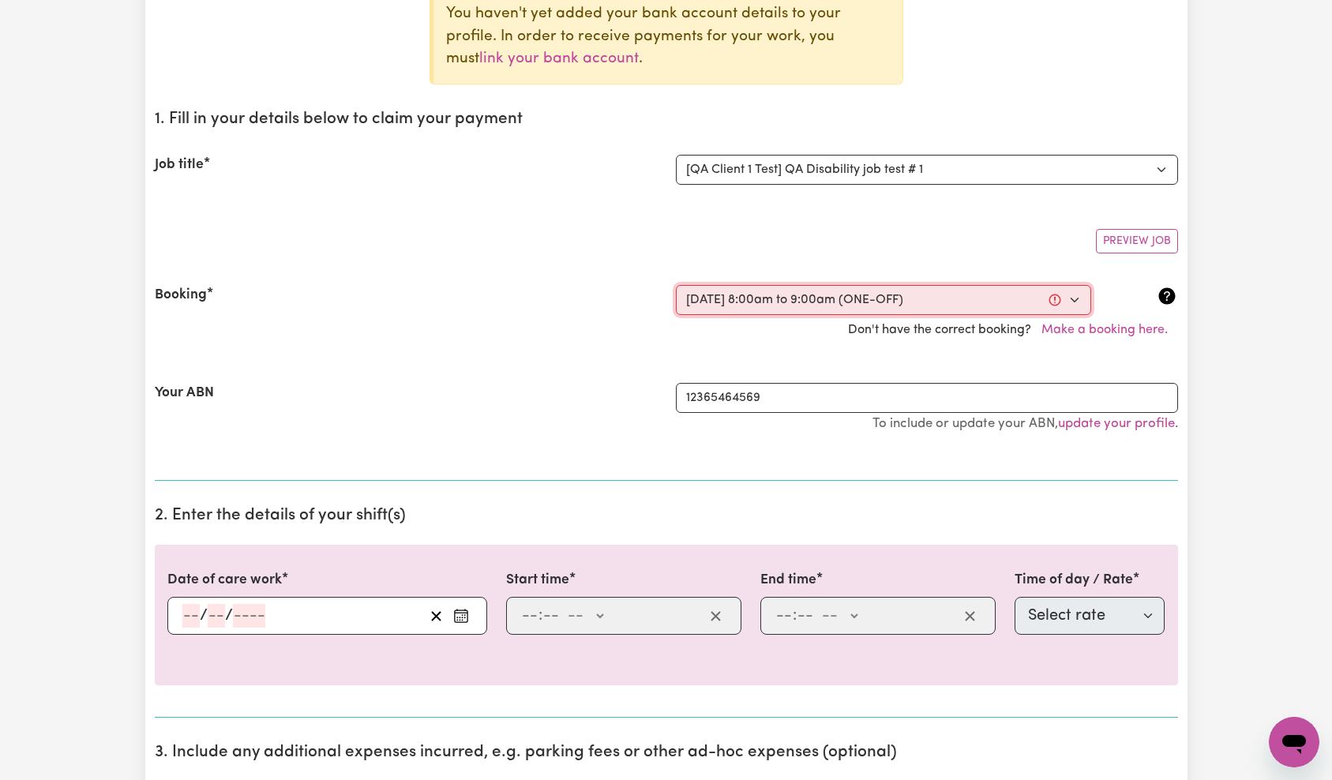
type input "2025"
type input "08:00"
type input "8"
type input "0"
select select "am"
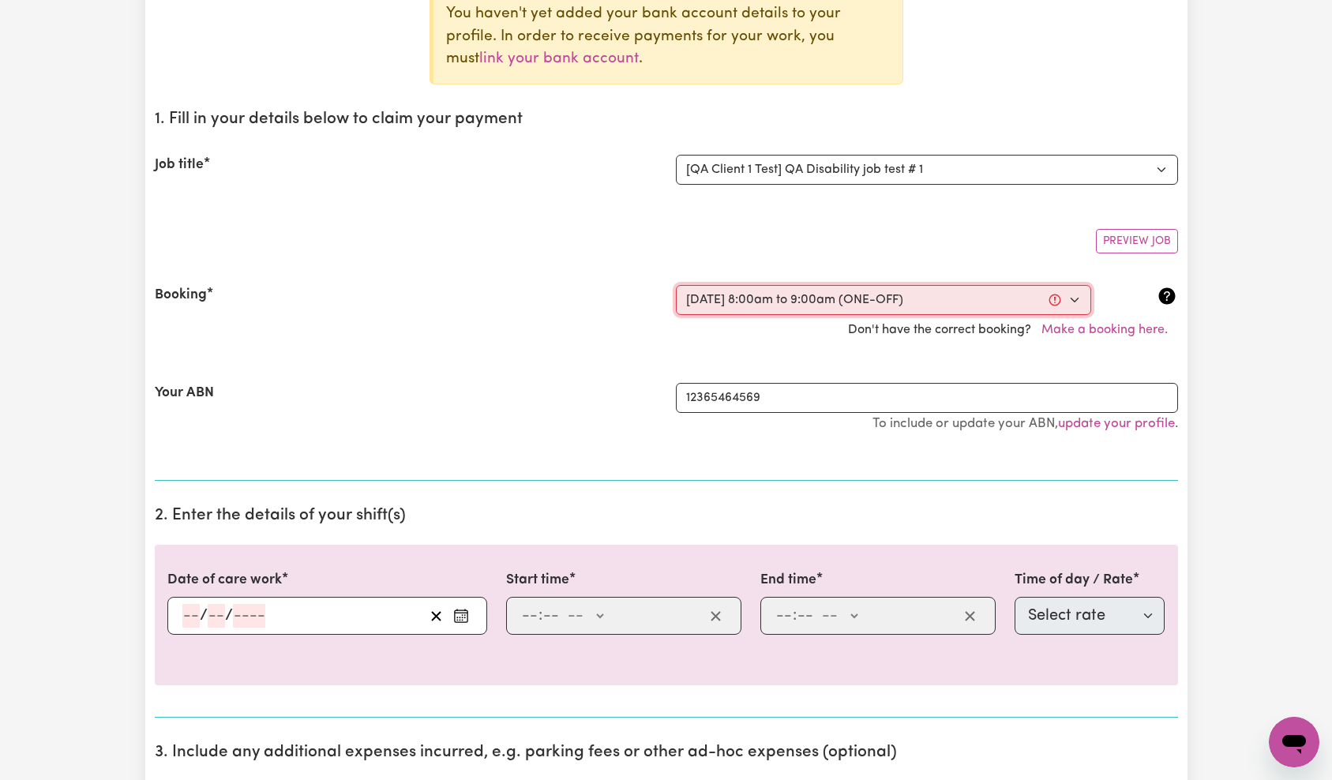
type input "09:00"
type input "9"
type input "0"
select select "am"
select select "65"
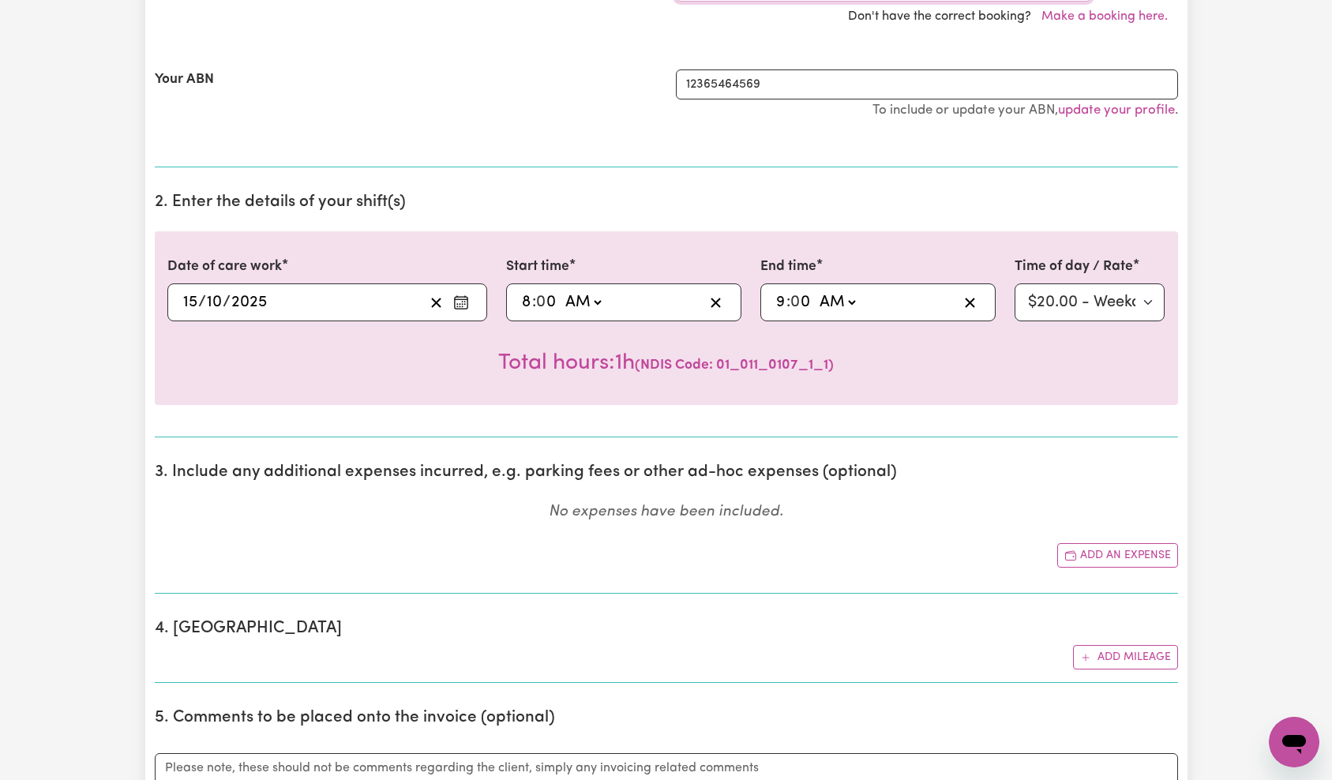
scroll to position [723, 0]
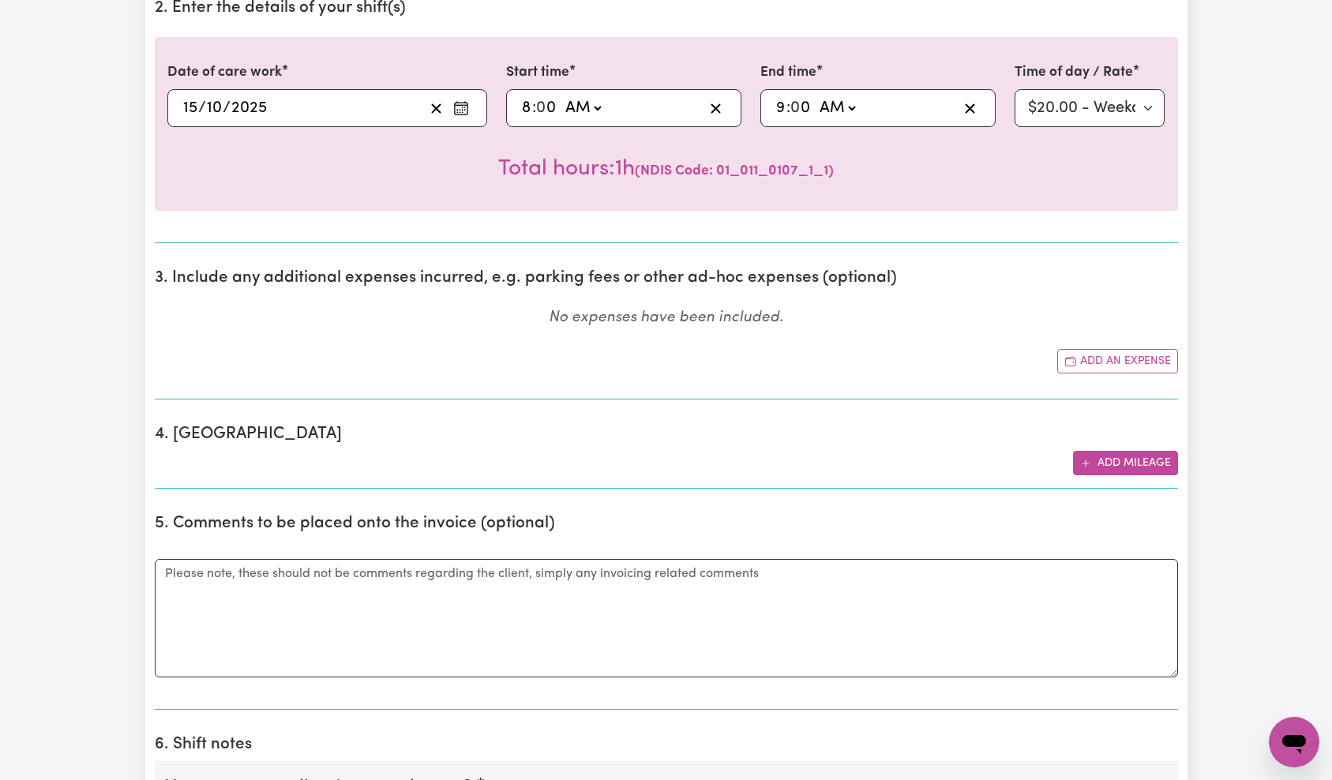
click at [1129, 456] on button "Add mileage" at bounding box center [1125, 463] width 105 height 24
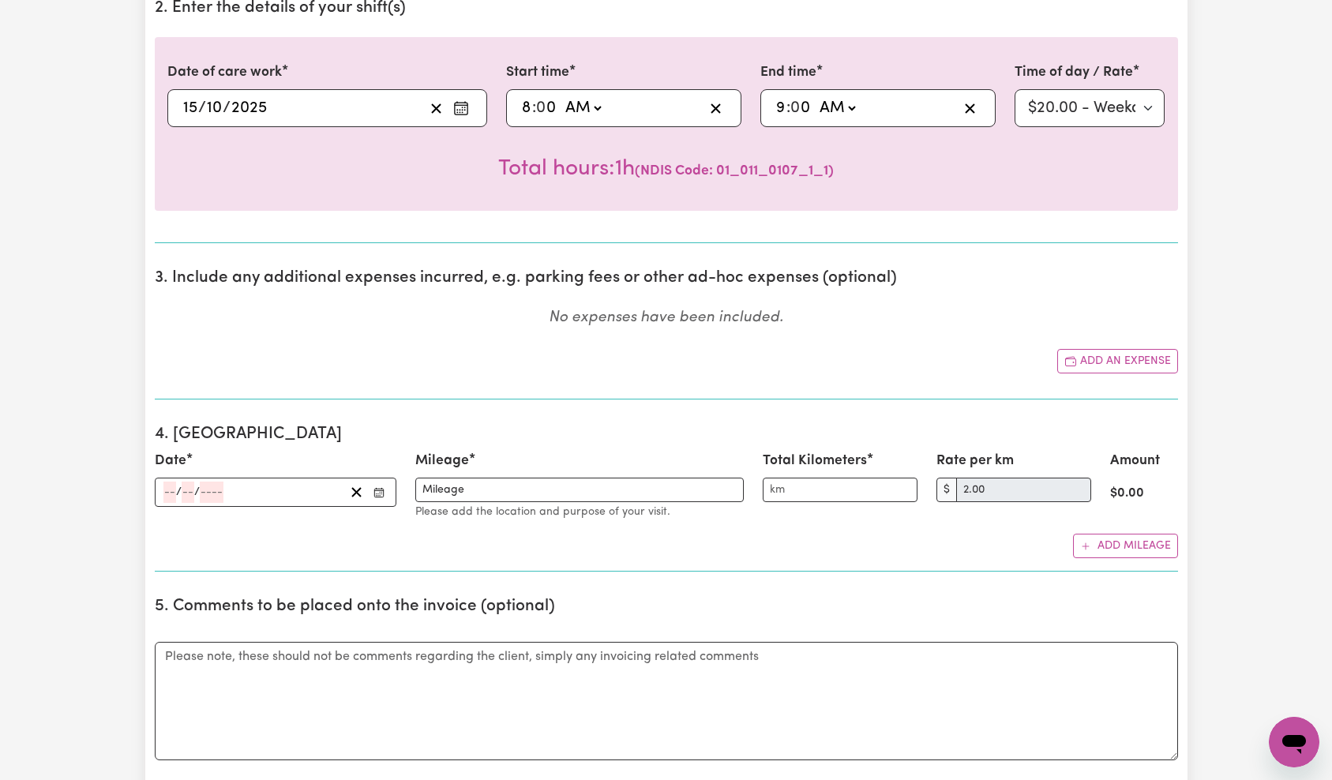
click at [197, 493] on span "/" at bounding box center [197, 492] width 6 height 13
click at [206, 491] on input "number" at bounding box center [212, 492] width 24 height 21
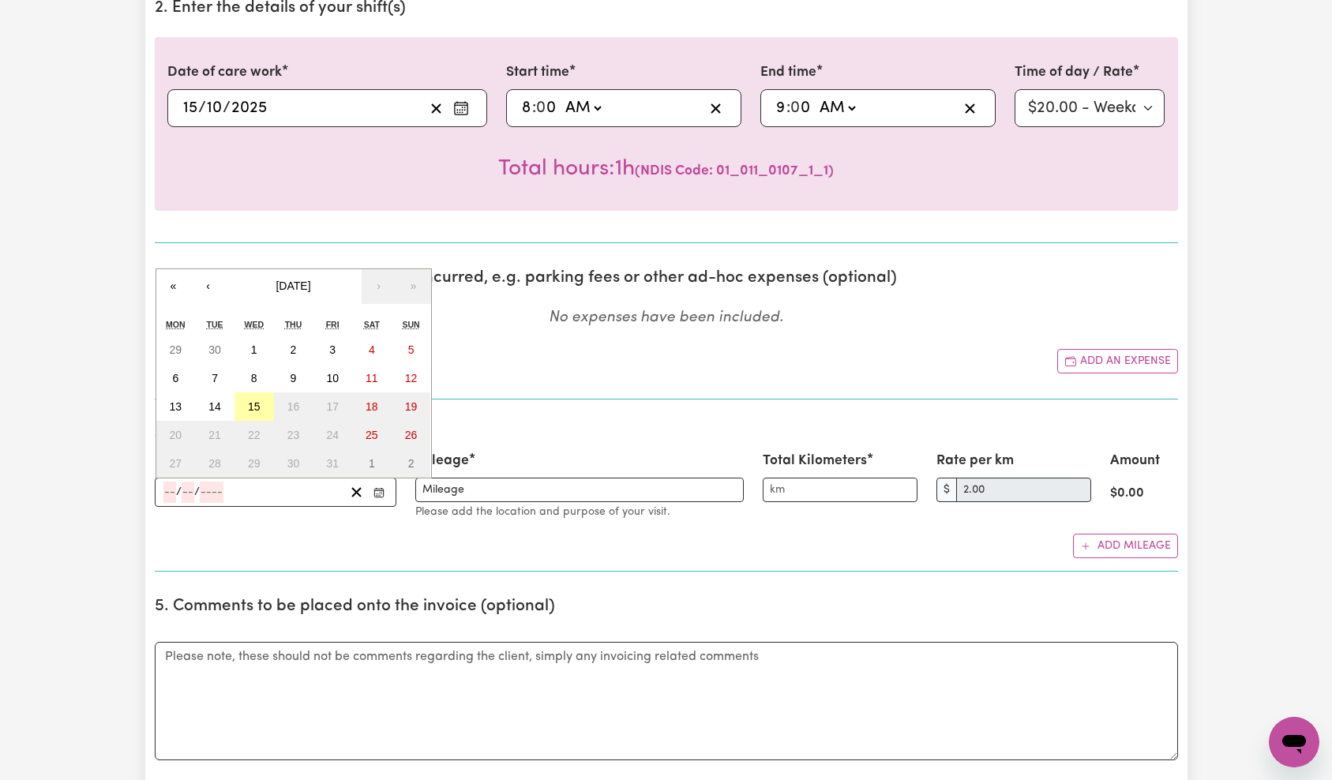
click at [248, 411] on abbr "15" at bounding box center [254, 406] width 13 height 13
type input "[DATE]"
type input "15"
type input "10"
type input "2025"
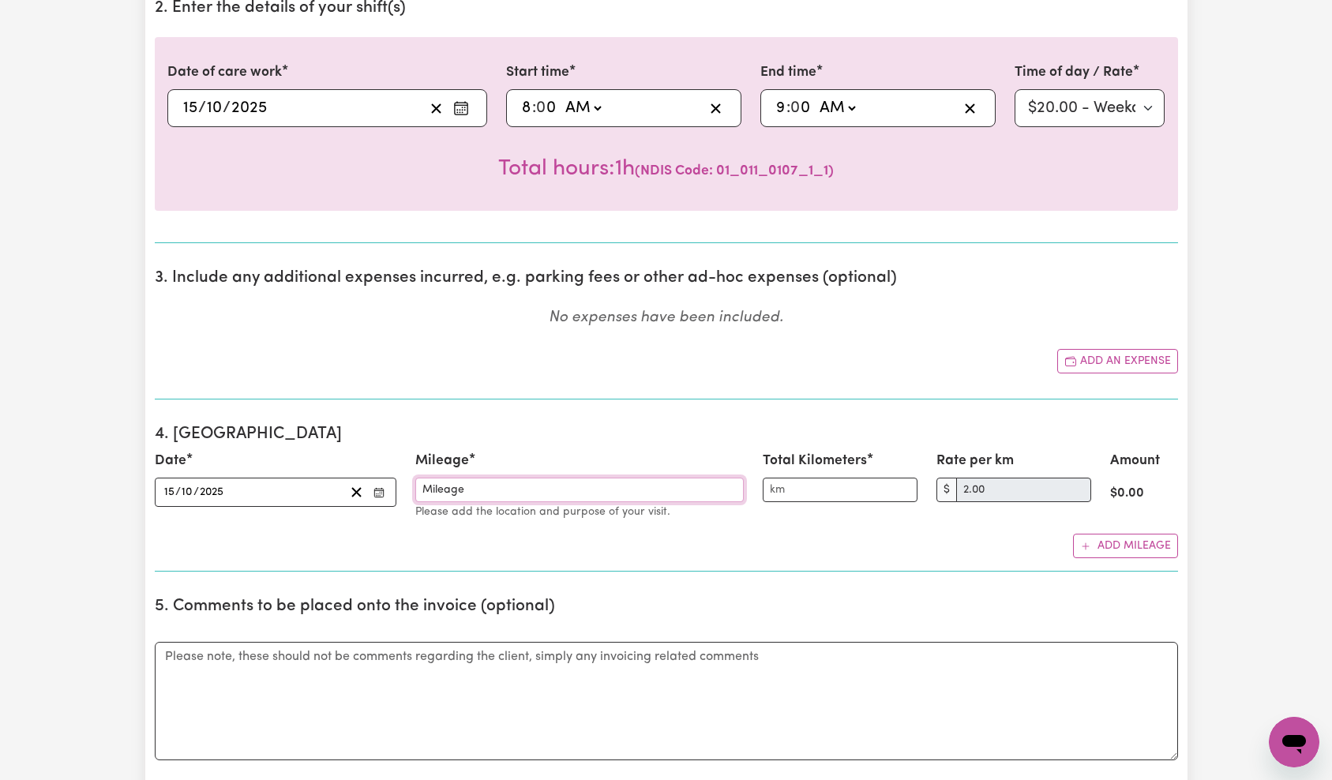
click at [509, 485] on input "Mileage" at bounding box center [579, 490] width 329 height 24
drag, startPoint x: 479, startPoint y: 497, endPoint x: 447, endPoint y: 493, distance: 31.8
click at [366, 492] on div "Date [DATE] [DATE] « ‹ [DATE] › » Mon Tue Wed Thu Fri Sat Sun 29 30 1 2 3 4 5 6…" at bounding box center [666, 486] width 1042 height 70
type input "TEST"
click at [845, 492] on input "Total Kilometers" at bounding box center [840, 490] width 155 height 24
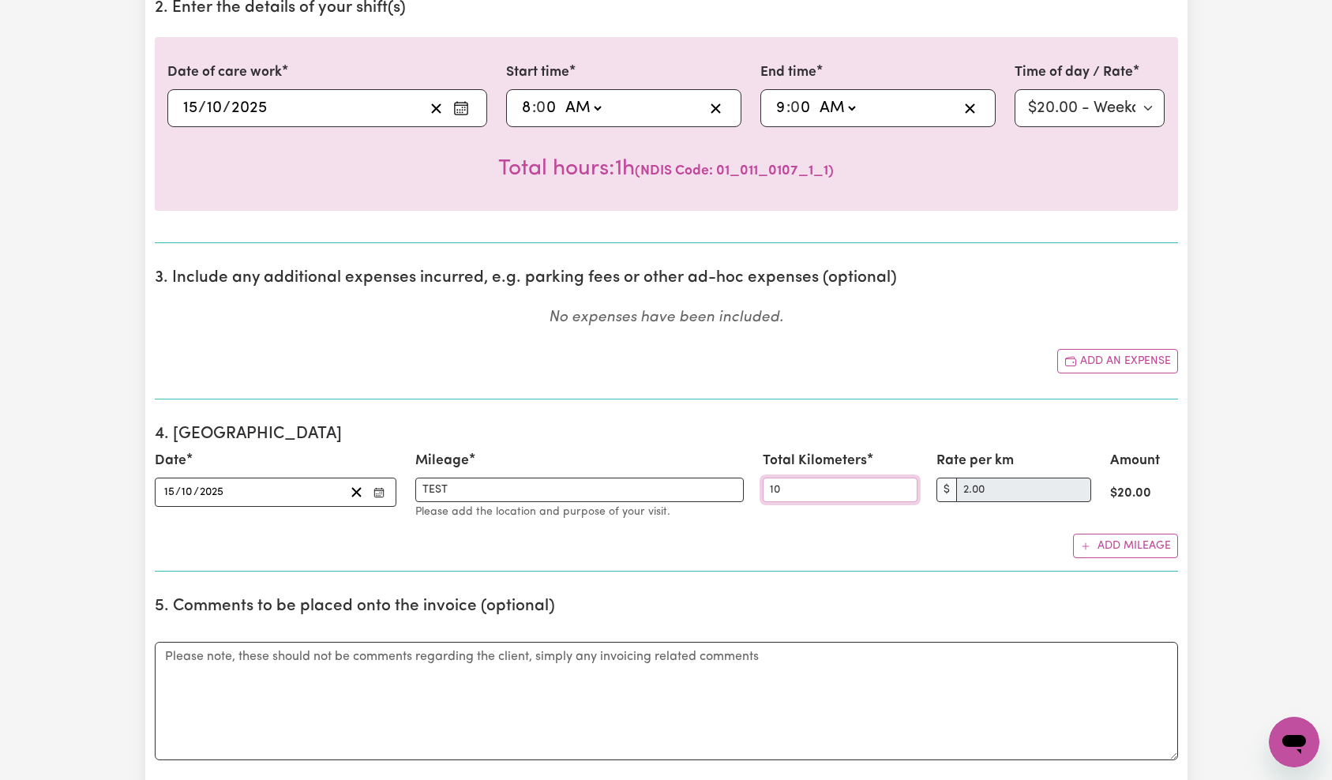
type input "10"
click at [814, 407] on div "Add your bank account You haven't yet added your bank account details to your p…" at bounding box center [667, 645] width 1024 height 2385
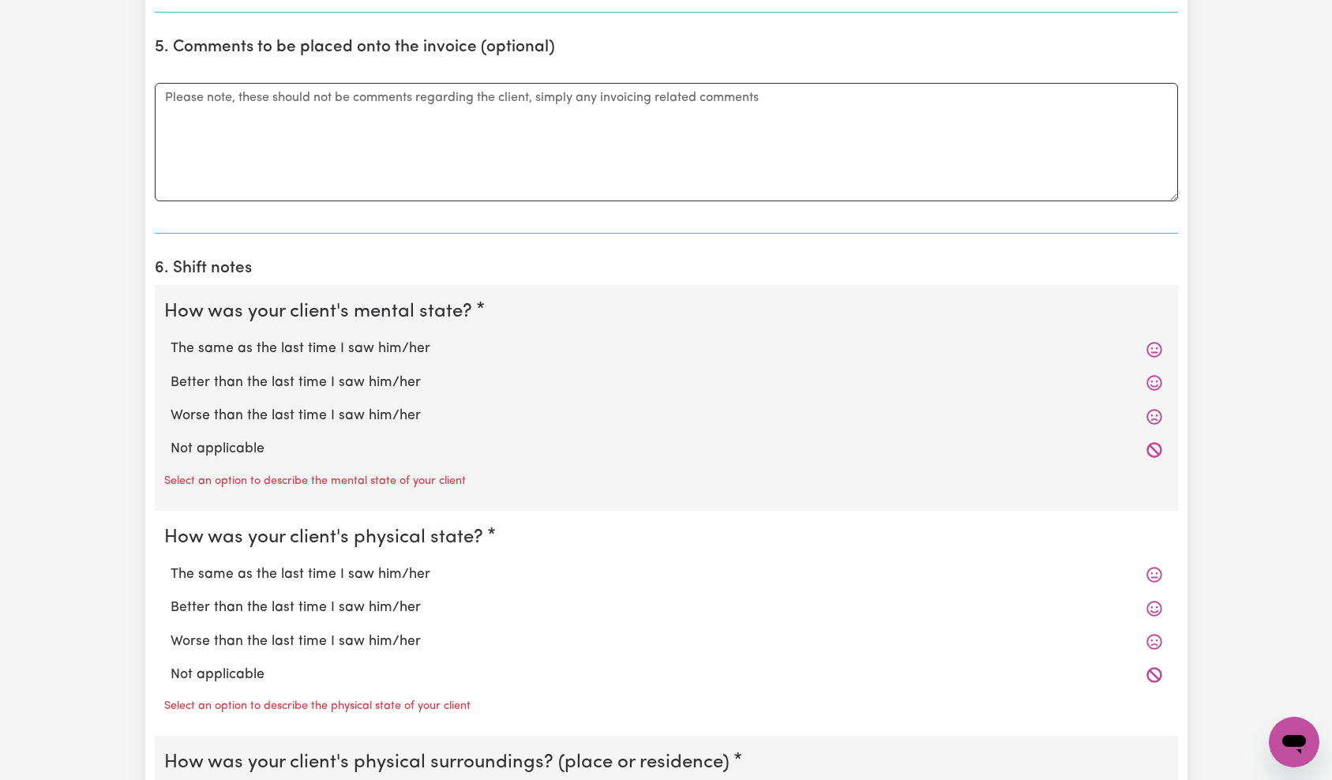
scroll to position [1443, 0]
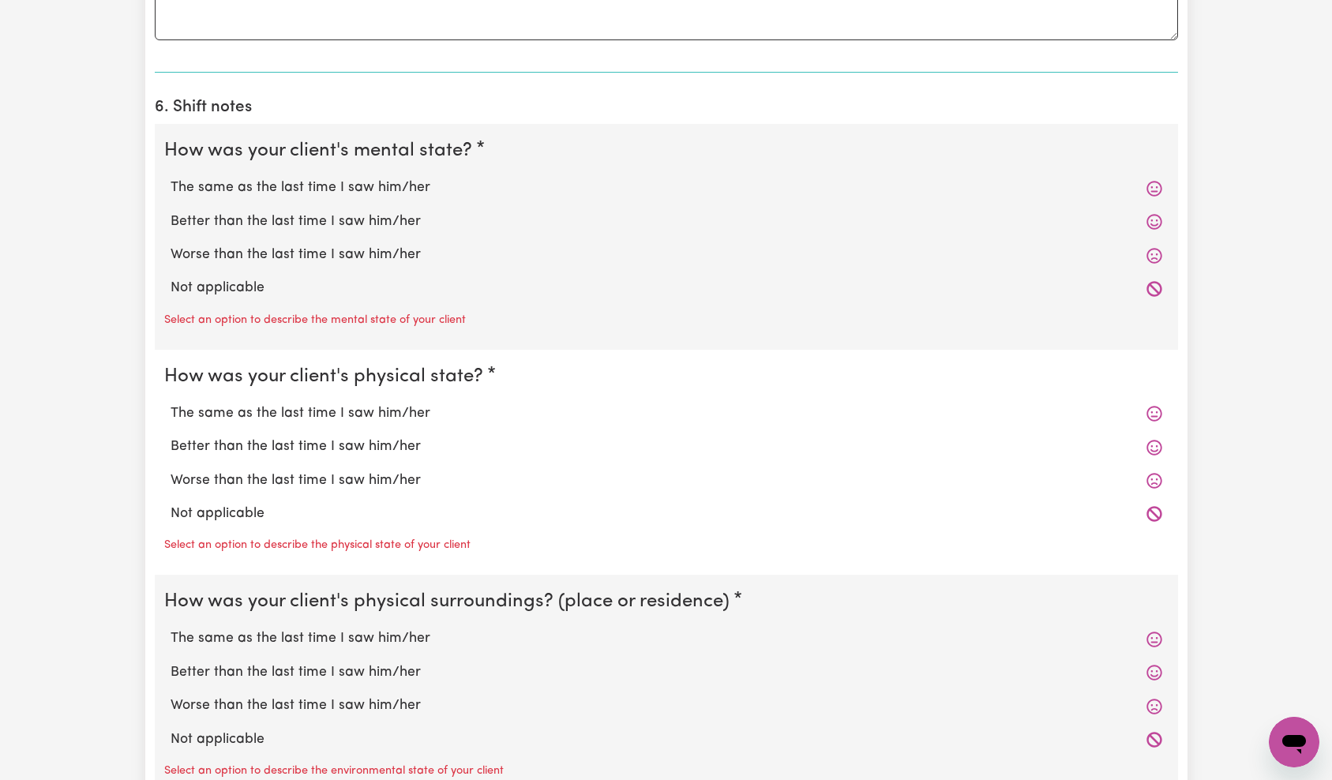
click at [288, 186] on label "The same as the last time I saw him/her" at bounding box center [667, 188] width 992 height 21
click at [171, 178] on input "The same as the last time I saw him/her" at bounding box center [170, 177] width 1 height 1
radio input "true"
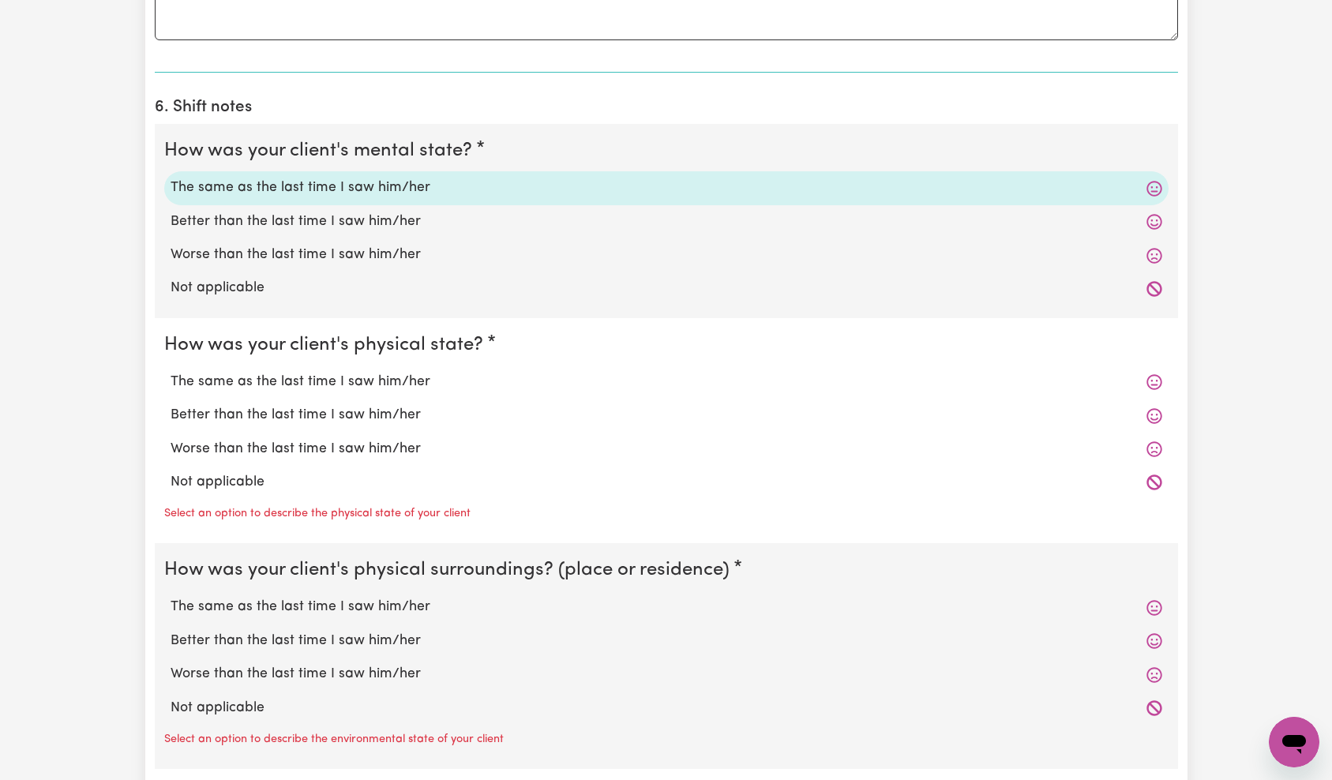
click at [263, 415] on label "Better than the last time I saw him/her" at bounding box center [667, 415] width 992 height 21
click at [171, 405] on input "Better than the last time I saw him/her" at bounding box center [170, 404] width 1 height 1
radio input "true"
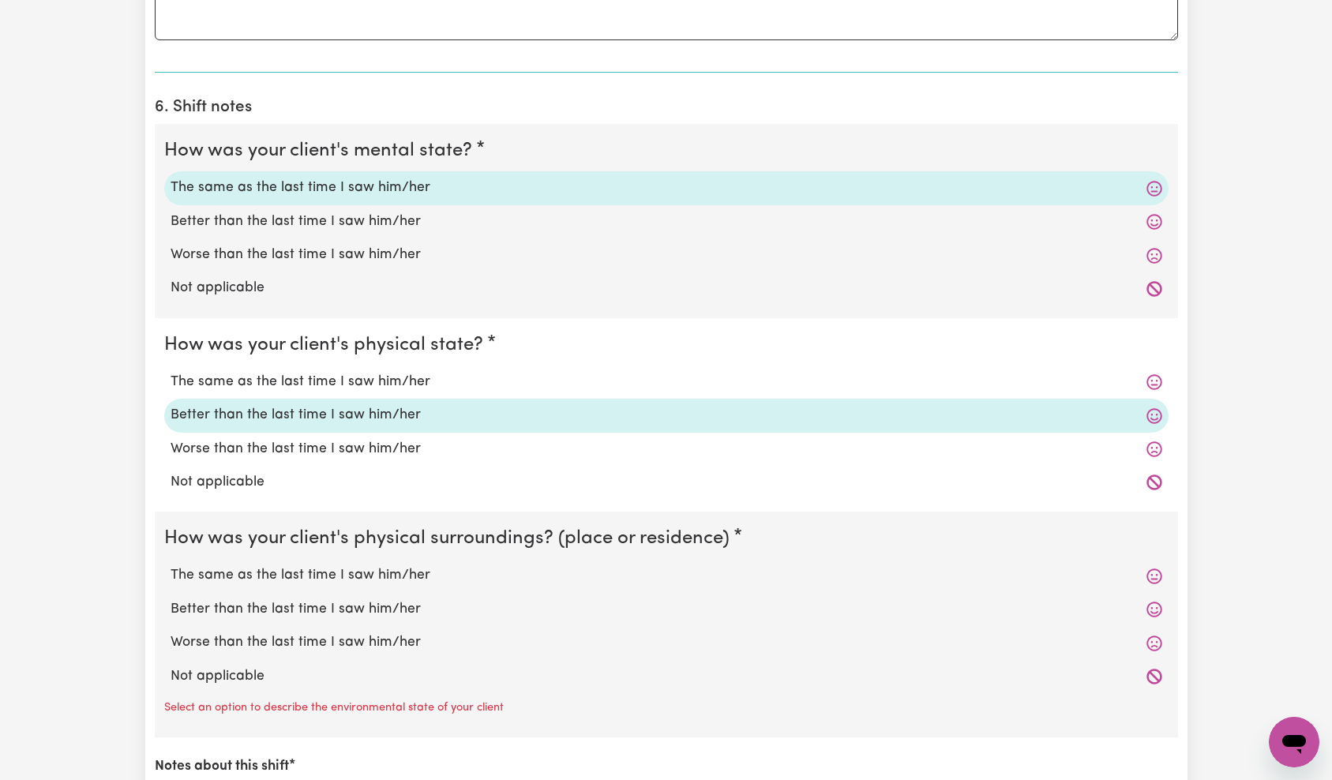
scroll to position [1789, 0]
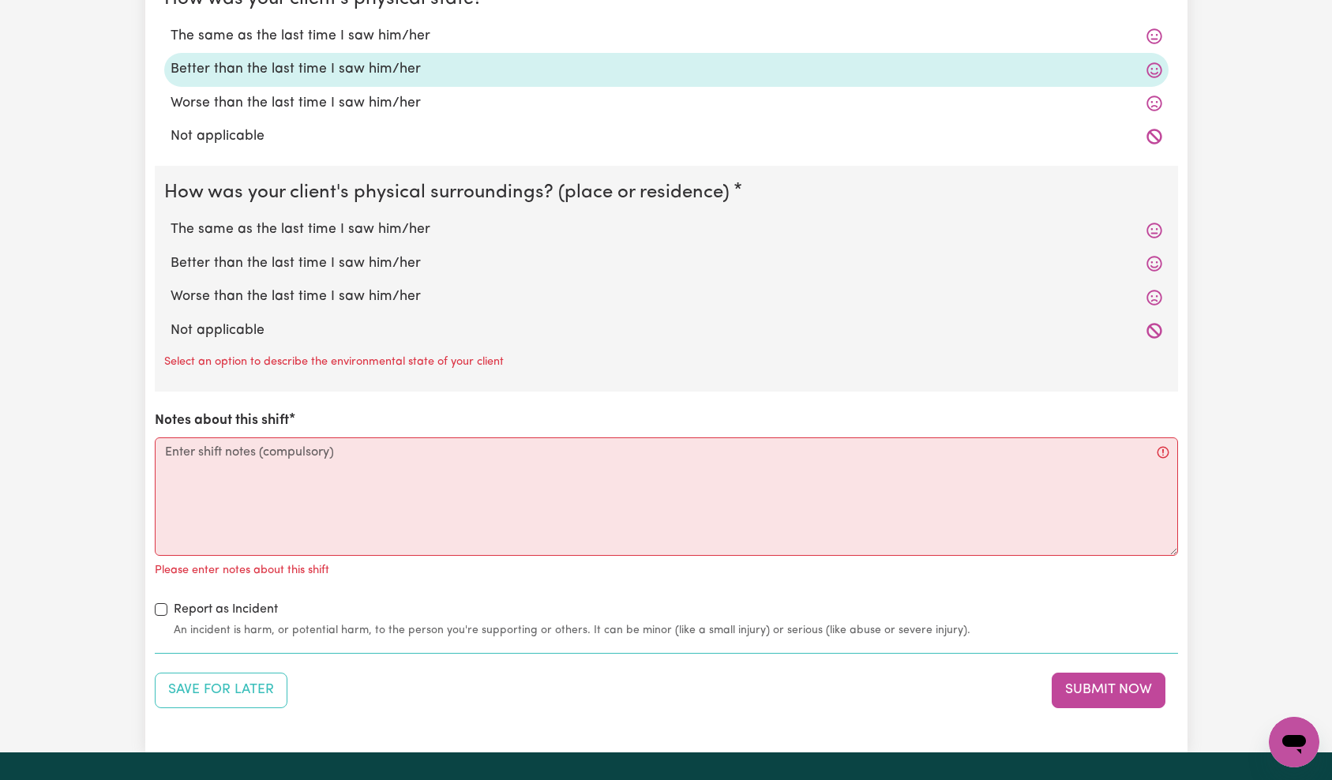
click at [231, 323] on label "Not applicable" at bounding box center [667, 331] width 992 height 21
click at [171, 321] on input "Not applicable" at bounding box center [170, 320] width 1 height 1
radio input "true"
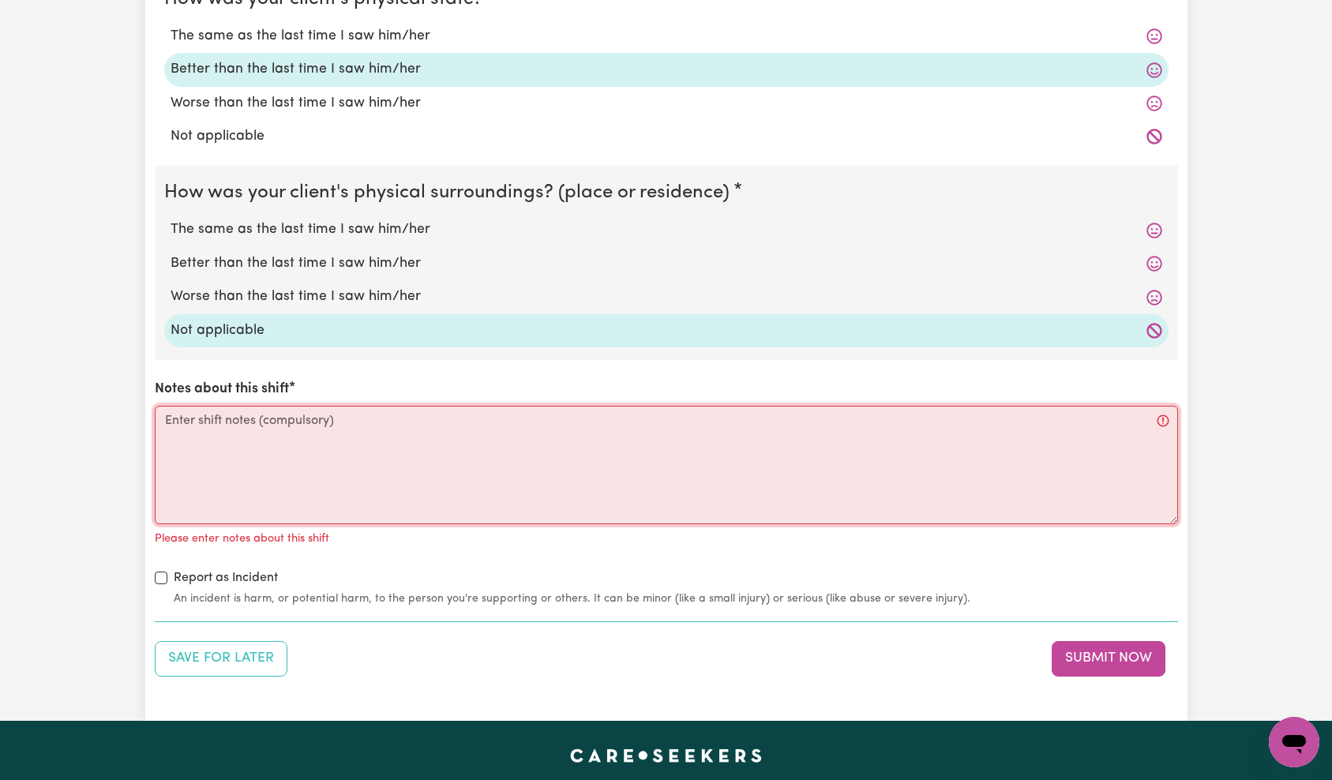
click at [268, 464] on textarea "Notes about this shift" at bounding box center [667, 465] width 1024 height 118
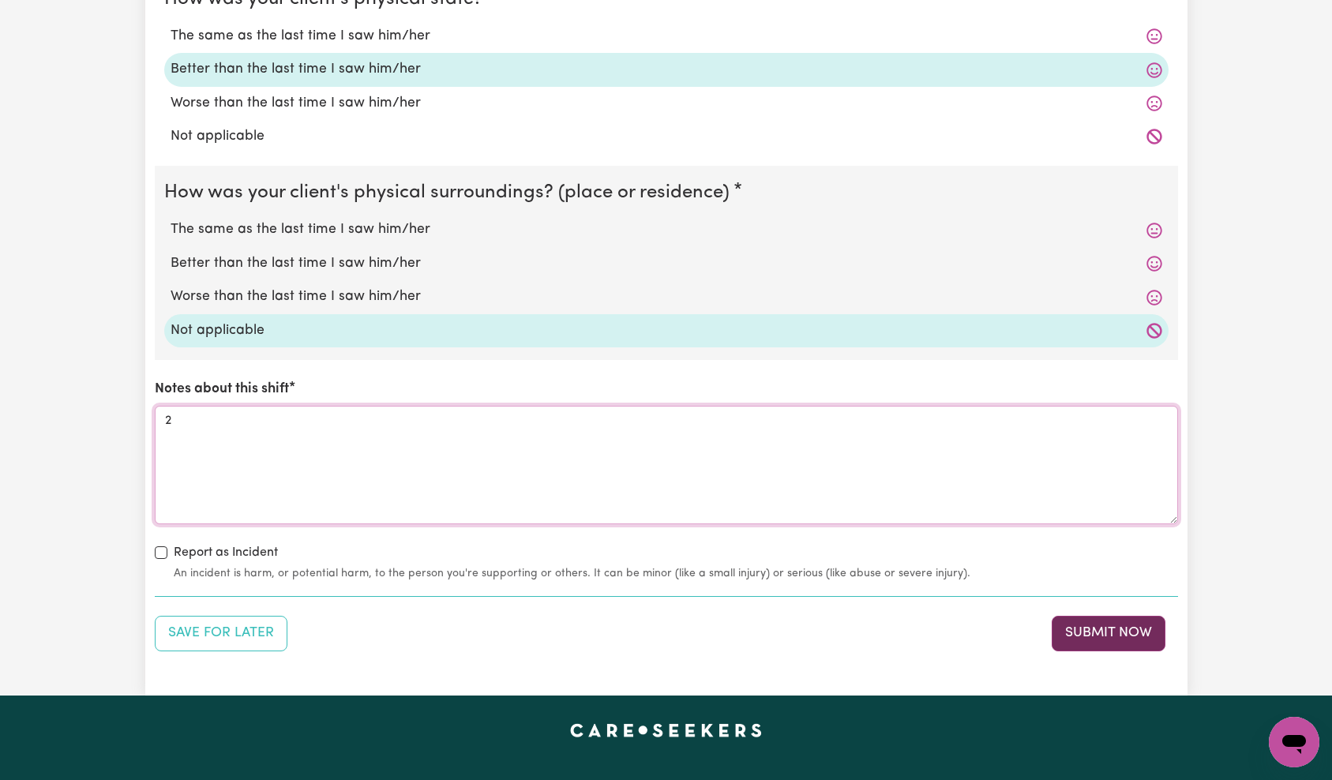
type textarea "2"
click at [1089, 636] on button "Submit Now" at bounding box center [1109, 633] width 114 height 35
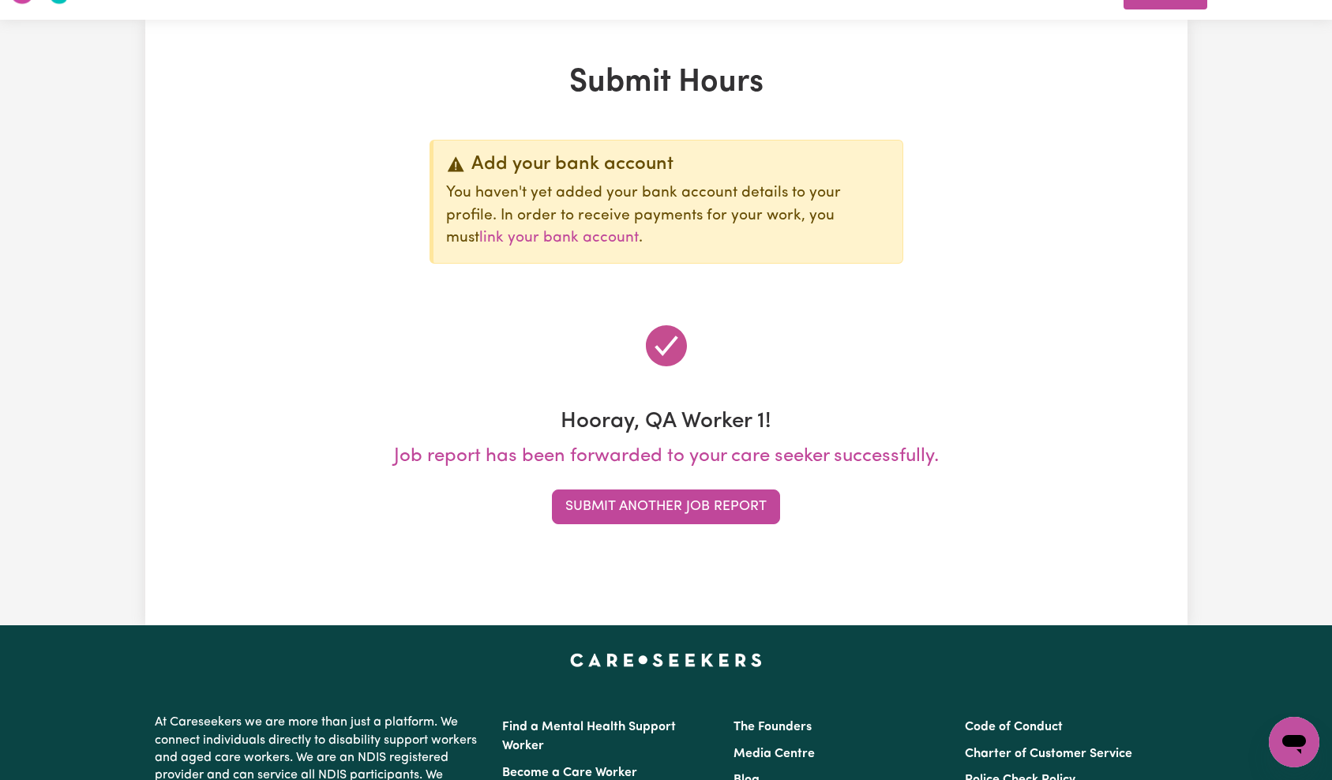
scroll to position [0, 0]
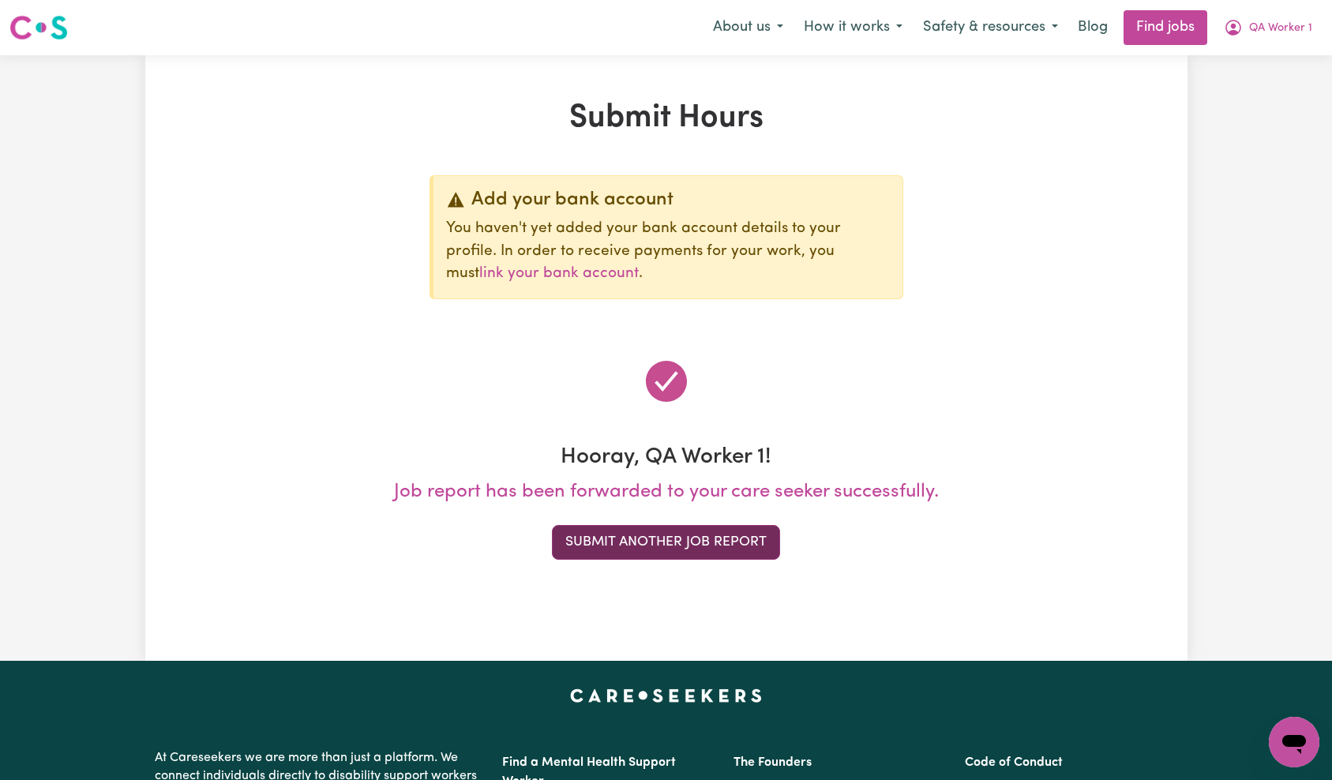
click at [731, 545] on button "Submit Another Job Report" at bounding box center [666, 542] width 228 height 35
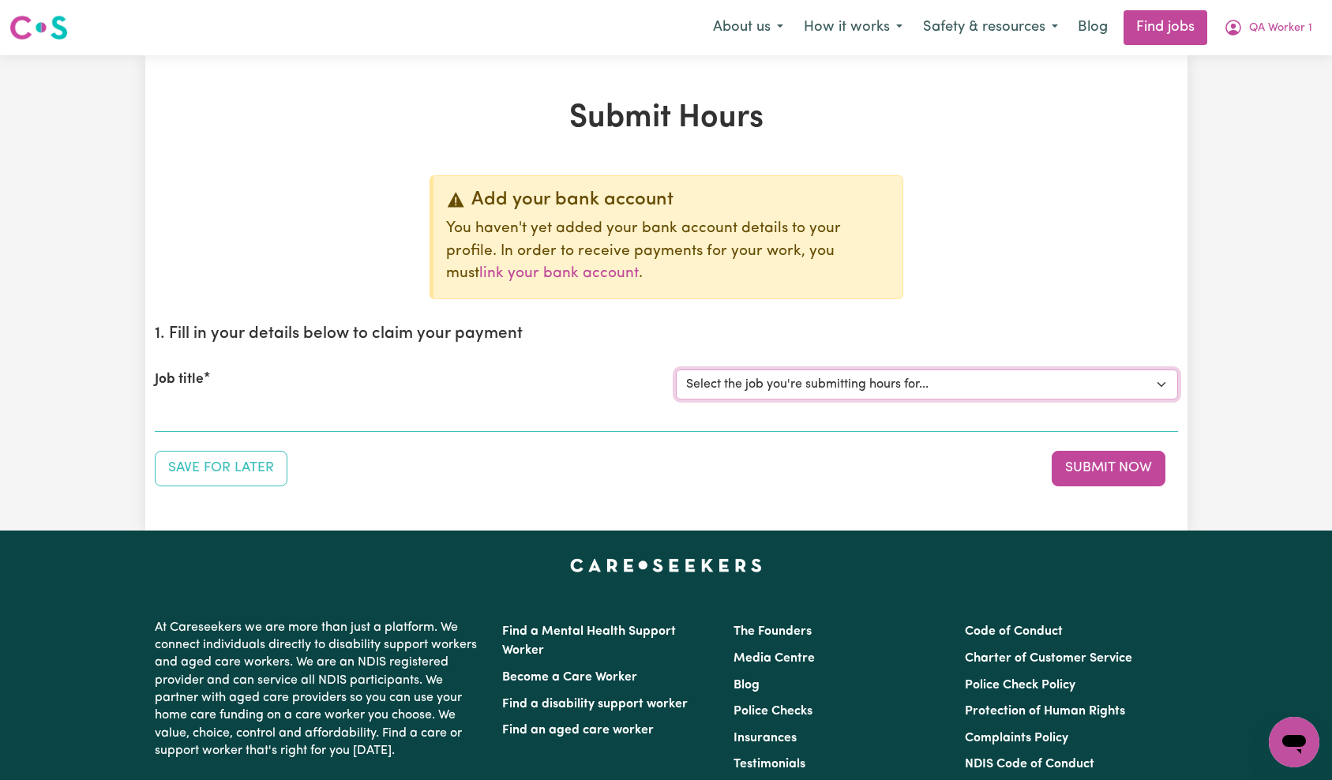
click at [931, 388] on select "Select the job you're submitting hours for... [QA Client 1 Test] QA Disability …" at bounding box center [927, 385] width 502 height 30
select select "15254"
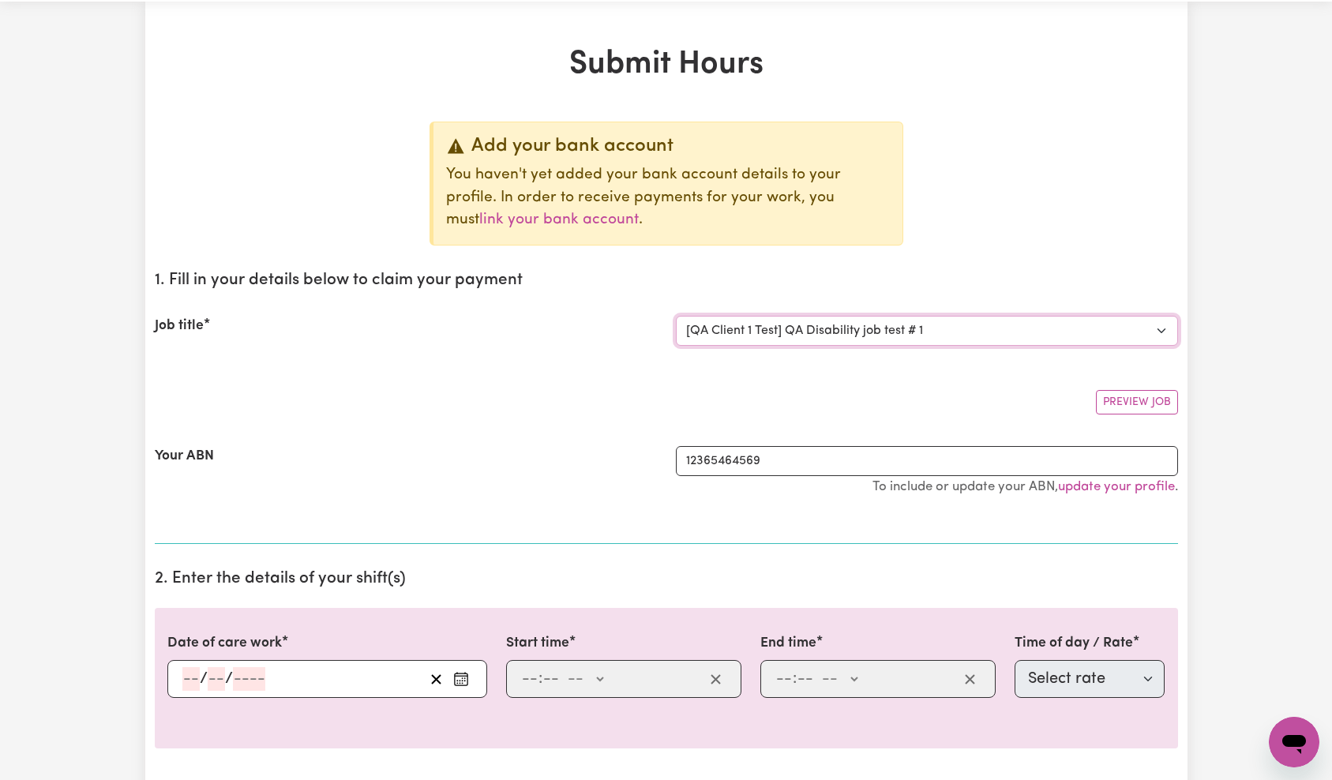
scroll to position [113, 0]
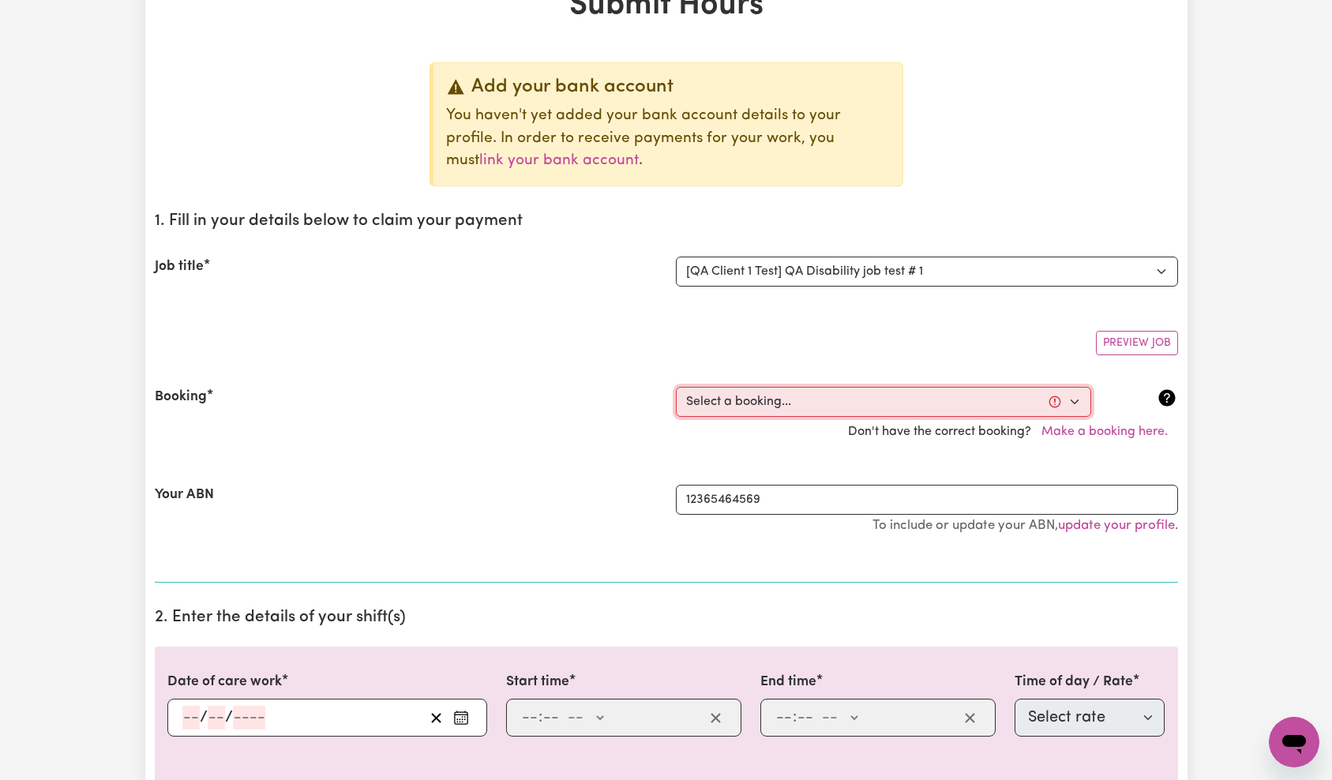
click at [873, 404] on select "Select a booking... [DATE] 9:00am to 11:00am (ONE-OFF) [DATE] 7:00am to 8:00am …" at bounding box center [883, 402] width 415 height 30
select select "370887"
type input "[DATE]"
type input "15"
type input "10"
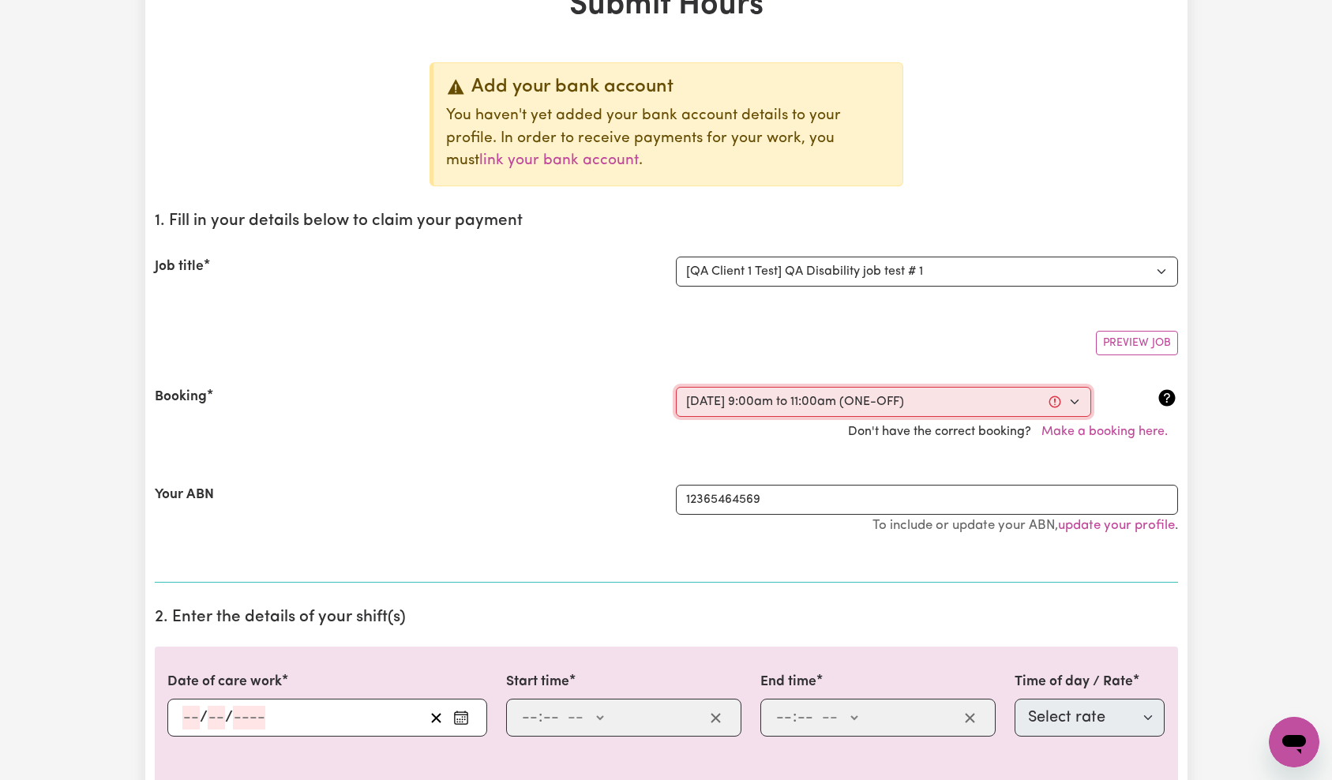
type input "2025"
type input "09:00"
type input "9"
type input "0"
select select "am"
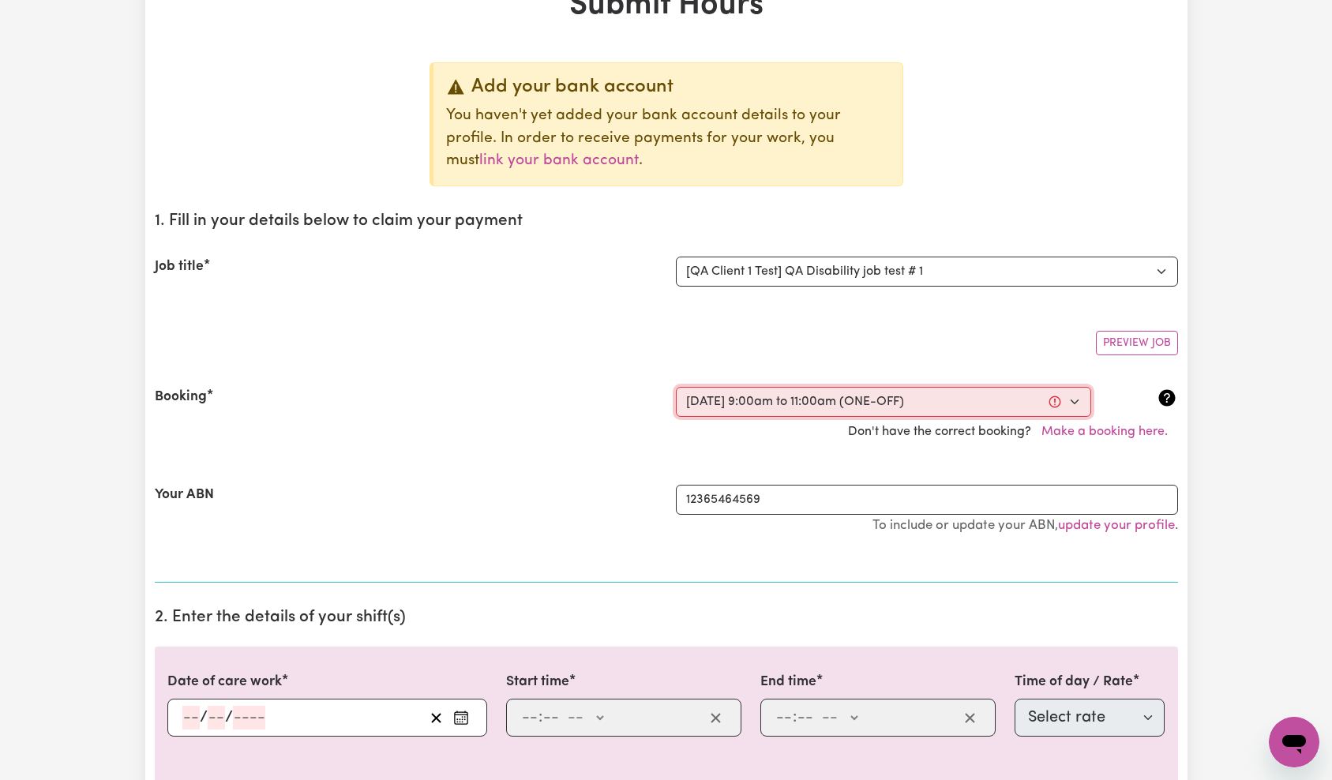
type input "11:00"
type input "11"
type input "0"
select select "am"
select select "65"
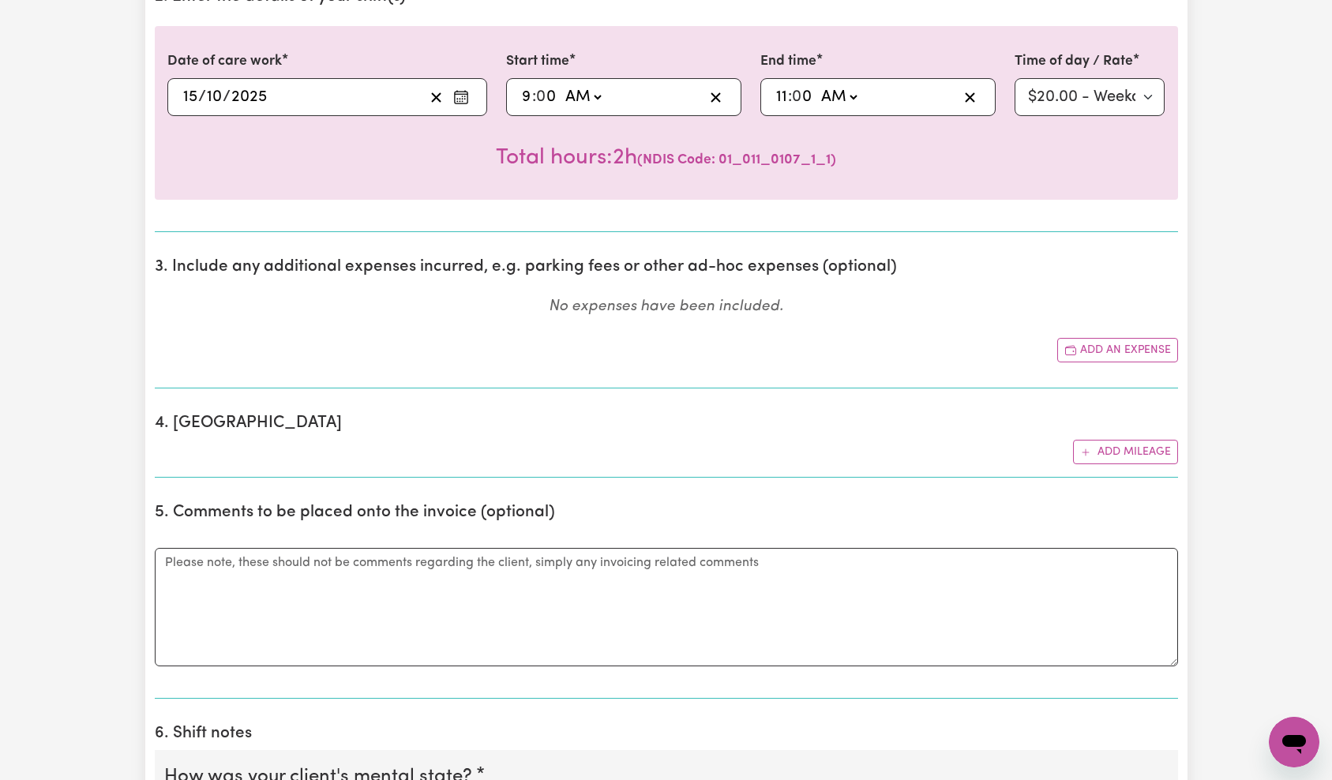
scroll to position [778, 0]
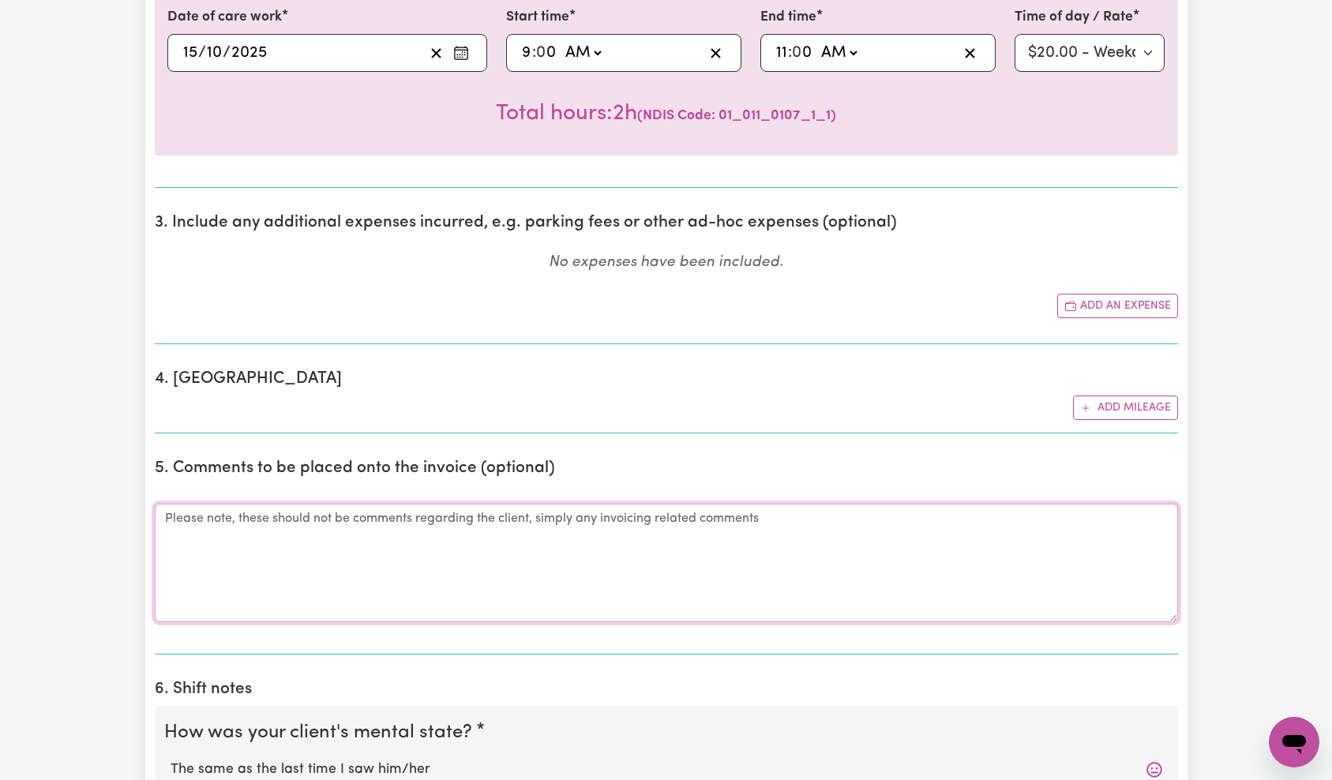
click at [557, 530] on textarea "Comments" at bounding box center [667, 563] width 1024 height 118
type textarea "INVOICE COMMENT 3"
click at [592, 441] on div "Add your bank account You haven't yet added your bank account details to your p…" at bounding box center [667, 547] width 1024 height 2301
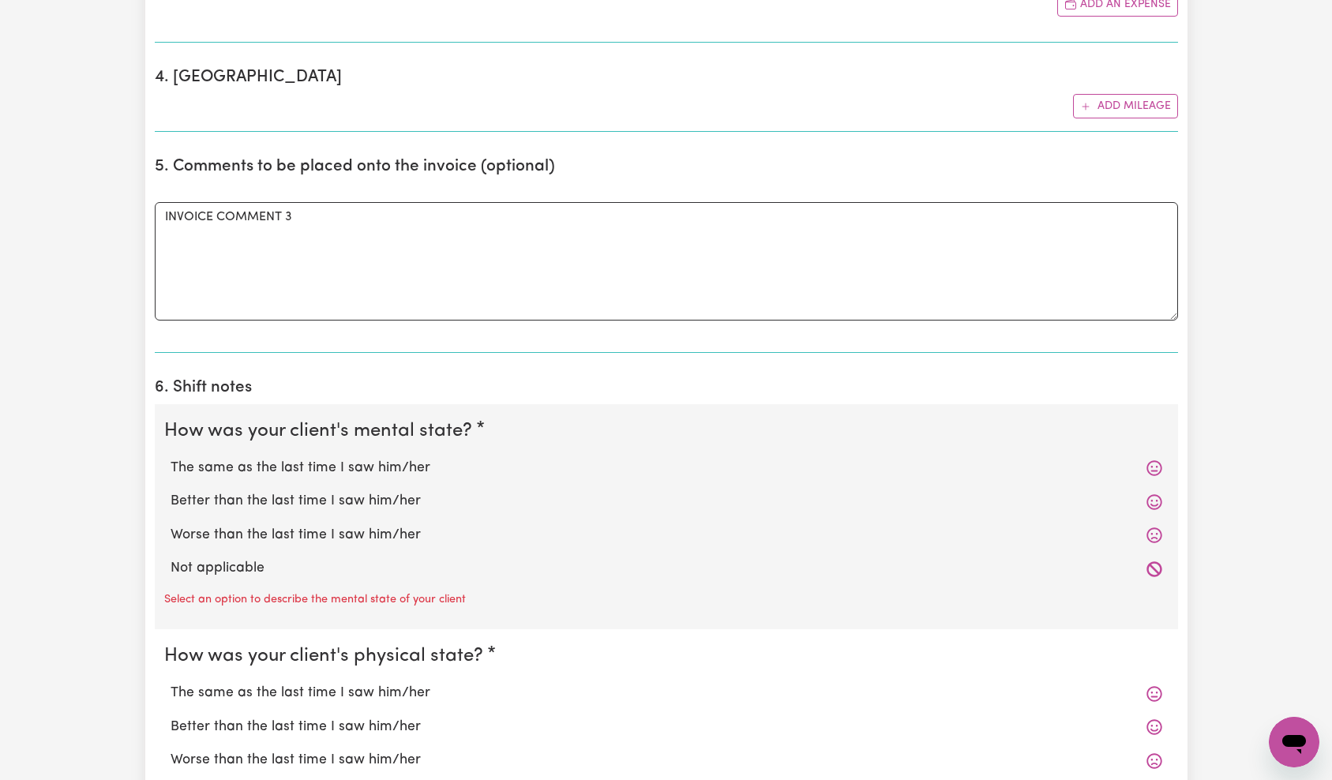
click at [307, 464] on label "The same as the last time I saw him/her" at bounding box center [667, 468] width 992 height 21
click at [171, 458] on input "The same as the last time I saw him/her" at bounding box center [170, 457] width 1 height 1
radio input "true"
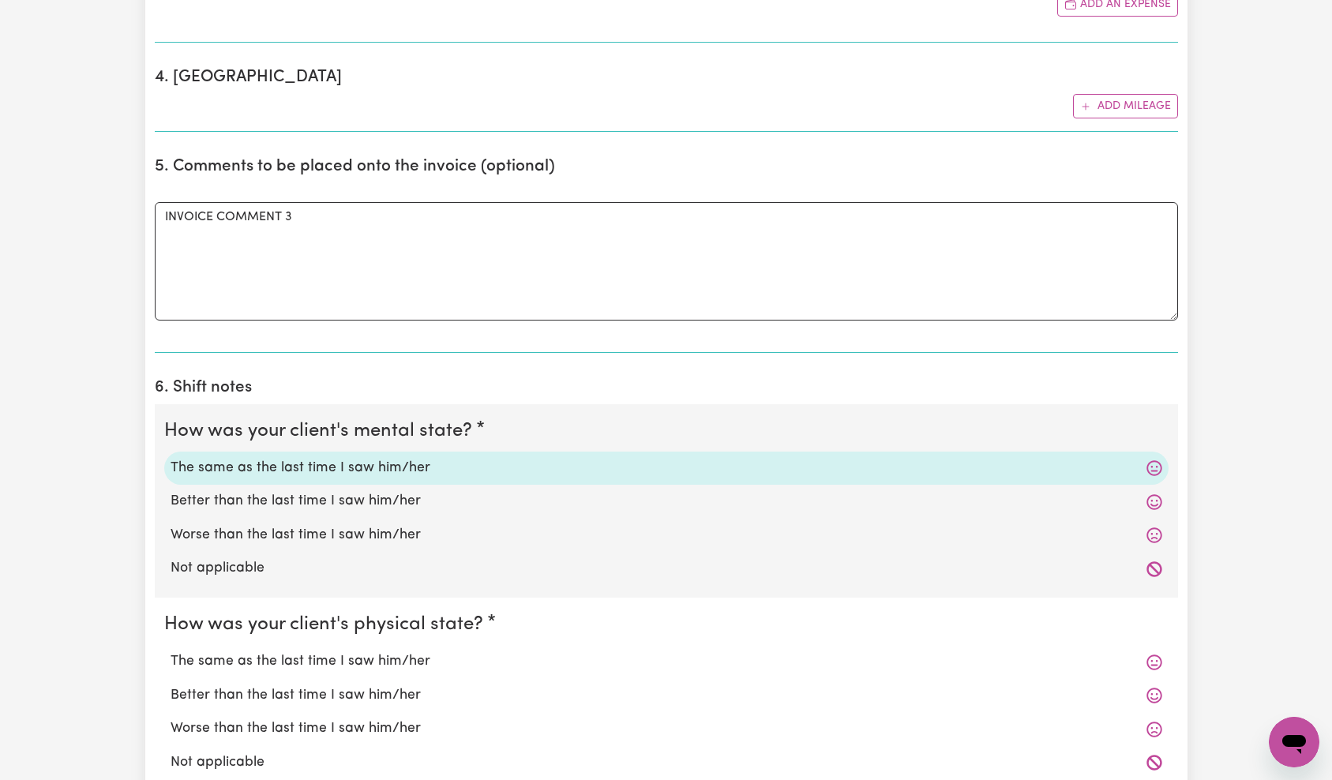
scroll to position [1353, 0]
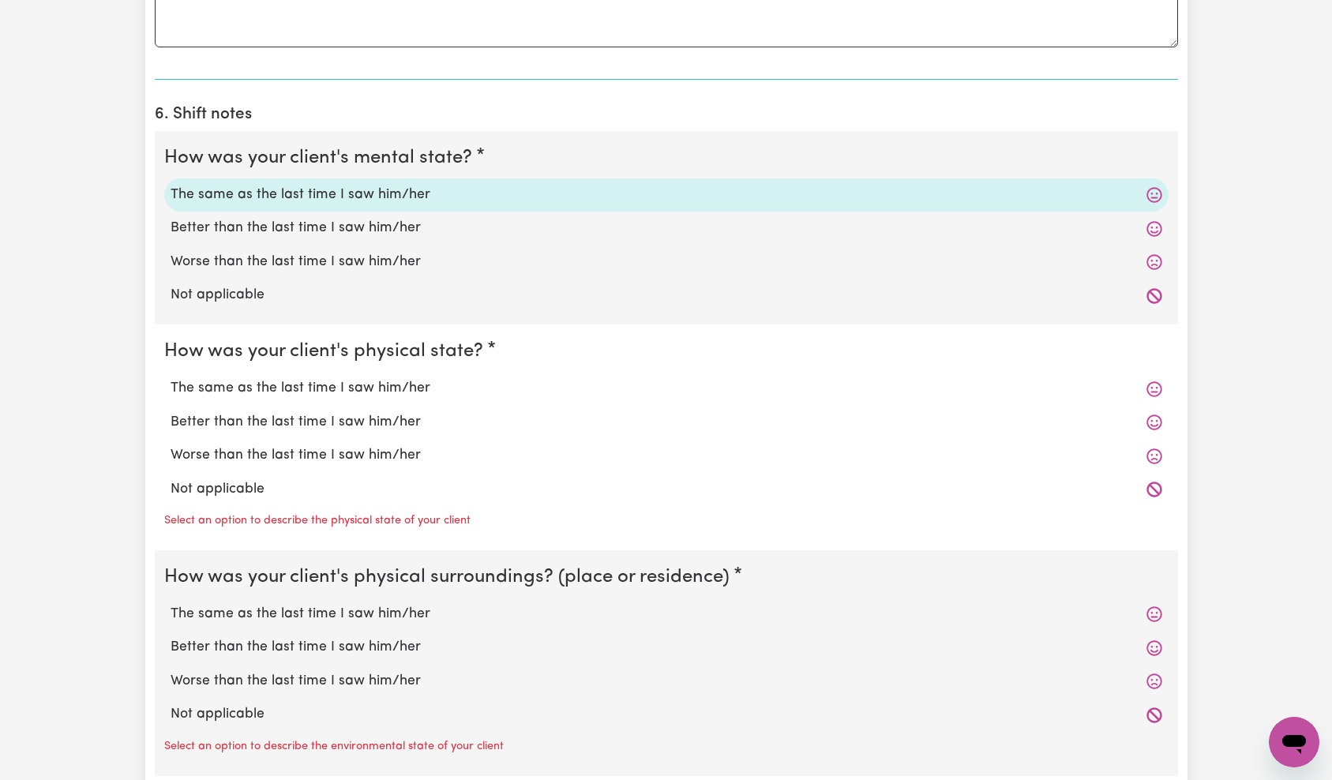
click at [296, 422] on label "Better than the last time I saw him/her" at bounding box center [667, 422] width 992 height 21
click at [171, 412] on input "Better than the last time I saw him/her" at bounding box center [170, 411] width 1 height 1
radio input "true"
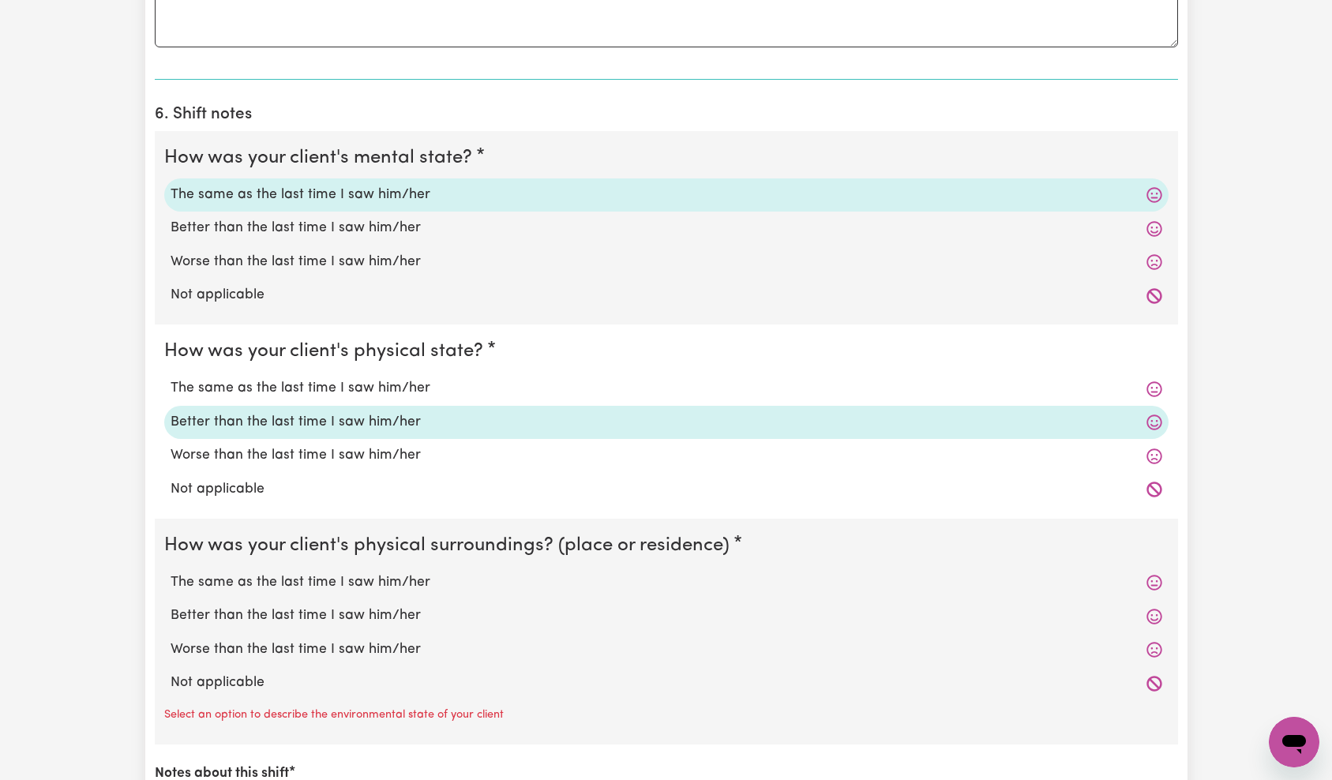
click at [246, 678] on label "Not applicable" at bounding box center [667, 683] width 992 height 21
click at [171, 673] on input "Not applicable" at bounding box center [170, 672] width 1 height 1
radio input "true"
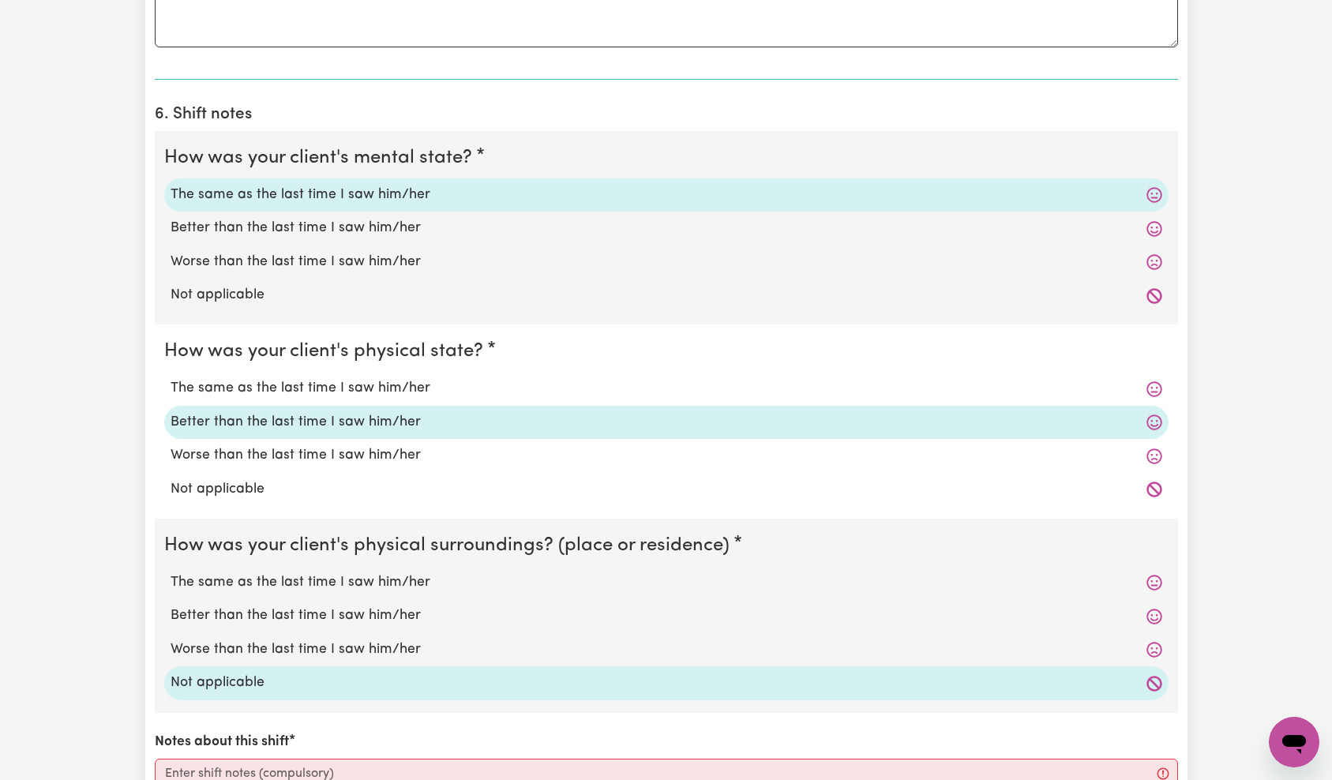
scroll to position [1534, 0]
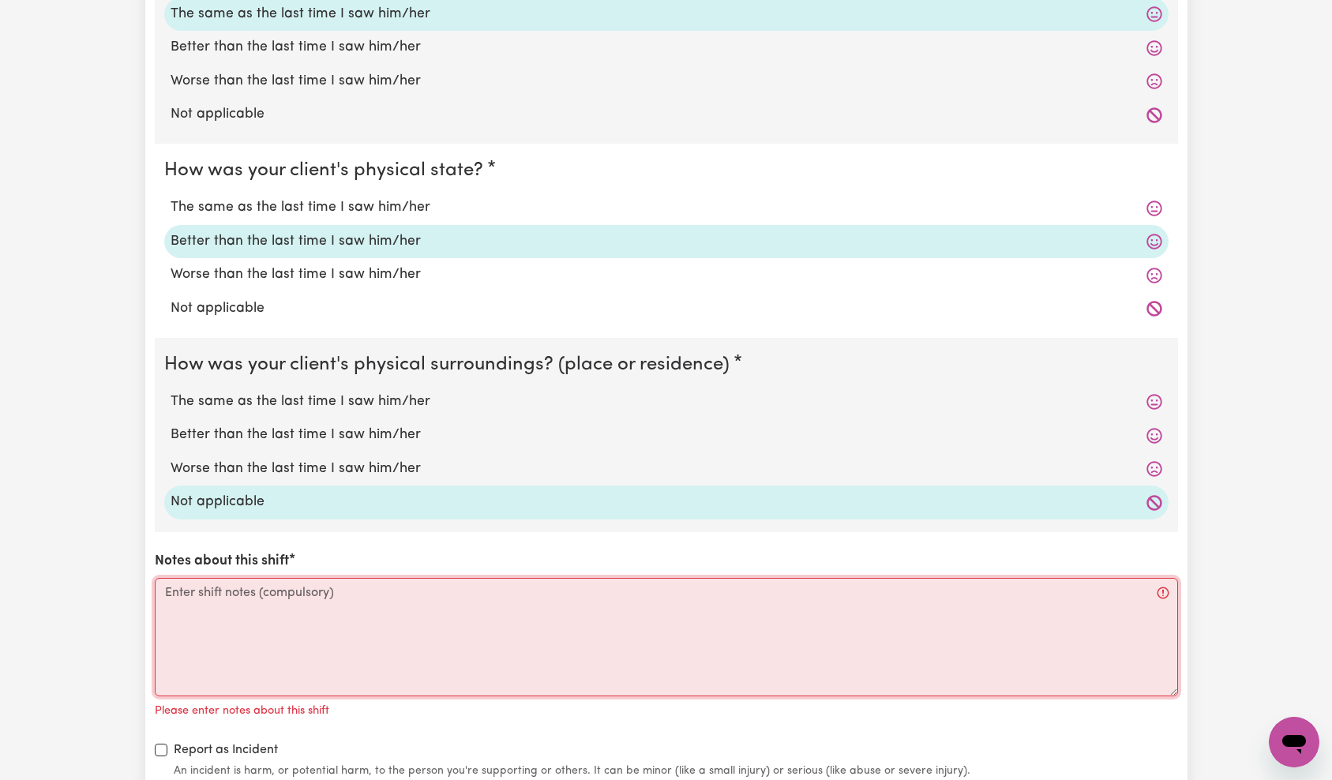
click at [346, 617] on textarea "Notes about this shift" at bounding box center [667, 637] width 1024 height 118
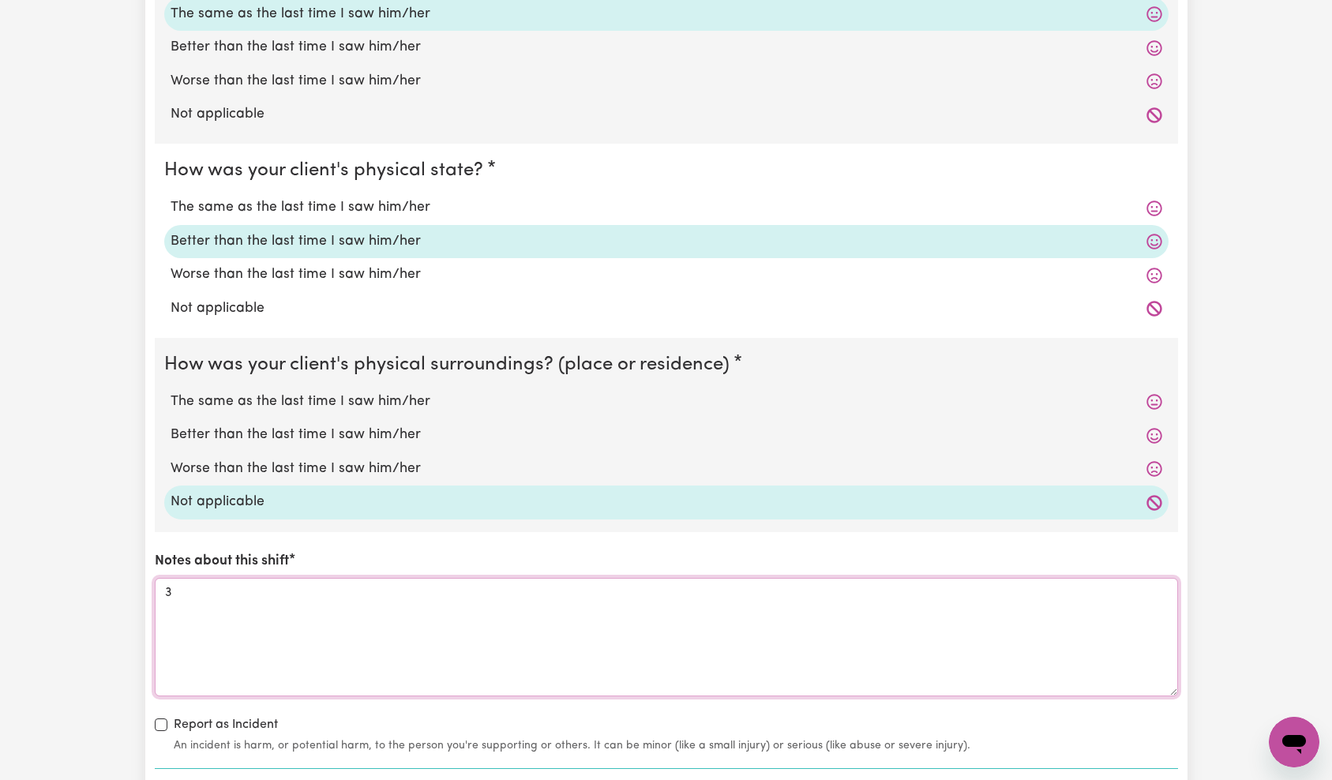
type textarea "3"
click at [561, 534] on div "How was your client's mental state? The same as the last time I saw him/her Bet…" at bounding box center [667, 352] width 1024 height 804
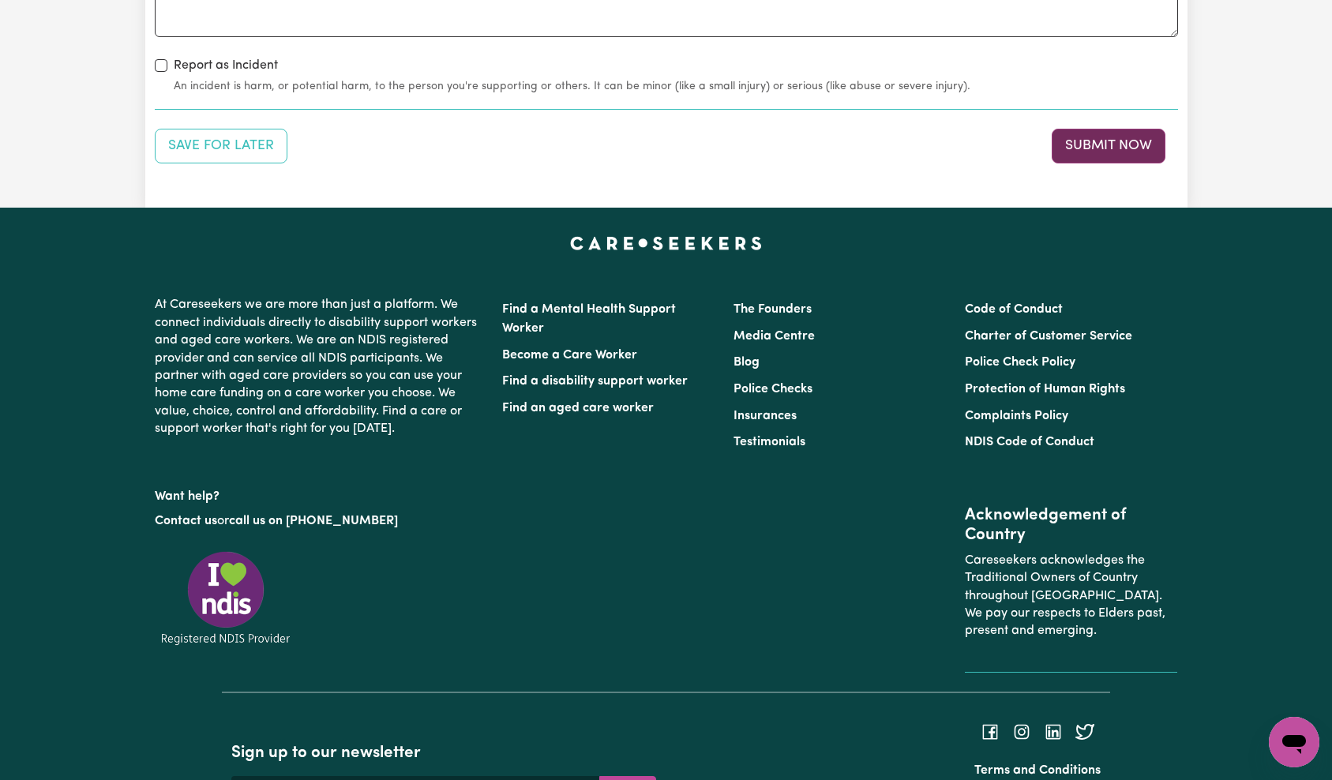
click at [1109, 149] on button "Submit Now" at bounding box center [1109, 146] width 114 height 35
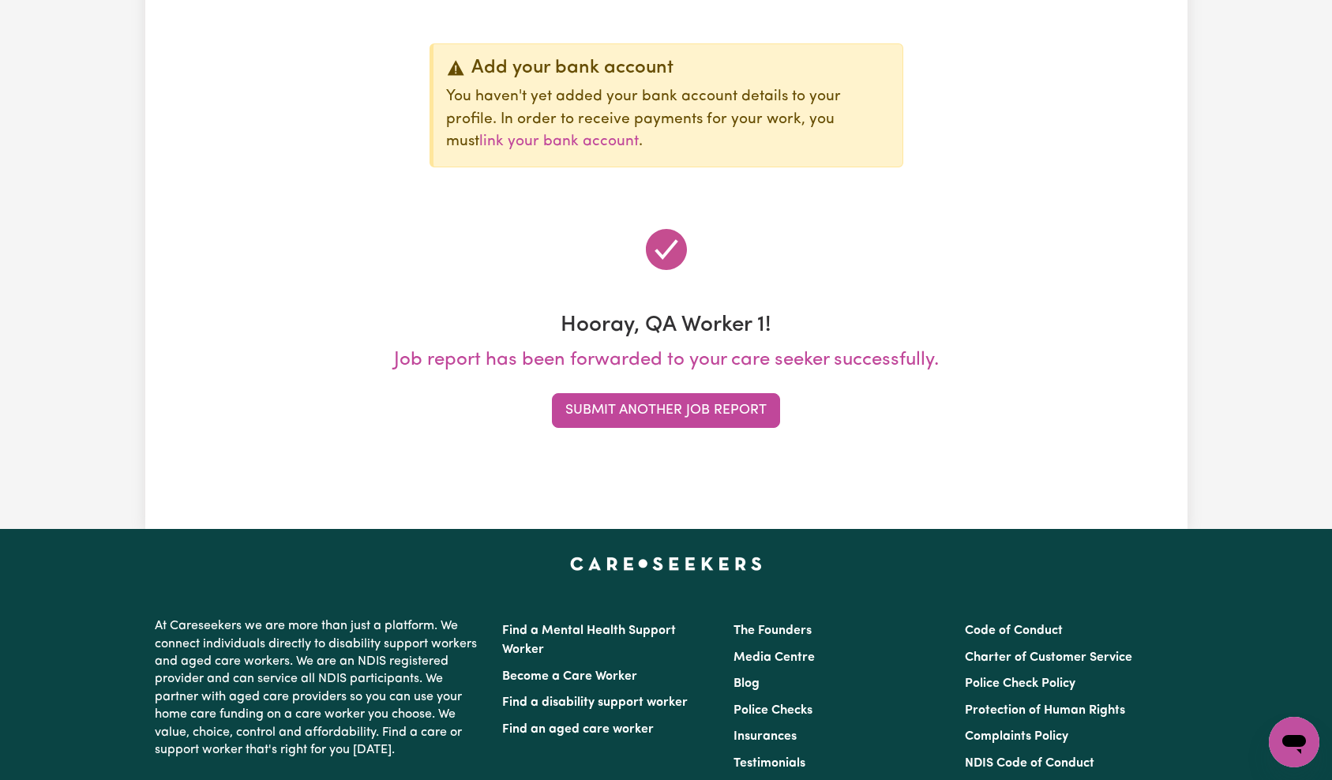
scroll to position [0, 0]
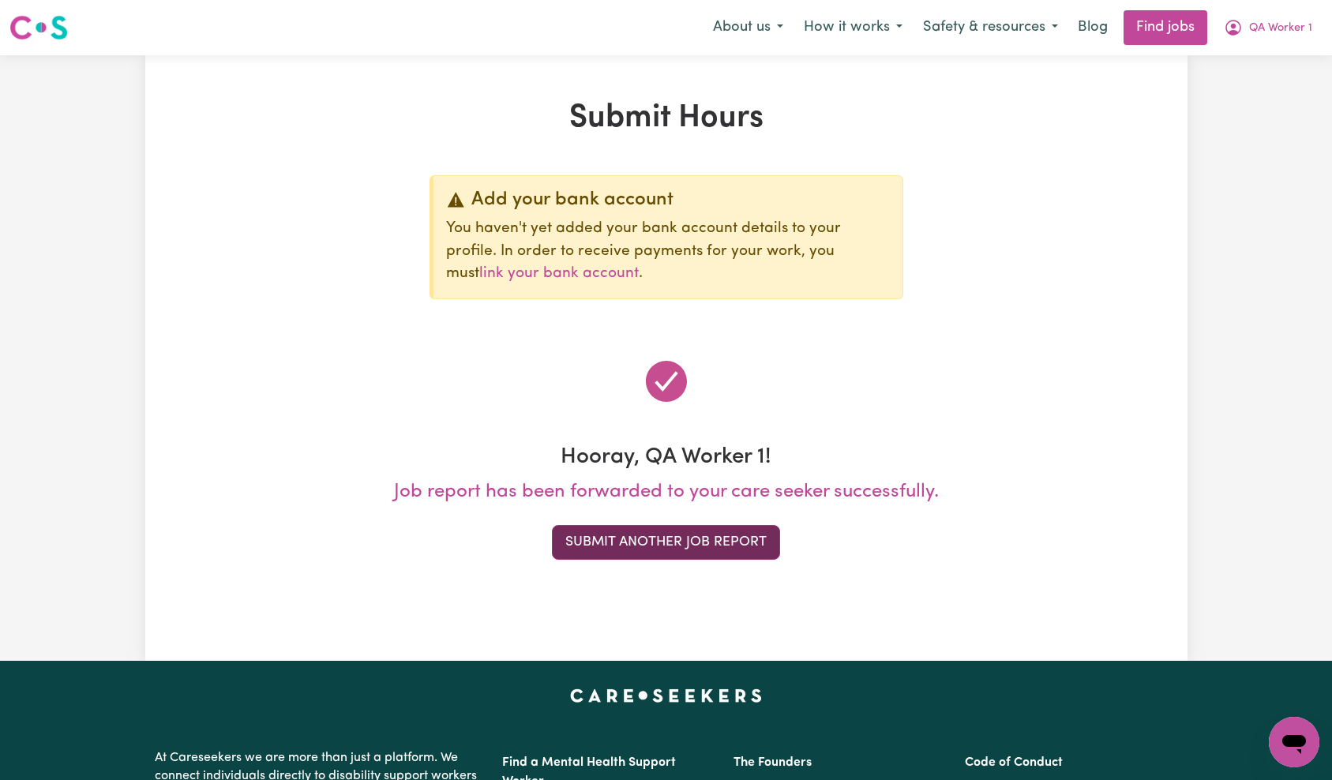
click at [722, 538] on button "Submit Another Job Report" at bounding box center [666, 542] width 228 height 35
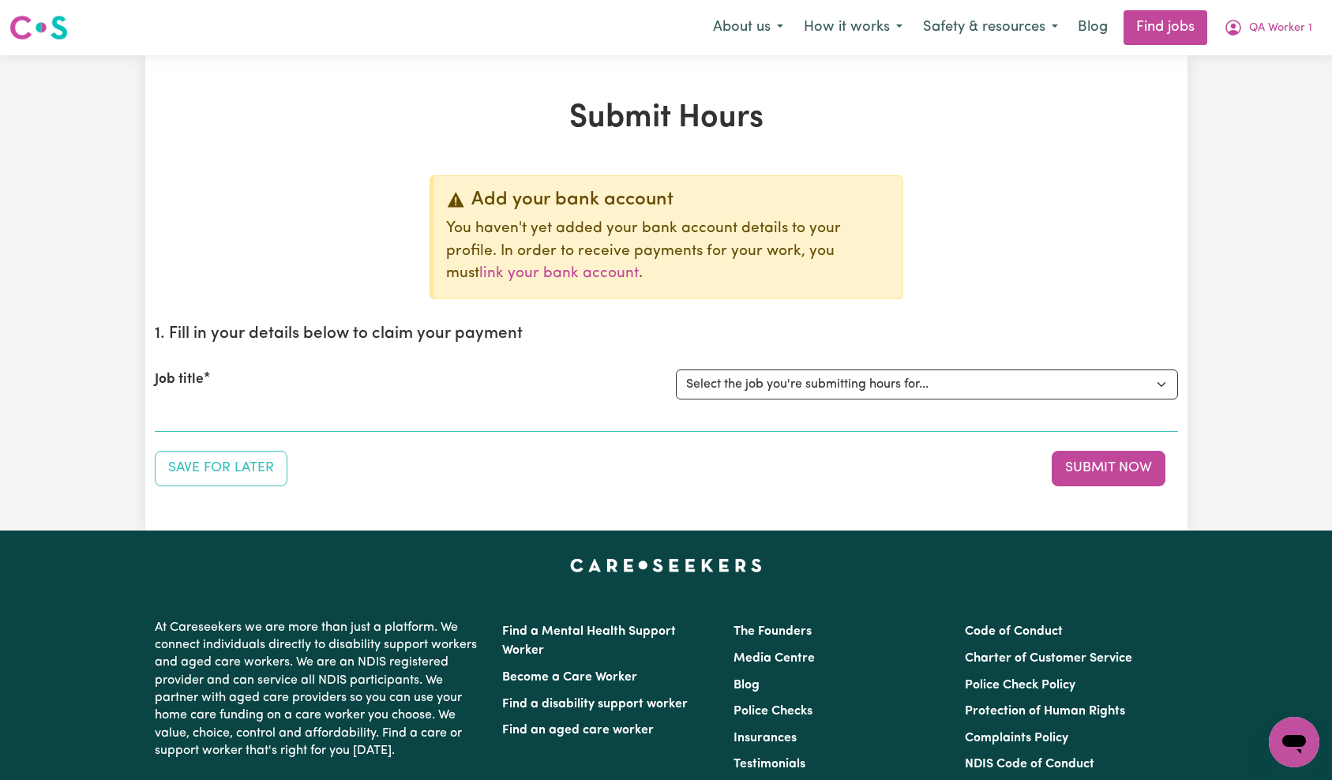
click at [833, 387] on select "Select the job you're submitting hours for... [QA Client 1 Test] QA Disability …" at bounding box center [927, 385] width 502 height 30
select select "15254"
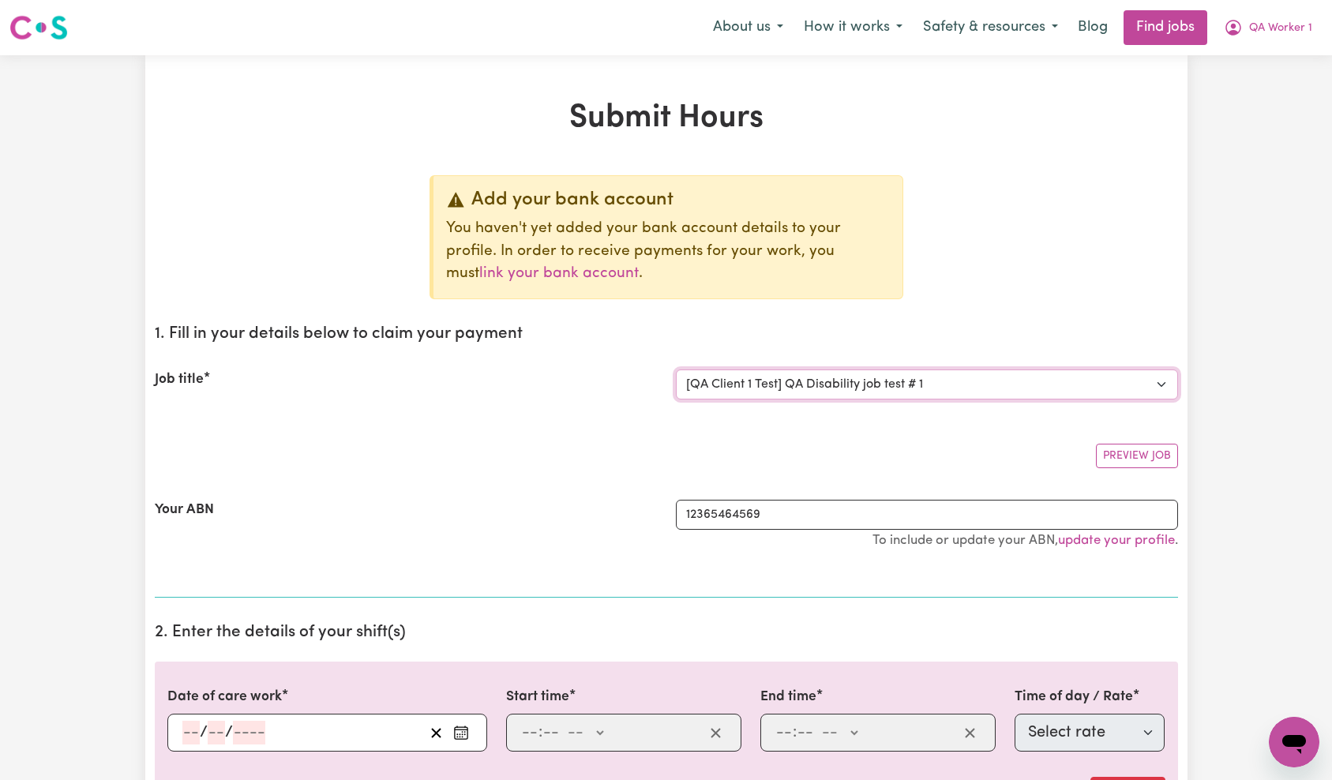
scroll to position [208, 0]
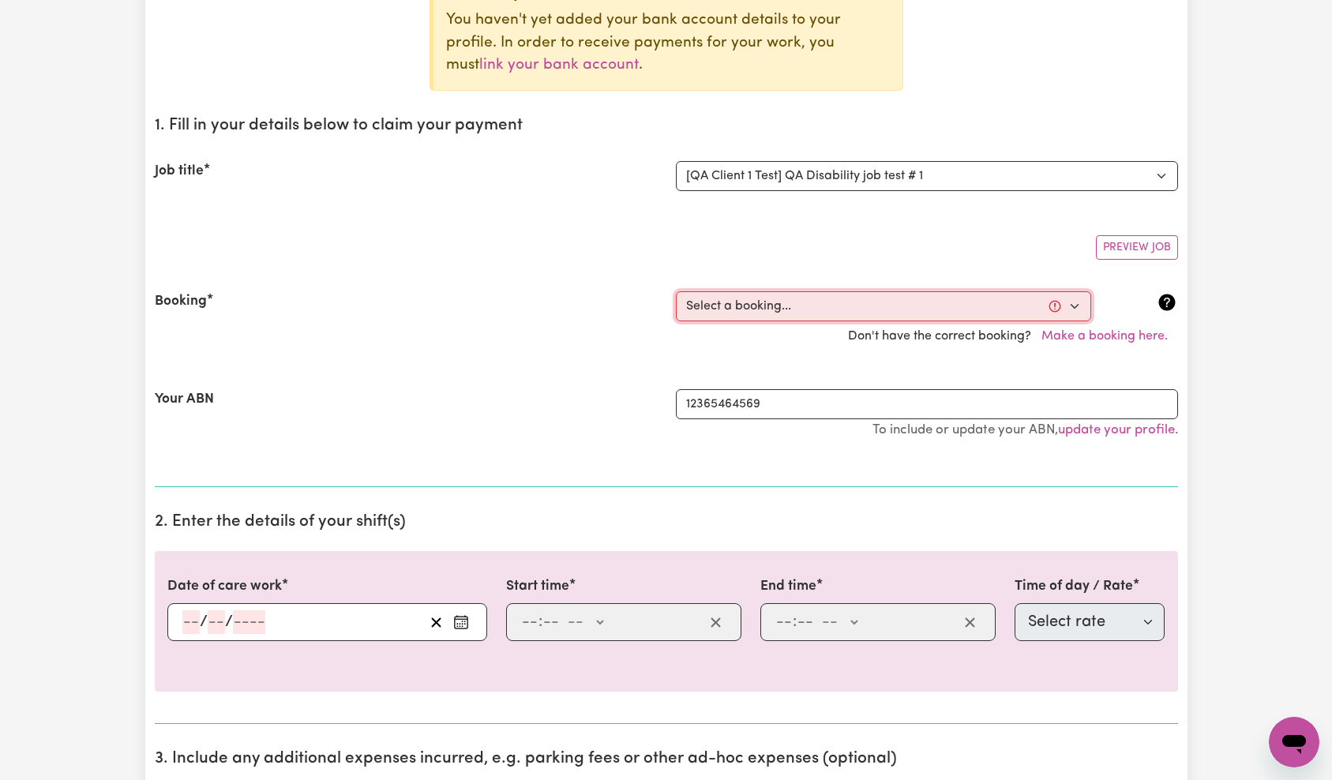
click at [841, 303] on select "Select a booking... [DATE] 9:00am to 11:00am (ONE-OFF) [DATE] 7:00am to 8:00am …" at bounding box center [883, 306] width 415 height 30
select select "370888"
type input "[DATE]"
type input "15"
type input "10"
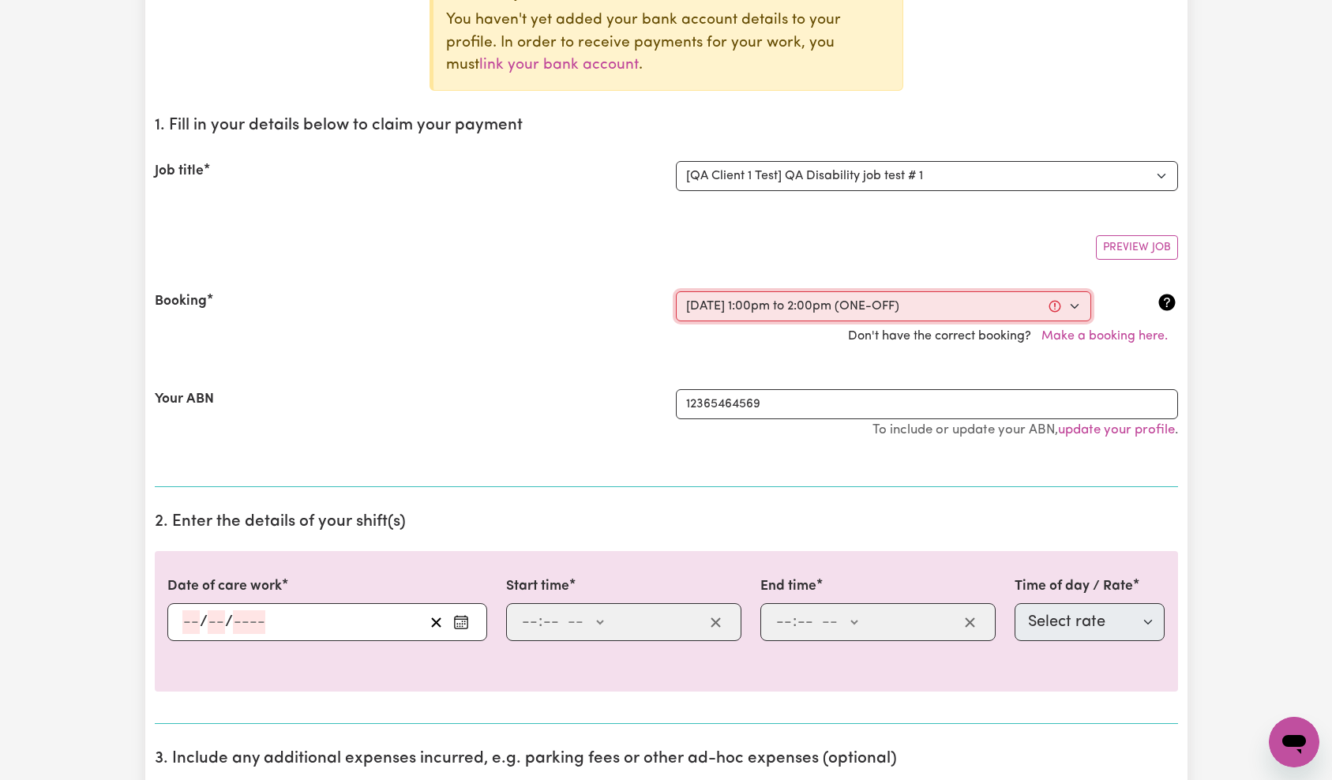
type input "2025"
type input "13:00"
type input "1"
type input "0"
select select "pm"
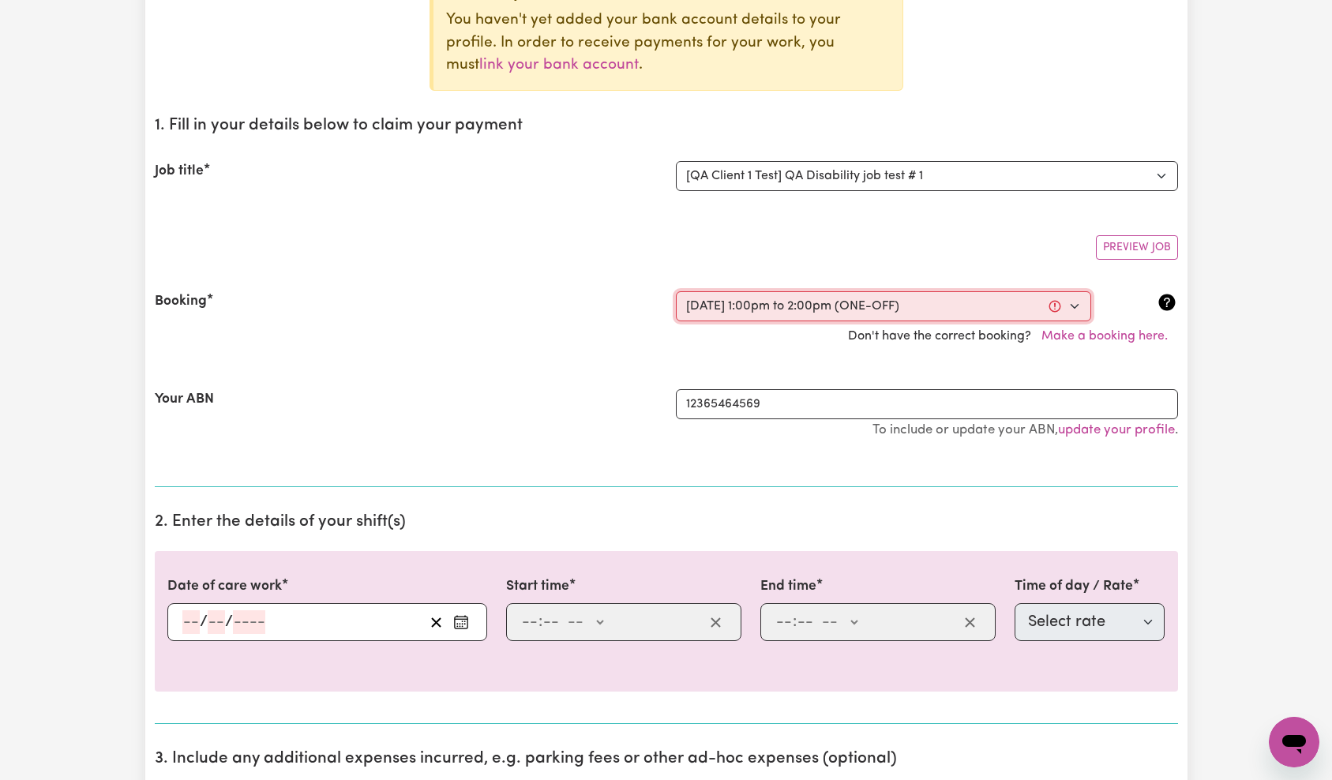
type input "14:00"
type input "2"
type input "0"
select select "pm"
select select "65"
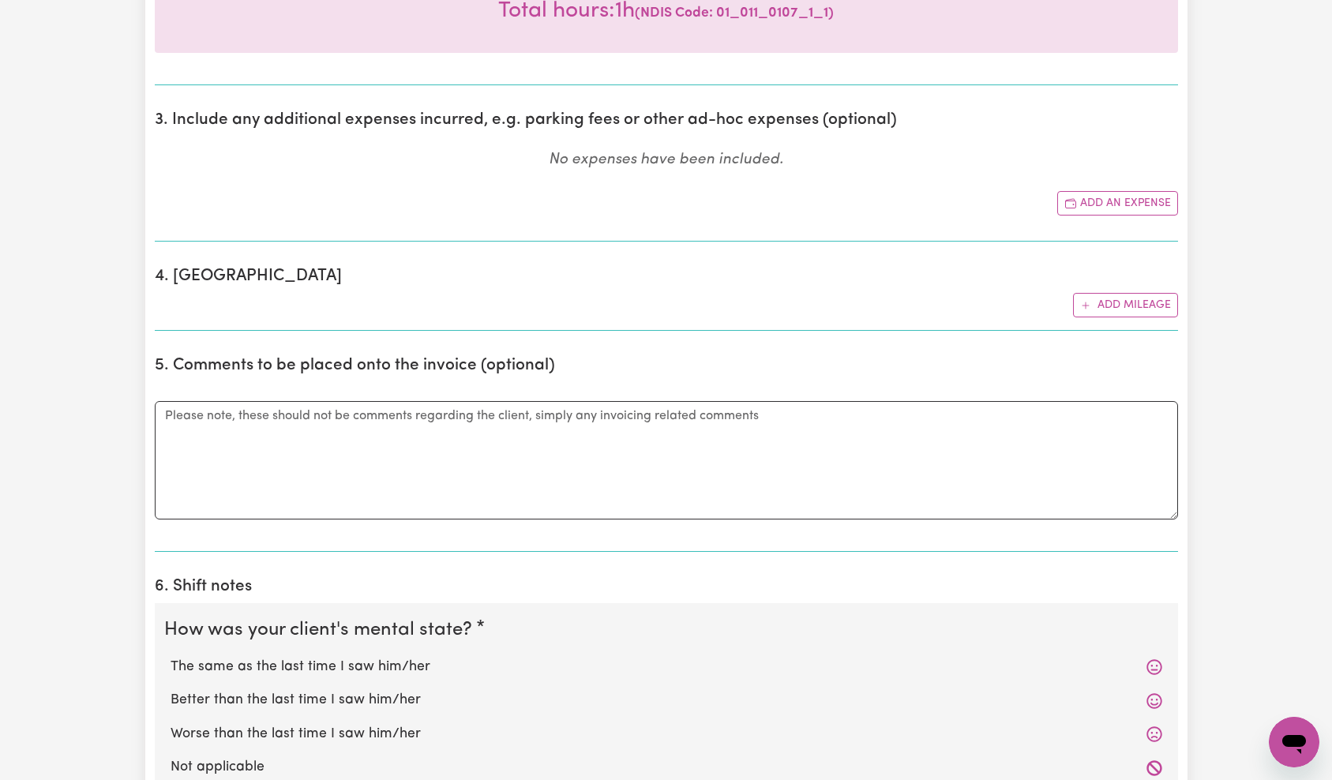
scroll to position [1075, 0]
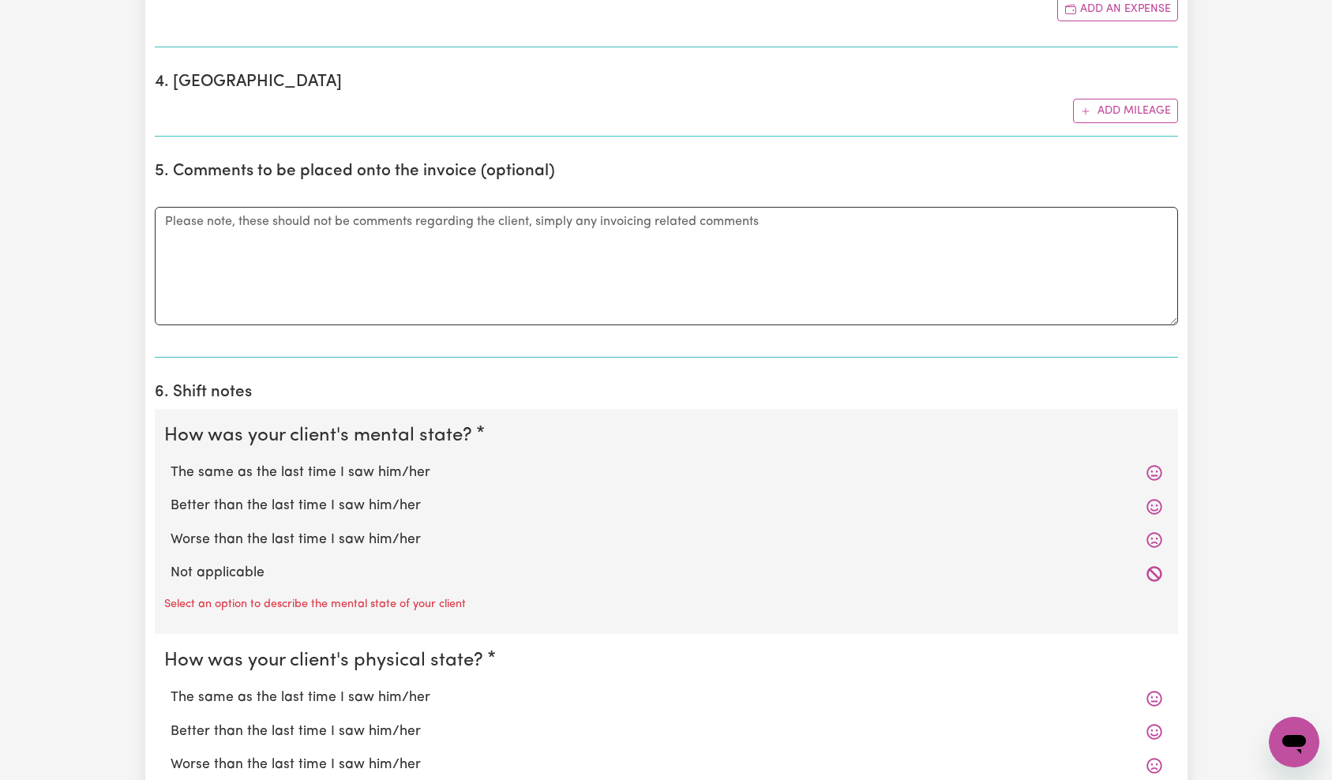
click at [242, 570] on label "Not applicable" at bounding box center [667, 573] width 992 height 21
click at [171, 563] on input "Not applicable" at bounding box center [170, 562] width 1 height 1
radio input "true"
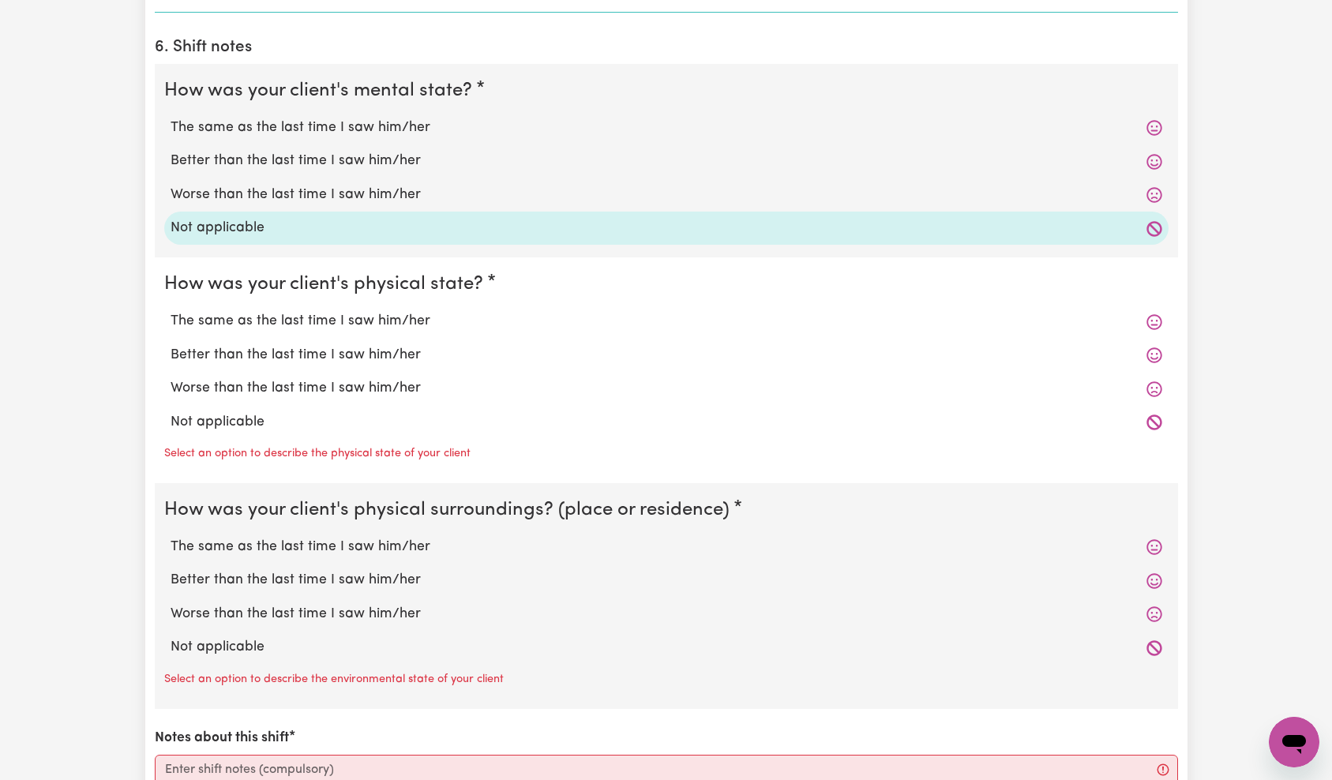
click at [250, 418] on label "Not applicable" at bounding box center [667, 422] width 992 height 21
click at [171, 412] on input "Not applicable" at bounding box center [170, 411] width 1 height 1
radio input "true"
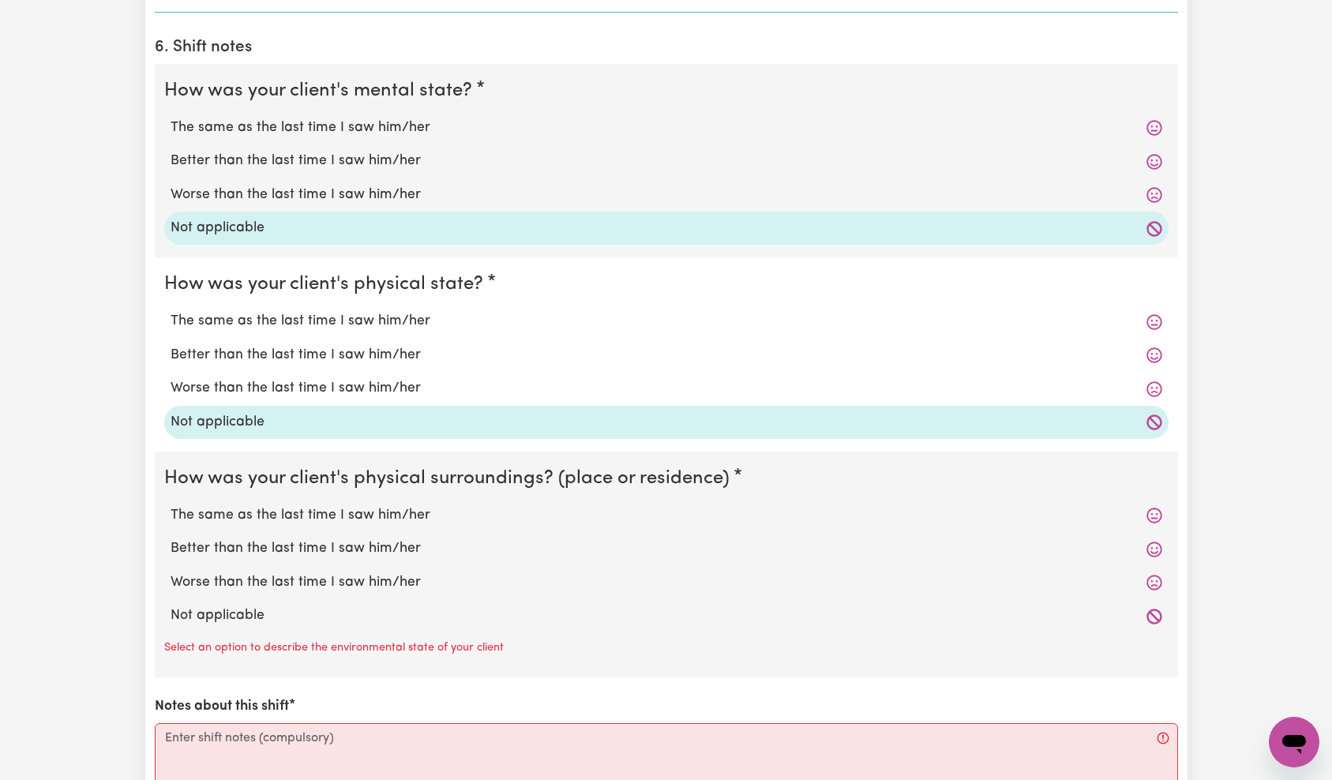
scroll to position [1602, 0]
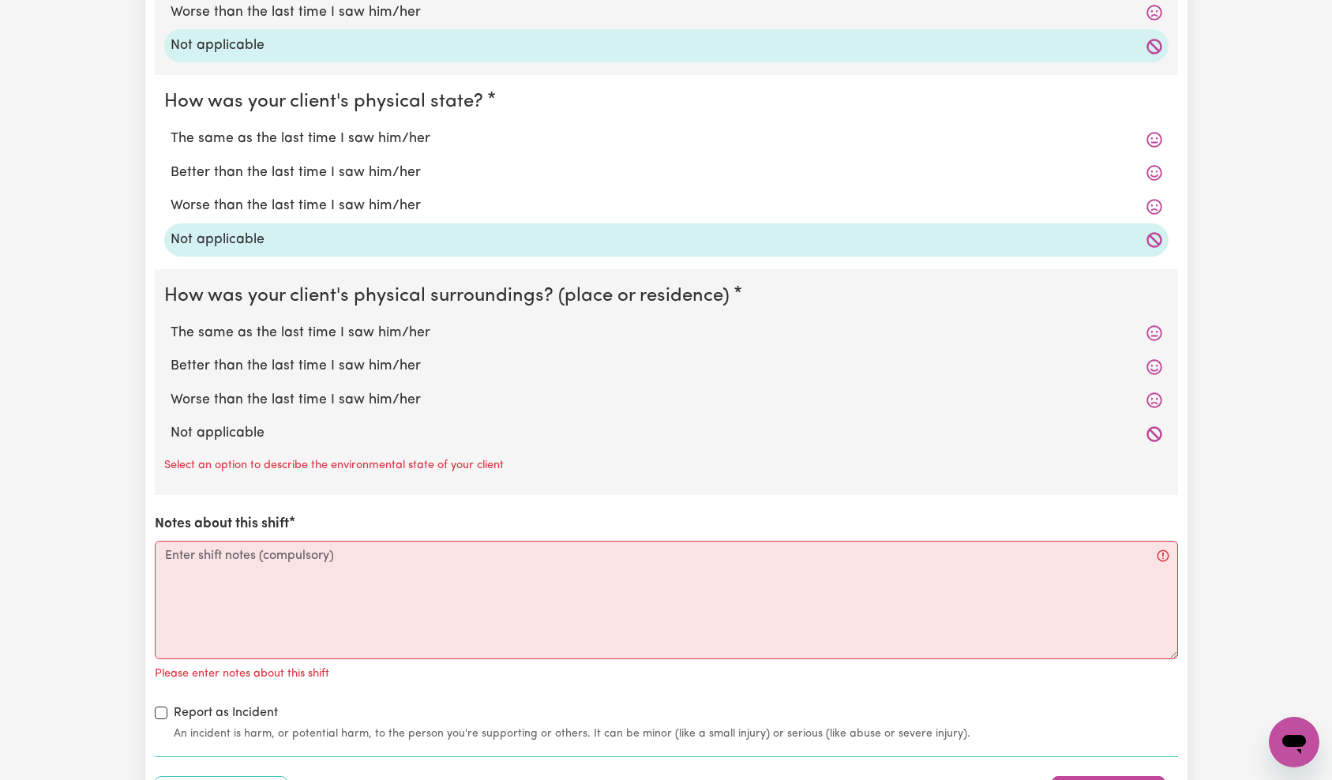
click at [242, 430] on label "Not applicable" at bounding box center [667, 433] width 992 height 21
click at [171, 423] on input "Not applicable" at bounding box center [170, 423] width 1 height 1
radio input "true"
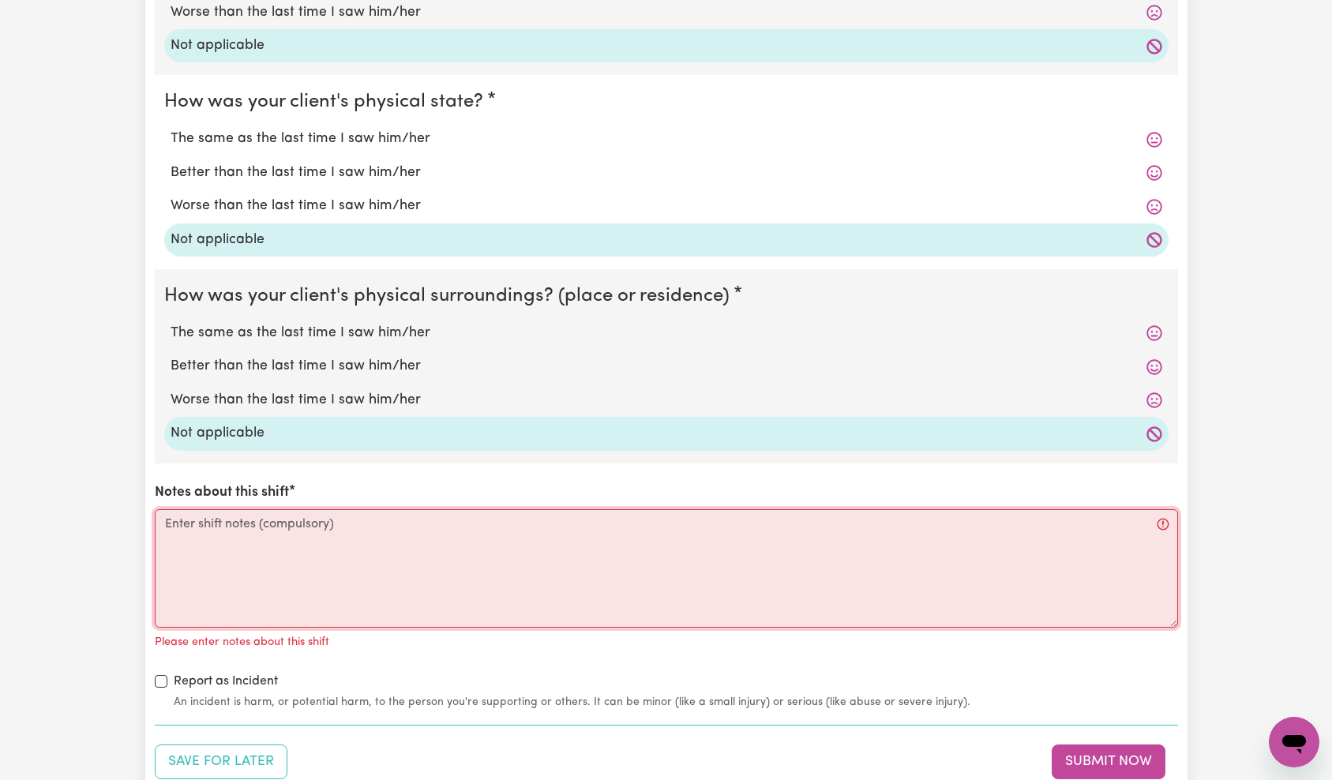
click at [318, 583] on textarea "Notes about this shift" at bounding box center [667, 568] width 1024 height 118
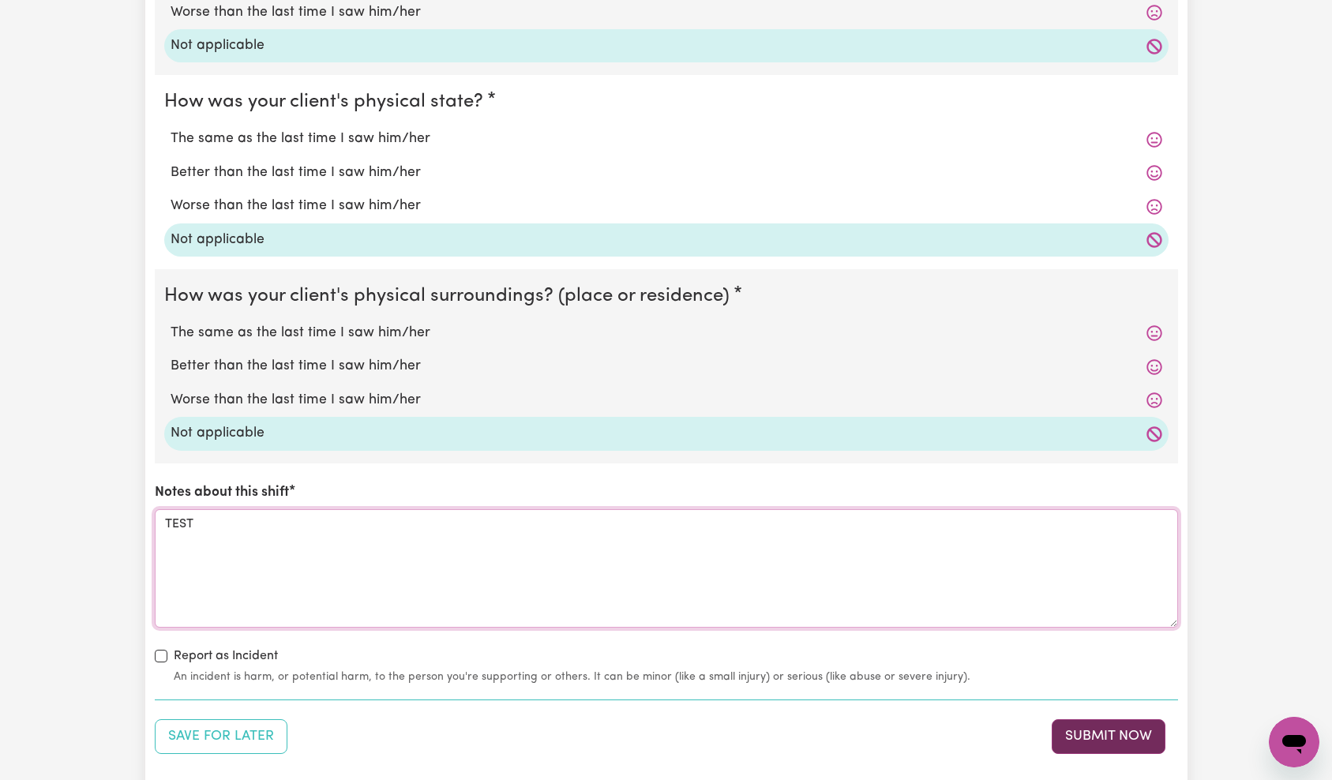
type textarea "TEST"
click at [1114, 728] on button "Submit Now" at bounding box center [1109, 736] width 114 height 35
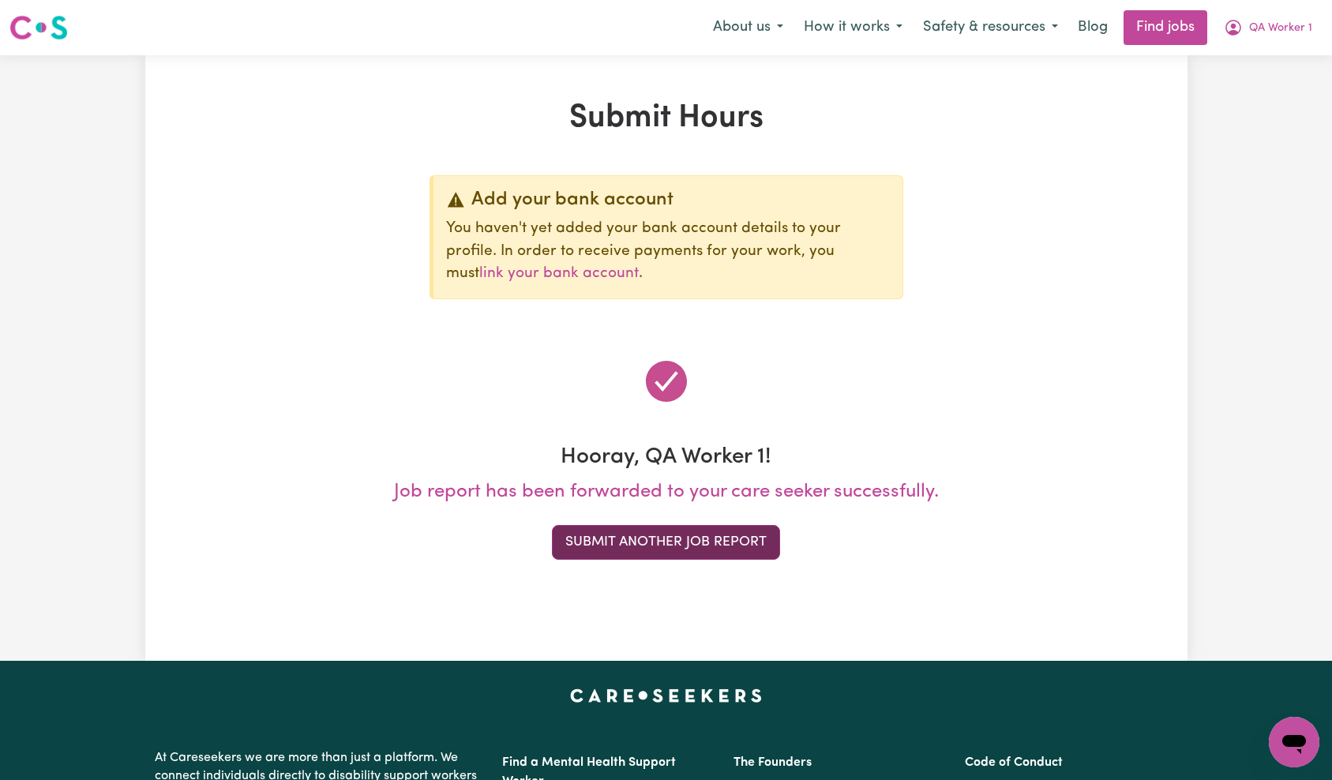
scroll to position [0, 0]
click at [702, 542] on button "Submit Another Job Report" at bounding box center [666, 542] width 228 height 35
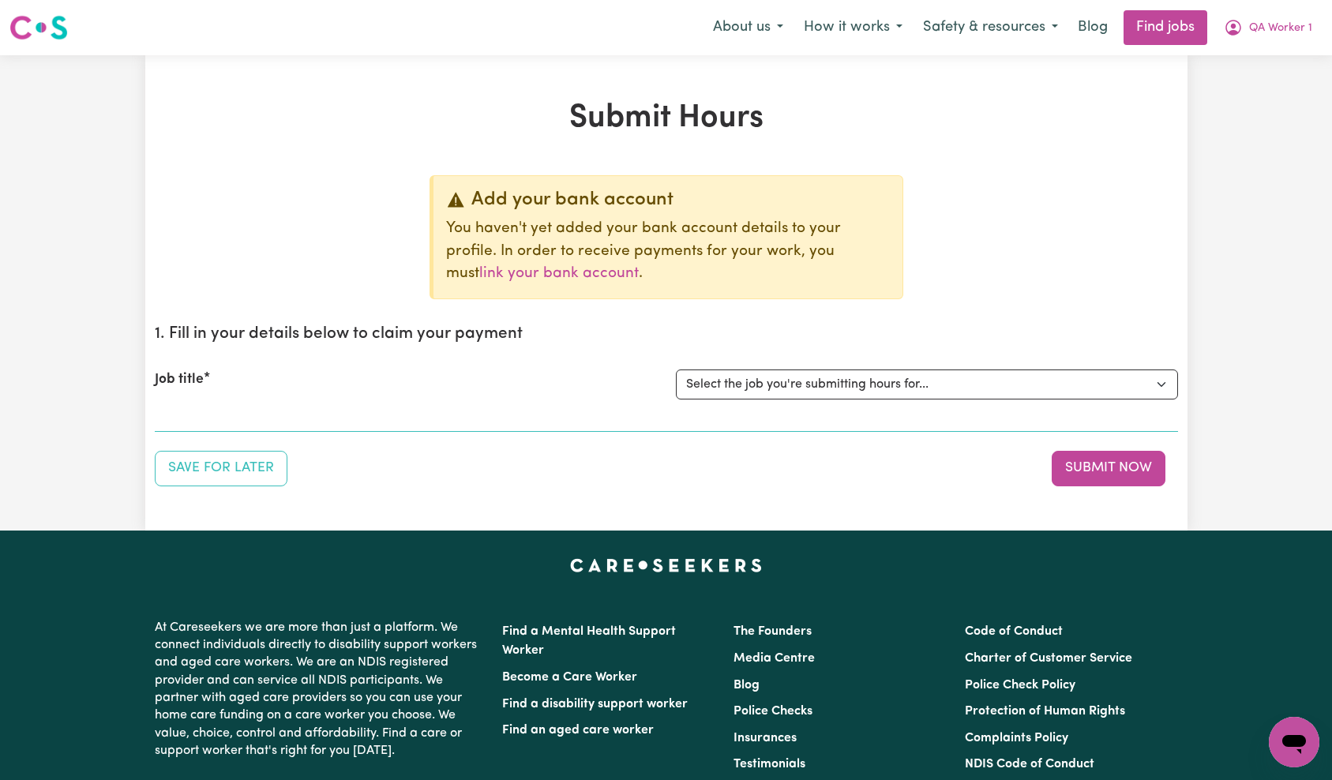
click at [879, 392] on select "Select the job you're submitting hours for... [QA Client 1 Test] QA Disability …" at bounding box center [927, 385] width 502 height 30
select select "15254"
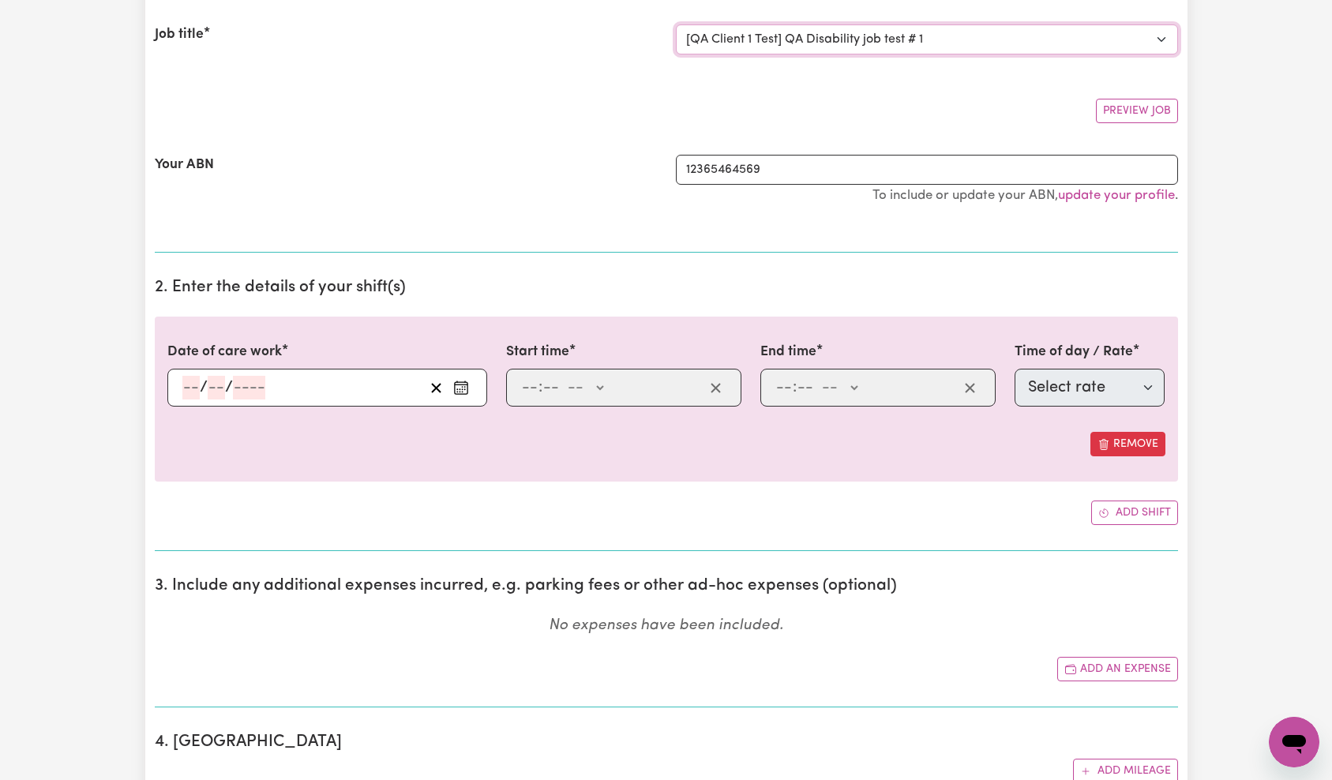
scroll to position [231, 0]
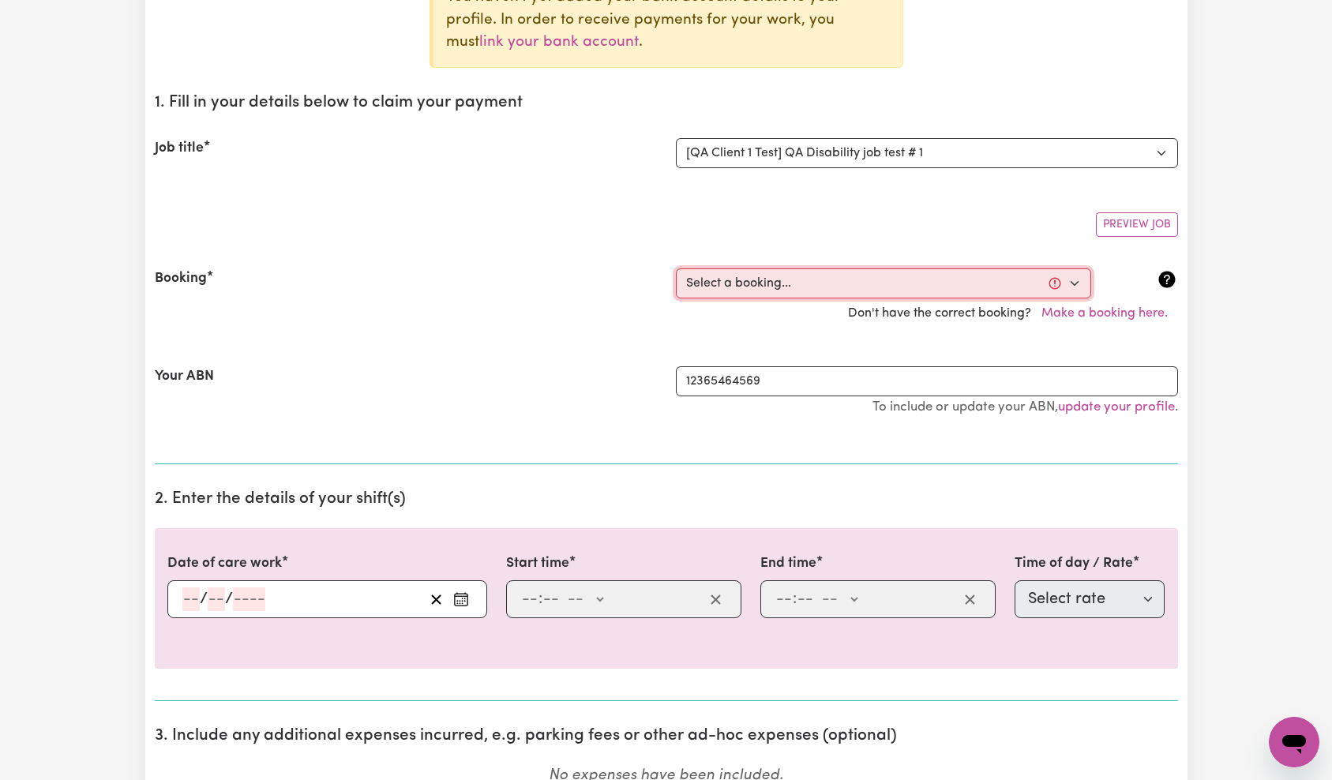
click at [845, 281] on select "Select a booking... [DATE] 9:00am to 11:00am (ONE-OFF) [DATE] 7:00am to 8:00am …" at bounding box center [883, 284] width 415 height 30
select select "370889"
type input "[DATE]"
type input "15"
type input "10"
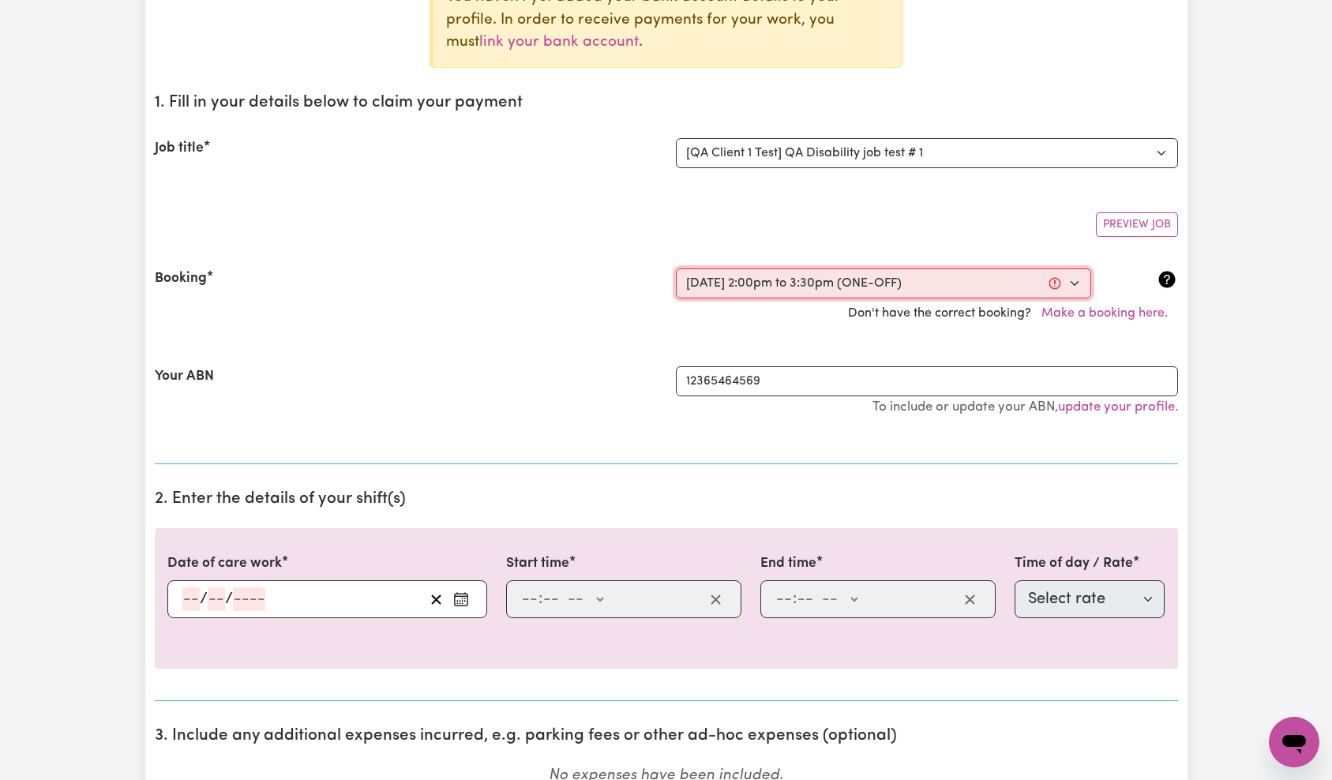
type input "2025"
type input "14:00"
type input "2"
type input "0"
select select "pm"
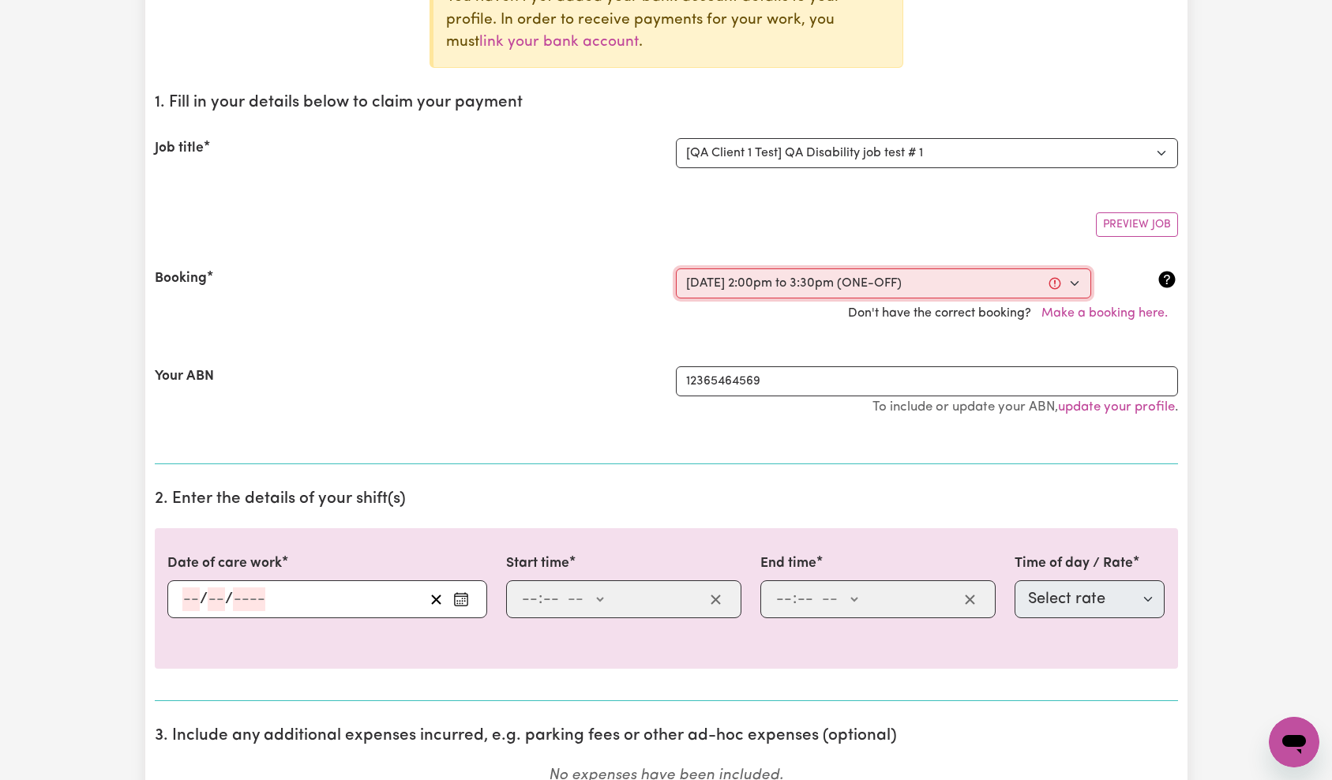
type input "15:30"
type input "3"
type input "30"
select select "pm"
select select "65"
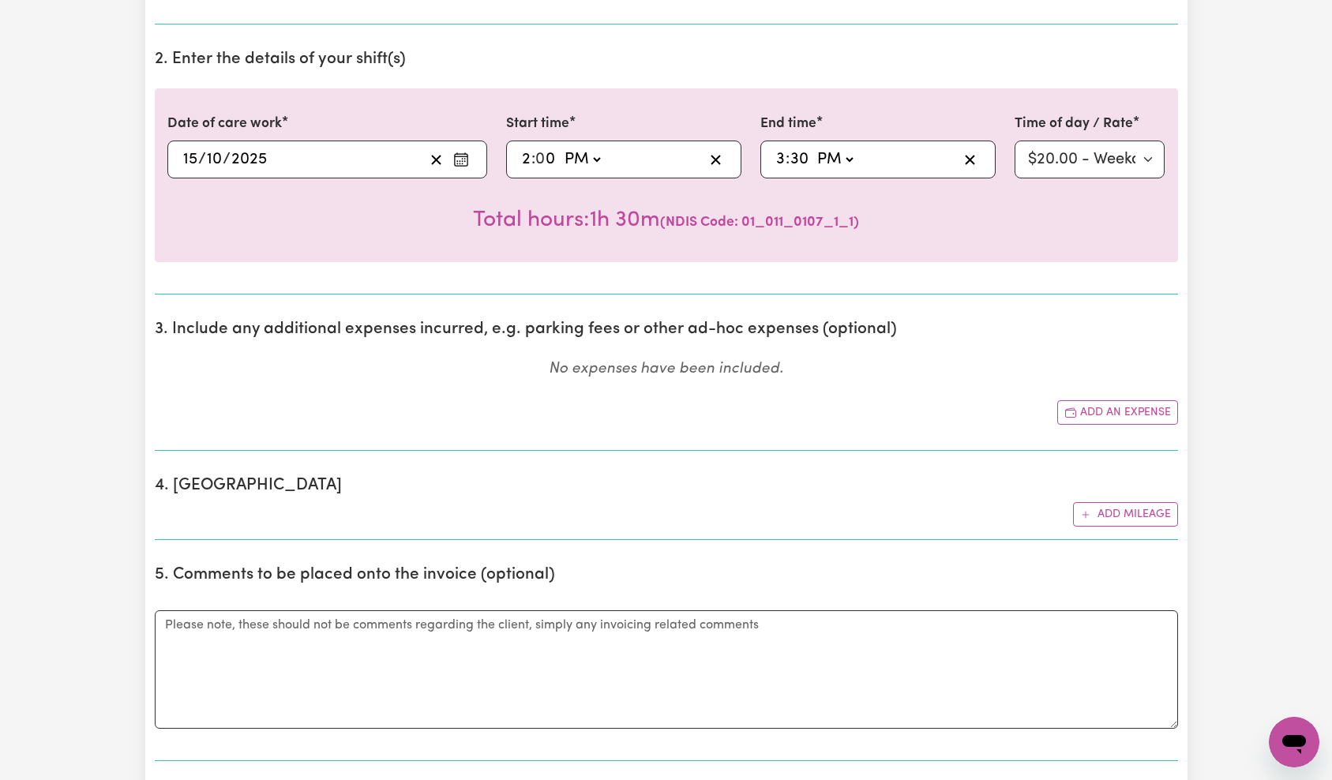
scroll to position [753, 0]
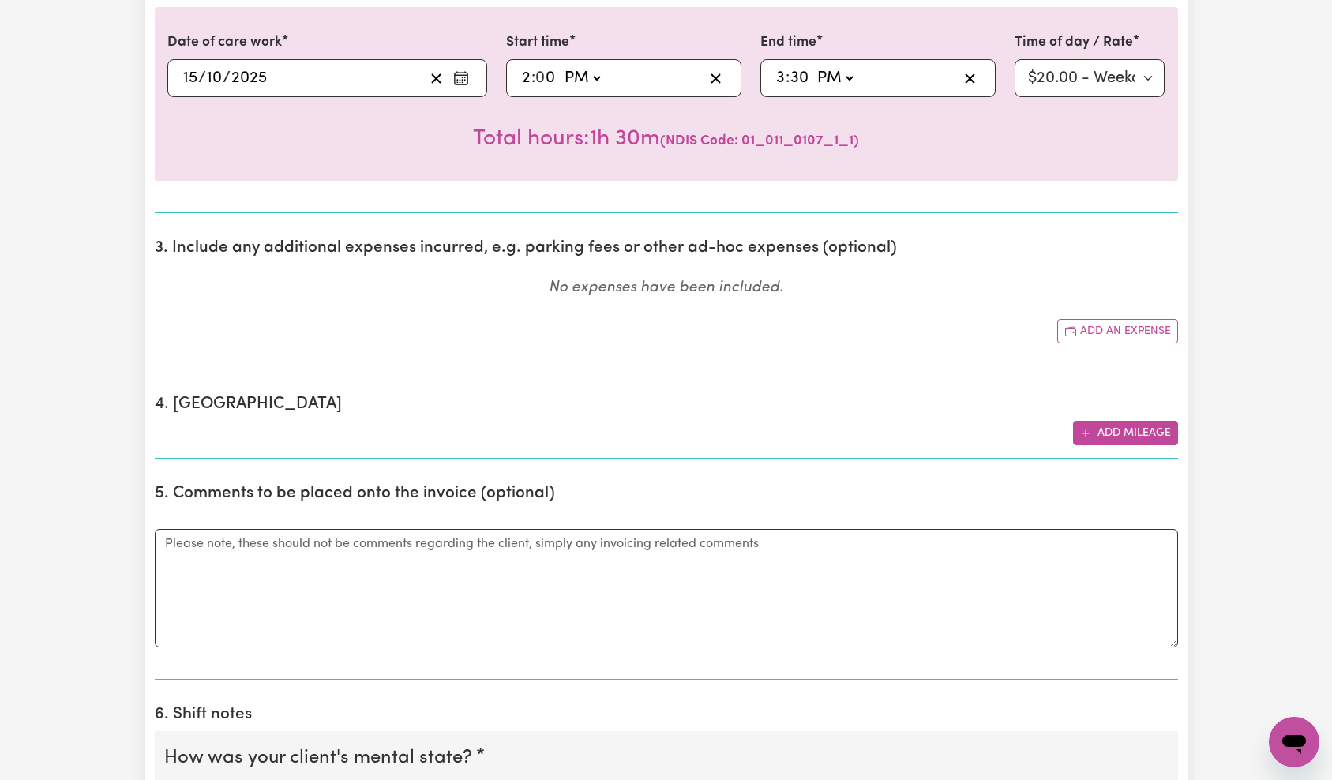
click at [1106, 437] on button "Add mileage" at bounding box center [1125, 433] width 105 height 24
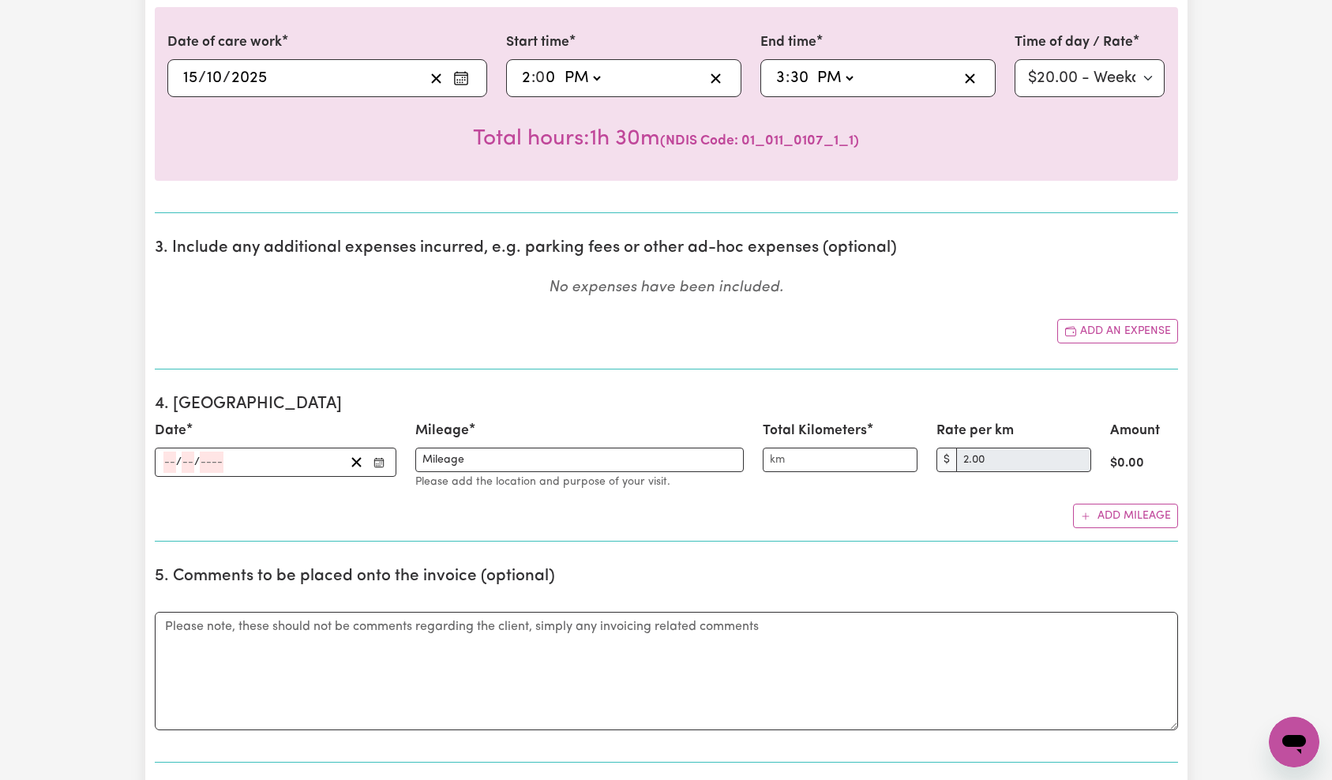
click at [203, 461] on input "number" at bounding box center [212, 462] width 24 height 21
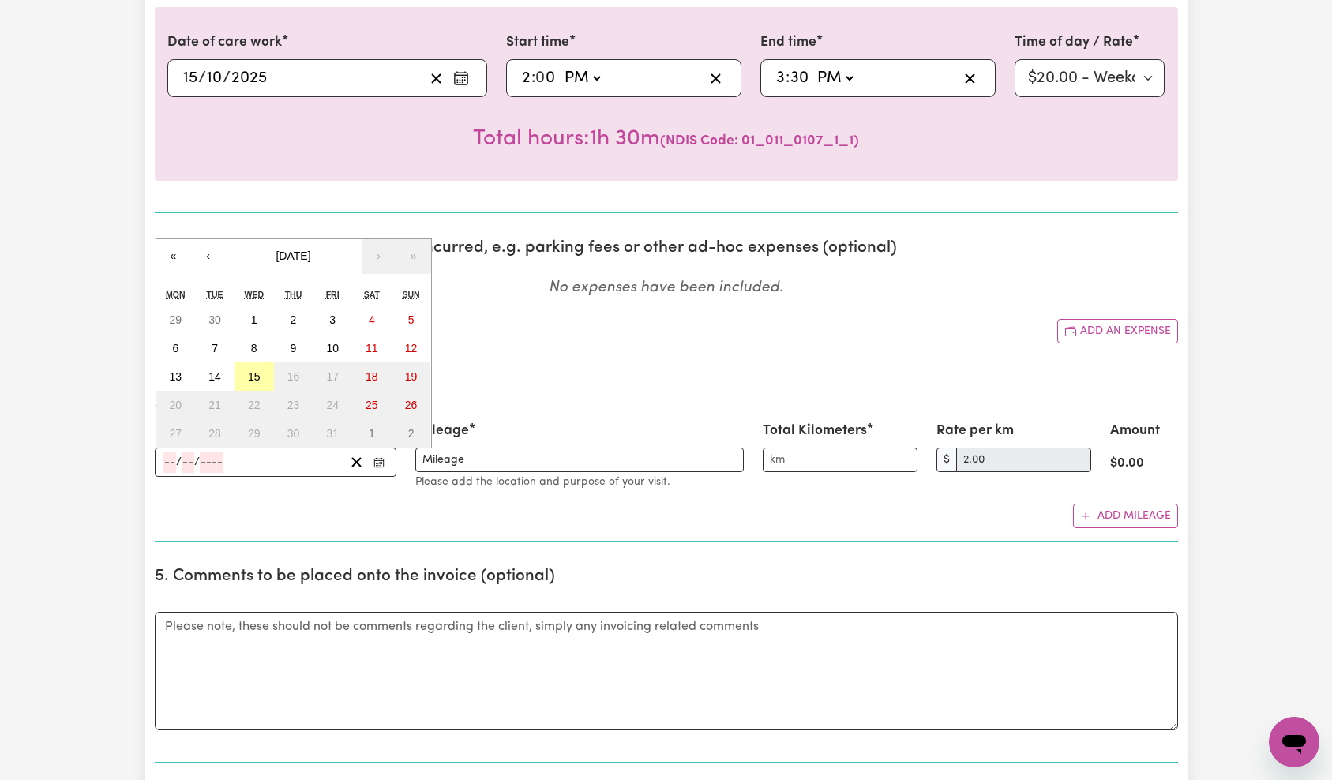
click at [256, 367] on button "15" at bounding box center [254, 377] width 39 height 28
type input "[DATE]"
type input "15"
type input "10"
type input "2025"
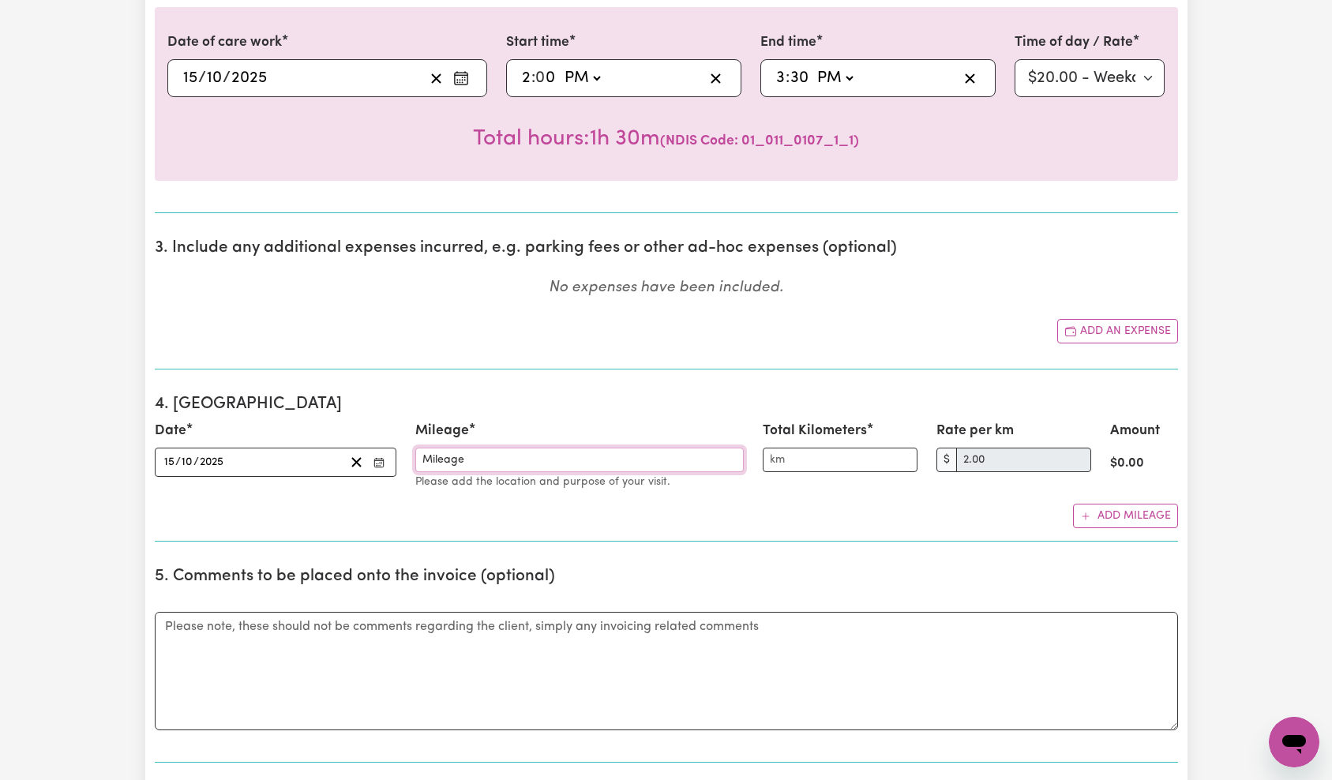
click at [514, 455] on input "Mileage" at bounding box center [579, 460] width 329 height 24
drag, startPoint x: 514, startPoint y: 461, endPoint x: 372, endPoint y: 457, distance: 142.2
click at [372, 457] on div "Date [DATE] [DATE] « ‹ [DATE] › » Mon Tue Wed Thu Fri Sat Sun 29 30 1 2 3 4 5 6…" at bounding box center [666, 456] width 1042 height 70
type input "TEST"
click at [803, 463] on input "Total Kilometers" at bounding box center [840, 460] width 155 height 24
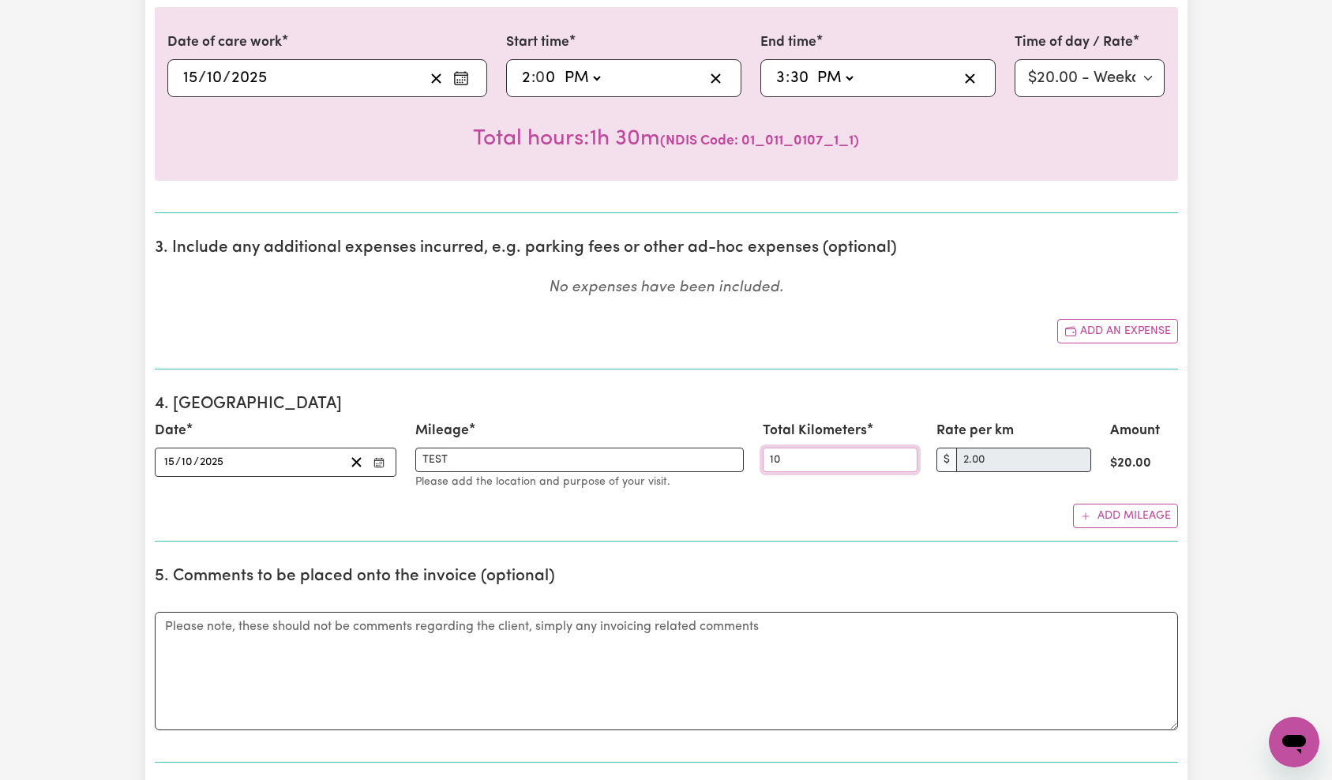
type input "10"
click at [757, 357] on section "3. Include any additional expenses incurred, e.g. parking fees or other ad-hoc …" at bounding box center [667, 298] width 1024 height 144
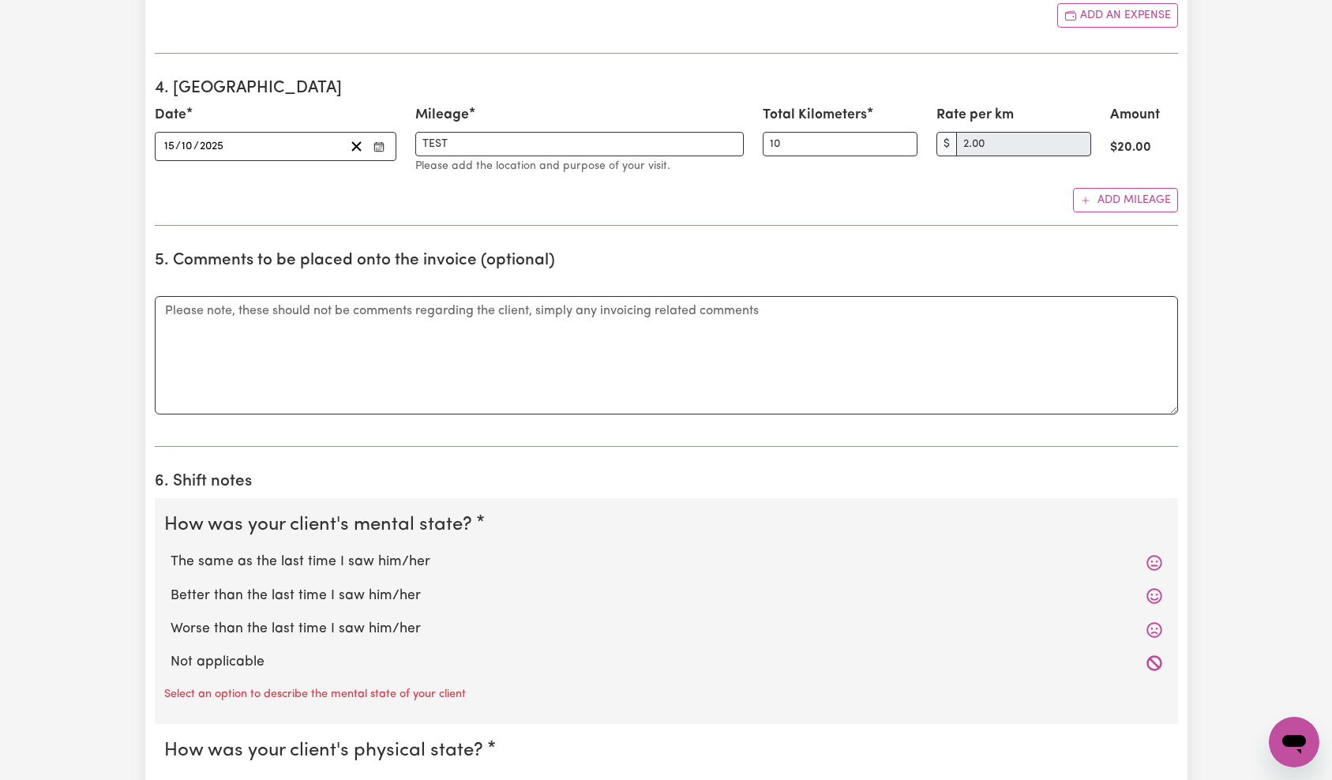
scroll to position [1264, 0]
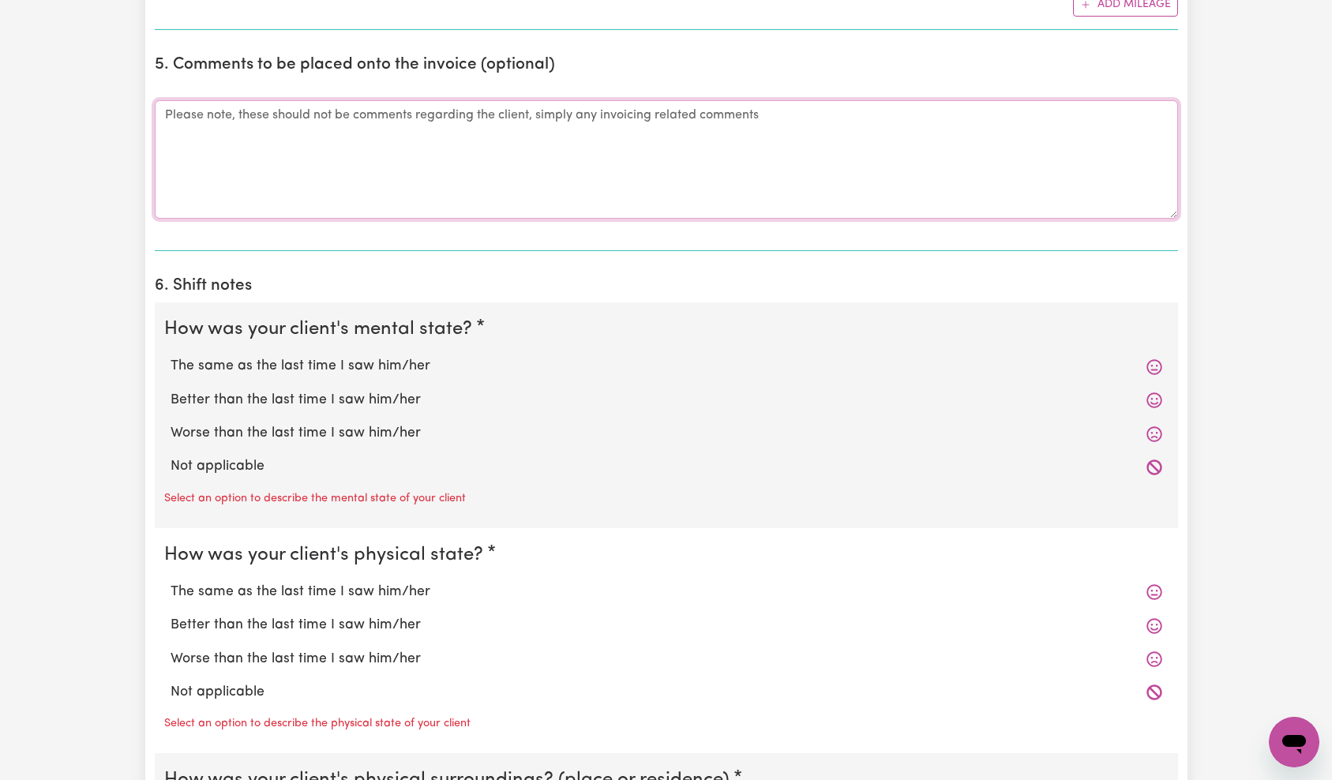
click at [403, 158] on textarea "Comments" at bounding box center [667, 159] width 1024 height 118
drag, startPoint x: 338, startPoint y: 115, endPoint x: 371, endPoint y: 122, distance: 33.9
click at [358, 119] on textarea "TEST INVOICE COMMENT 3" at bounding box center [667, 159] width 1024 height 118
type textarea "TEST INVOICE COMMENT 4"
click at [326, 363] on label "The same as the last time I saw him/her" at bounding box center [667, 366] width 992 height 21
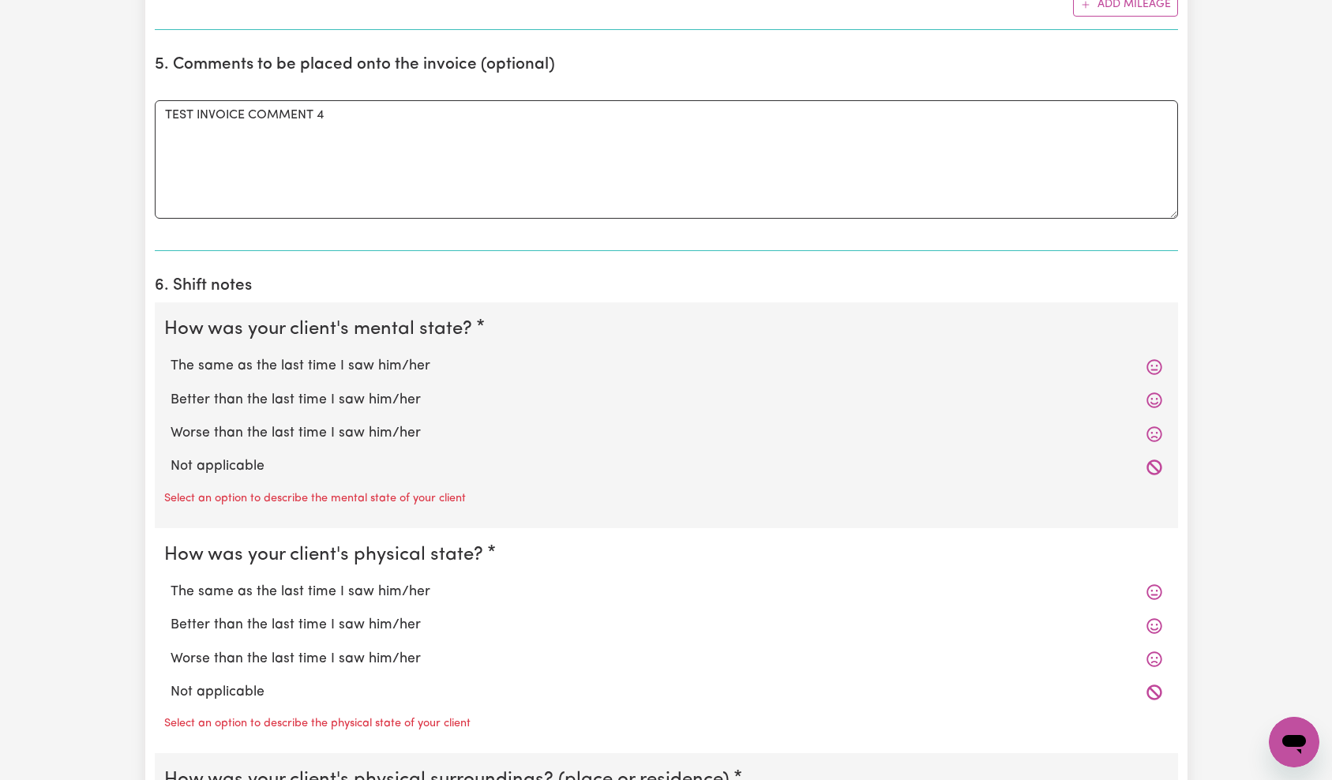
click at [171, 356] on input "The same as the last time I saw him/her" at bounding box center [170, 355] width 1 height 1
radio input "true"
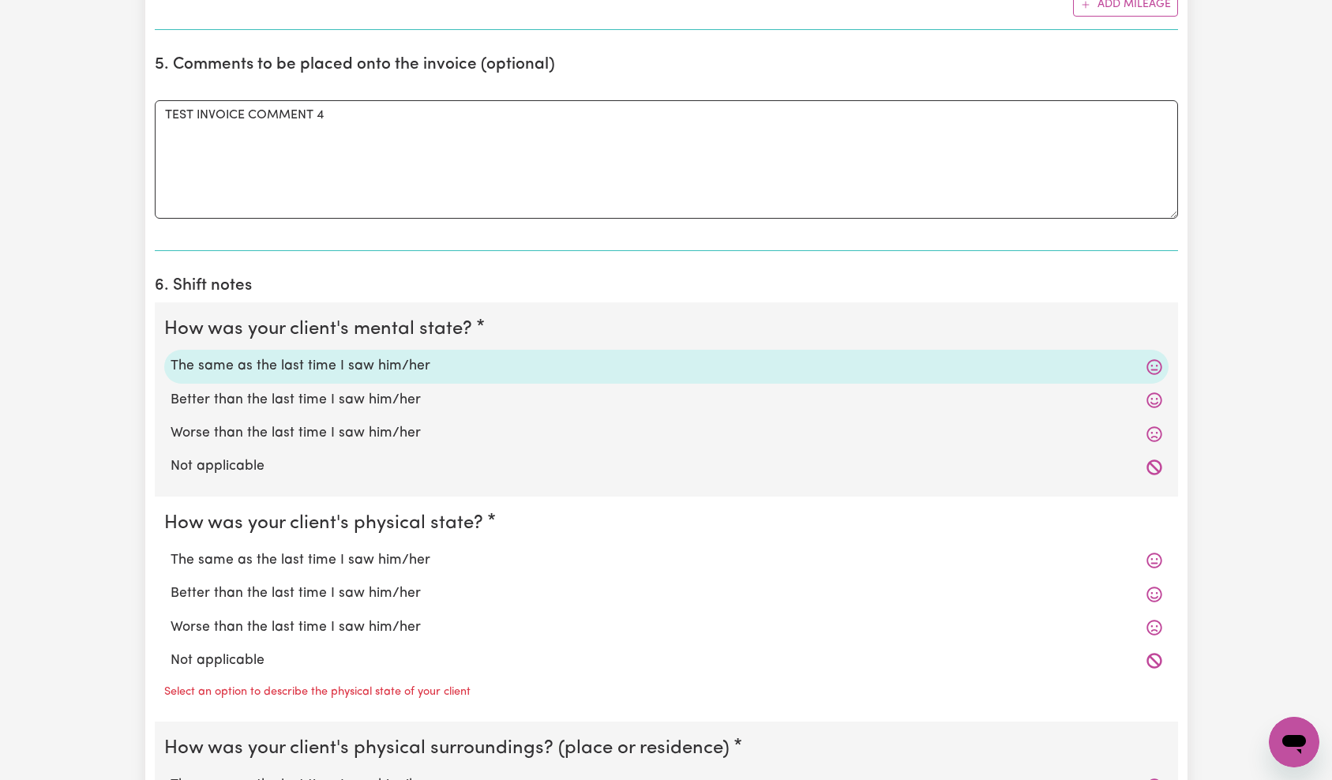
click at [274, 592] on label "Better than the last time I saw him/her" at bounding box center [667, 594] width 992 height 21
click at [171, 584] on input "Better than the last time I saw him/her" at bounding box center [170, 583] width 1 height 1
radio input "true"
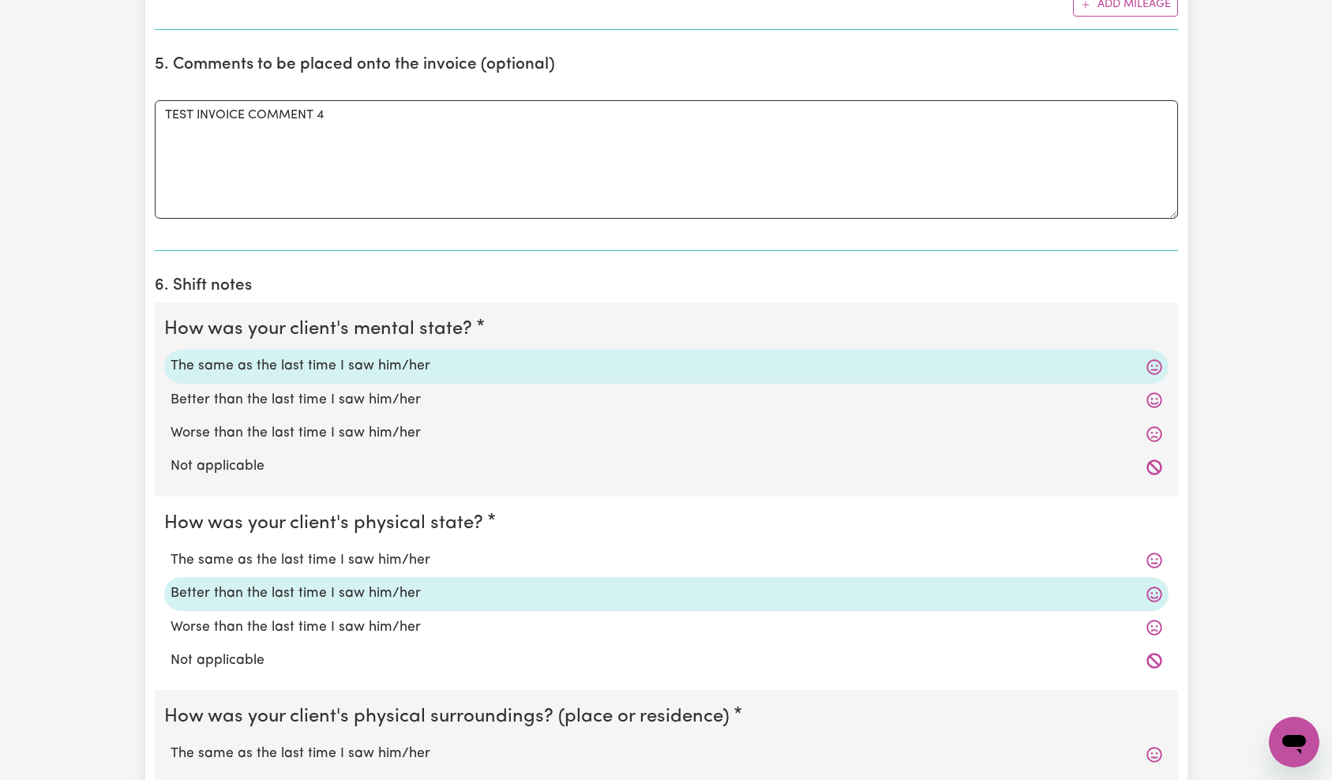
scroll to position [1418, 0]
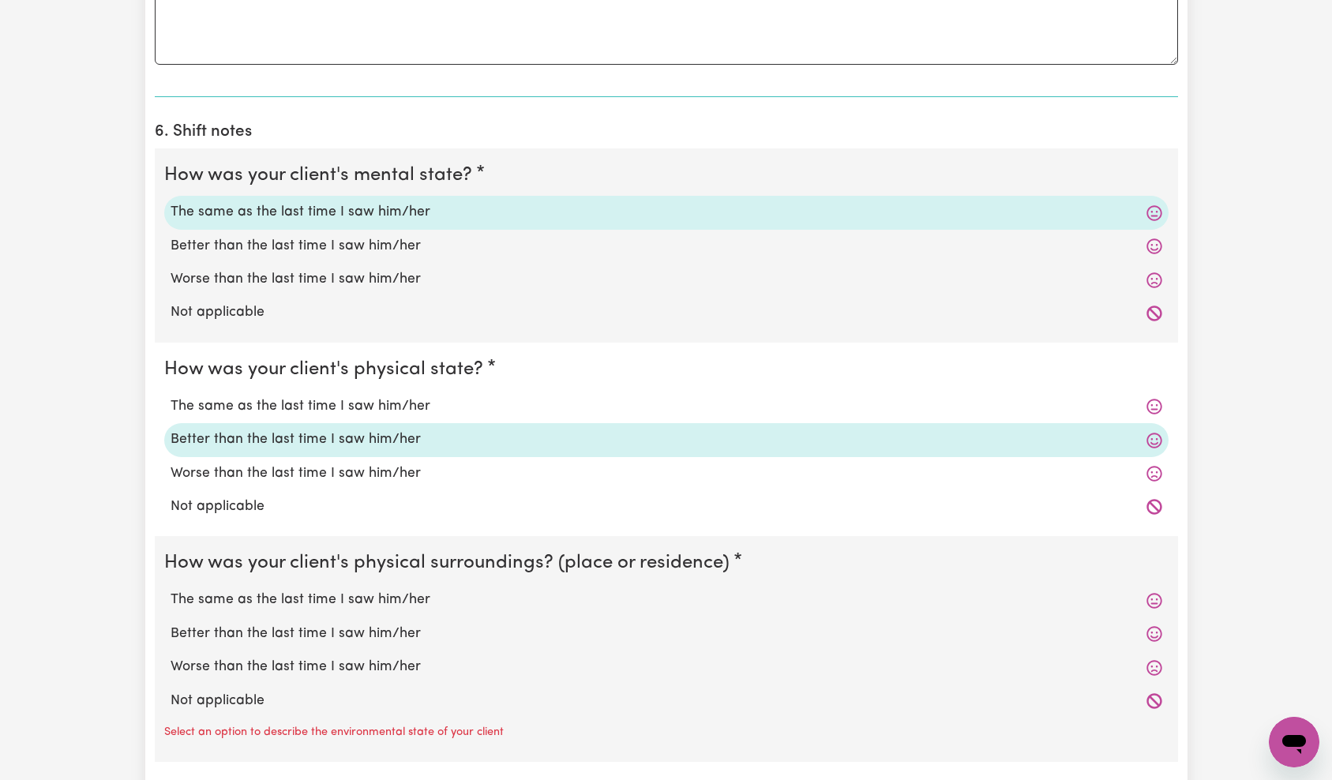
click at [238, 694] on label "Not applicable" at bounding box center [667, 701] width 992 height 21
click at [171, 691] on input "Not applicable" at bounding box center [170, 690] width 1 height 1
radio input "true"
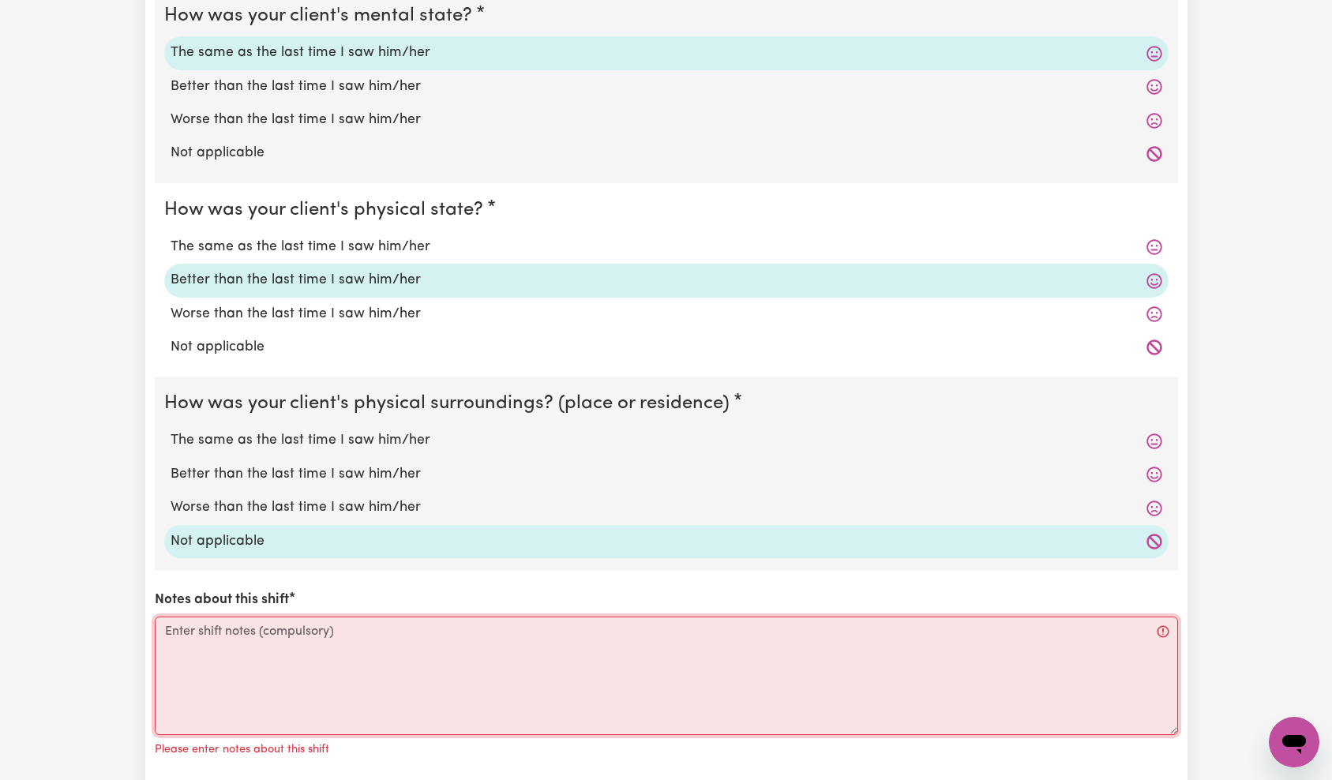
click at [321, 674] on textarea "Notes about this shift" at bounding box center [667, 676] width 1024 height 118
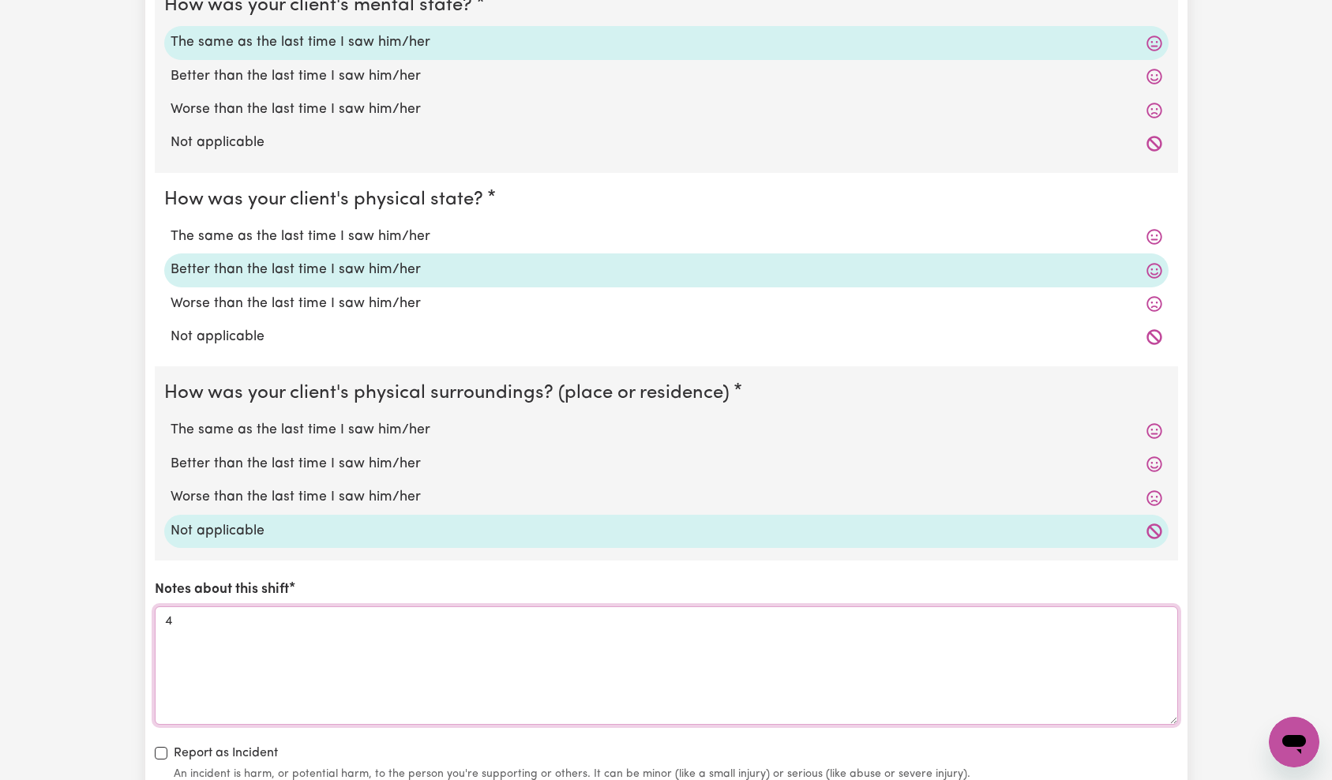
scroll to position [1771, 0]
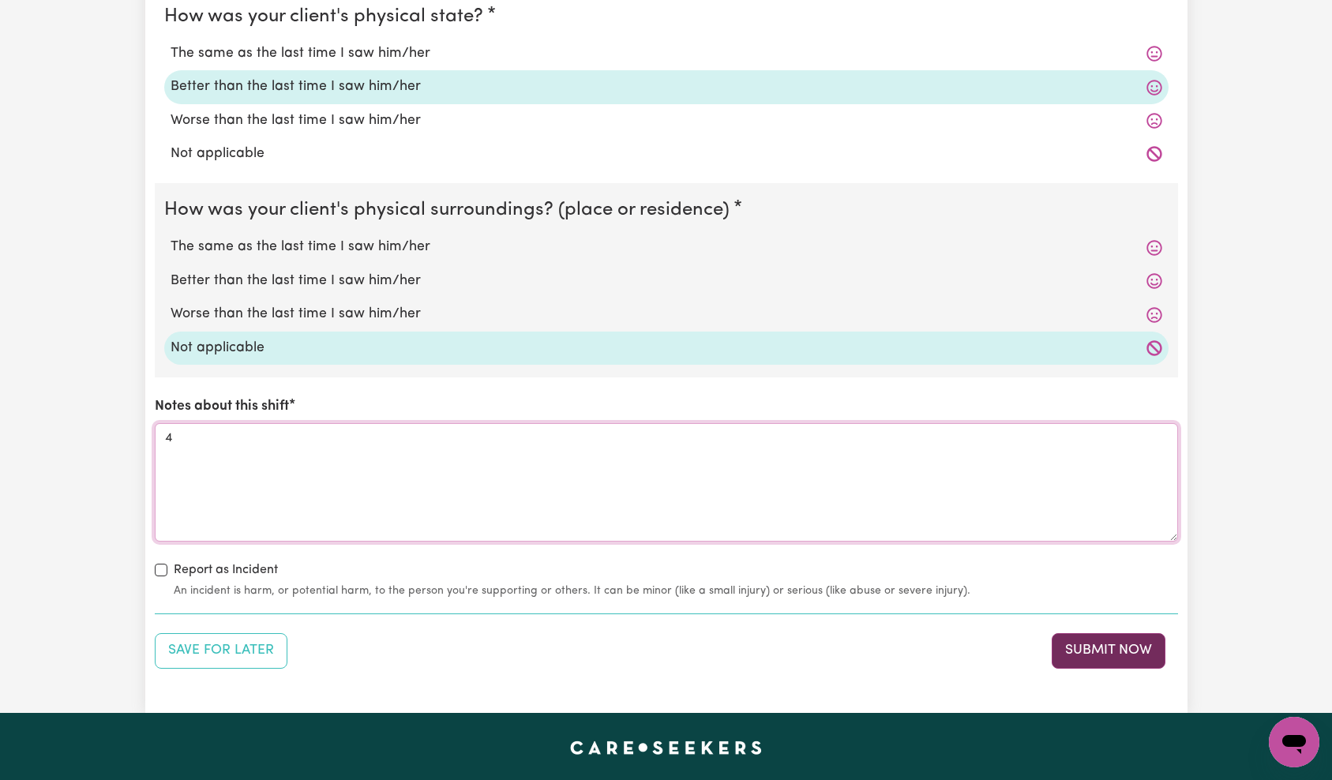
type textarea "4"
drag, startPoint x: 1091, startPoint y: 637, endPoint x: 1095, endPoint y: 628, distance: 10.3
click at [1092, 638] on button "Submit Now" at bounding box center [1109, 650] width 114 height 35
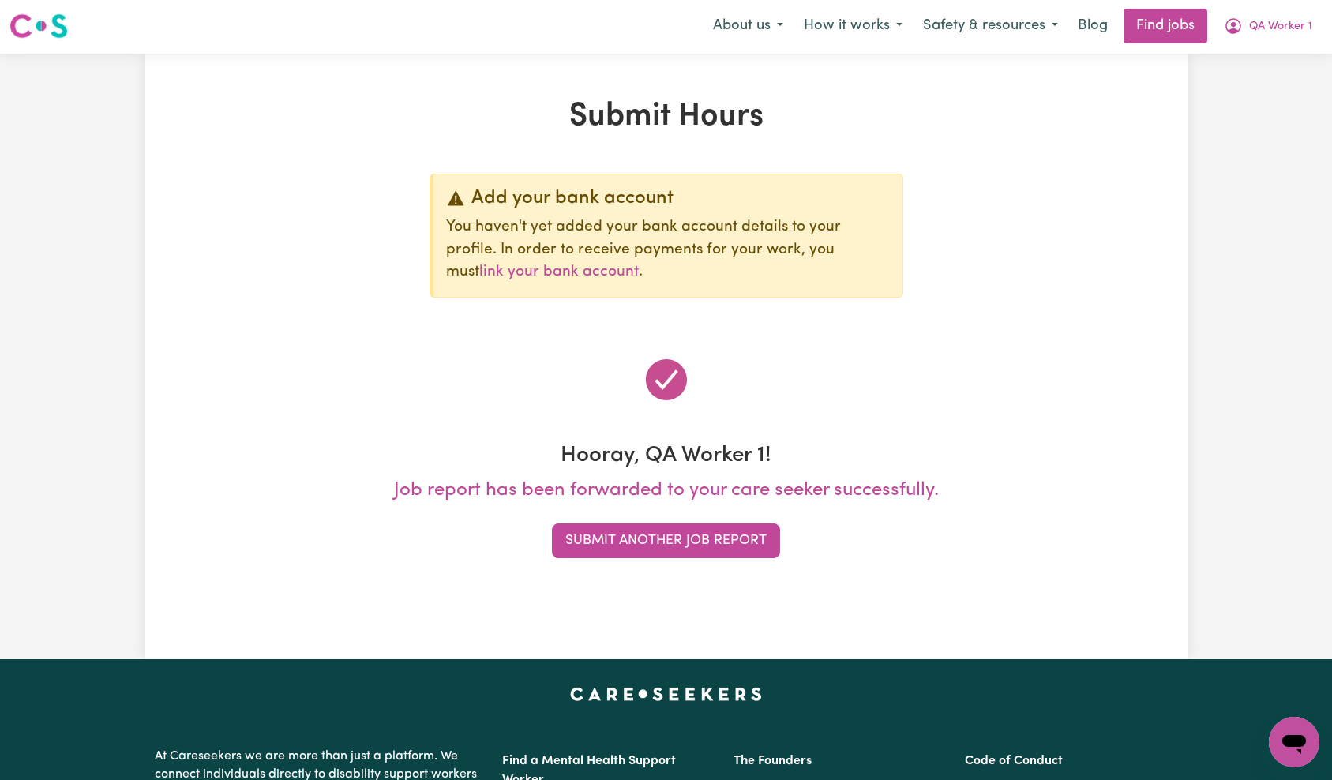
scroll to position [0, 0]
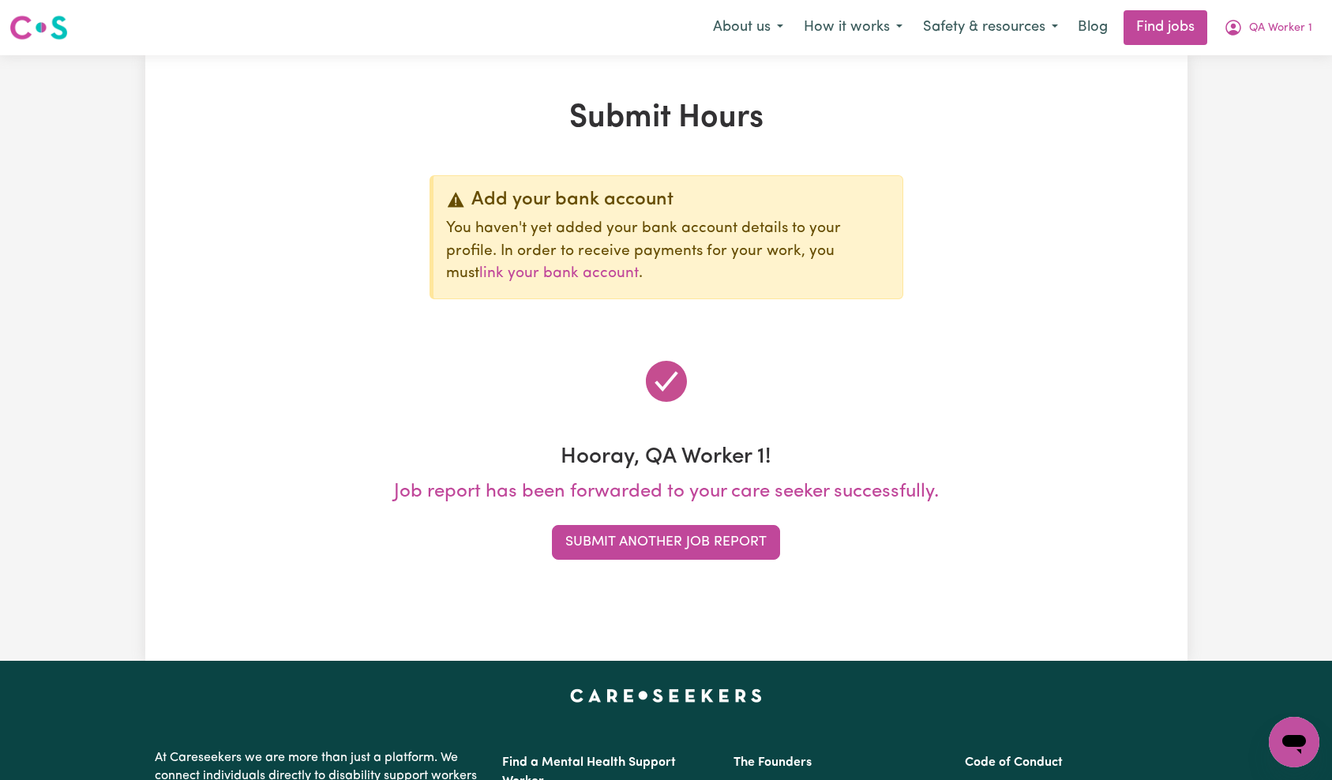
click at [1297, 46] on nav "Menu About us How it works Safety & resources Blog Find jobs QA Worker 1" at bounding box center [666, 27] width 1332 height 55
click at [1296, 36] on span "QA Worker 1" at bounding box center [1280, 28] width 63 height 17
click at [1293, 30] on span "QA Worker 1" at bounding box center [1280, 28] width 63 height 17
click at [1288, 36] on span "QA Worker 1" at bounding box center [1280, 28] width 63 height 17
click at [1258, 127] on link "Logout" at bounding box center [1259, 121] width 125 height 30
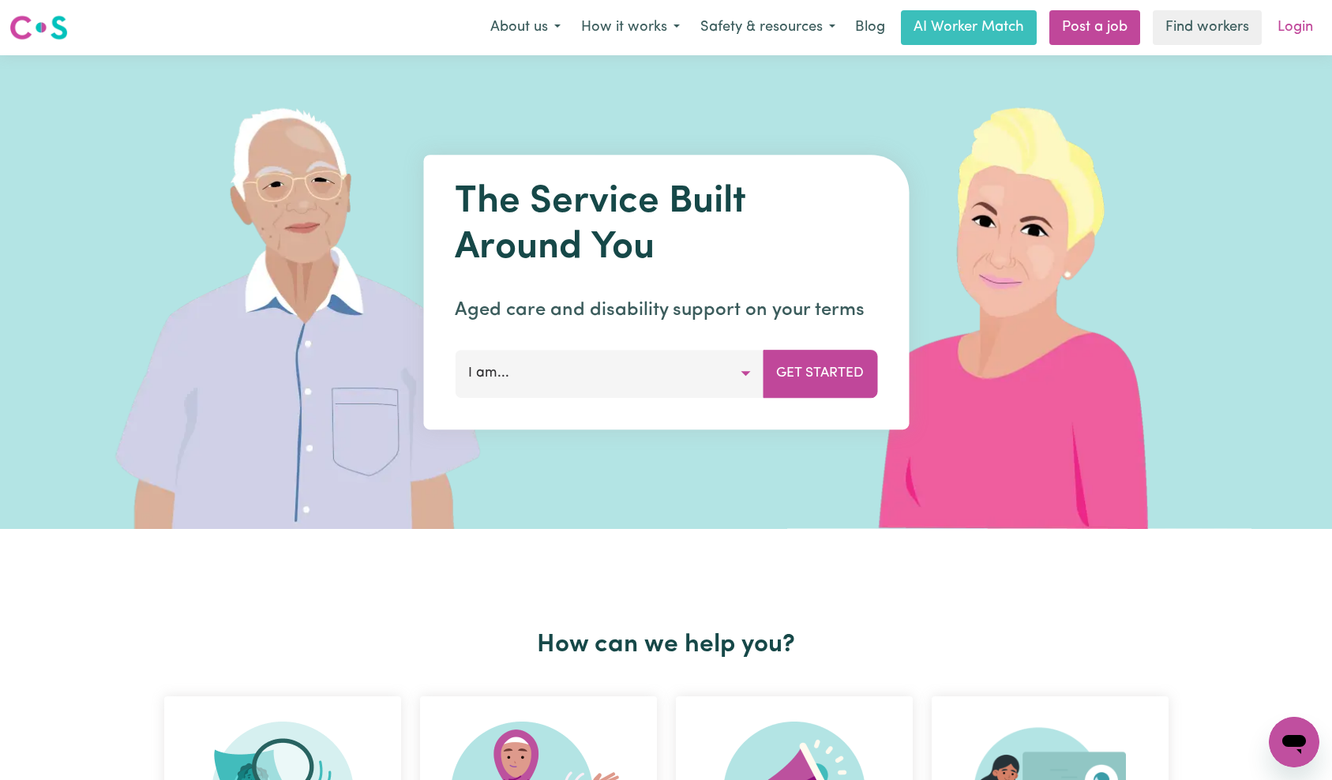
click at [1295, 23] on link "Login" at bounding box center [1295, 27] width 54 height 35
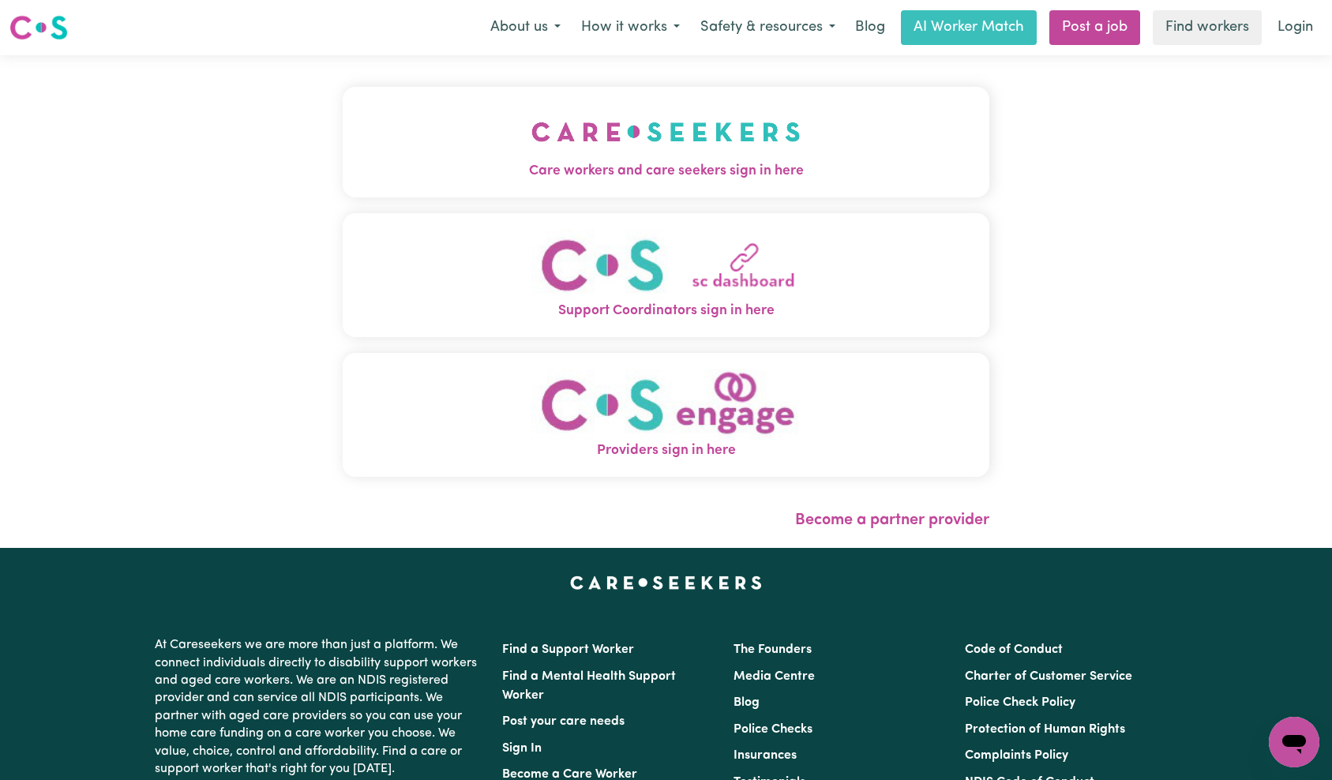
click at [532, 143] on img "Care workers and care seekers sign in here" at bounding box center [666, 132] width 269 height 58
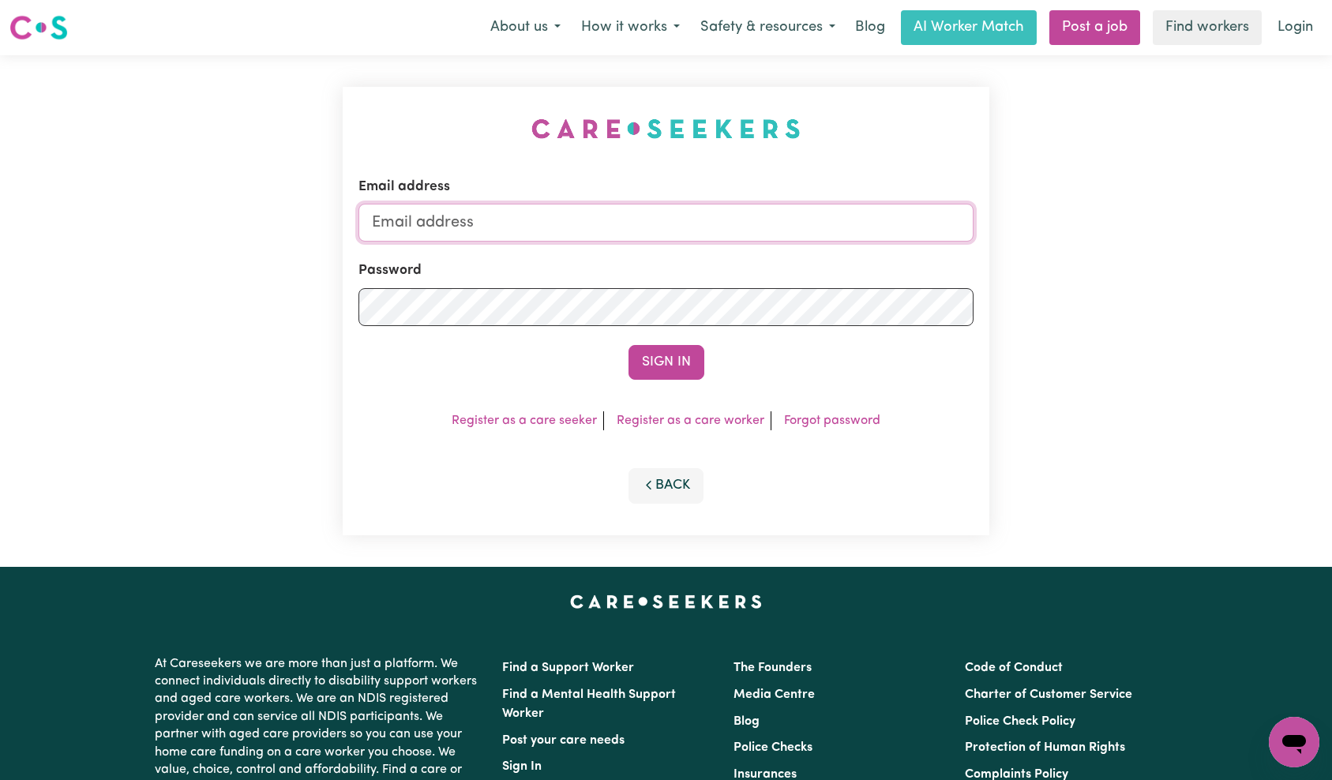
click at [749, 232] on input "Email address" at bounding box center [667, 223] width 616 height 38
type input "[EMAIL_ADDRESS][DOMAIN_NAME]"
click at [676, 368] on button "Sign In" at bounding box center [667, 362] width 76 height 35
